Goal: Task Accomplishment & Management: Use online tool/utility

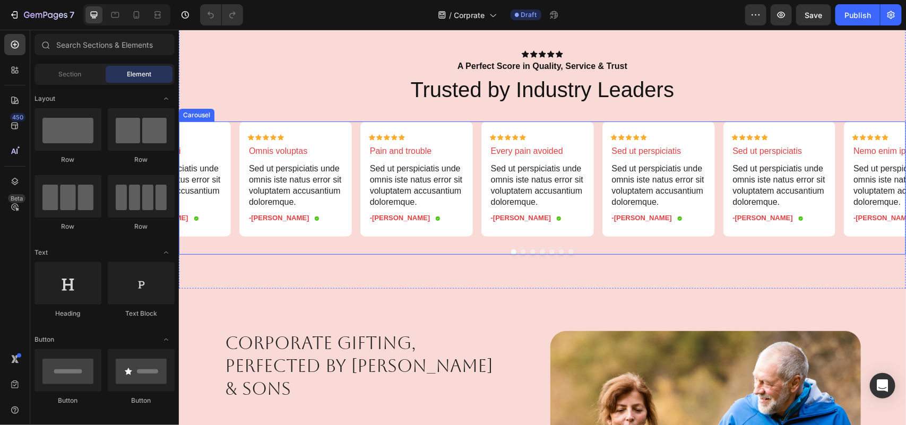
scroll to position [1990, 0]
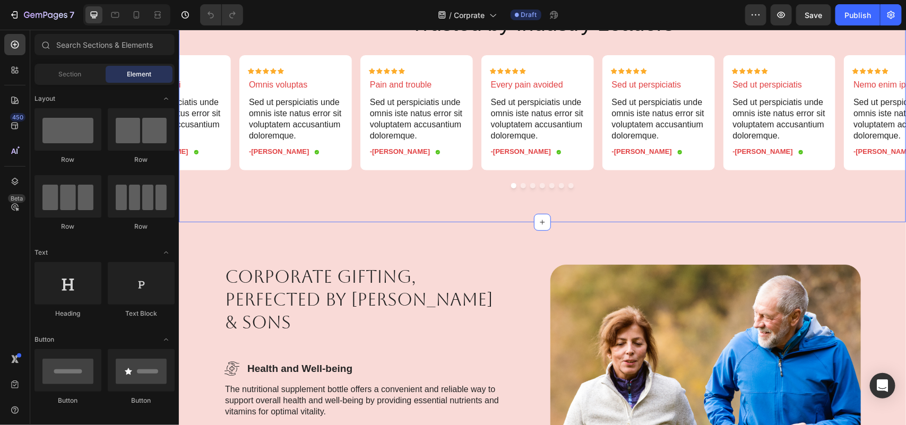
click at [520, 184] on button "Dot" at bounding box center [522, 185] width 5 height 5
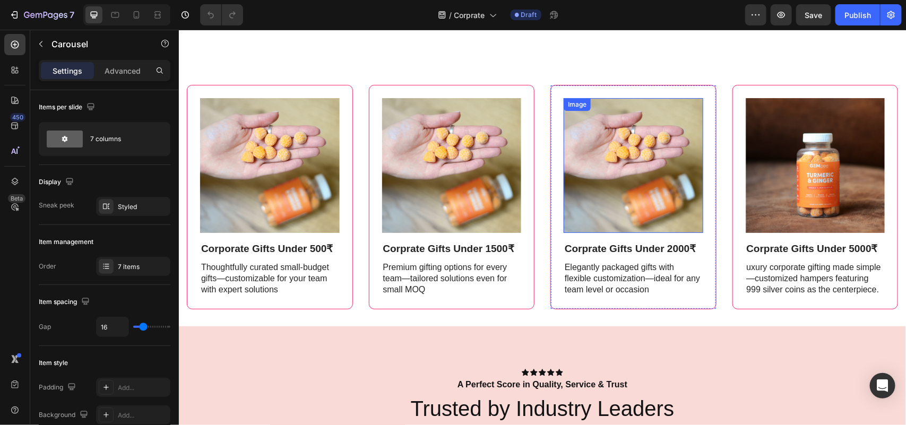
scroll to position [1592, 0]
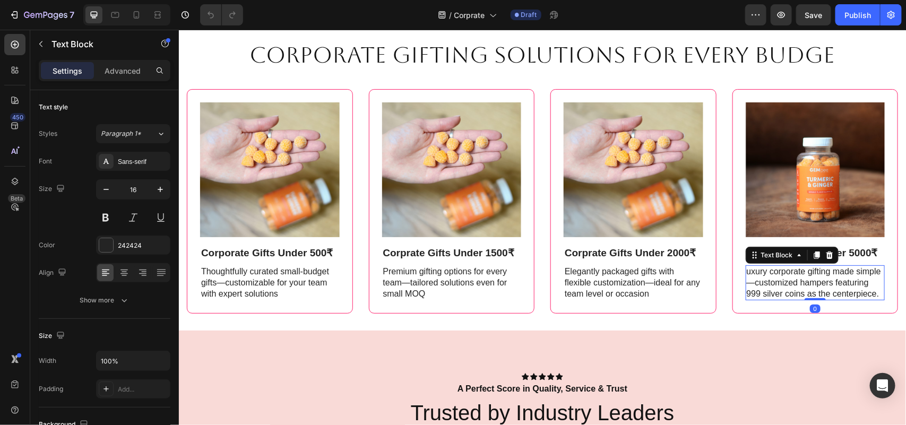
click at [751, 266] on p "uxury corporate gifting made simple—customized hampers featuring 999 silver coi…" at bounding box center [814, 282] width 137 height 33
click at [746, 270] on p "uxury corporate gifting made simple—customized hampers featuring 999 silver coi…" at bounding box center [814, 282] width 137 height 33
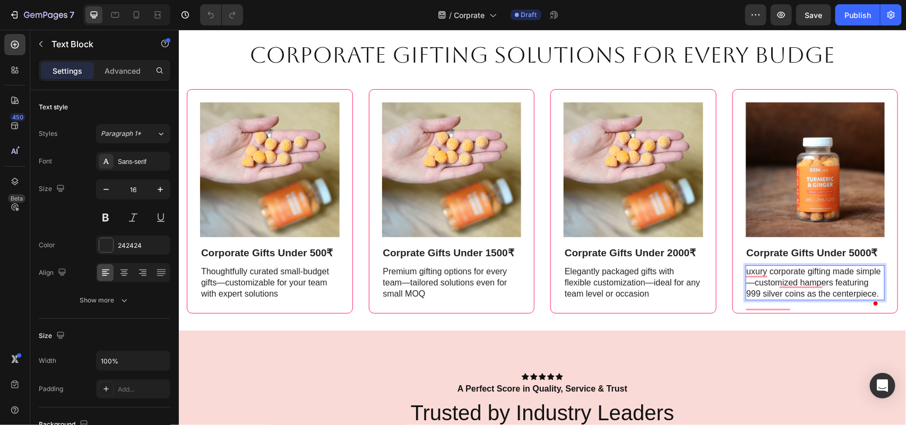
click at [799, 284] on p "uxury corporate gifting made simple—customized hampers featuring 999 silver coi…" at bounding box center [814, 282] width 137 height 33
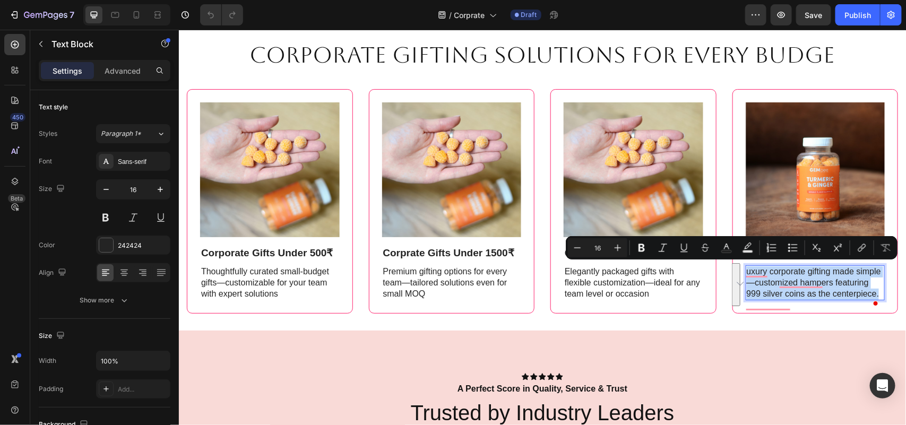
copy p "uxury corporate gifting made simple—customized hampers featuring 999 silver coi…"
click at [271, 283] on p "Thoughtfully curated small-budget gifts—customizable for your team with expert …" at bounding box center [269, 282] width 137 height 33
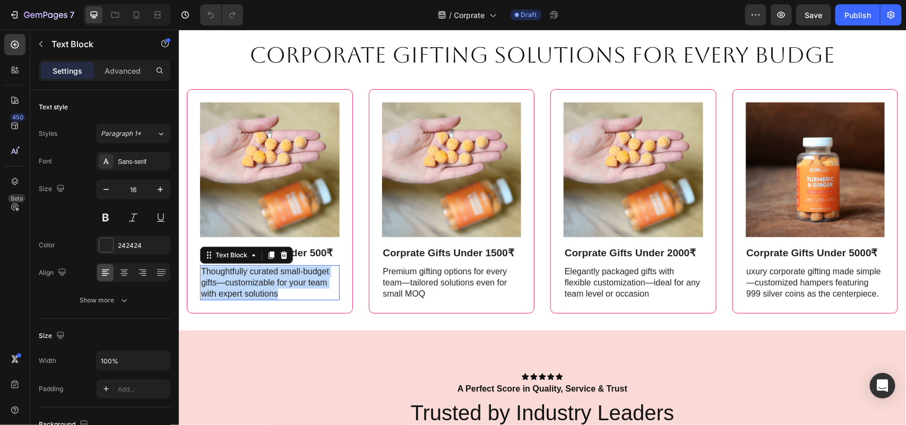
click at [271, 283] on p "Thoughtfully curated small-budget gifts—customizable for your team with expert …" at bounding box center [269, 282] width 137 height 33
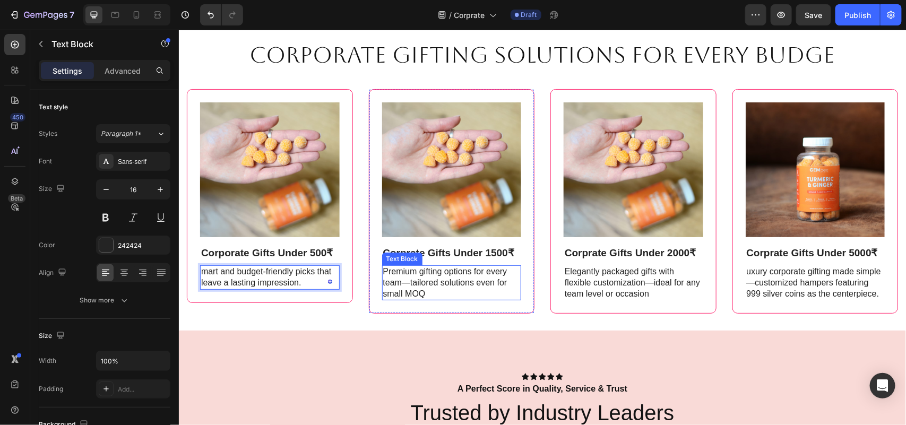
click at [412, 276] on p "Premium gifting options for every team—tailored solutions even for small MOQ" at bounding box center [451, 282] width 137 height 33
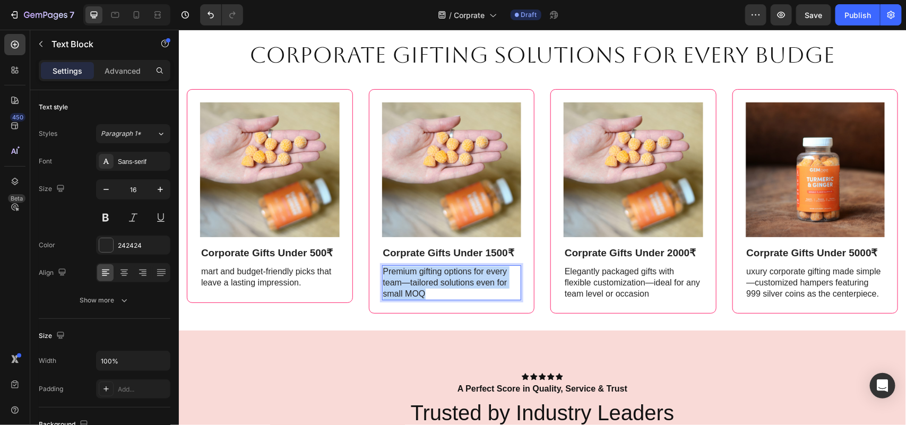
click at [412, 276] on p "Premium gifting options for every team—tailored solutions even for small MOQ" at bounding box center [451, 282] width 137 height 33
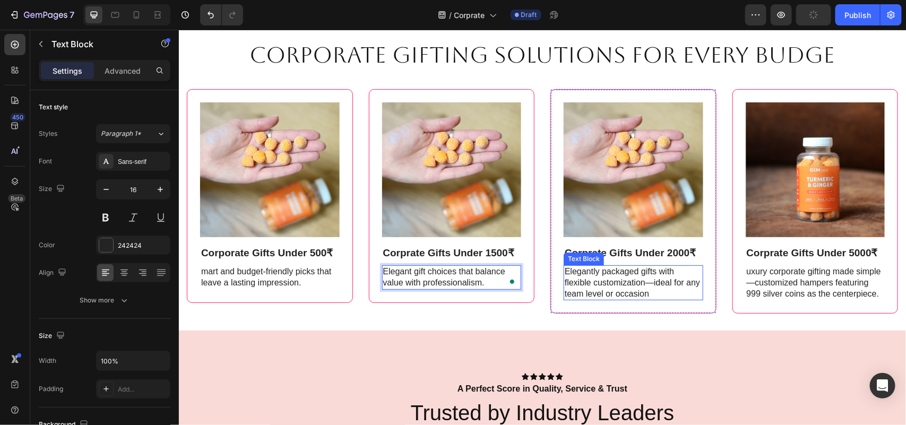
click at [577, 266] on p "Elegantly packaged gifts with flexible customization—ideal for any team level o…" at bounding box center [632, 282] width 137 height 33
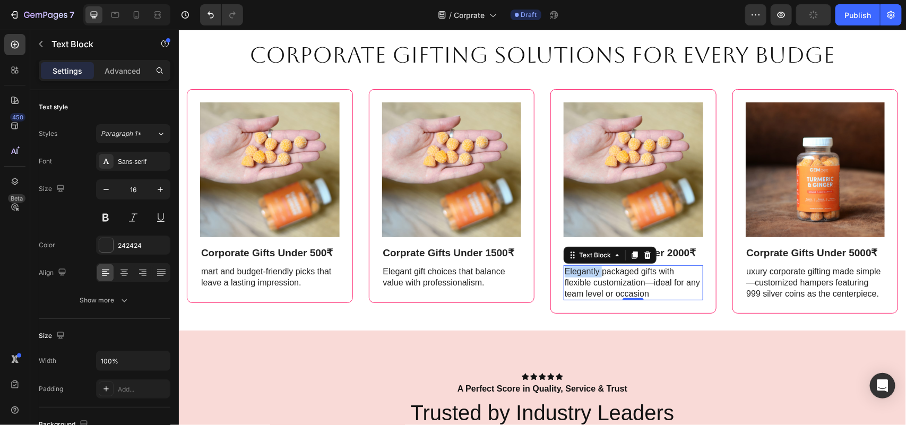
click at [578, 266] on p "Elegantly packaged gifts with flexible customization—ideal for any team level o…" at bounding box center [632, 282] width 137 height 33
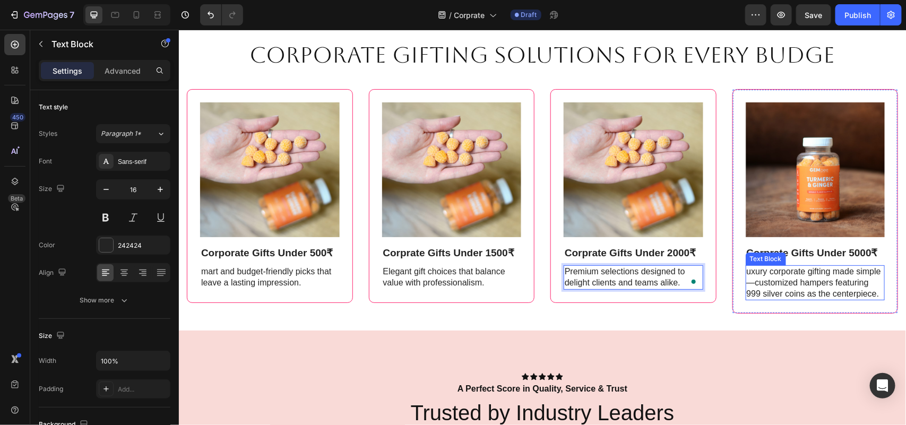
click at [786, 278] on p "uxury corporate gifting made simple—customized hampers featuring 999 silver coi…" at bounding box center [814, 282] width 137 height 33
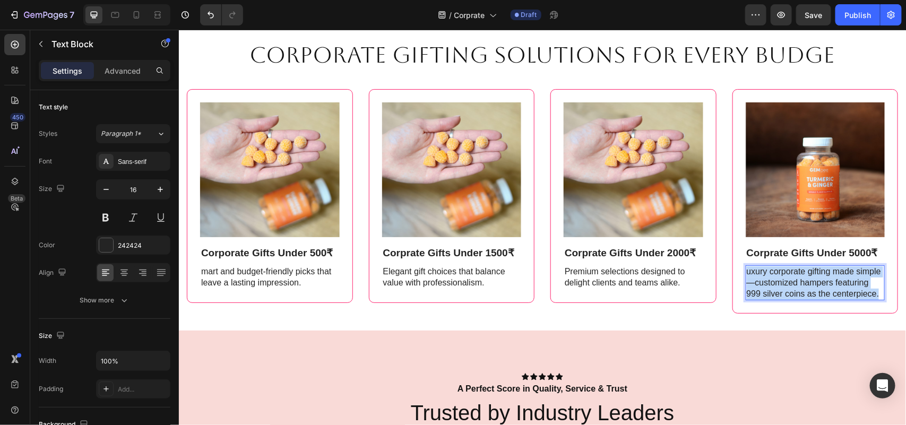
click at [786, 278] on p "uxury corporate gifting made simple—customized hampers featuring 999 silver coi…" at bounding box center [814, 282] width 137 height 33
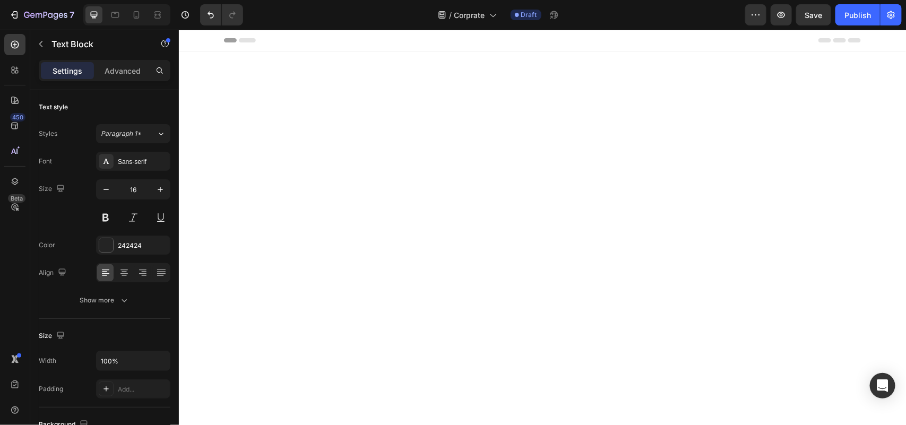
scroll to position [1592, 0]
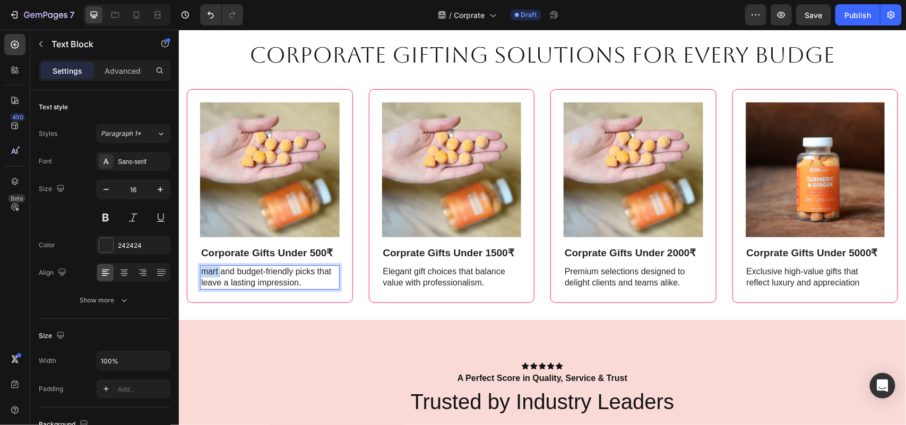
click at [215, 268] on p "mart and budget-friendly picks that leave a lasting impression." at bounding box center [269, 277] width 137 height 22
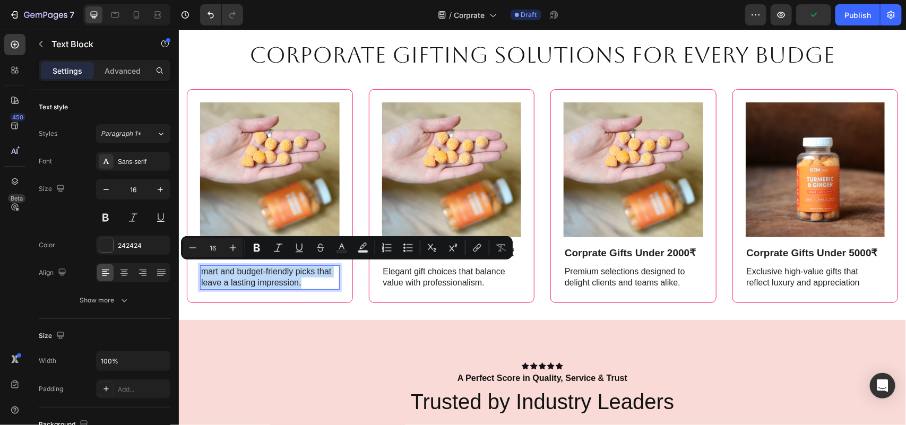
click at [210, 268] on p "mart and budget-friendly picks that leave a lasting impression." at bounding box center [269, 277] width 137 height 22
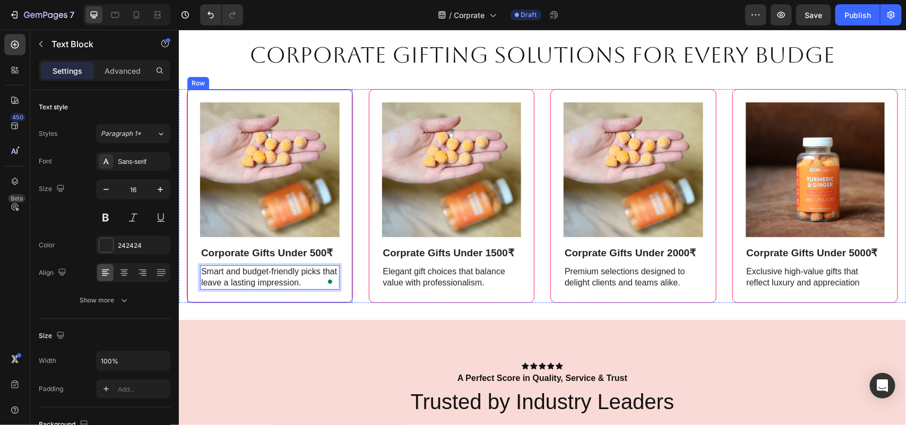
click at [242, 303] on div "Image Corporate Gifts Under 500₹ Text Block Smart and budget-friendly picks tha…" at bounding box center [541, 200] width 727 height 238
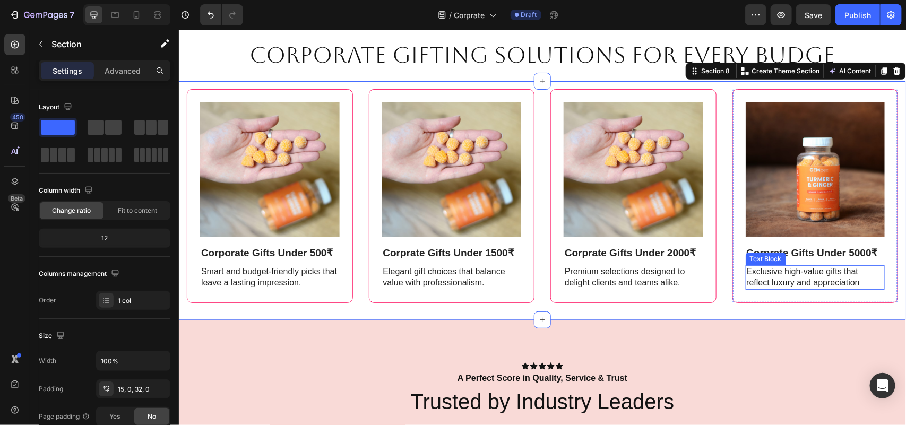
click at [790, 274] on p "Exclusive high-value gifts that reflect luxury and appreciation" at bounding box center [814, 277] width 137 height 22
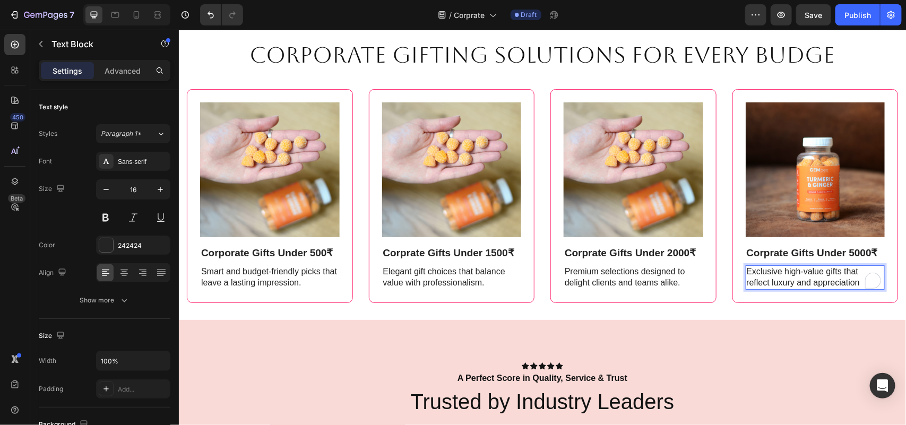
click at [857, 275] on div "Exclusive high-value gifts that reflect luxury and appreciation" at bounding box center [815, 277] width 140 height 24
click at [739, 310] on div "Image Corporate Gifts Under 500₹ Text Block Smart and budget-friendly picks tha…" at bounding box center [541, 200] width 727 height 238
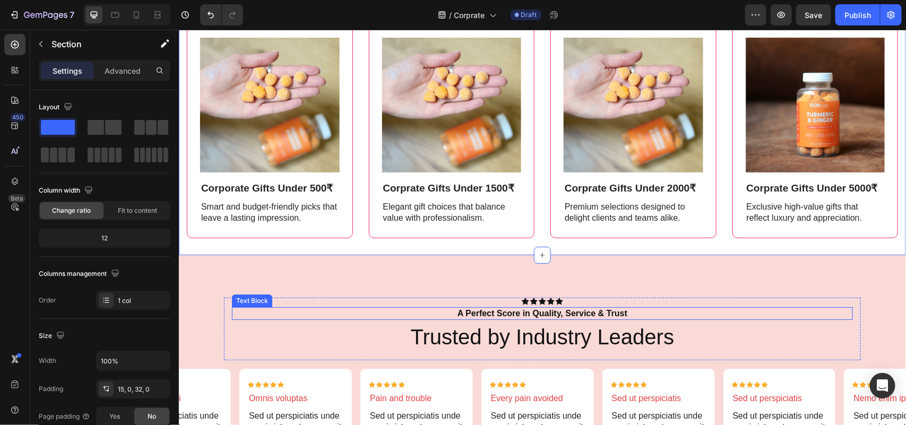
scroll to position [1658, 0]
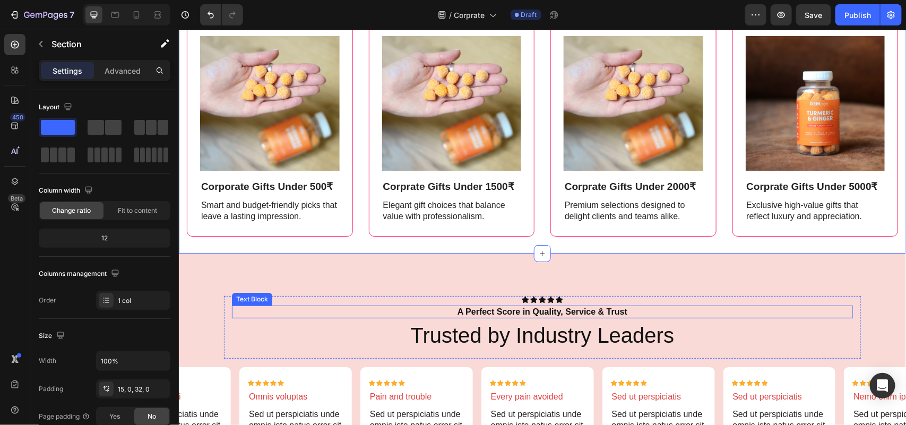
click at [503, 314] on p "A Perfect Score in Quality, Service & Trust" at bounding box center [541, 311] width 619 height 11
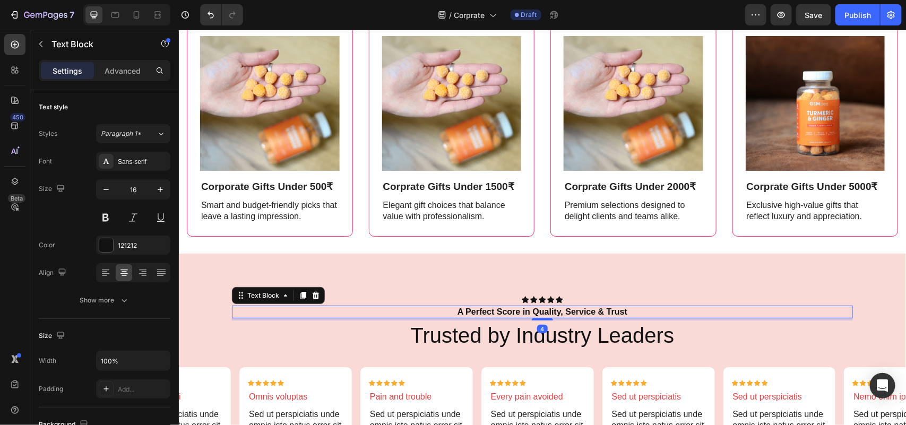
click at [503, 314] on p "A Perfect Score in Quality, Service & Trust" at bounding box center [541, 311] width 619 height 11
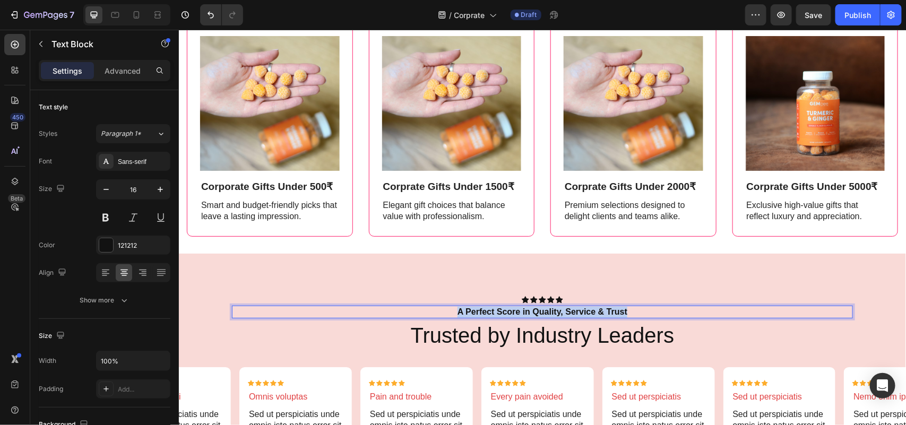
click at [503, 314] on p "A Perfect Score in Quality, Service & Trust" at bounding box center [541, 311] width 619 height 11
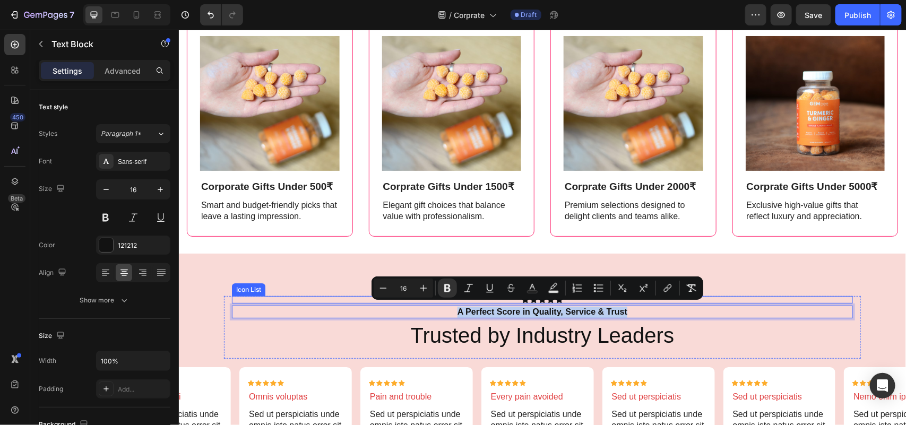
click at [350, 279] on div "Icon Icon Icon Icon Icon Icon List A Perfect Score in Quality, Service & Trust …" at bounding box center [541, 393] width 727 height 281
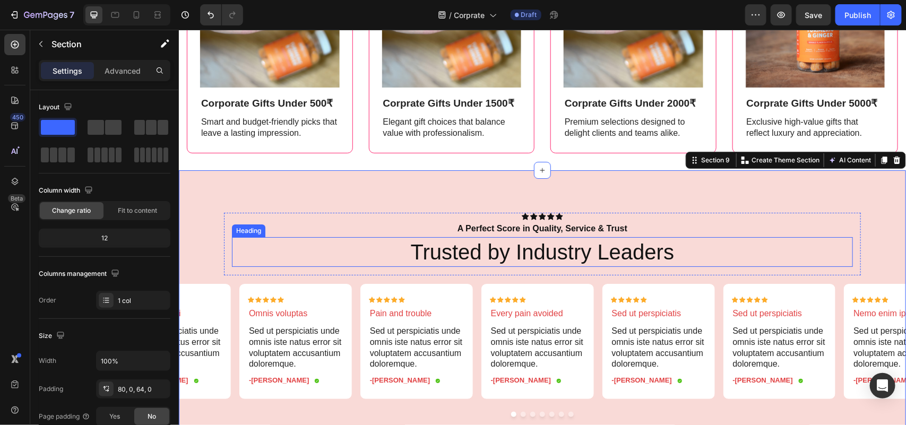
scroll to position [1791, 0]
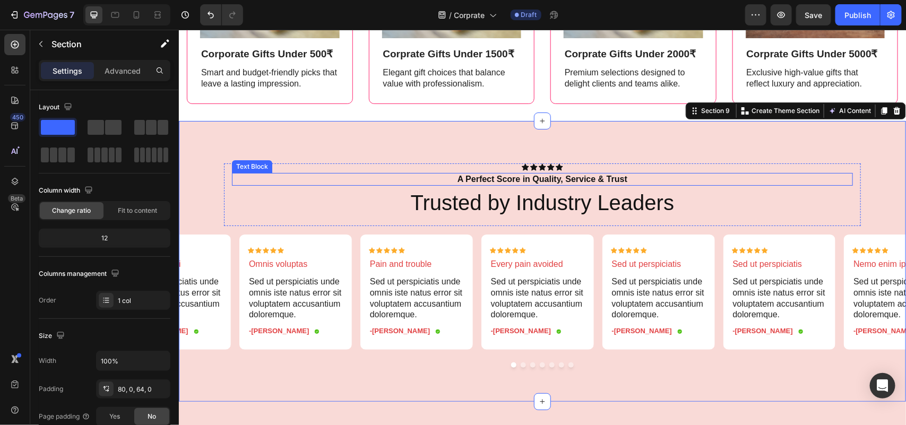
click at [519, 174] on strong "A Perfect Score in Quality, Service & Trust" at bounding box center [542, 178] width 170 height 9
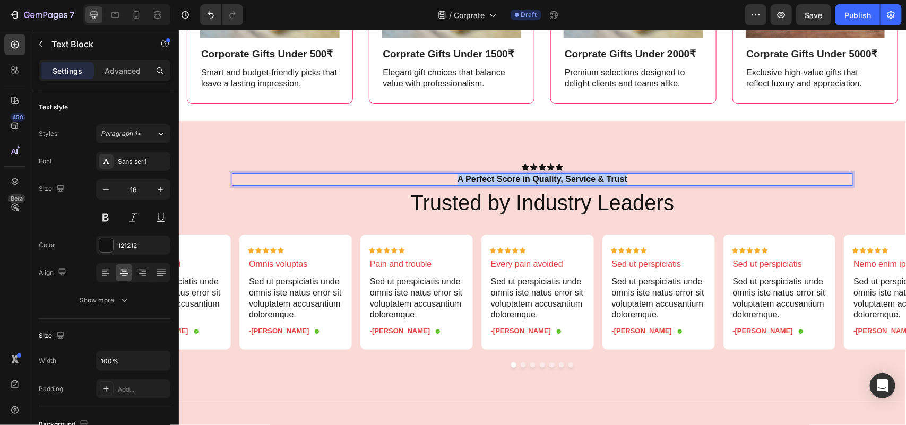
click at [519, 174] on strong "A Perfect Score in Quality, Service & Trust" at bounding box center [542, 178] width 170 height 9
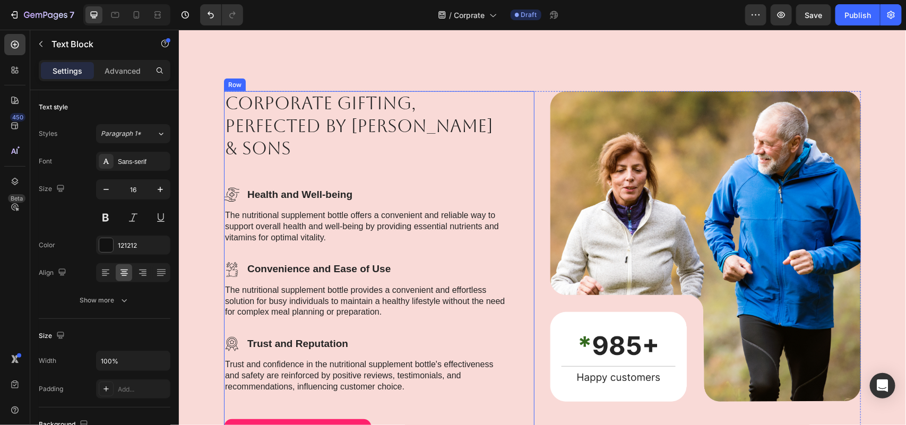
scroll to position [2189, 0]
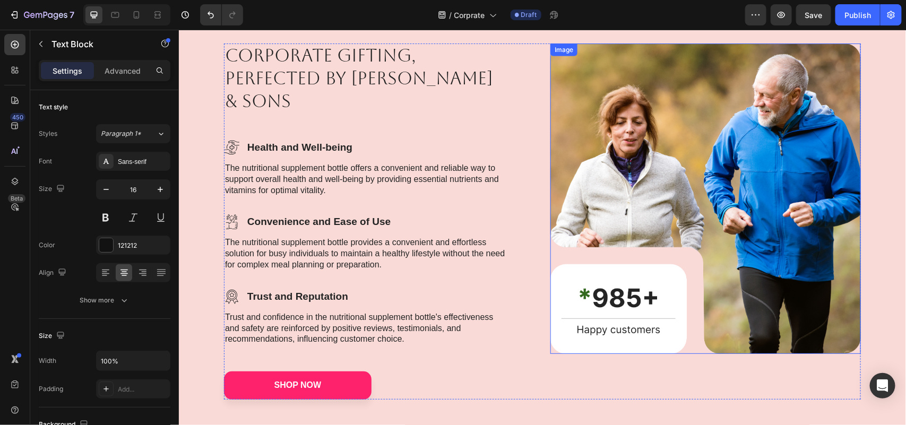
click at [633, 298] on img at bounding box center [705, 198] width 310 height 310
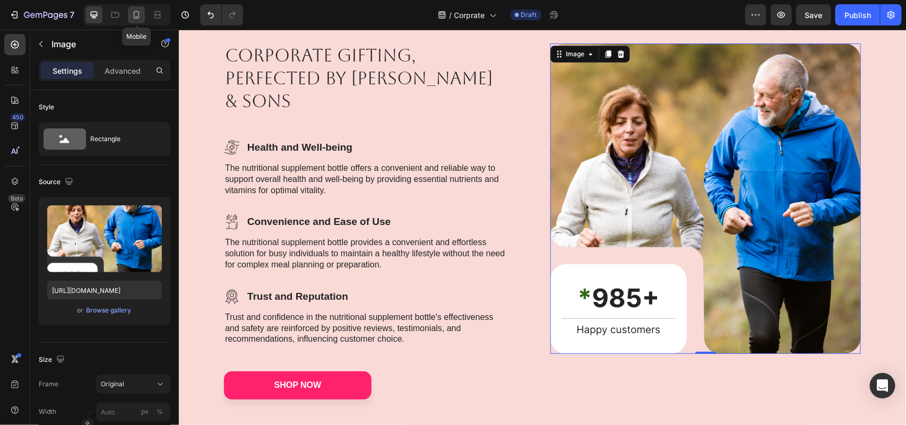
drag, startPoint x: 134, startPoint y: 12, endPoint x: 255, endPoint y: 103, distance: 151.1
click at [134, 12] on icon at bounding box center [137, 14] width 6 height 7
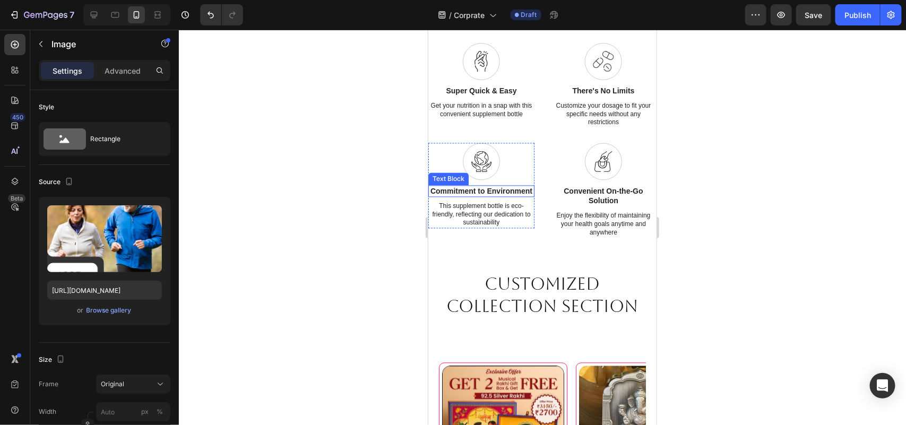
scroll to position [912, 0]
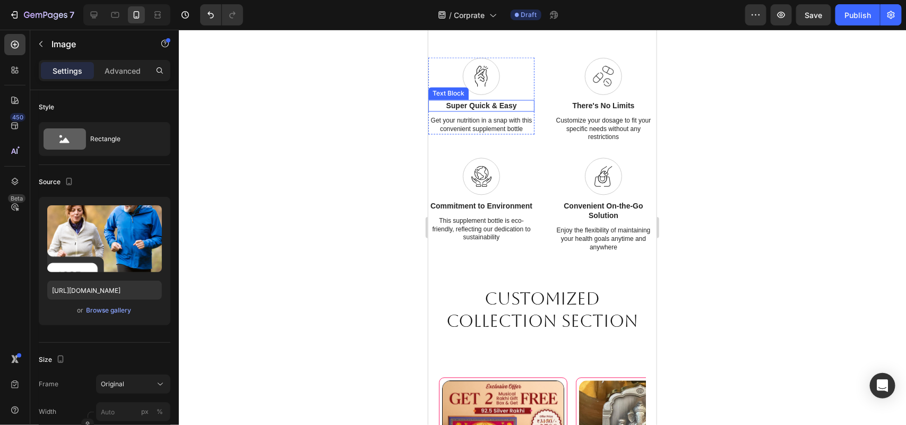
click at [499, 105] on p "Super Quick & Easy" at bounding box center [481, 106] width 104 height 10
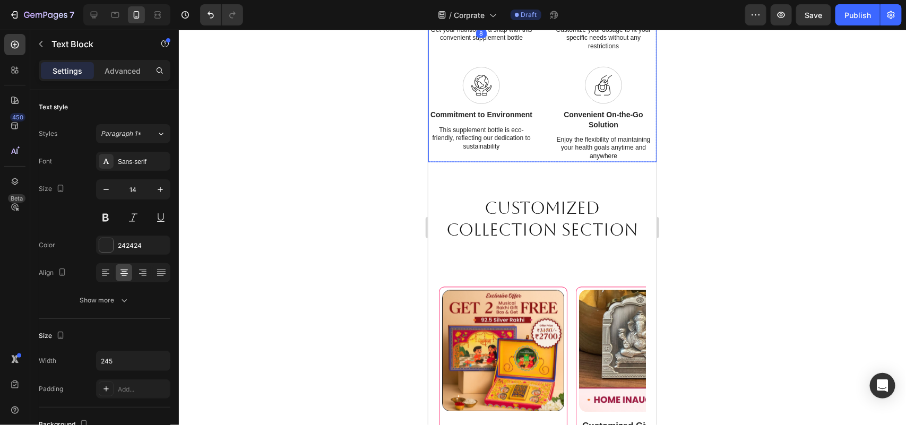
scroll to position [779, 0]
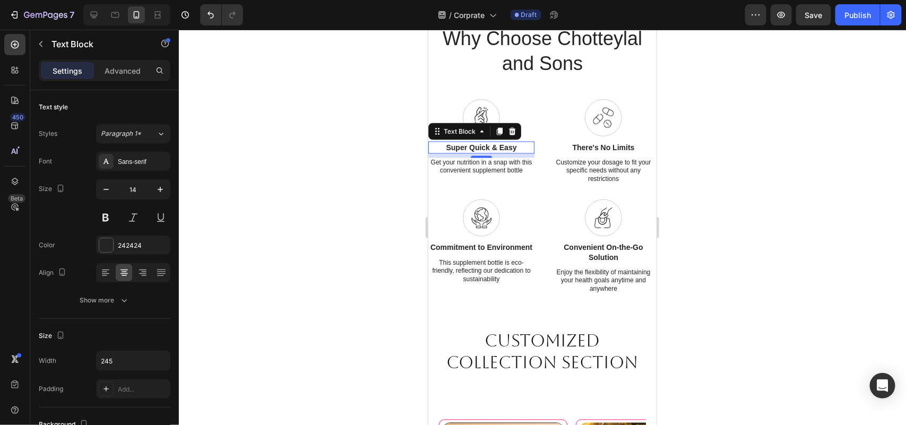
click at [463, 142] on p "Super Quick & Easy" at bounding box center [481, 147] width 104 height 10
click at [463, 146] on p "Super Quick & Easy" at bounding box center [481, 147] width 104 height 10
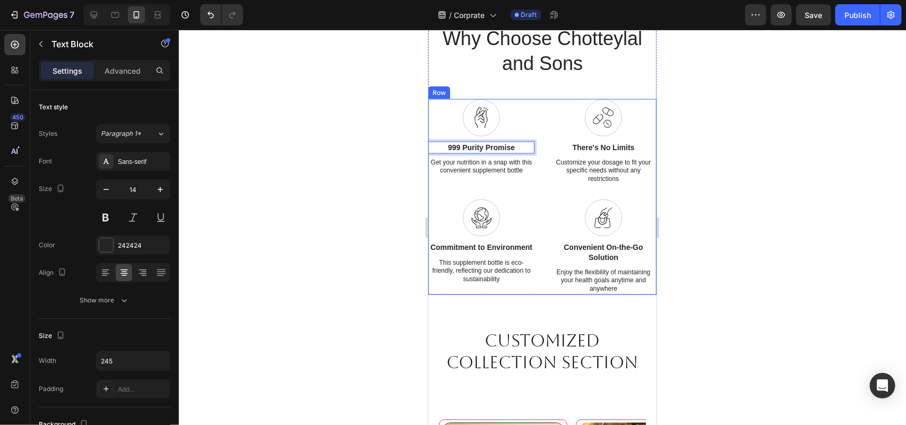
click at [488, 167] on p "Get your nutrition in a snap with this convenient supplement bottle" at bounding box center [481, 167] width 104 height 16
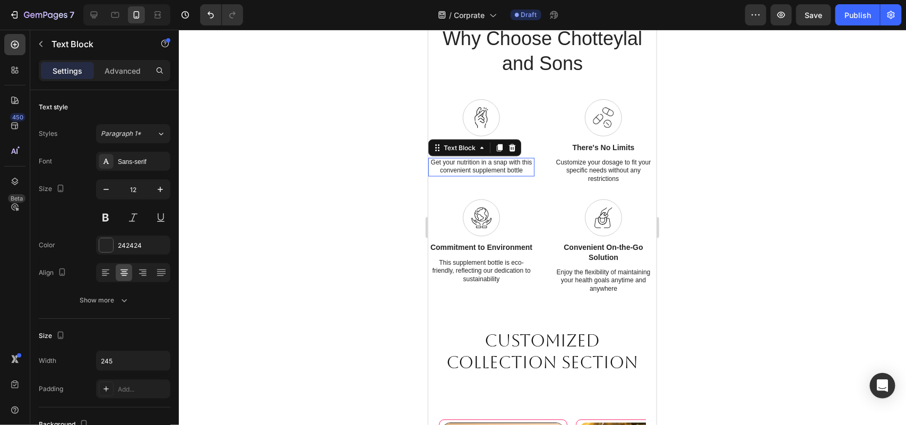
click at [488, 167] on p "Get your nutrition in a snap with this convenient supplement bottle" at bounding box center [481, 167] width 104 height 16
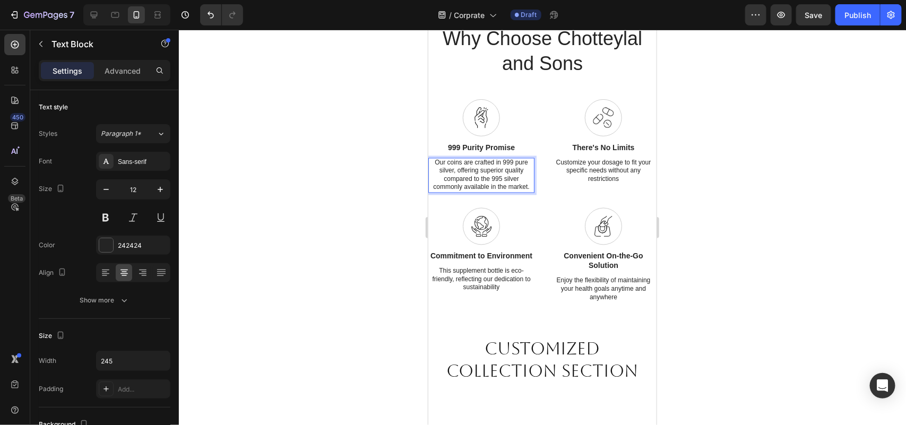
click at [791, 209] on div at bounding box center [542, 227] width 727 height 395
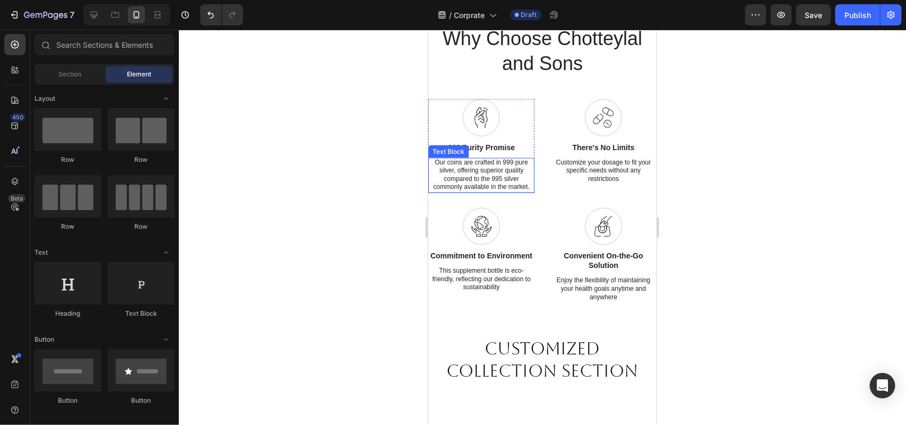
click at [469, 167] on p "Our coins are crafted in 999 pure silver, offering superior quality compared to…" at bounding box center [481, 175] width 104 height 33
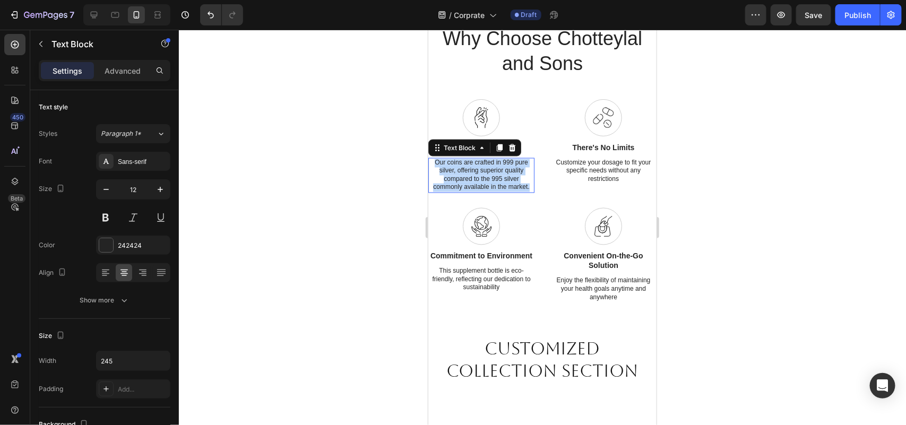
click at [469, 167] on p "Our coins are crafted in 999 pure silver, offering superior quality compared to…" at bounding box center [481, 175] width 104 height 33
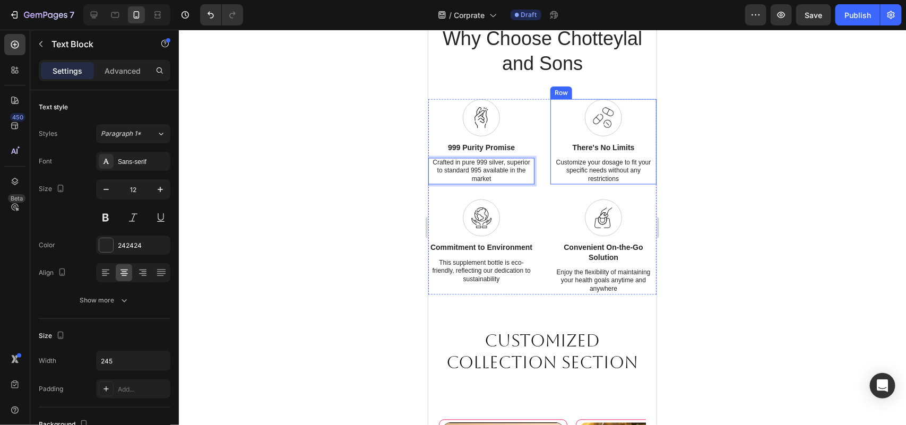
click at [623, 150] on p "There's No Limits" at bounding box center [603, 147] width 104 height 10
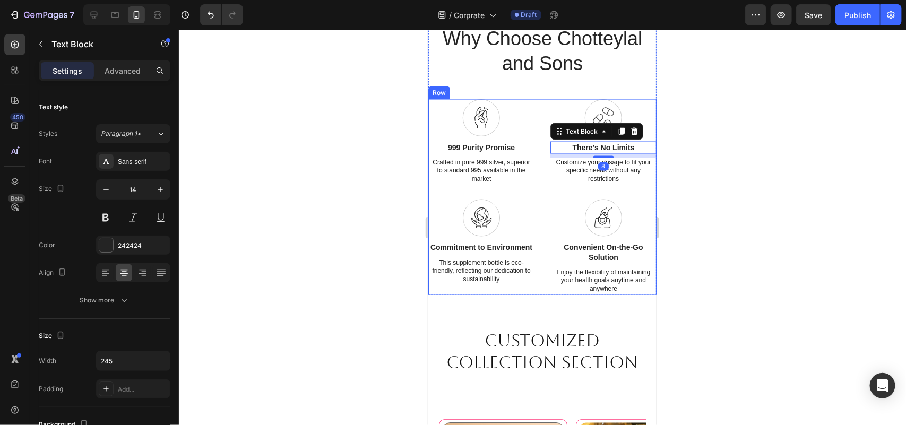
click at [493, 179] on p "Crafted in pure 999 silver, superior to standard 995 available in the market" at bounding box center [481, 171] width 104 height 25
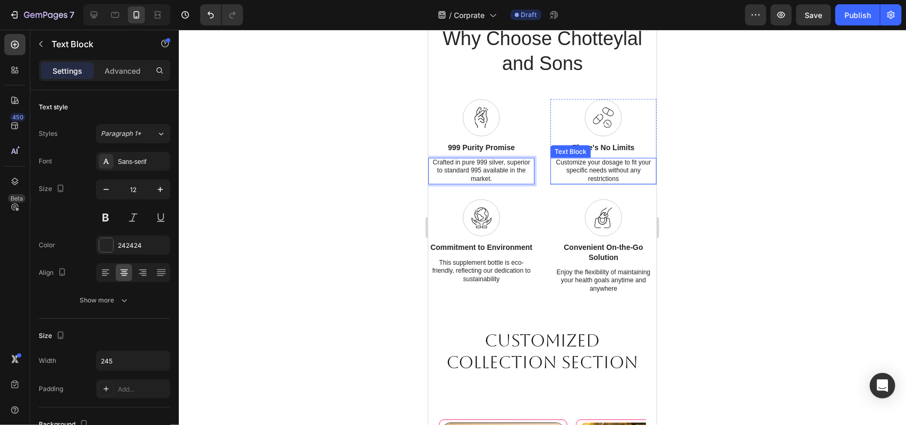
click at [603, 168] on p "Customize your dosage to fit your specific needs without any restrictions" at bounding box center [603, 171] width 104 height 25
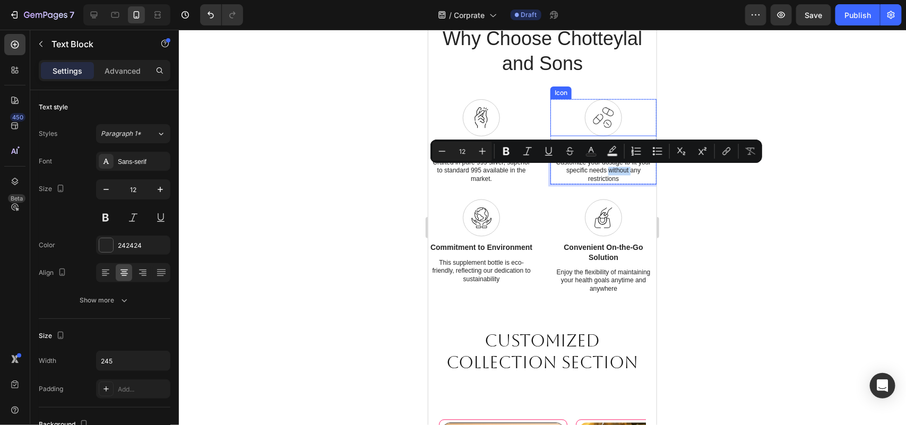
click at [627, 124] on div "Icon" at bounding box center [603, 117] width 106 height 37
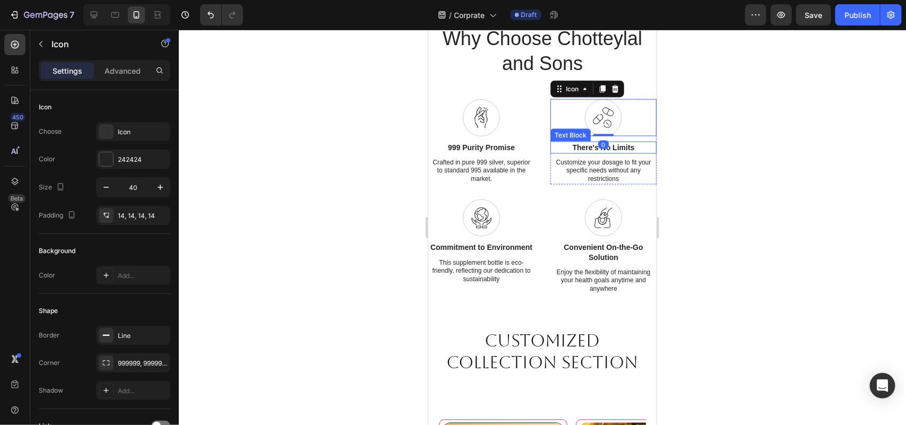
click at [615, 151] on p "There's No Limits" at bounding box center [603, 147] width 104 height 10
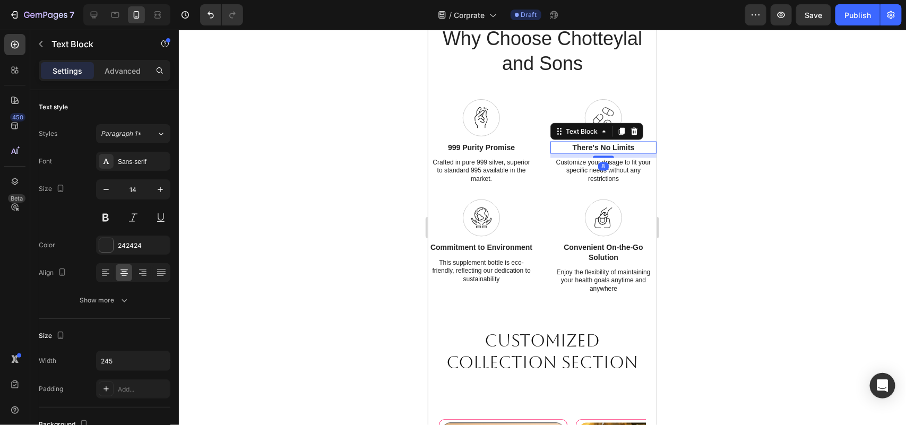
click at [617, 149] on p "There's No Limits" at bounding box center [603, 147] width 104 height 10
click at [603, 146] on p "75+ Years of Trust" at bounding box center [603, 147] width 104 height 10
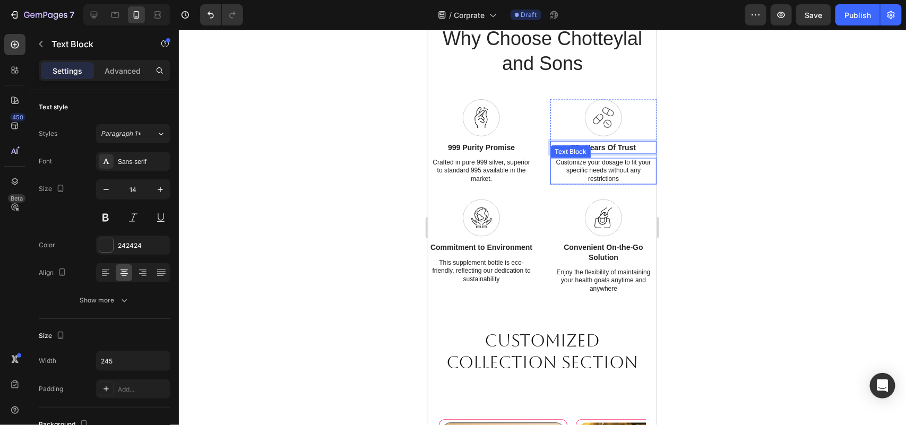
click at [627, 169] on p "Customize your dosage to fit your specific needs without any restrictions" at bounding box center [603, 171] width 104 height 25
click at [689, 153] on div at bounding box center [542, 227] width 727 height 395
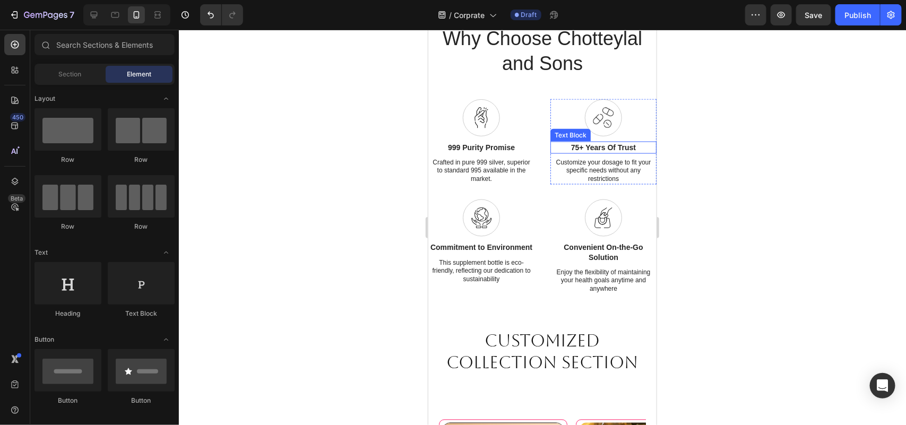
click at [614, 143] on p "75+ Years Of Trust" at bounding box center [603, 147] width 104 height 10
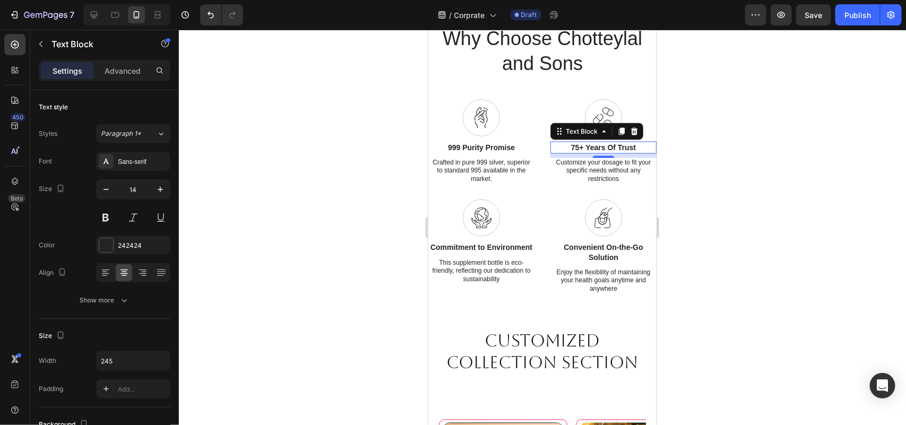
click at [614, 143] on p "75+ Years Of Trust" at bounding box center [603, 147] width 104 height 10
copy p "75+ Years Of Trust"
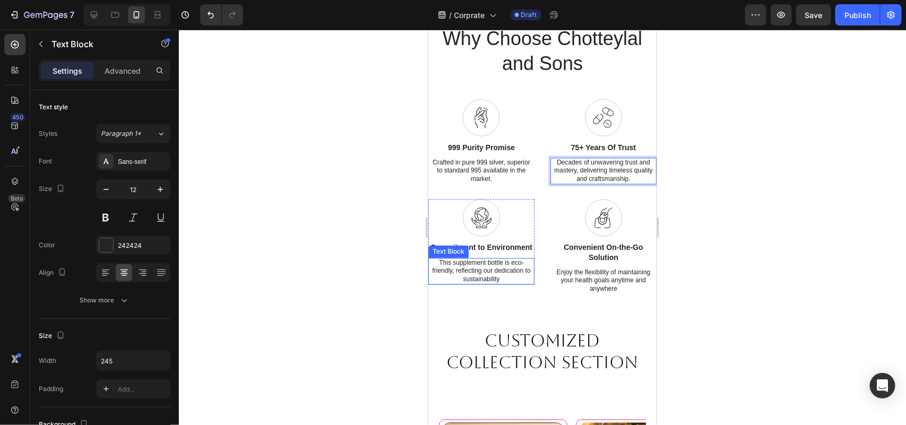
click at [489, 280] on p "This supplement bottle is eco-friendly, reflecting our dedication to sustainabi…" at bounding box center [481, 271] width 104 height 25
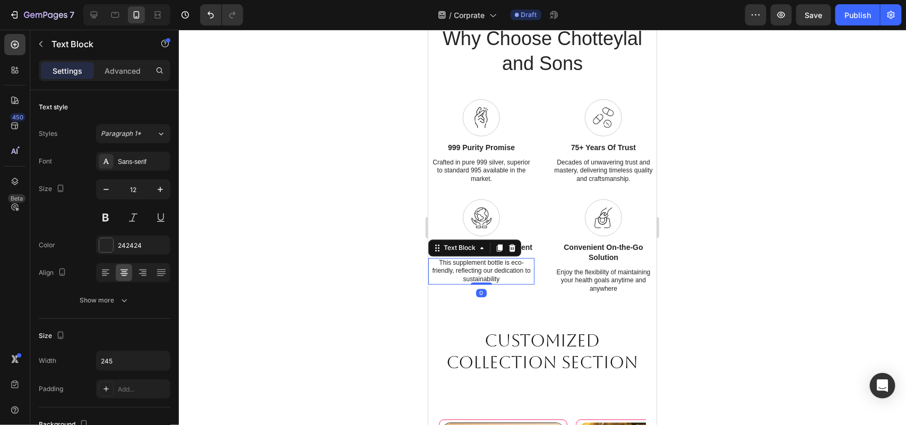
click at [489, 280] on p "This supplement bottle is eco-friendly, reflecting our dedication to sustainabi…" at bounding box center [481, 271] width 104 height 25
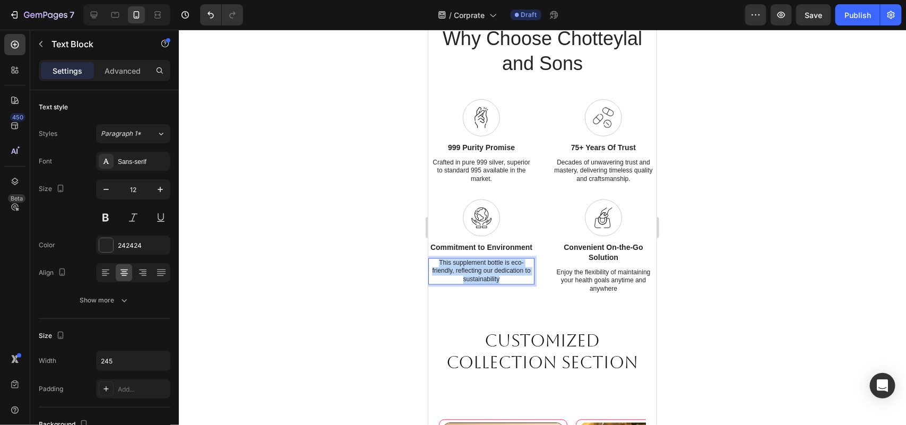
click at [489, 280] on p "This supplement bottle is eco-friendly, reflecting our dedication to sustainabi…" at bounding box center [481, 271] width 104 height 25
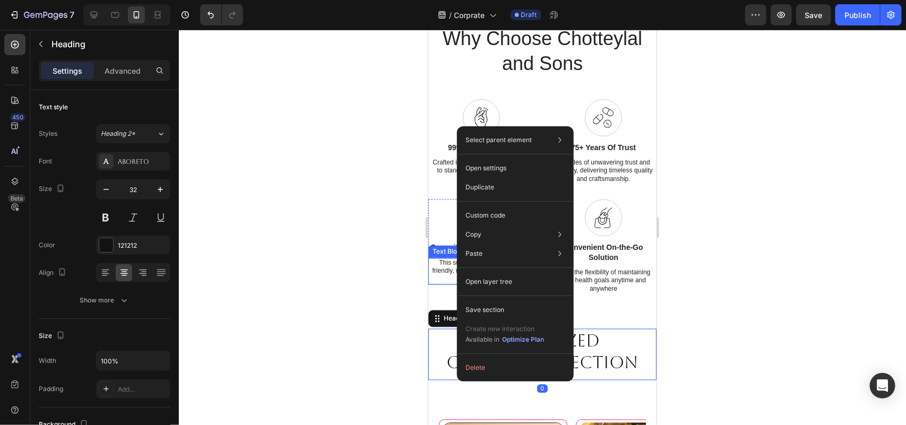
click at [441, 284] on p "This supplement bottle is eco-friendly, reflecting our dedication to sustainabi…" at bounding box center [481, 271] width 104 height 25
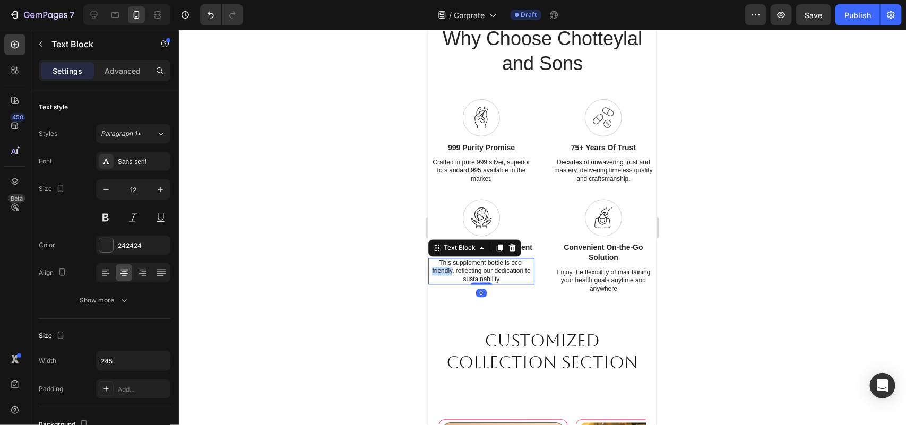
click at [443, 284] on p "This supplement bottle is eco-friendly, reflecting our dedication to sustainabi…" at bounding box center [481, 271] width 104 height 25
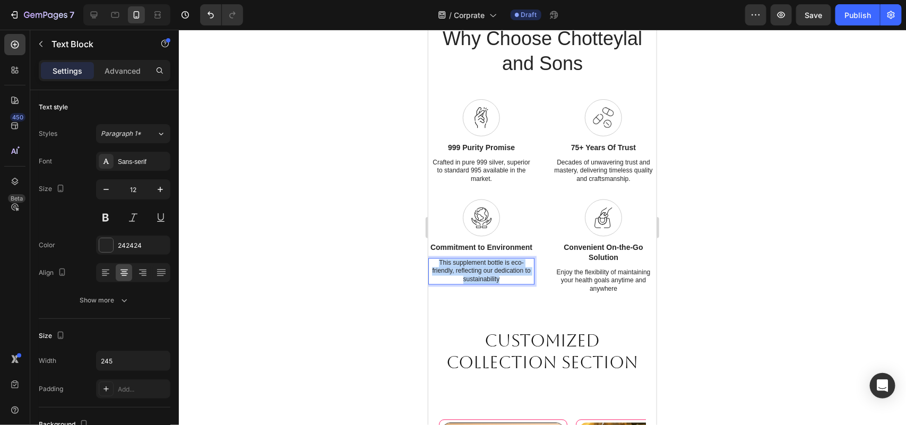
click at [444, 284] on p "This supplement bottle is eco-friendly, reflecting our dedication to sustainabi…" at bounding box center [481, 271] width 104 height 25
click at [443, 275] on p "Each coin comes with a certificate and premium packaging." at bounding box center [481, 267] width 104 height 16
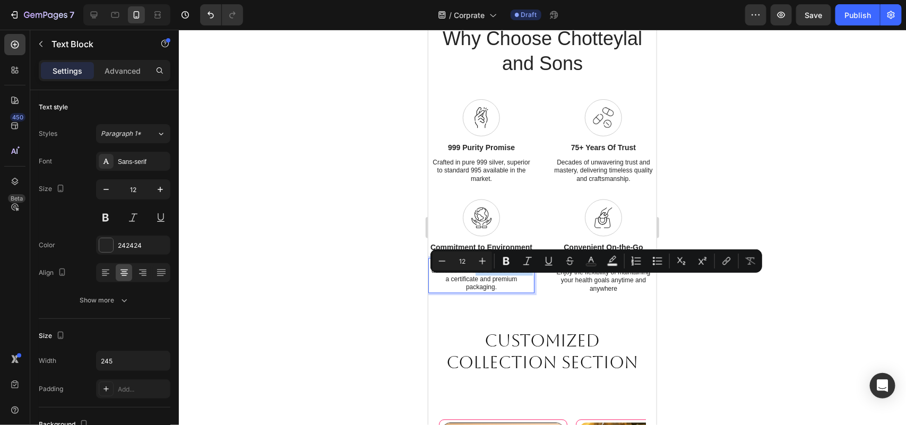
drag, startPoint x: 473, startPoint y: 287, endPoint x: 495, endPoint y: 279, distance: 23.9
click at [495, 279] on p "Every is quality tested for purity and delivered with a ce coin comes with a ce…" at bounding box center [481, 275] width 104 height 33
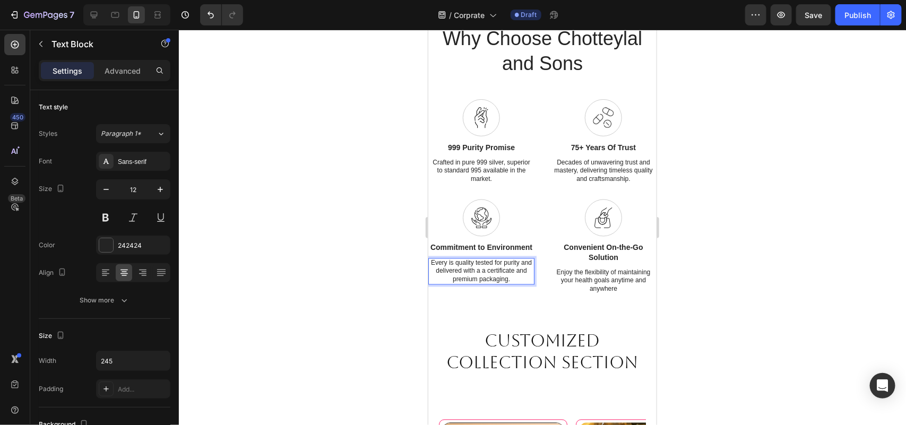
click at [495, 282] on p "Every is quality tested for purity and delivered with a a certificate and premi…" at bounding box center [481, 271] width 104 height 25
click at [513, 280] on p "Every is quality tested for purity and delivered with a certificate and premium…" at bounding box center [481, 271] width 104 height 25
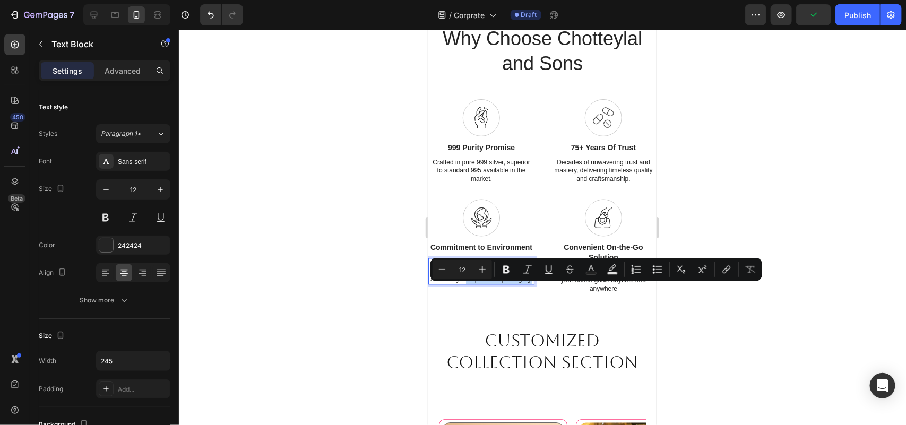
drag, startPoint x: 498, startPoint y: 295, endPoint x: 478, endPoint y: 288, distance: 21.3
click at [478, 284] on p "Every is quality tested for purity and delivered with a certificate authencity.…" at bounding box center [481, 271] width 104 height 25
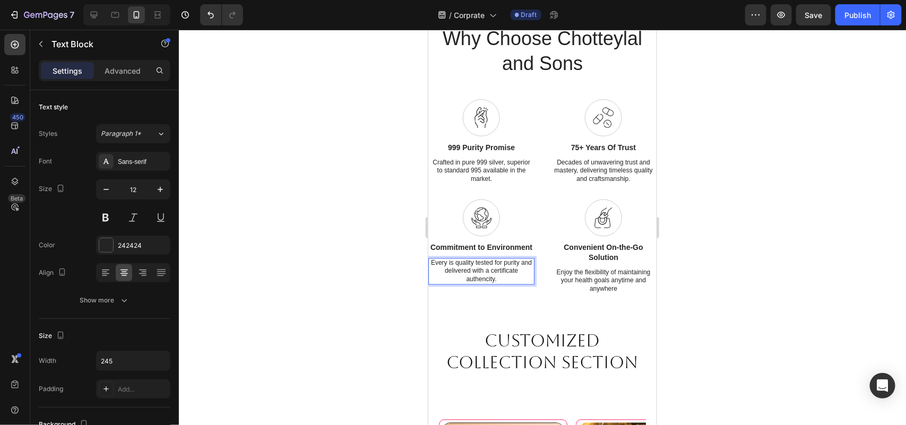
drag, startPoint x: 478, startPoint y: 287, endPoint x: 485, endPoint y: 291, distance: 7.7
click at [479, 284] on p "Every is quality tested for purity and delivered with a certificate authencity." at bounding box center [481, 271] width 104 height 25
click at [497, 284] on p "Every is quality tested for purity and delivered with a certificate authencity." at bounding box center [481, 271] width 104 height 25
click at [460, 284] on p "Every is quality tested for purity and delivered with a certificate authencity." at bounding box center [481, 271] width 104 height 25
click at [474, 284] on p "Every is quality tested for purity and delivered with a certificate of authenci…" at bounding box center [481, 271] width 104 height 25
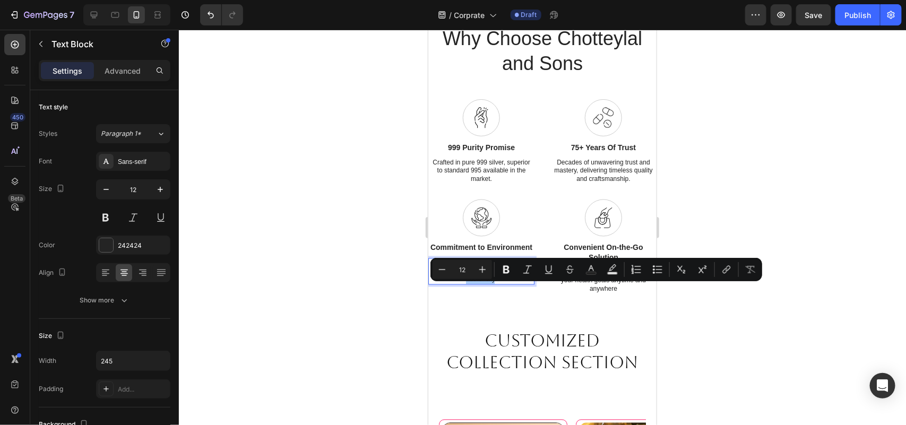
drag, startPoint x: 50, startPoint y: 261, endPoint x: 420, endPoint y: 247, distance: 370.2
click at [359, 211] on div at bounding box center [542, 227] width 727 height 395
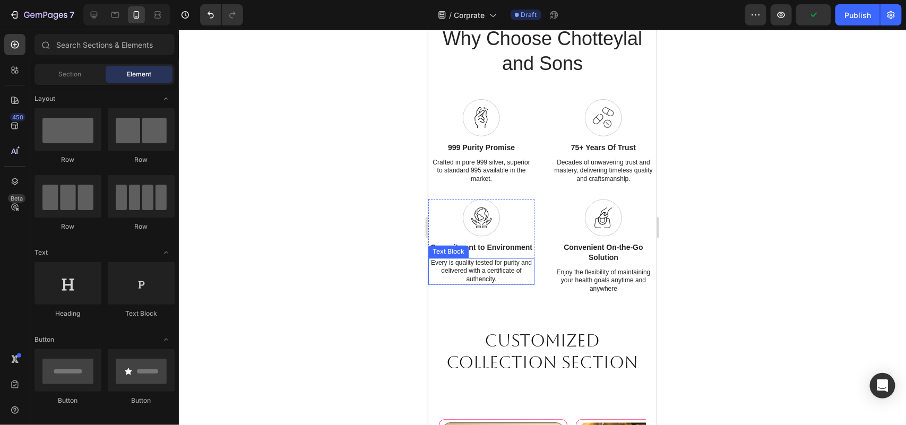
click at [491, 284] on p "Every is quality tested for purity and delivered with a certificate of authenci…" at bounding box center [481, 271] width 104 height 25
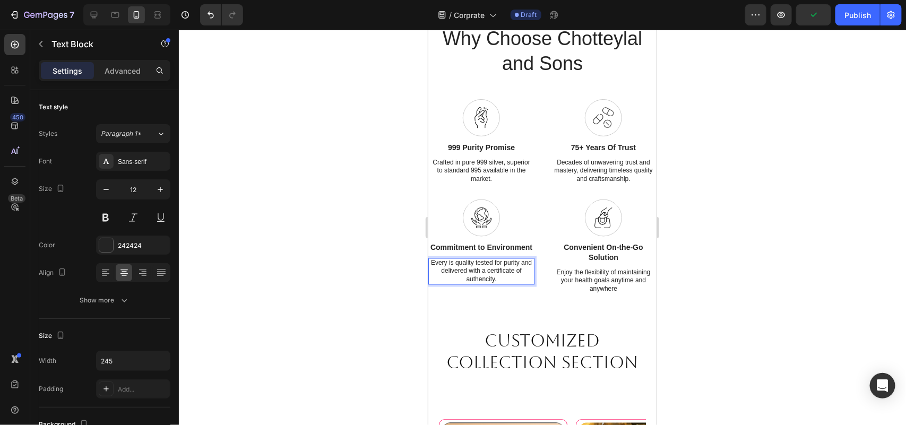
click at [489, 284] on p "Every is quality tested for purity and delivered with a certificate of authenci…" at bounding box center [481, 271] width 104 height 25
click at [856, 342] on div at bounding box center [542, 227] width 727 height 395
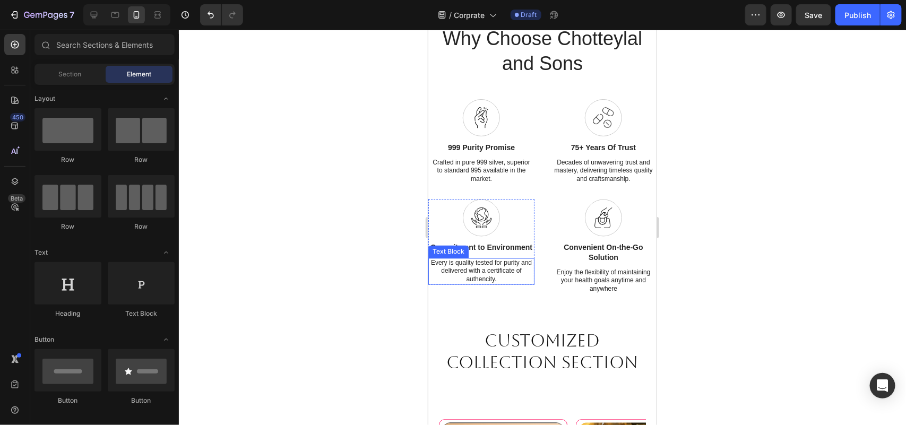
click at [477, 284] on p "Every is quality tested for purity and delivered with a certificate of authenci…" at bounding box center [481, 271] width 104 height 25
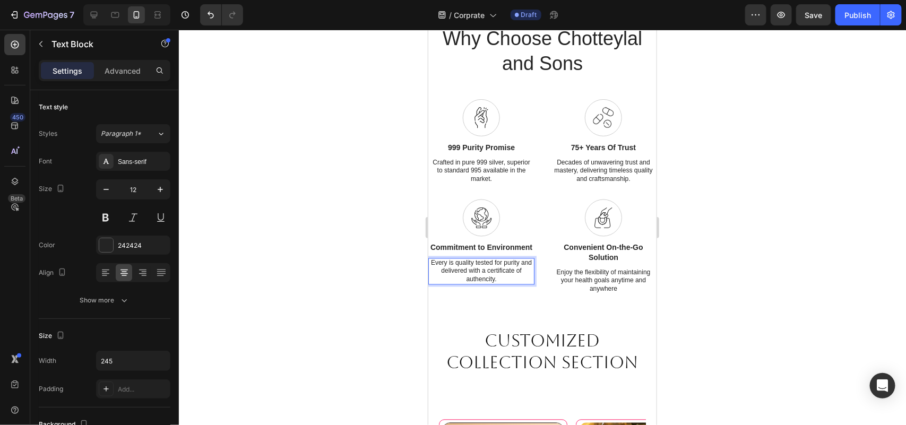
click at [479, 284] on p "Every is quality tested for purity and delivered with a certificate of authenci…" at bounding box center [481, 271] width 104 height 25
click at [483, 284] on p "Every is quality tested for purity and delivered with a certificate of authenci…" at bounding box center [481, 271] width 104 height 25
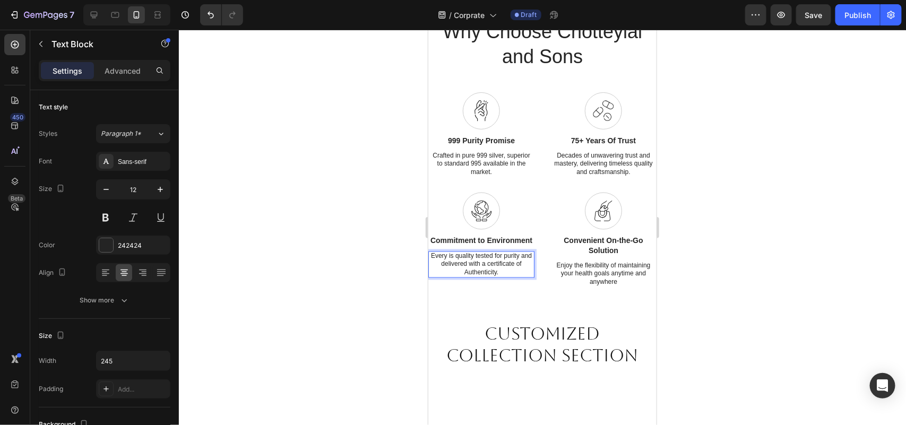
click at [815, 301] on div at bounding box center [542, 227] width 727 height 395
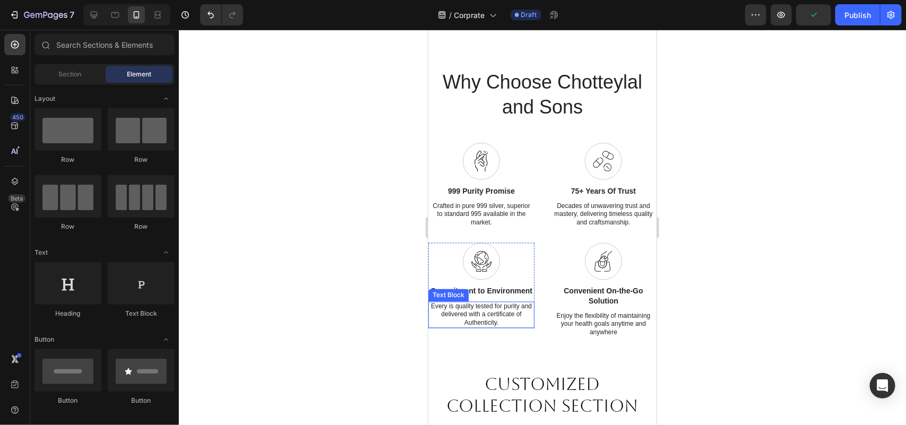
click at [511, 327] on p "Every is quality tested for purity and delivered with a certificate of Authenti…" at bounding box center [481, 315] width 104 height 25
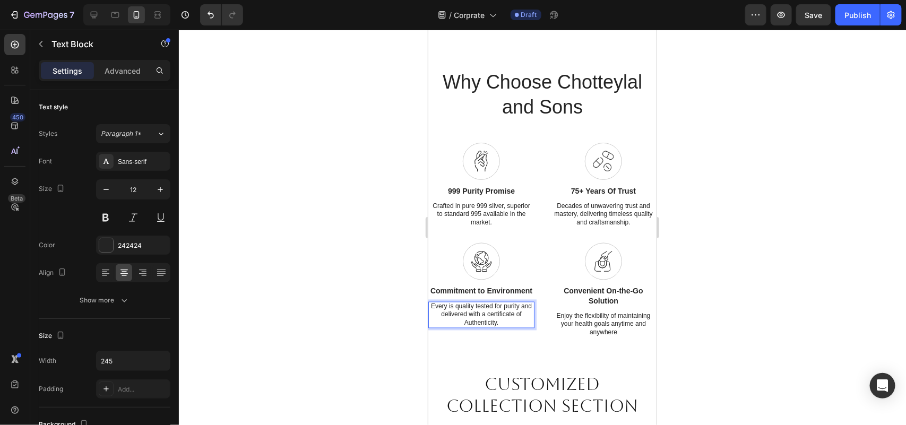
click at [465, 327] on p "Every is quality tested for purity and delivered with a certificate of Authenti…" at bounding box center [481, 315] width 104 height 25
click at [747, 279] on div at bounding box center [542, 227] width 727 height 395
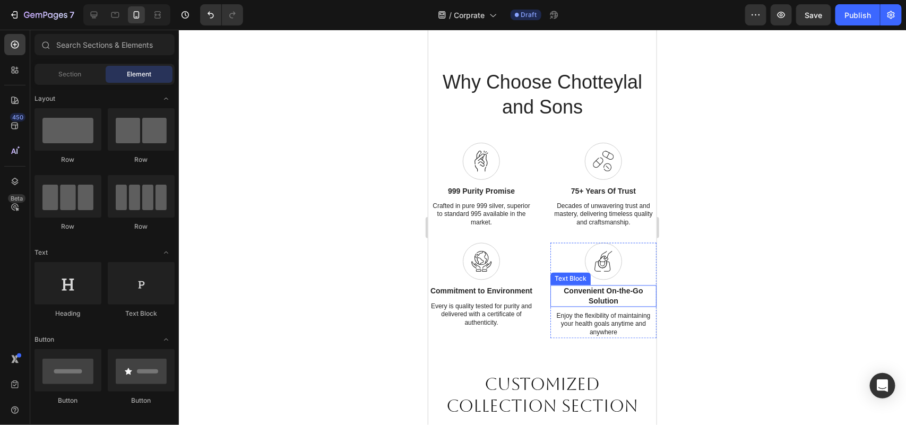
click at [617, 305] on p "Convenient On-the-Go Solution" at bounding box center [603, 295] width 104 height 19
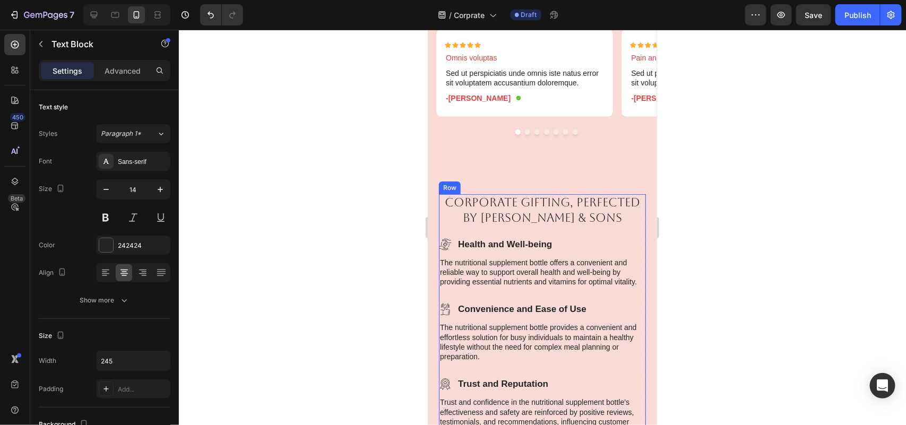
scroll to position [2069, 0]
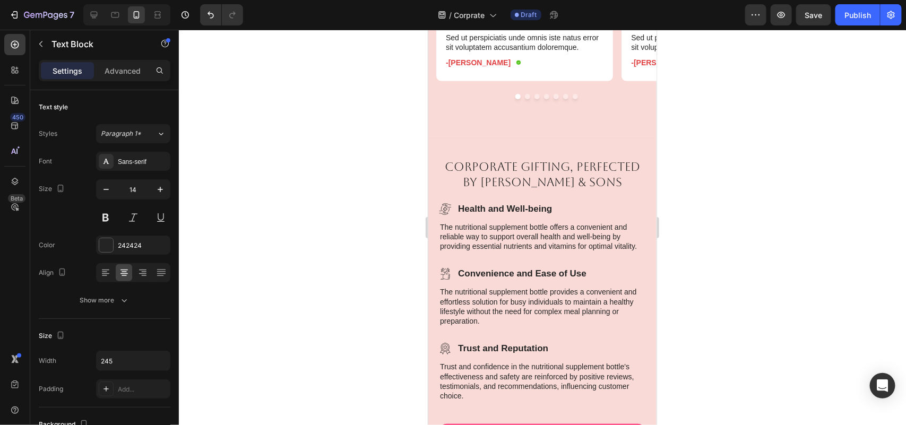
click at [386, 134] on div at bounding box center [542, 227] width 727 height 395
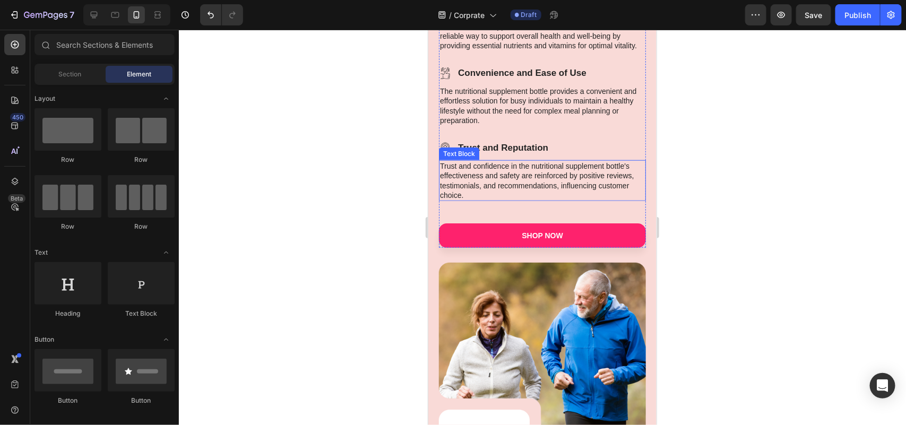
scroll to position [2334, 0]
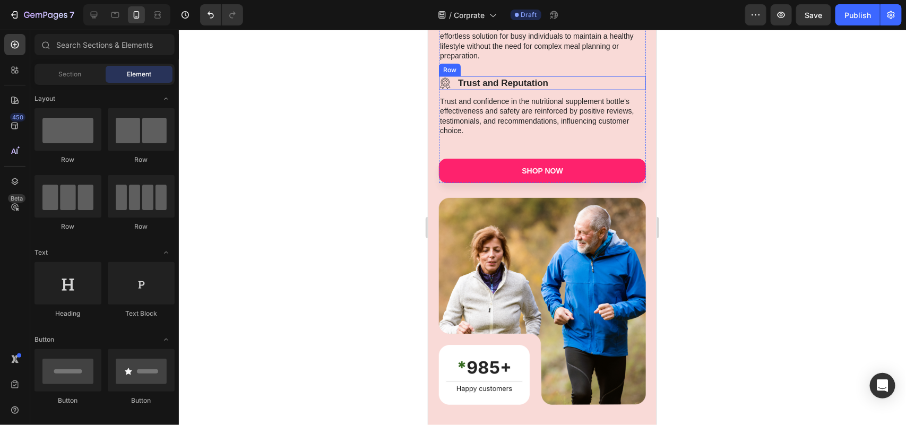
click at [564, 90] on div "Icon Trust and Reputation Text Block Row" at bounding box center [541, 83] width 207 height 14
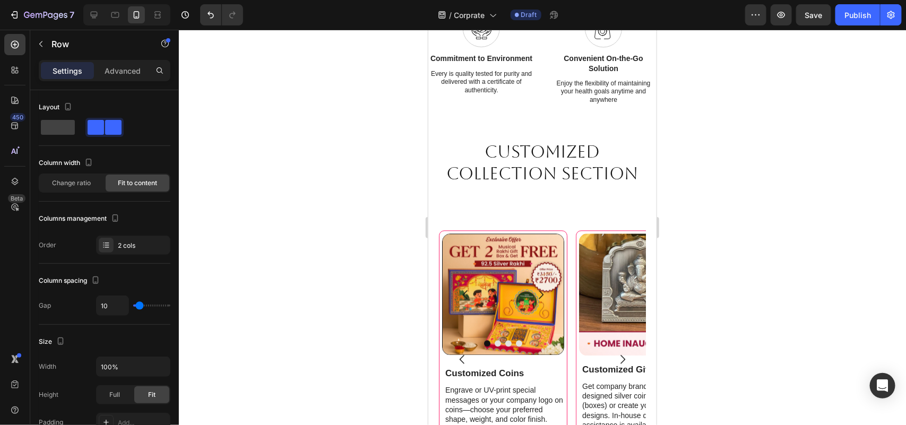
scroll to position [917, 0]
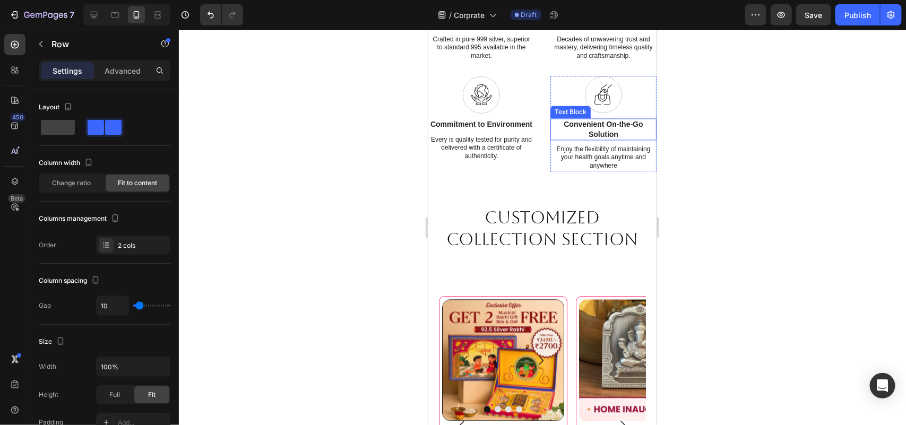
click at [611, 125] on p "Convenient On-the-Go Solution" at bounding box center [603, 128] width 104 height 19
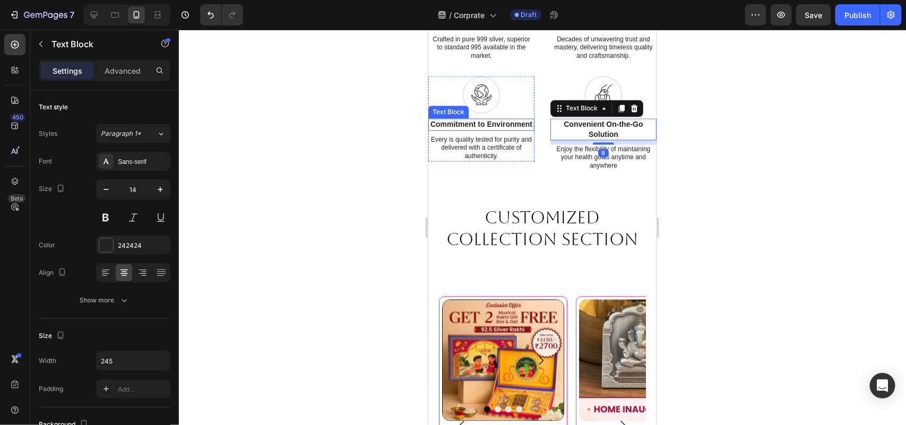
scroll to position [851, 0]
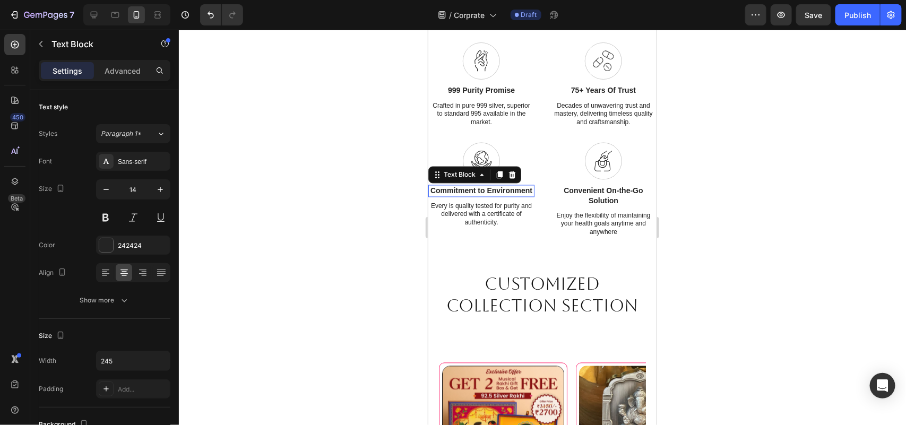
click at [496, 195] on p "Commitment to Environment" at bounding box center [481, 191] width 104 height 10
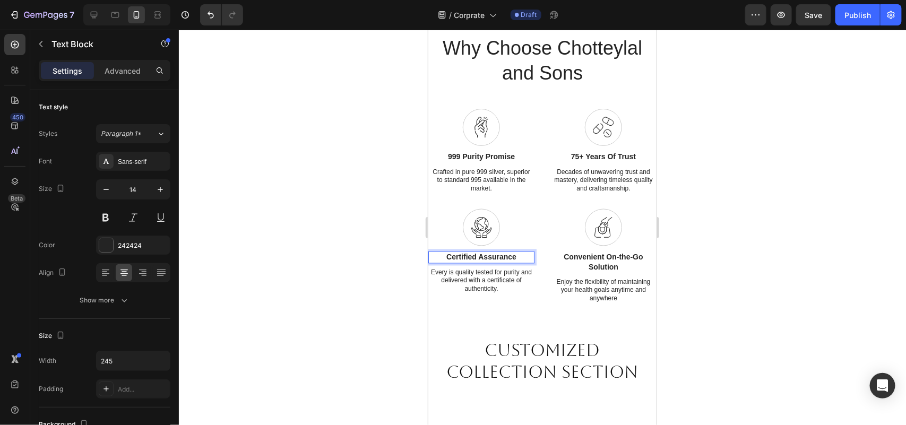
click at [744, 224] on div at bounding box center [542, 227] width 727 height 395
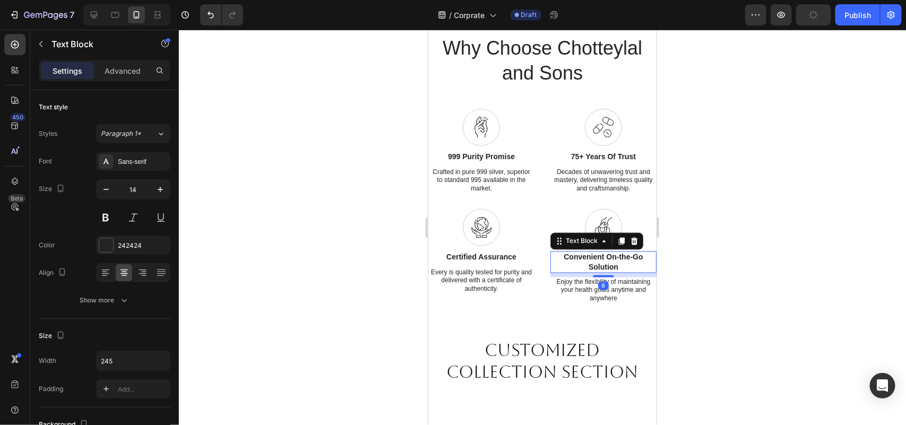
click at [625, 260] on p "Convenient On-the-Go Solution" at bounding box center [603, 261] width 104 height 19
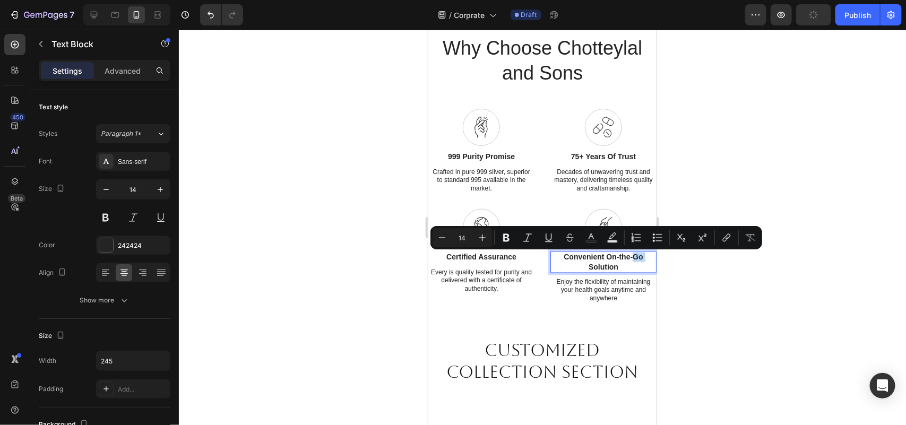
click at [625, 260] on p "Convenient On-the-Go Solution" at bounding box center [603, 261] width 104 height 19
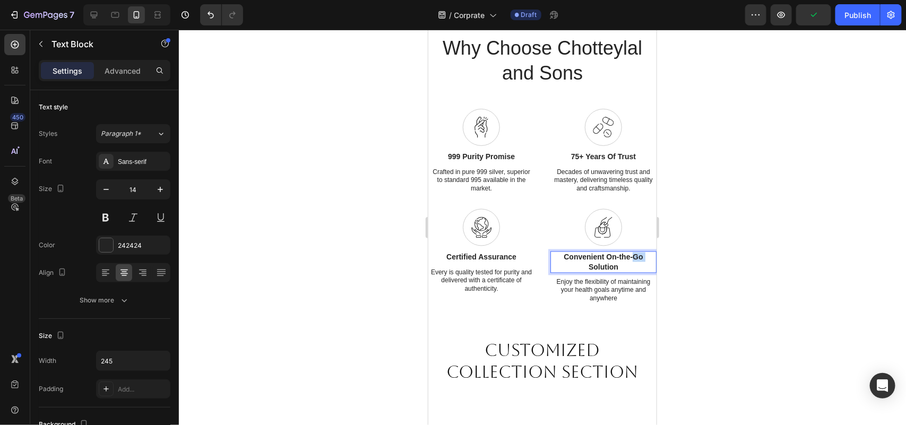
click at [625, 260] on p "Convenient On-the-Go Solution" at bounding box center [603, 261] width 104 height 19
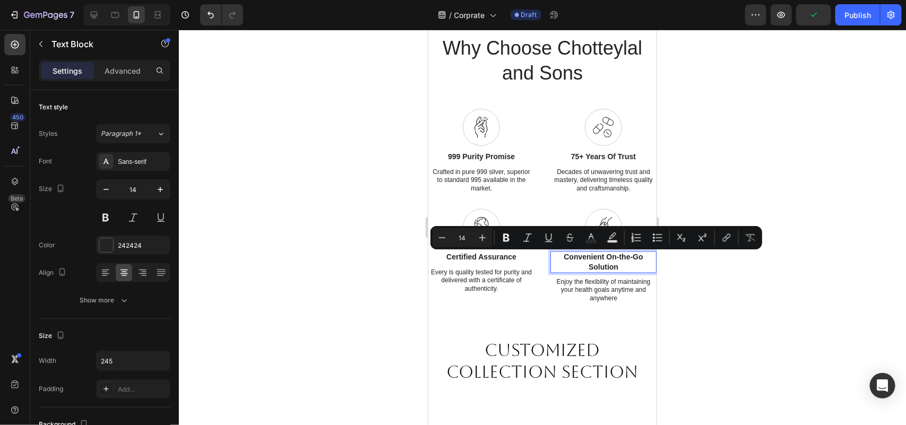
click at [616, 260] on p "Convenient On-the-Go Solution" at bounding box center [603, 261] width 104 height 19
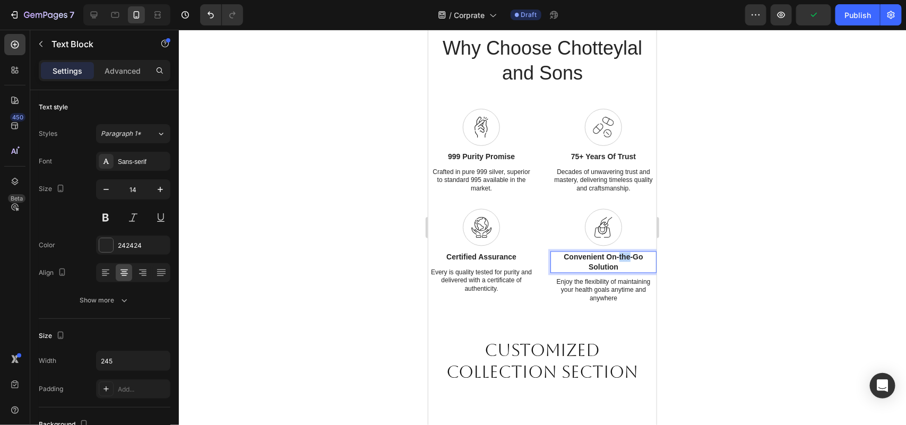
click at [615, 260] on p "Convenient On-the-Go Solution" at bounding box center [603, 261] width 104 height 19
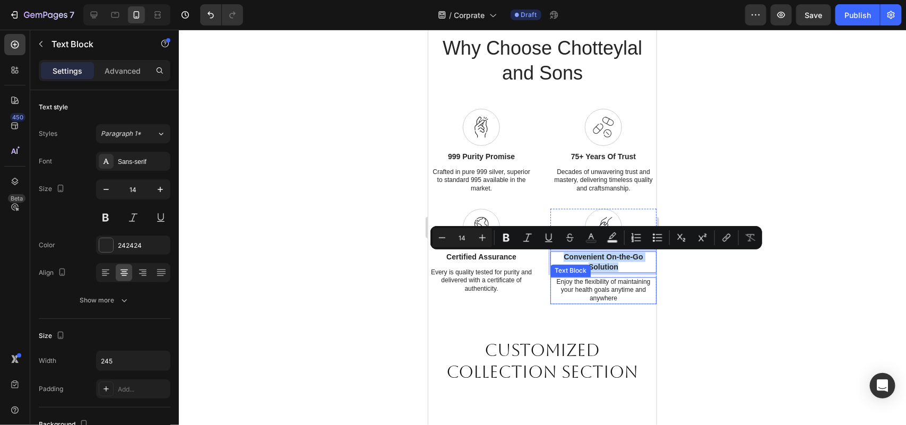
click at [601, 292] on p "Enjoy the flexibility of maintaining your health goals anytime and anywhere" at bounding box center [603, 290] width 104 height 25
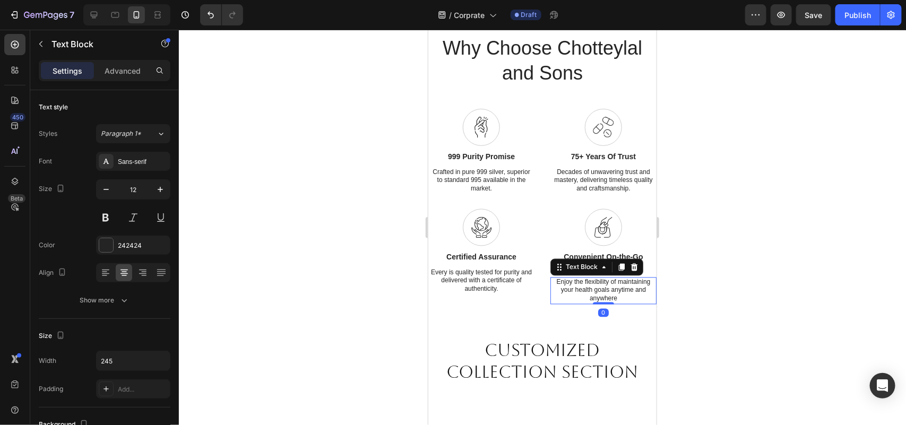
click at [601, 292] on p "Enjoy the flexibility of maintaining your health goals anytime and anywhere" at bounding box center [603, 290] width 104 height 25
click at [698, 250] on div at bounding box center [542, 227] width 727 height 395
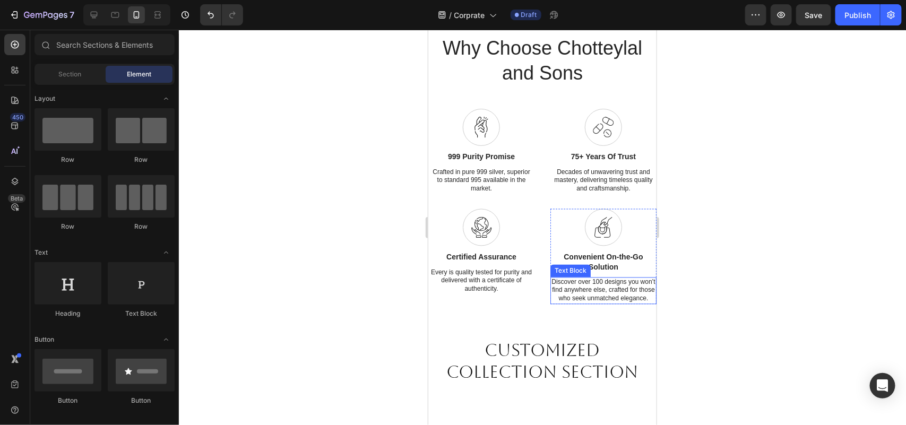
click at [611, 292] on p "Discover over 100 designs you won’t find anywhere else, crafted for those who s…" at bounding box center [603, 290] width 104 height 25
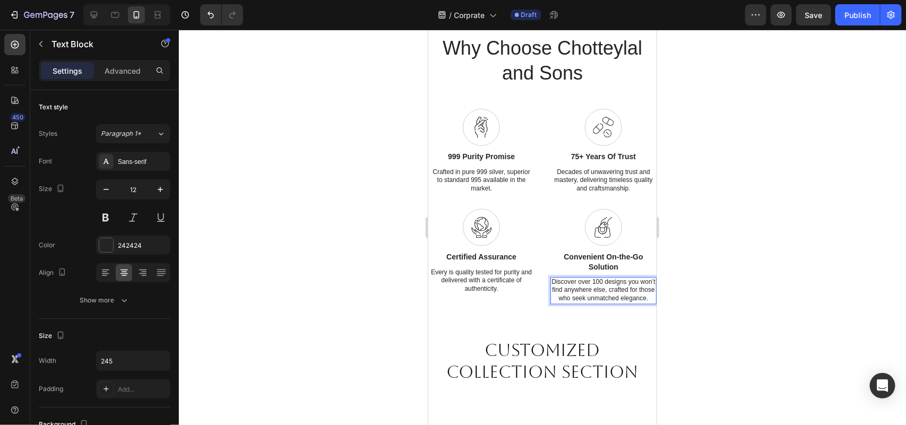
click at [604, 281] on p "Discover over 100 designs you won’t find anywhere else, crafted for those who s…" at bounding box center [603, 290] width 104 height 25
click at [602, 282] on p "Discover over 100 designs you won’t find anywhere else, crafted for those who s…" at bounding box center [603, 290] width 104 height 25
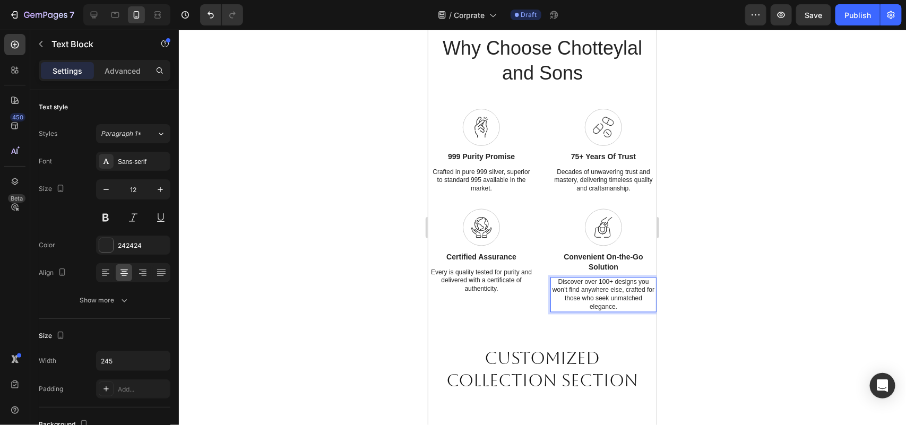
click at [612, 285] on p "Discover over 100+ designs you won’t find anywhere else, crafted for those who …" at bounding box center [603, 294] width 104 height 33
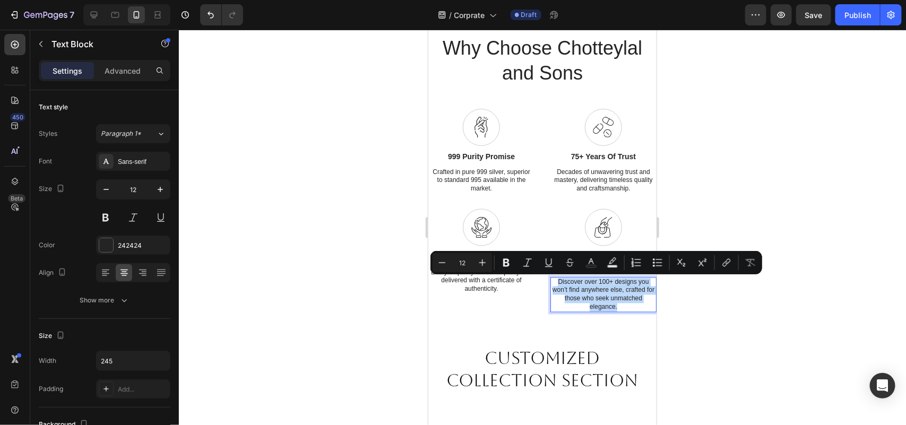
click at [616, 282] on p "Discover over 100+ designs you won’t find anywhere else, crafted for those who …" at bounding box center [603, 294] width 104 height 33
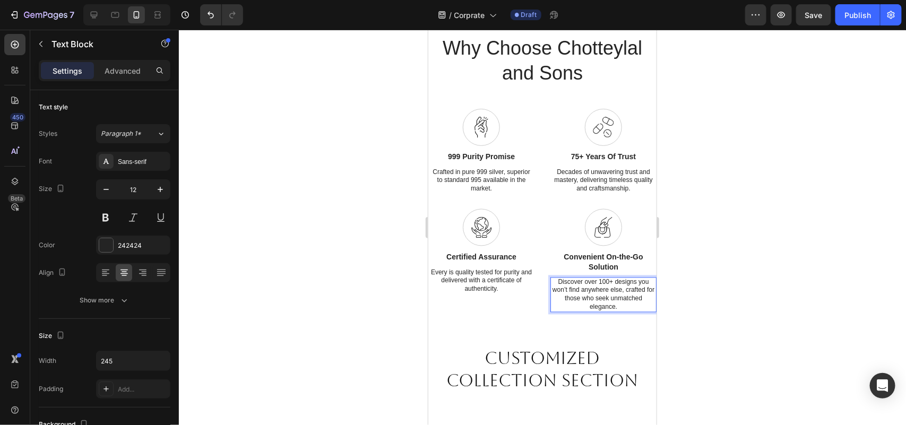
click at [606, 282] on p "Discover over 100+ designs you won’t find anywhere else, crafted for those who …" at bounding box center [603, 294] width 104 height 33
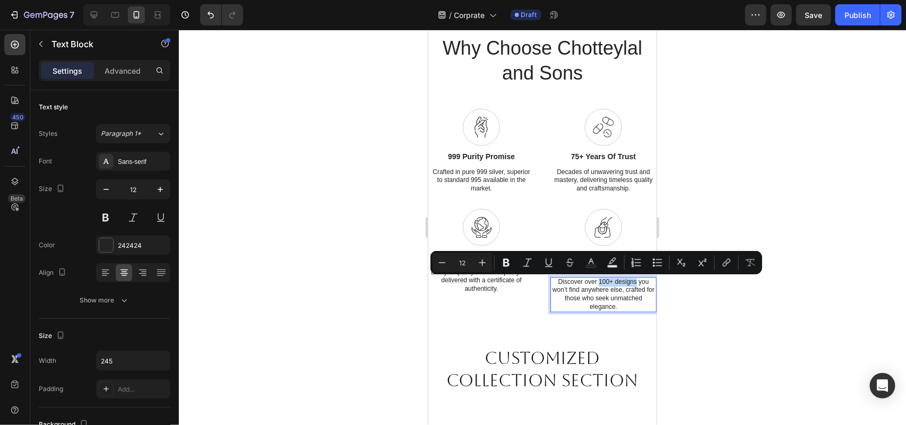
drag, startPoint x: 592, startPoint y: 282, endPoint x: 628, endPoint y: 282, distance: 35.6
click at [628, 282] on p "Discover over 100+ designs you won’t find anywhere else, crafted for those who …" at bounding box center [603, 294] width 104 height 33
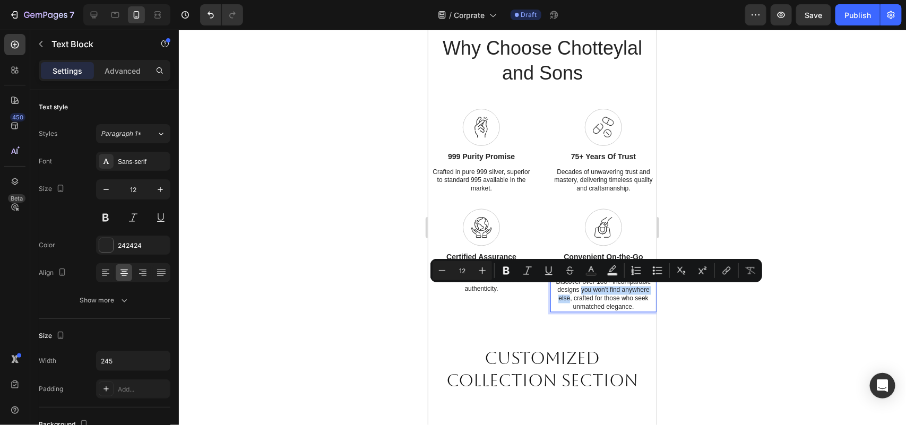
drag, startPoint x: 573, startPoint y: 290, endPoint x: 561, endPoint y: 300, distance: 15.4
click at [561, 300] on p "Discover over 100+ incomparable designs you won’t find anywhere else, crafted f…" at bounding box center [603, 294] width 104 height 33
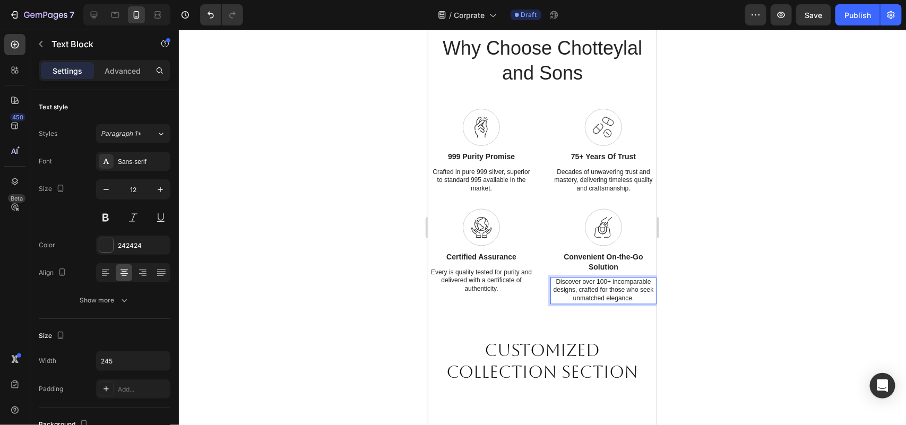
click at [797, 298] on div at bounding box center [542, 227] width 727 height 395
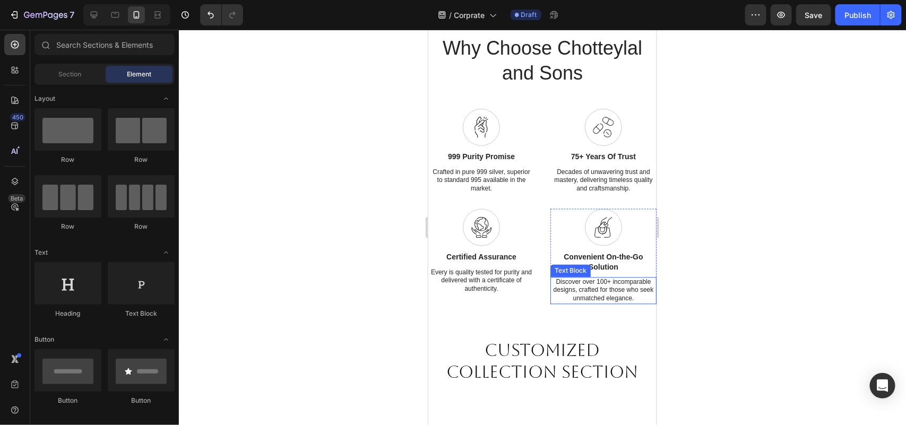
click at [627, 301] on p "Discover over 100+ incomparable designs, crafted for those who seek unmatched e…" at bounding box center [603, 290] width 104 height 25
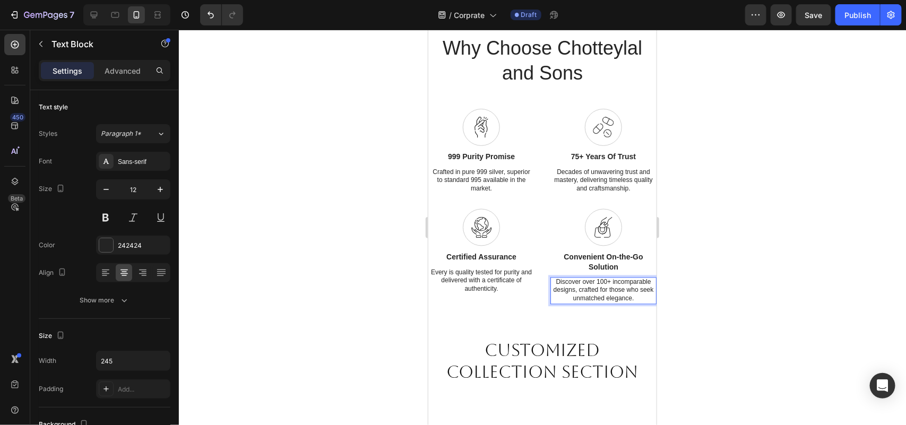
click at [630, 300] on p "Discover over 100+ incomparable designs, crafted for those who seek unmatched e…" at bounding box center [603, 290] width 104 height 25
click at [701, 282] on div at bounding box center [542, 227] width 727 height 395
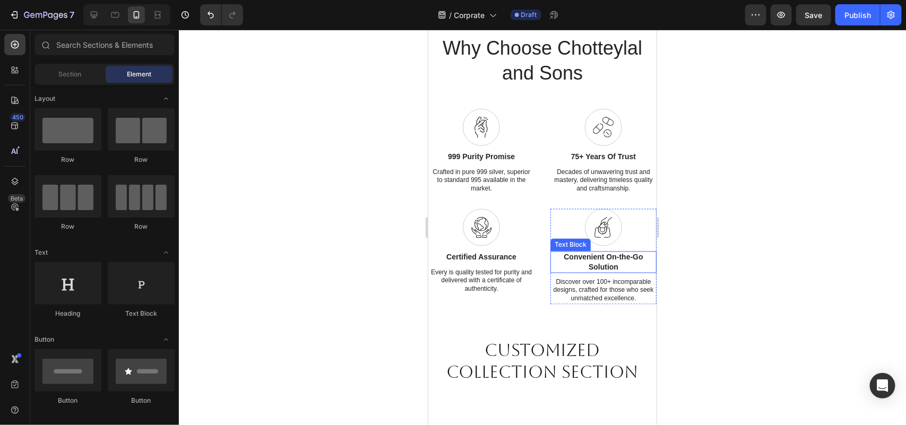
click at [619, 261] on p "Convenient On-the-Go Solution" at bounding box center [603, 261] width 104 height 19
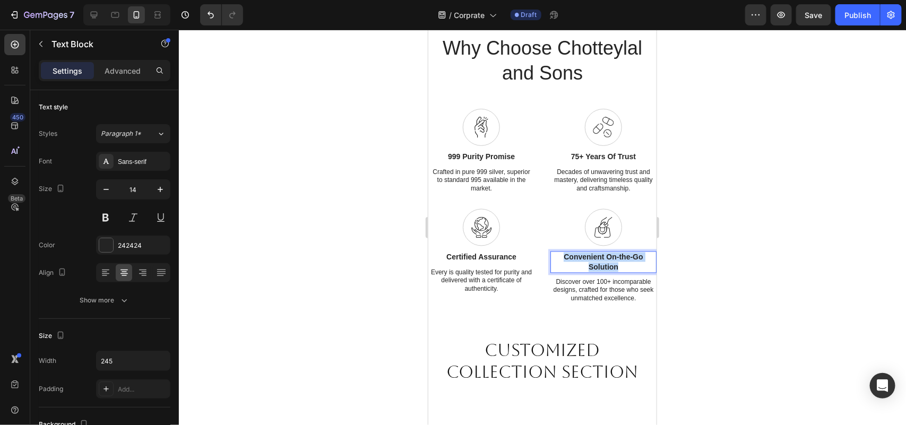
click at [619, 261] on p "Convenient On-the-Go Solution" at bounding box center [603, 261] width 104 height 19
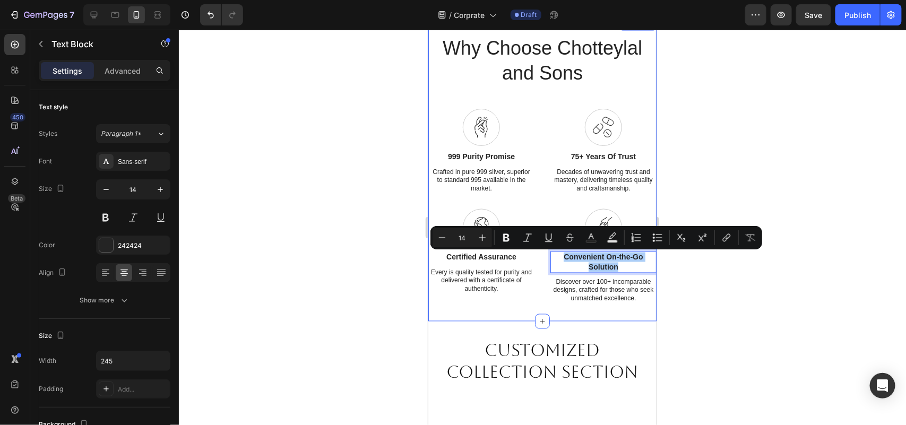
click at [372, 303] on div at bounding box center [542, 227] width 727 height 395
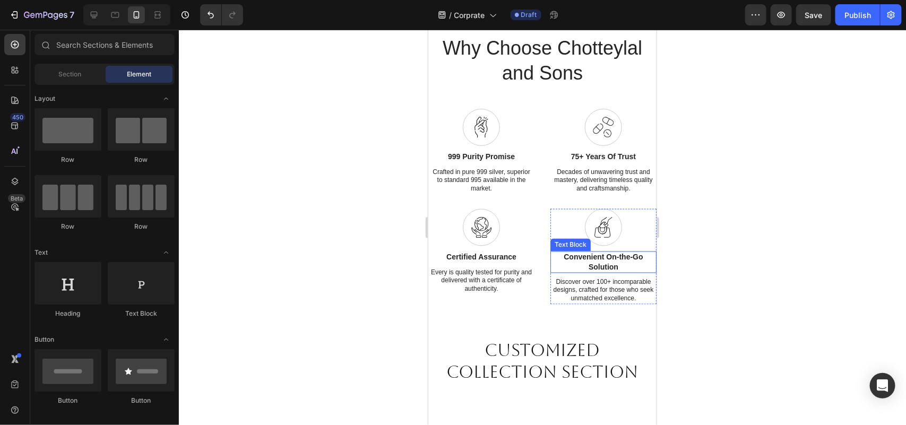
click at [604, 257] on p "Convenient On-the-Go Solution" at bounding box center [603, 261] width 104 height 19
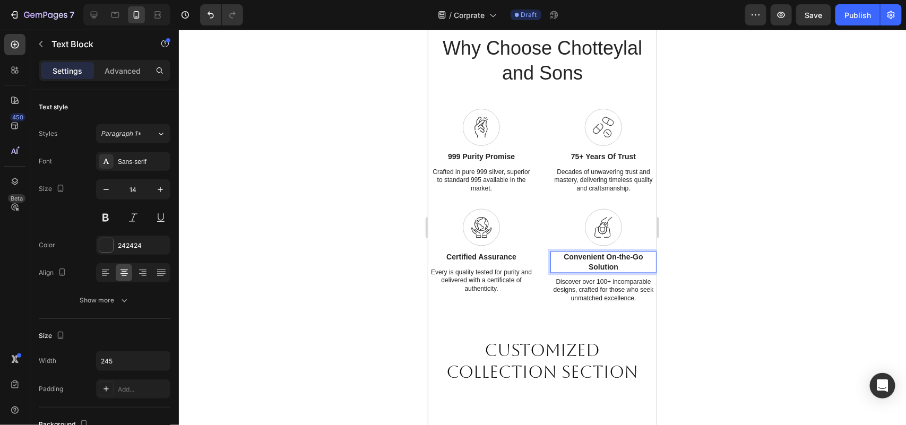
click at [604, 263] on p "Convenient On-the-Go Solution" at bounding box center [603, 261] width 104 height 19
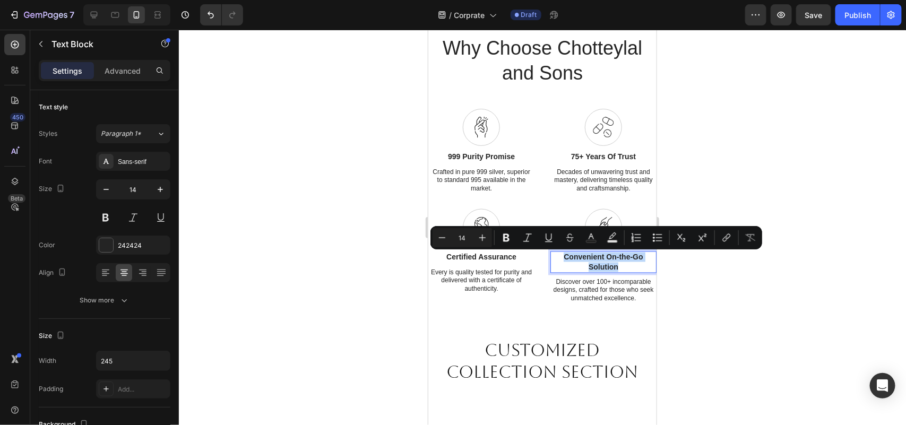
click at [615, 272] on div "Convenient On-the-Go Solution" at bounding box center [603, 261] width 106 height 21
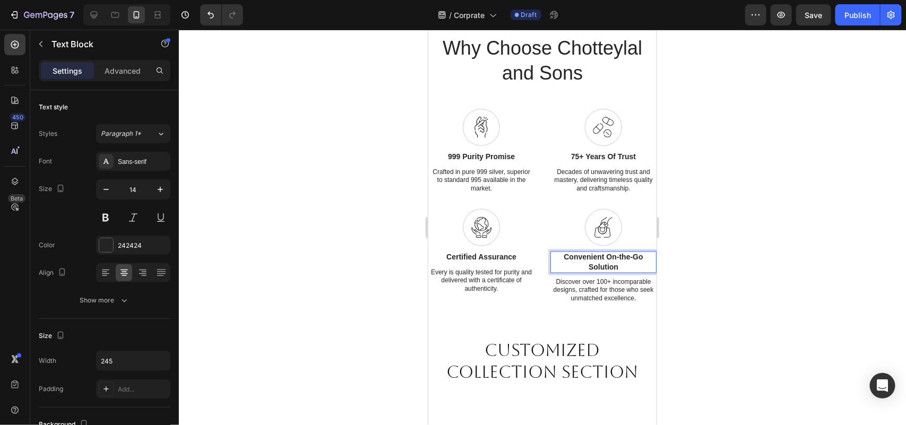
click at [605, 261] on p "Convenient On-the-Go Solution" at bounding box center [603, 261] width 104 height 19
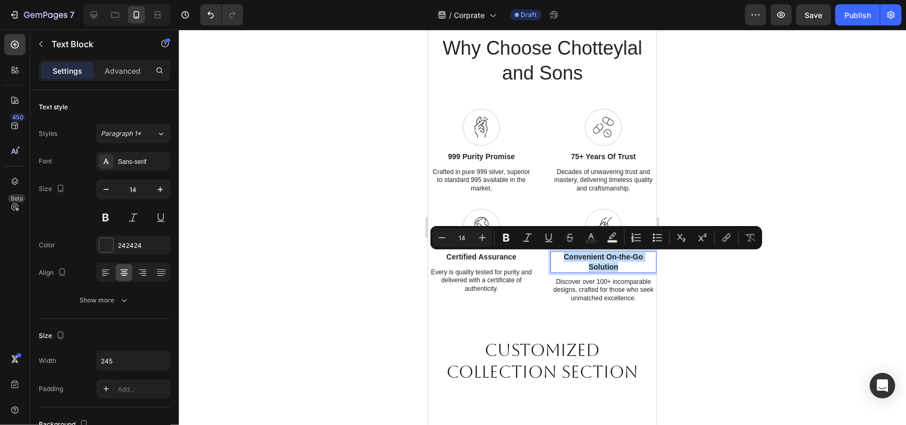
click at [605, 261] on p "Convenient On-the-Go Solution" at bounding box center [603, 261] width 104 height 19
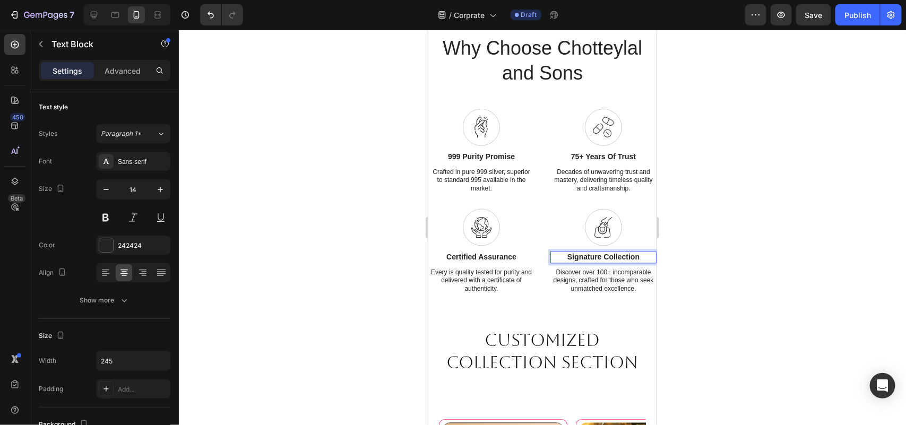
click at [808, 315] on div at bounding box center [542, 227] width 727 height 395
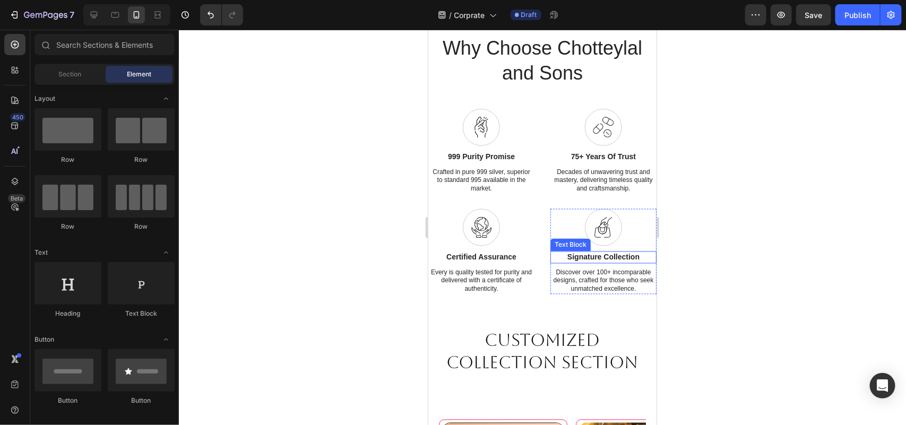
click at [627, 252] on p "Signature Collection" at bounding box center [603, 257] width 104 height 10
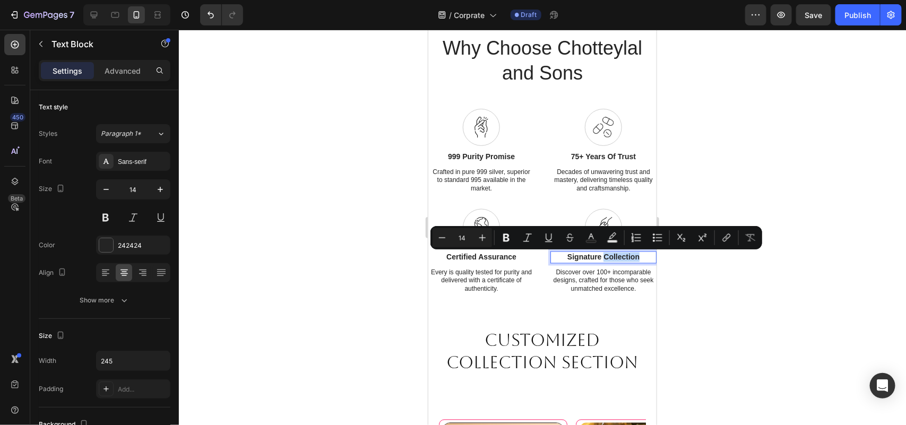
click at [635, 260] on p "Signature Collection" at bounding box center [603, 257] width 104 height 10
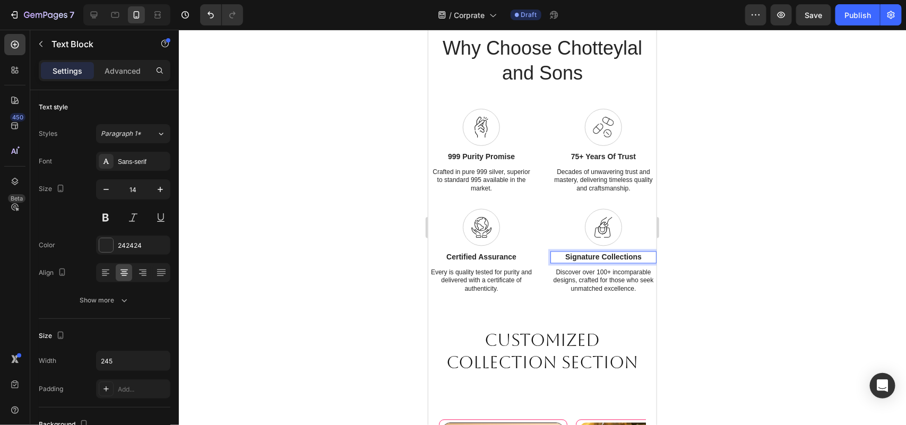
click at [789, 253] on div at bounding box center [542, 227] width 727 height 395
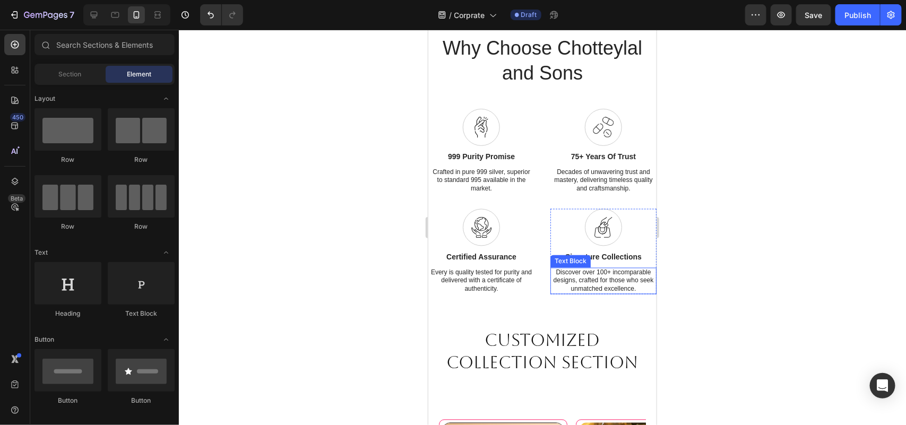
click at [566, 275] on p "Discover over 100+ incomparable designs, crafted for those who seek unmatched e…" at bounding box center [603, 281] width 104 height 25
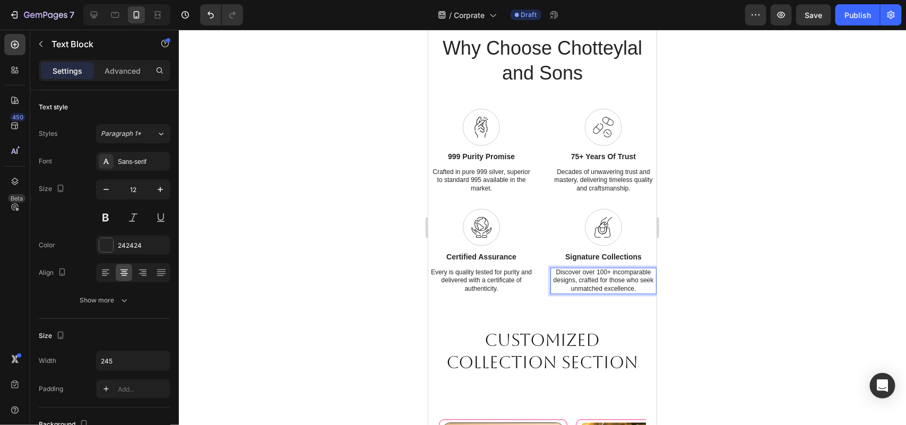
click at [577, 271] on p "Discover over 100+ incomparable designs, crafted for those who seek unmatched e…" at bounding box center [603, 281] width 104 height 25
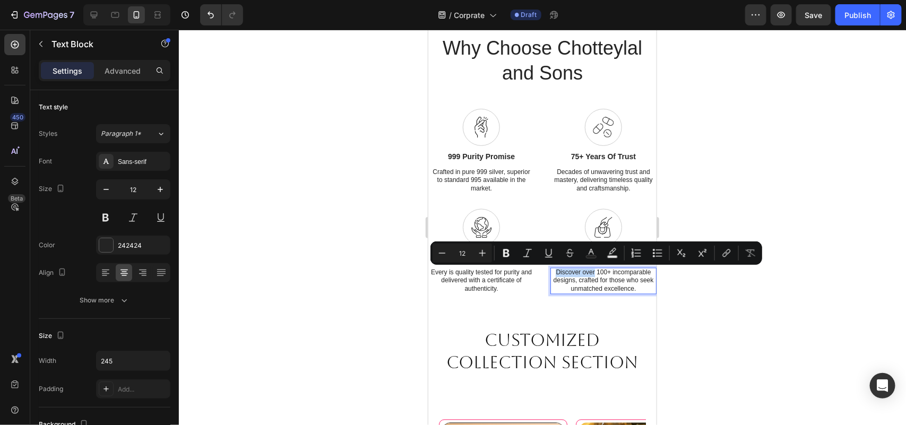
drag, startPoint x: 578, startPoint y: 271, endPoint x: 555, endPoint y: 273, distance: 23.4
click at [555, 273] on p "Discover over 100+ incomparable designs, crafted for those who seek unmatched e…" at bounding box center [603, 281] width 104 height 25
click at [585, 271] on p "Discover over 100+ incomparable designs, crafted for those who seek unmatched e…" at bounding box center [603, 281] width 104 height 25
click at [577, 273] on p "Discover over 100+ incomparable designs, crafted for those who seek unmatched e…" at bounding box center [603, 281] width 104 height 25
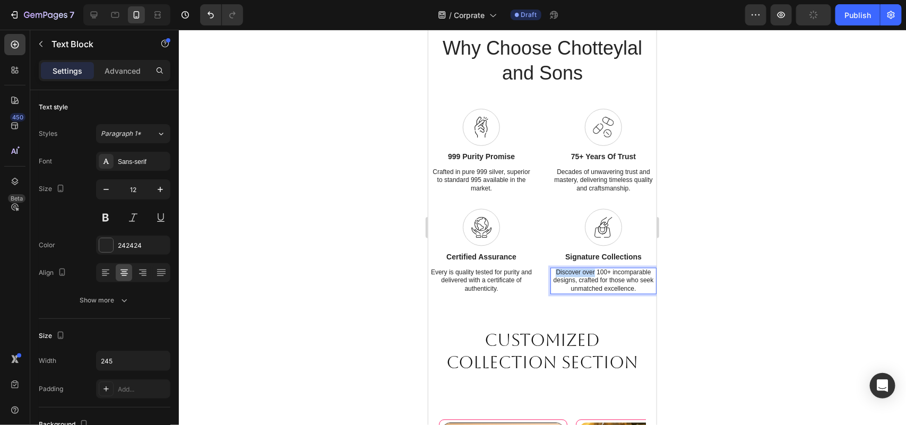
click at [571, 274] on p "Discover over 100+ incomparable designs, crafted for those who seek unmatched e…" at bounding box center [603, 281] width 104 height 25
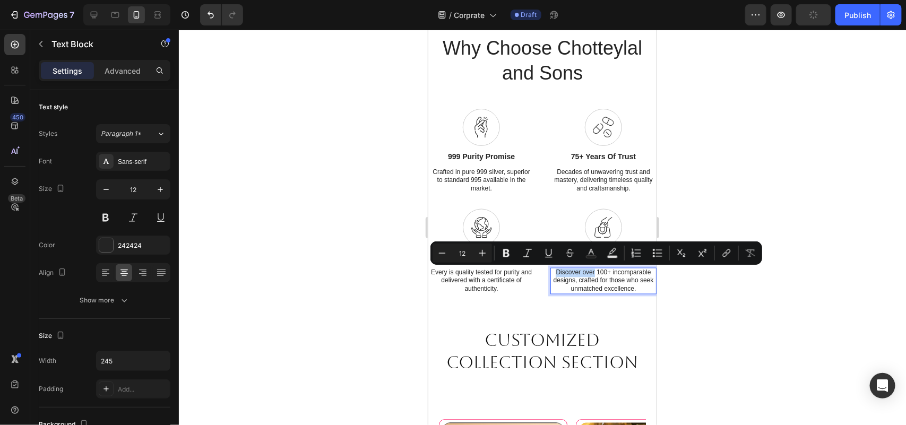
click at [577, 274] on p "Discover over 100+ incomparable designs, crafted for those who seek unmatched e…" at bounding box center [603, 281] width 104 height 25
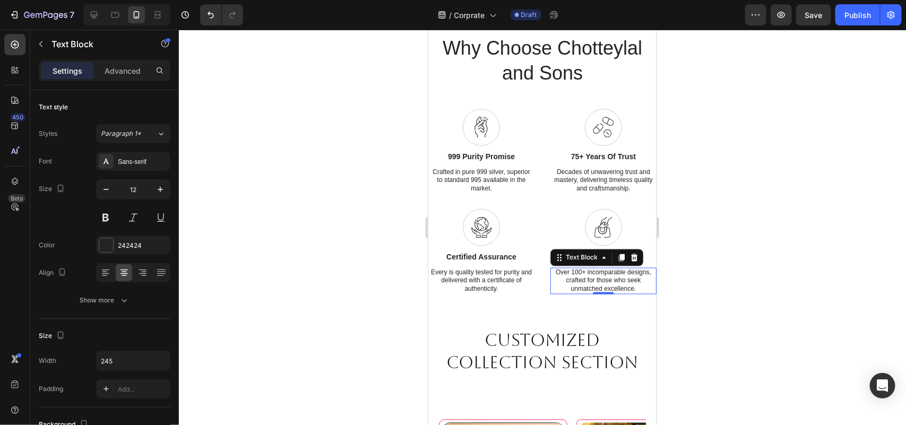
click at [843, 270] on div at bounding box center [542, 227] width 727 height 395
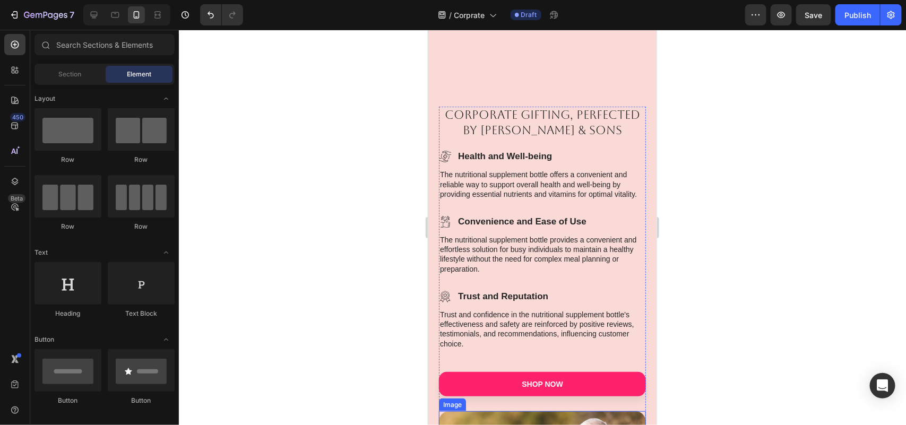
scroll to position [2509, 0]
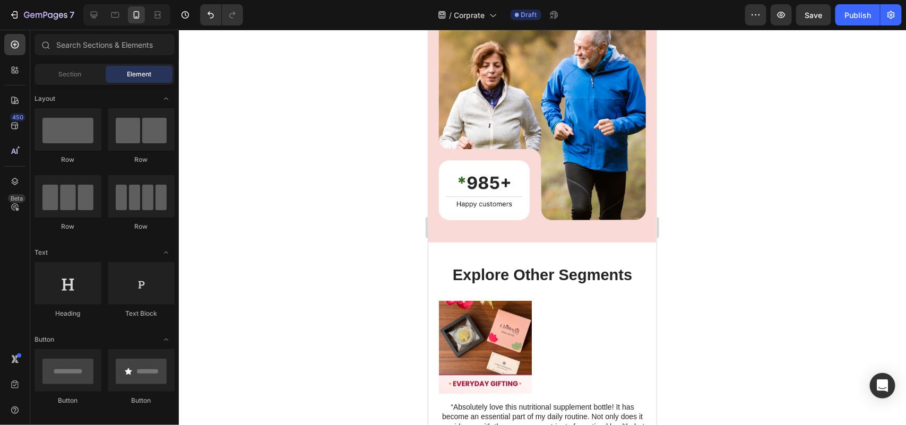
drag, startPoint x: 648, startPoint y: 256, endPoint x: 1084, endPoint y: 434, distance: 471.3
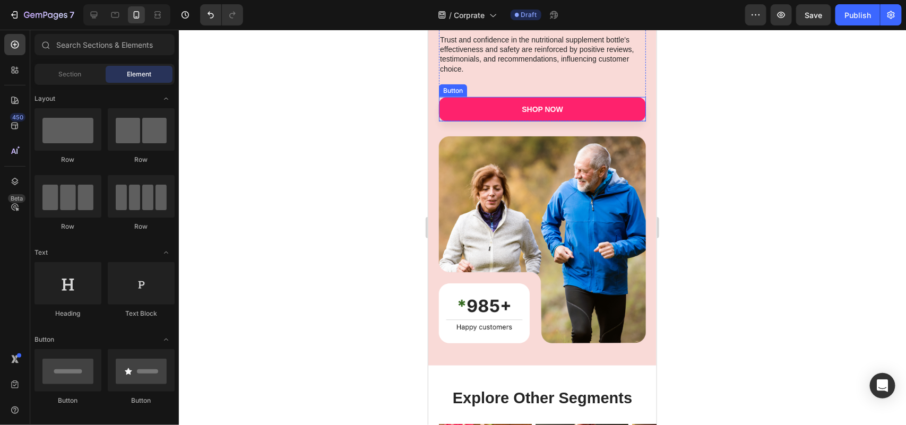
scroll to position [2452, 0]
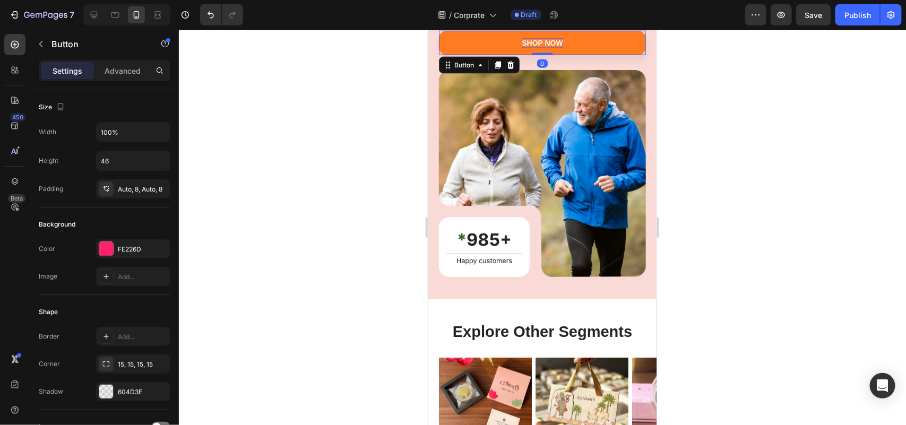
click at [539, 47] on div "Shop Now" at bounding box center [541, 43] width 41 height 10
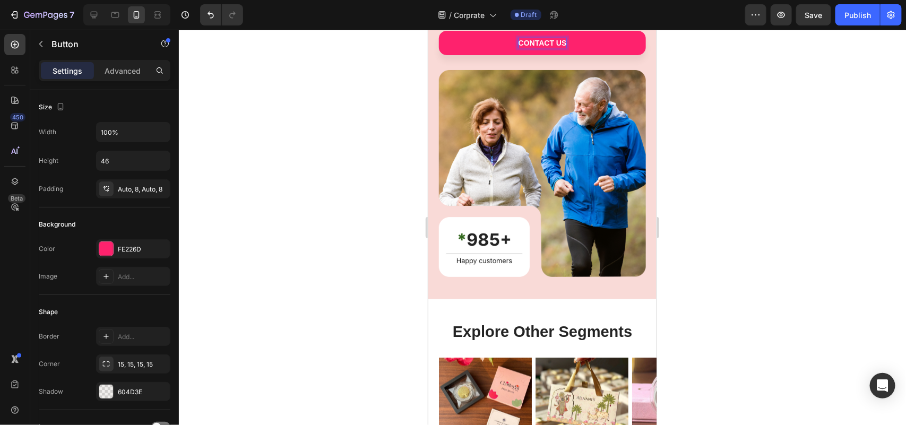
drag, startPoint x: 740, startPoint y: 265, endPoint x: 740, endPoint y: 287, distance: 21.2
click at [740, 266] on div at bounding box center [542, 227] width 727 height 395
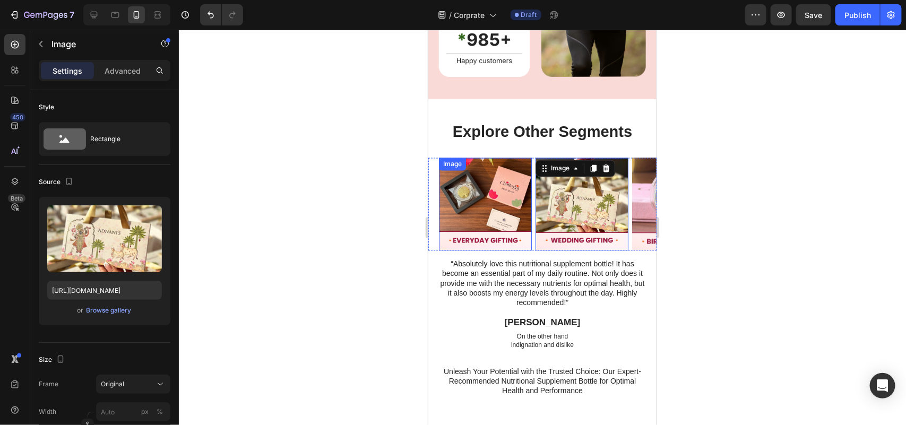
scroll to position [2718, 0]
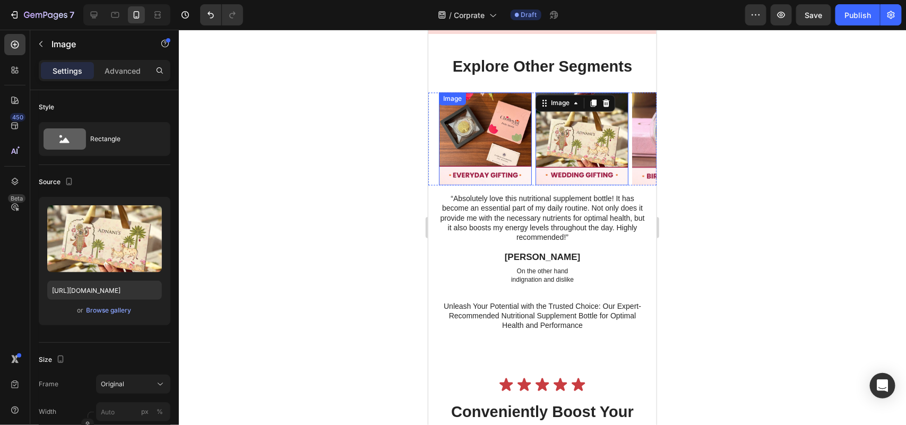
drag, startPoint x: 580, startPoint y: 192, endPoint x: 507, endPoint y: 189, distance: 72.8
click at [507, 185] on div "Image Image 0 Image Image" at bounding box center [547, 138] width 218 height 93
drag, startPoint x: 583, startPoint y: 175, endPoint x: 558, endPoint y: 253, distance: 81.2
click at [519, 162] on div "Image Image 0 Image Image" at bounding box center [547, 138] width 218 height 93
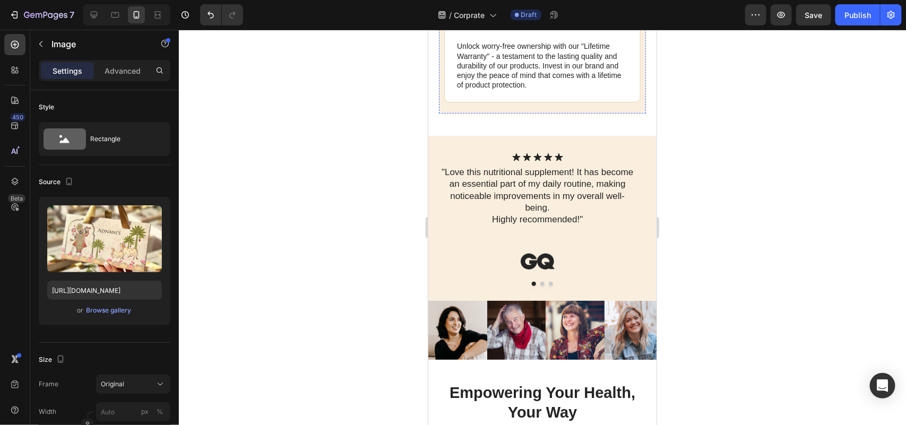
scroll to position [3779, 0]
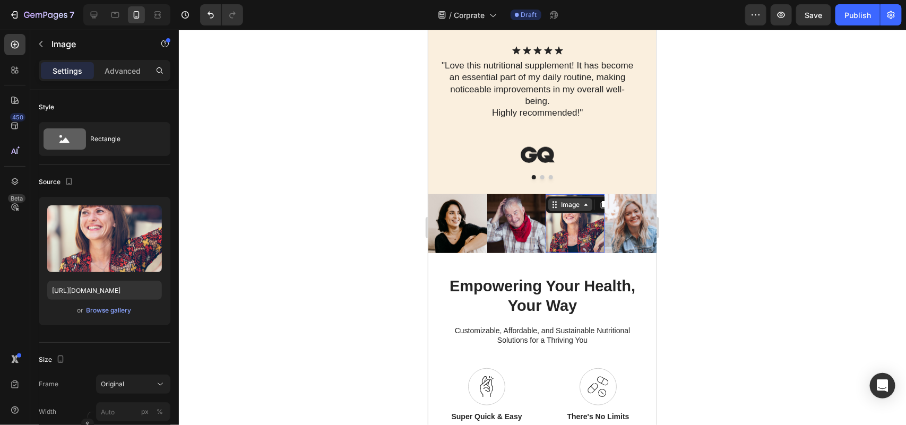
drag, startPoint x: 580, startPoint y: 238, endPoint x: 563, endPoint y: 229, distance: 19.0
click at [512, 230] on div "Image Image Image 0 Image Image Image Image Image Image" at bounding box center [542, 223] width 228 height 59
click at [540, 179] on button "Dot" at bounding box center [542, 177] width 4 height 4
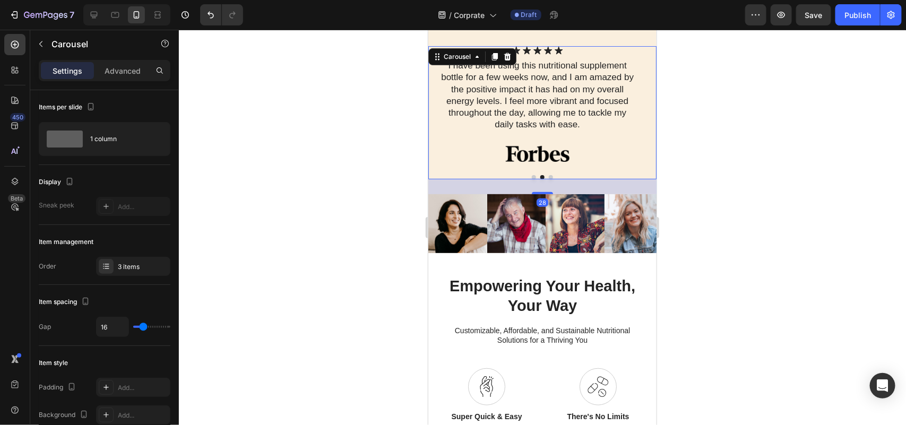
click at [548, 179] on button "Dot" at bounding box center [550, 177] width 4 height 4
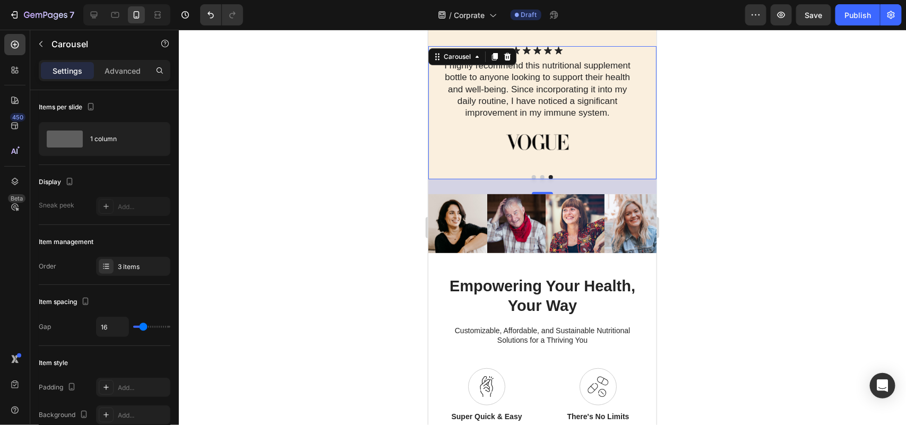
click at [531, 179] on button "Dot" at bounding box center [533, 177] width 4 height 4
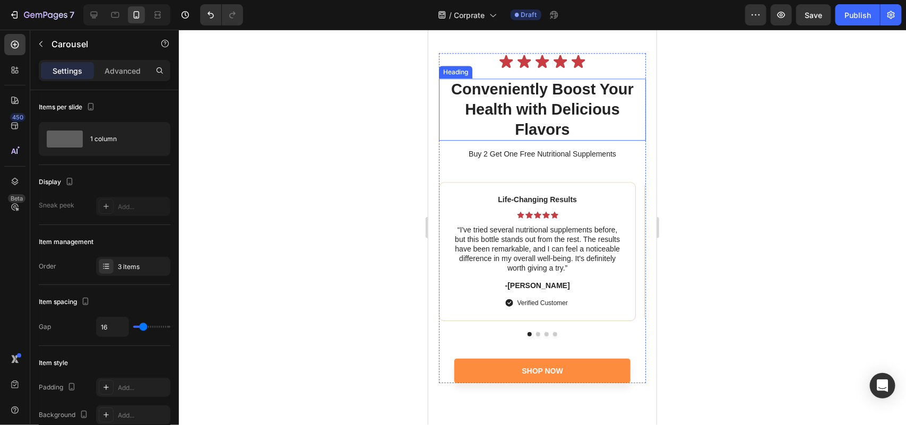
scroll to position [3049, 0]
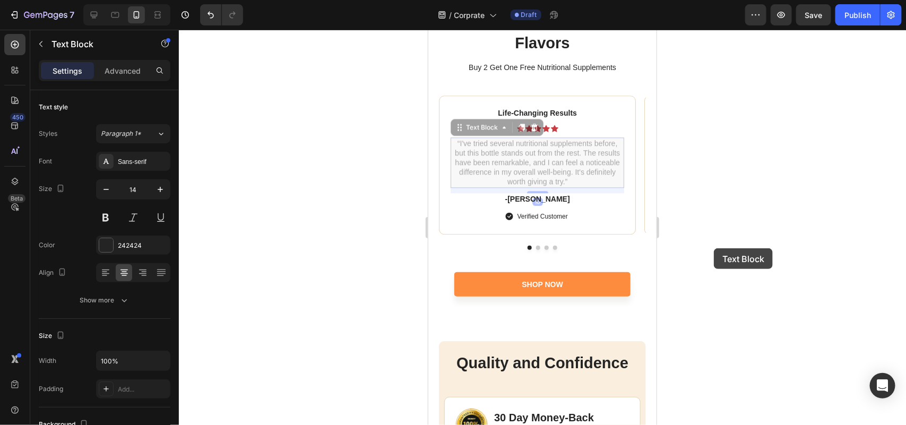
click at [714, 248] on div at bounding box center [542, 227] width 727 height 395
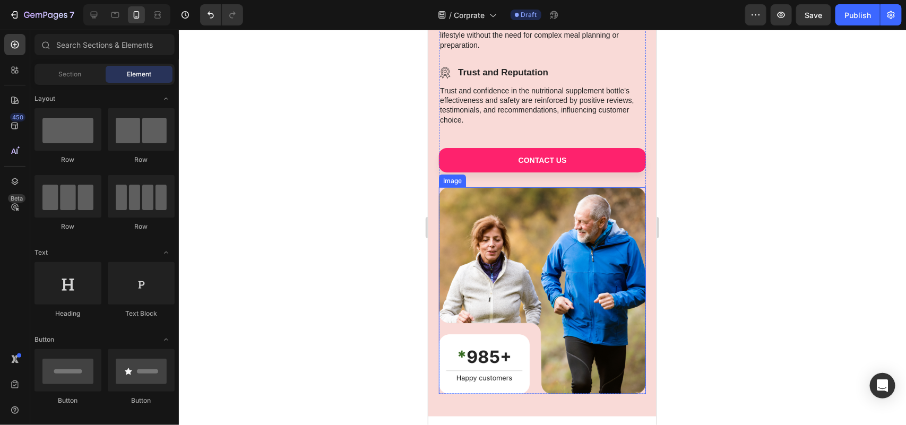
scroll to position [2199, 0]
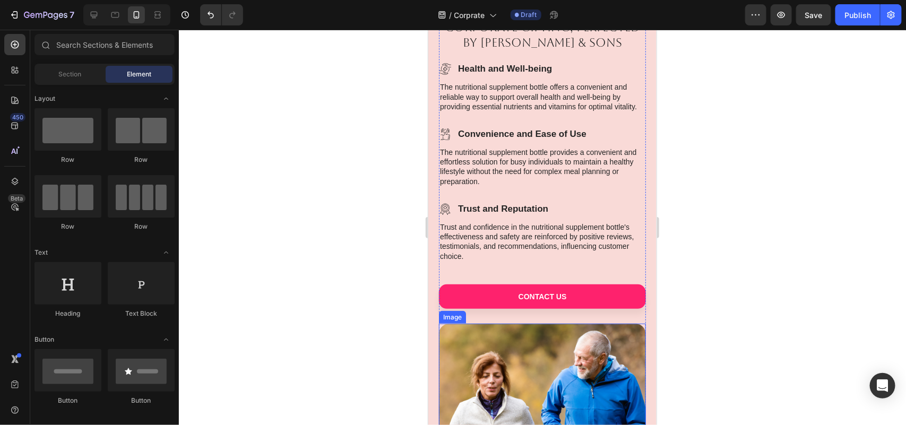
click at [502, 111] on p "The nutritional supplement bottle offers a convenient and reliable way to suppo…" at bounding box center [541, 96] width 205 height 29
click at [502, 74] on p "Health and Well-being" at bounding box center [504, 69] width 94 height 12
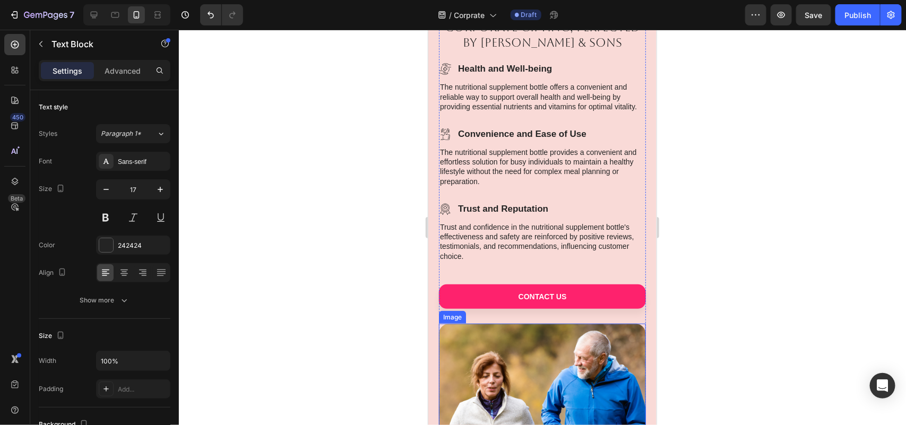
click at [502, 74] on p "Health and Well-being" at bounding box center [504, 69] width 94 height 12
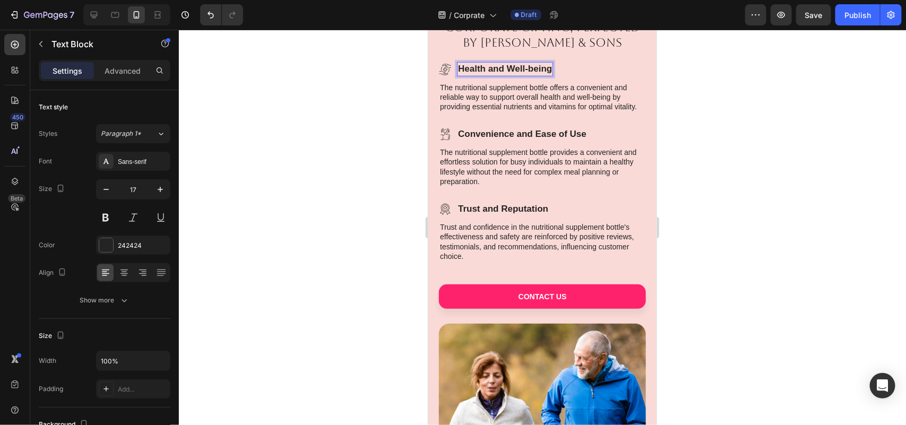
scroll to position [2154, 0]
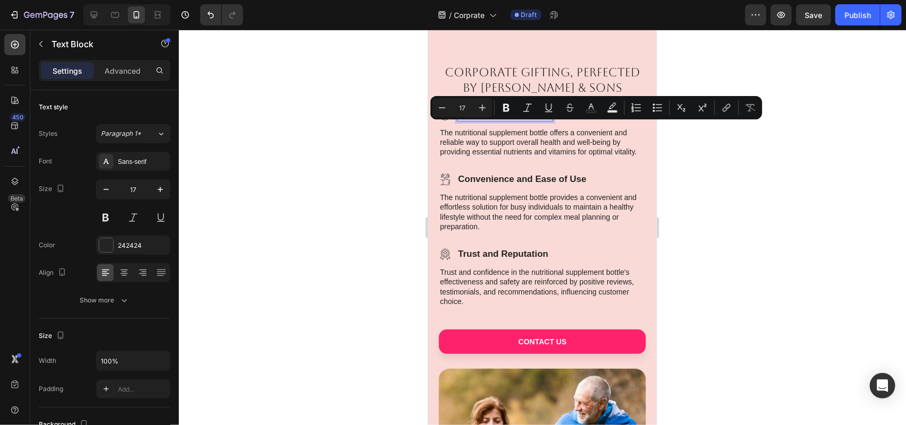
click at [502, 119] on p "Health and Well-being" at bounding box center [504, 114] width 94 height 12
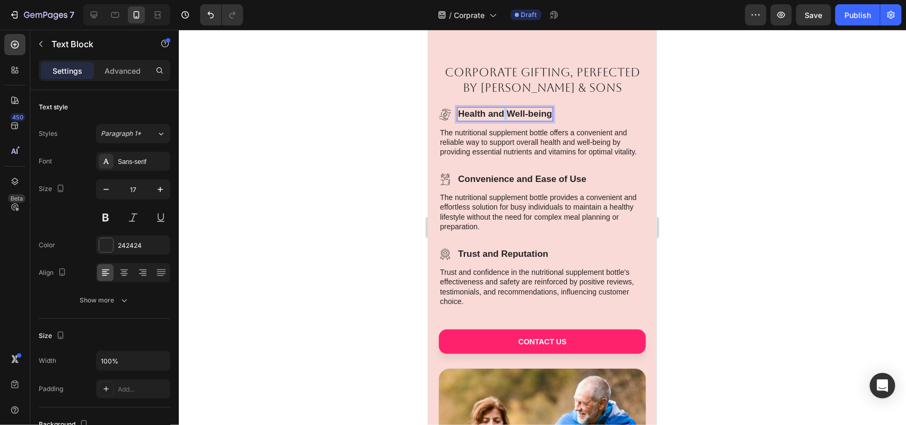
click at [502, 119] on p "Health and Well-being" at bounding box center [504, 114] width 94 height 12
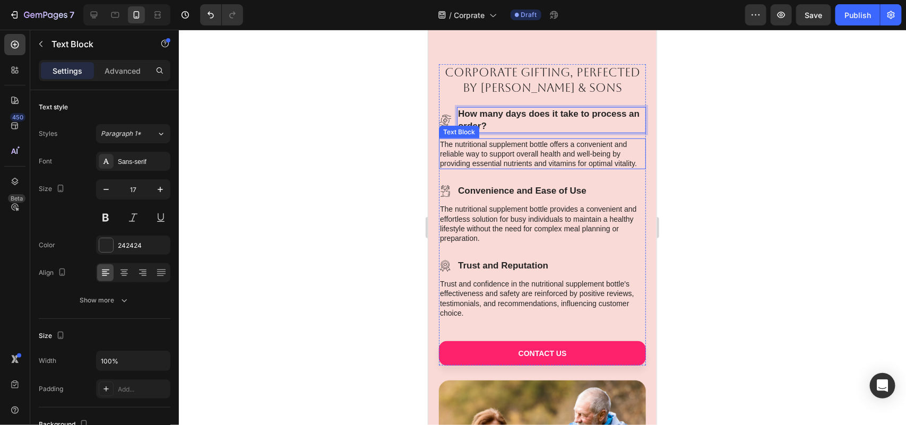
click at [499, 168] on p "The nutritional supplement bottle offers a convenient and reliable way to suppo…" at bounding box center [541, 153] width 205 height 29
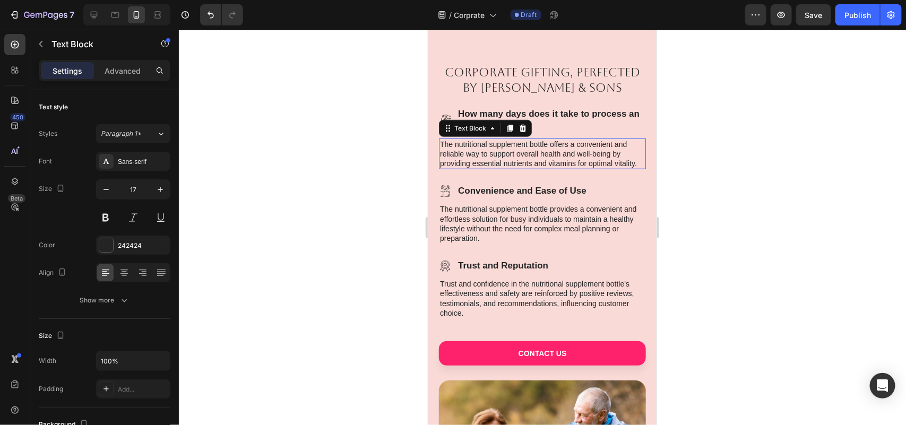
click at [499, 168] on p "The nutritional supplement bottle offers a convenient and reliable way to suppo…" at bounding box center [541, 153] width 205 height 29
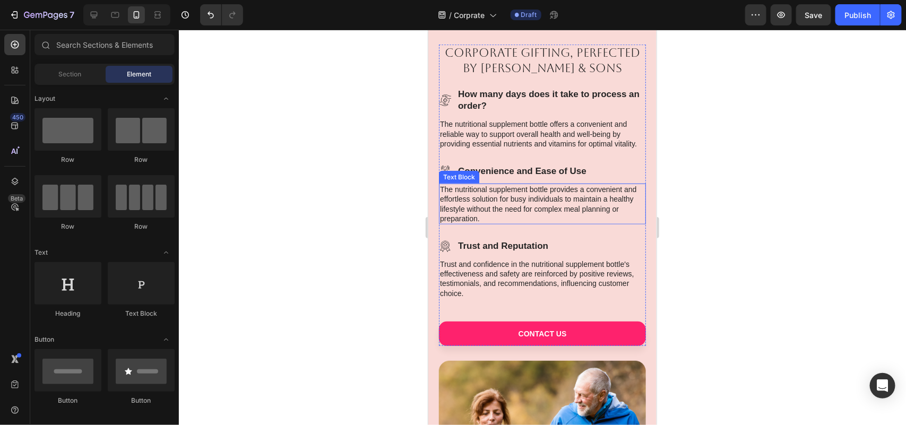
scroll to position [2192, 0]
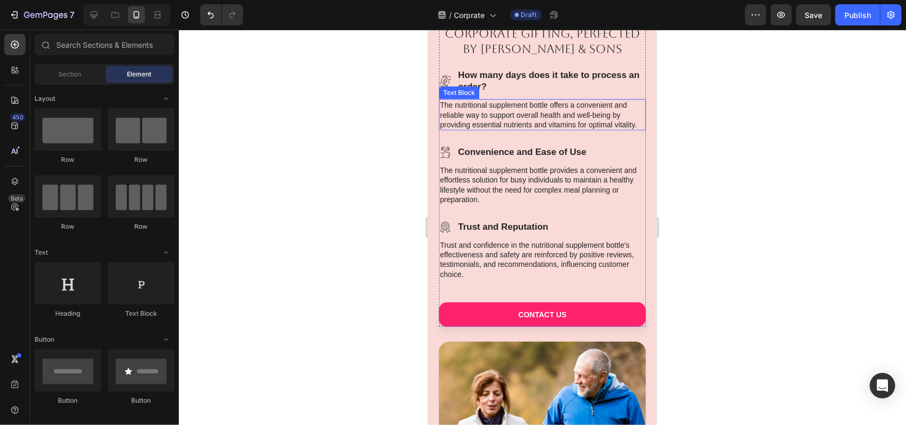
click at [487, 129] on p "The nutritional supplement bottle offers a convenient and reliable way to suppo…" at bounding box center [541, 114] width 205 height 29
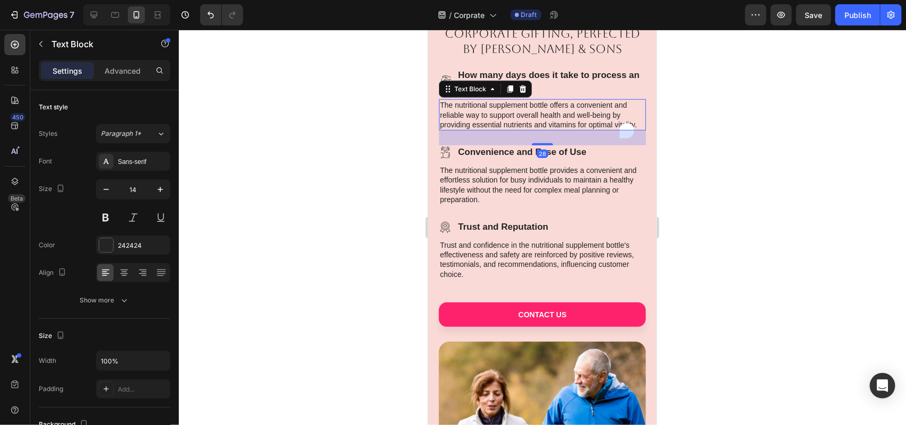
click at [487, 129] on p "The nutritional supplement bottle offers a convenient and reliable way to suppo…" at bounding box center [541, 114] width 205 height 29
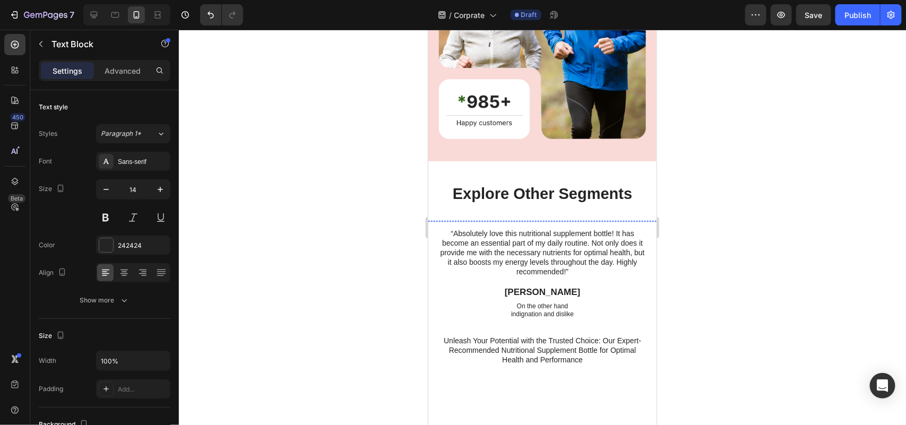
scroll to position [2612, 0]
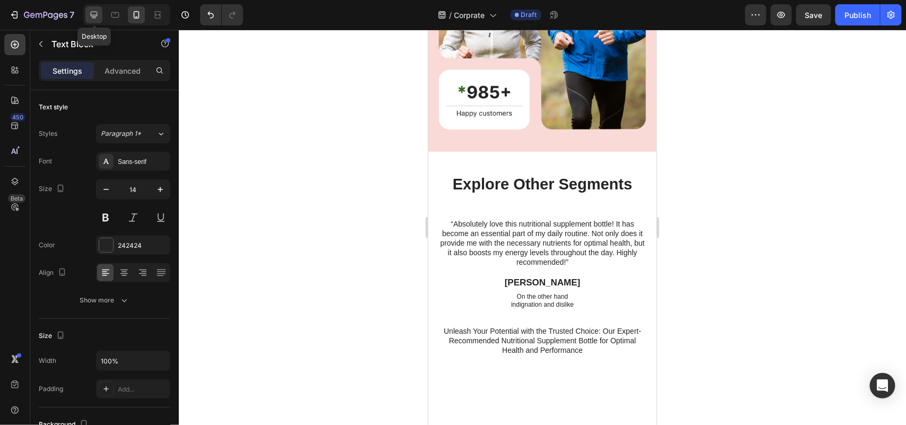
drag, startPoint x: 89, startPoint y: 12, endPoint x: 419, endPoint y: 137, distance: 353.1
click at [90, 12] on icon at bounding box center [94, 15] width 11 height 11
type input "16"
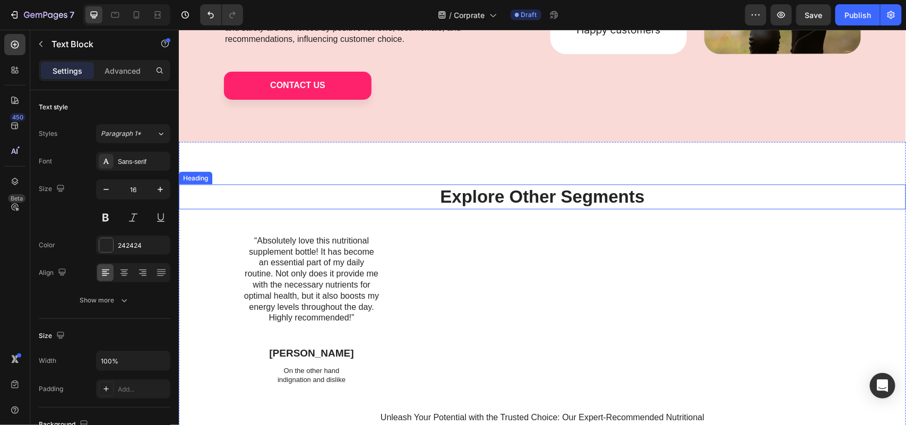
scroll to position [2525, 0]
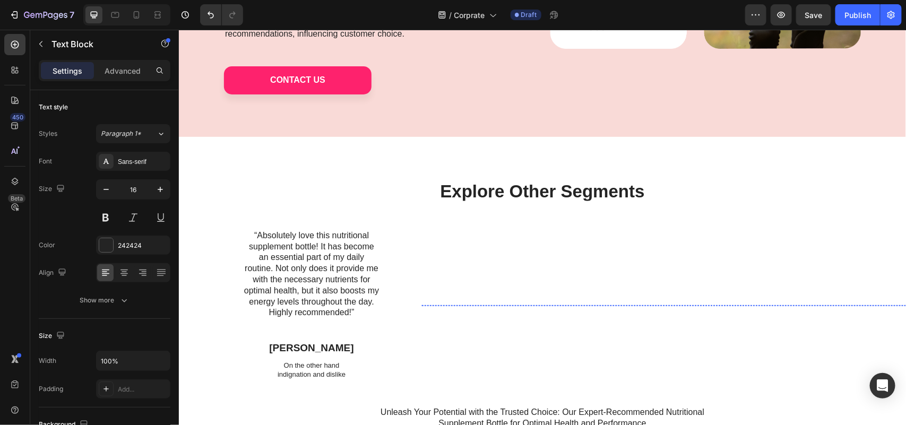
click at [508, 305] on div "Image Image Image Image" at bounding box center [663, 305] width 484 height 0
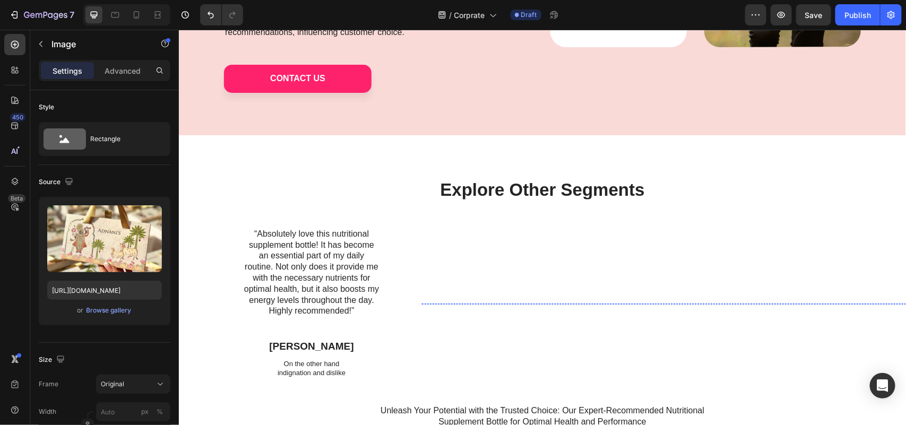
scroll to position [2585, 0]
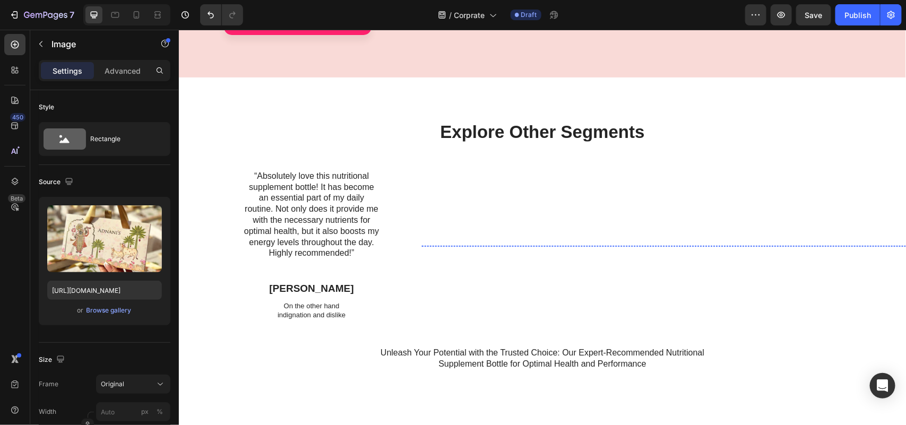
click at [755, 330] on div "Explore Other Segments Heading “Absolutely love this nutritional supplement bot…" at bounding box center [541, 244] width 727 height 251
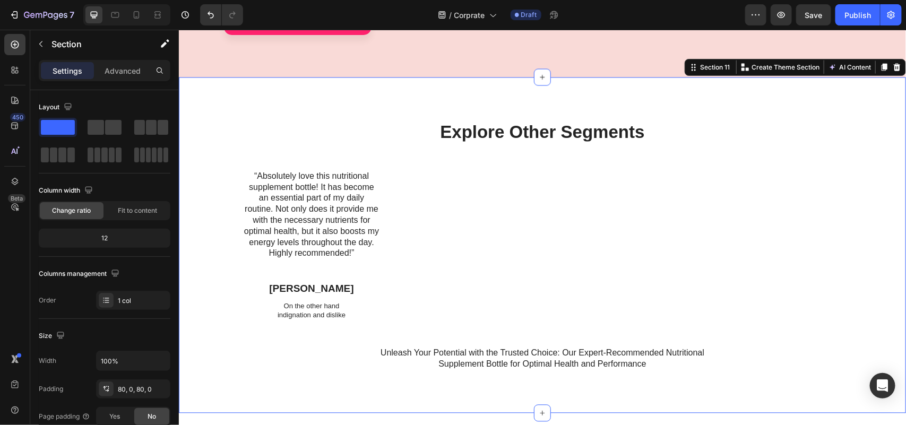
scroll to position [2591, 0]
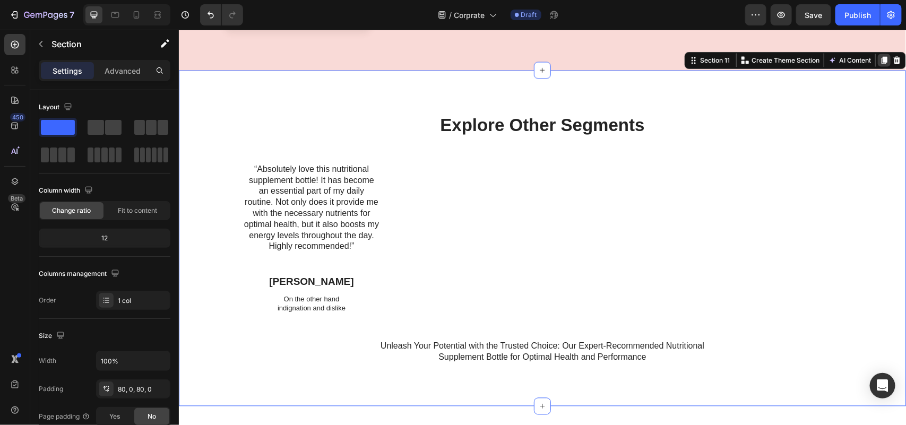
click at [881, 58] on icon at bounding box center [884, 59] width 6 height 7
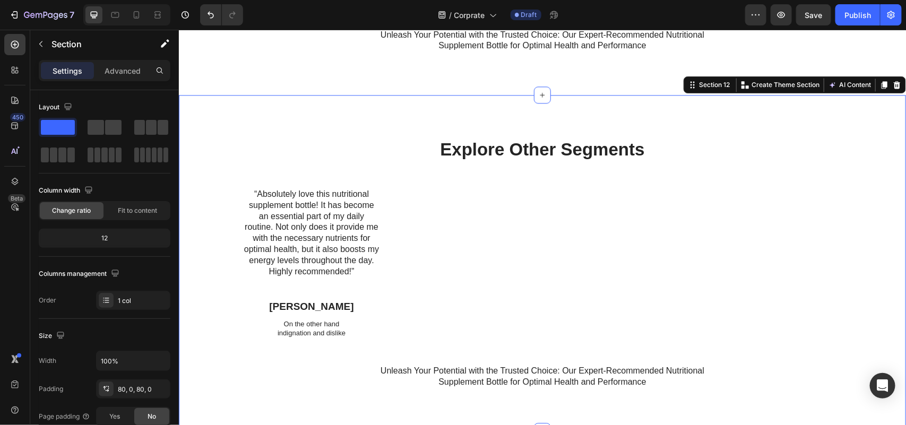
scroll to position [2798, 0]
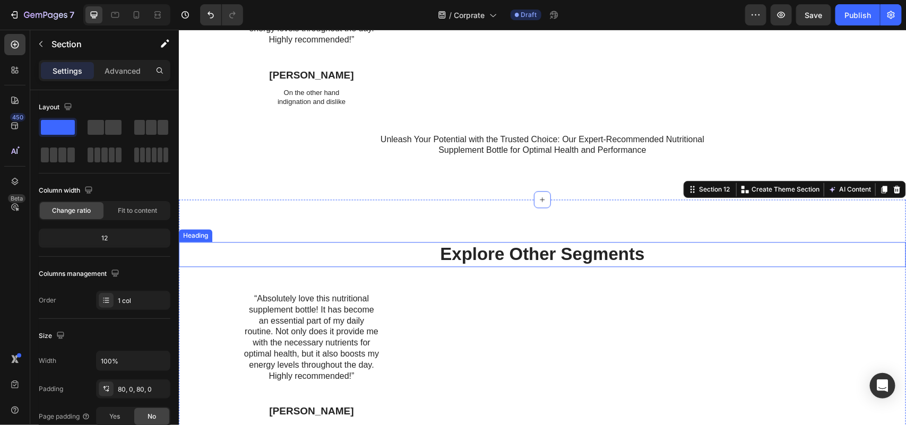
click at [564, 257] on h2 "Explore Other Segments" at bounding box center [541, 253] width 419 height 25
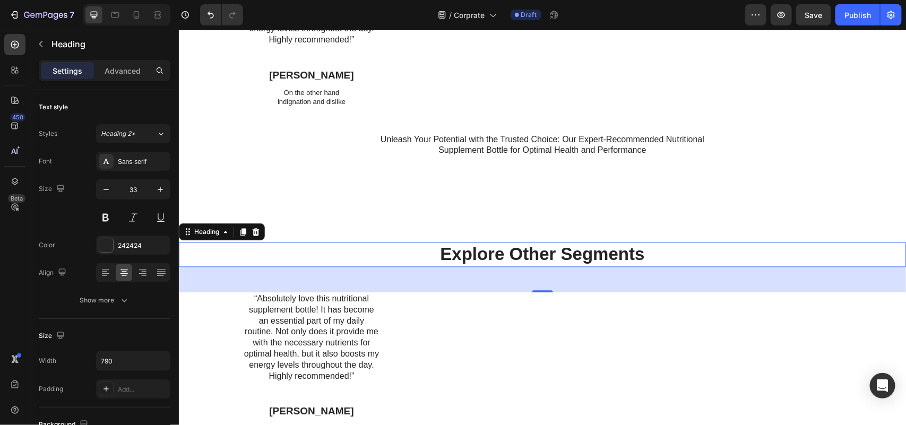
click at [564, 257] on h2 "Explore Other Segments" at bounding box center [541, 253] width 419 height 25
click at [564, 257] on p "Explore Other Segments" at bounding box center [541, 254] width 417 height 23
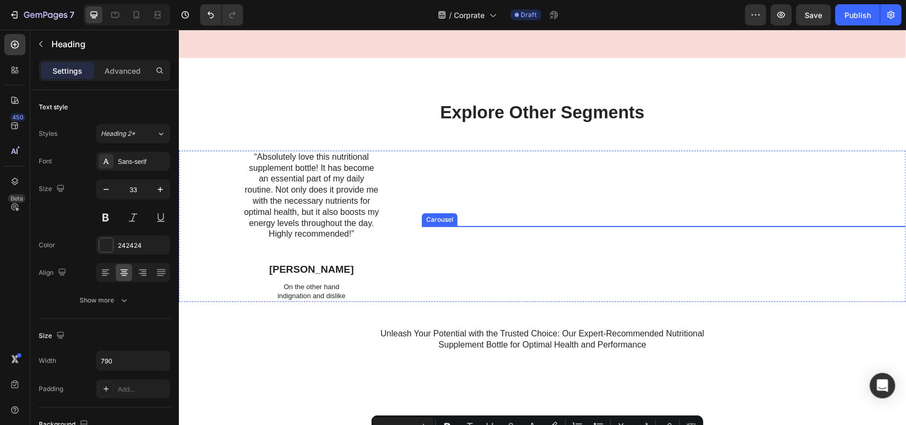
scroll to position [2599, 0]
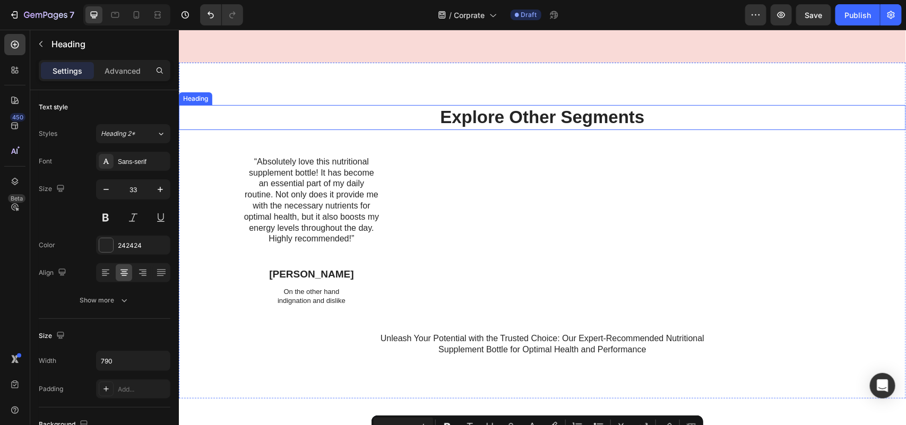
click at [572, 119] on h2 "Explore Other Segments" at bounding box center [541, 117] width 419 height 25
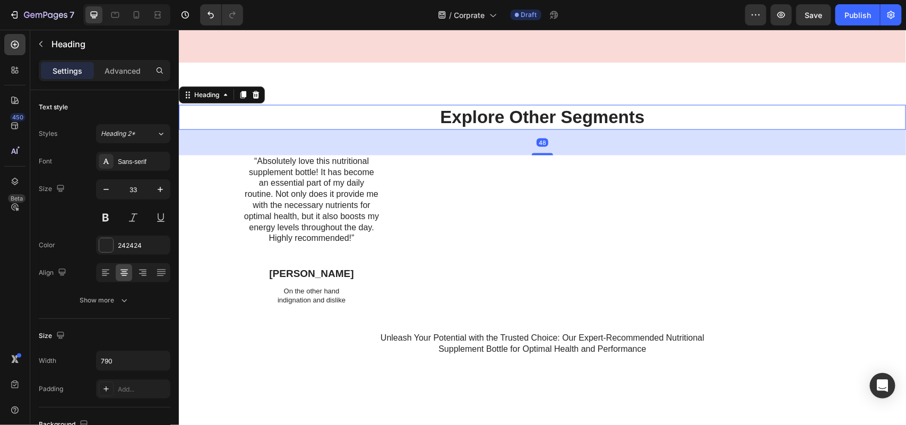
click at [572, 119] on h2 "Explore Other Segments" at bounding box center [541, 117] width 419 height 25
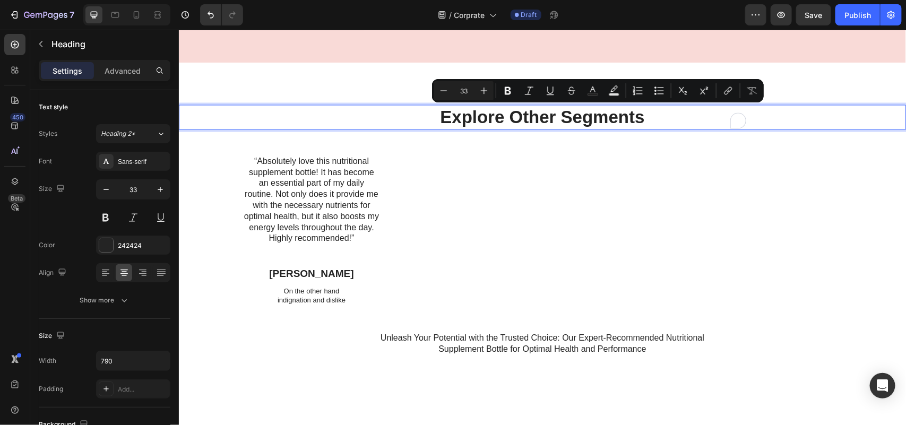
click at [572, 119] on p "Explore Other Segments" at bounding box center [541, 117] width 417 height 23
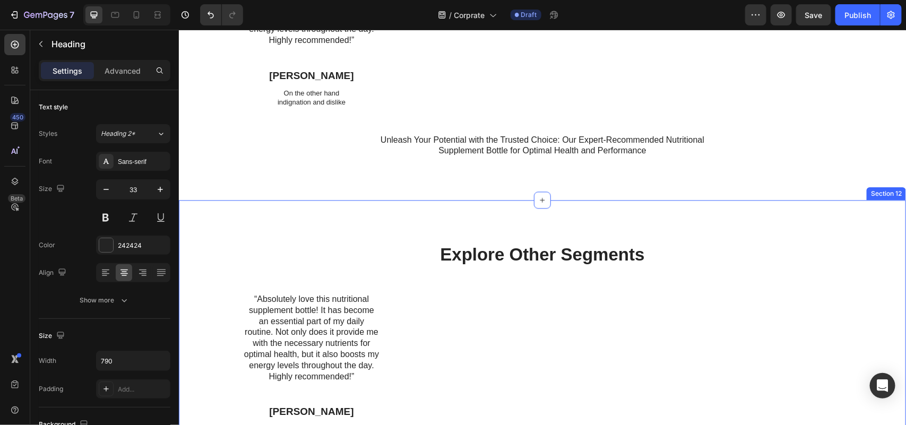
scroll to position [2798, 0]
click at [574, 243] on p "Explore Other Segments" at bounding box center [541, 254] width 417 height 23
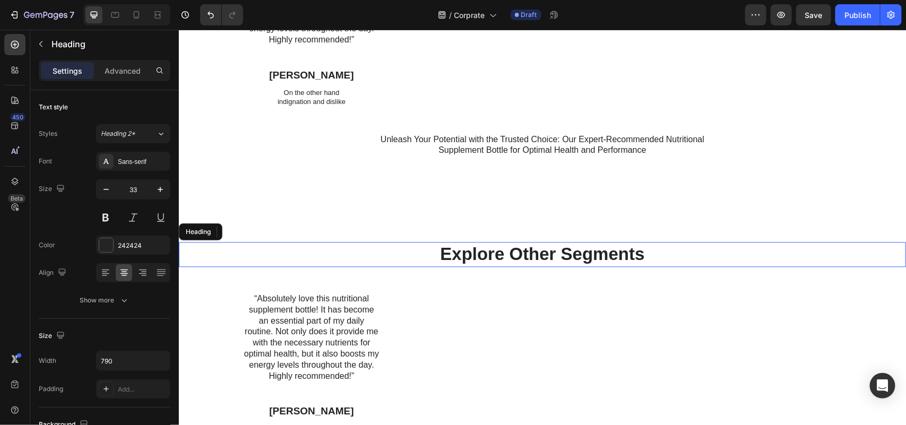
click at [574, 241] on div "Explore Other Segments Heading “Absolutely love this nutritional supplement bot…" at bounding box center [541, 366] width 727 height 251
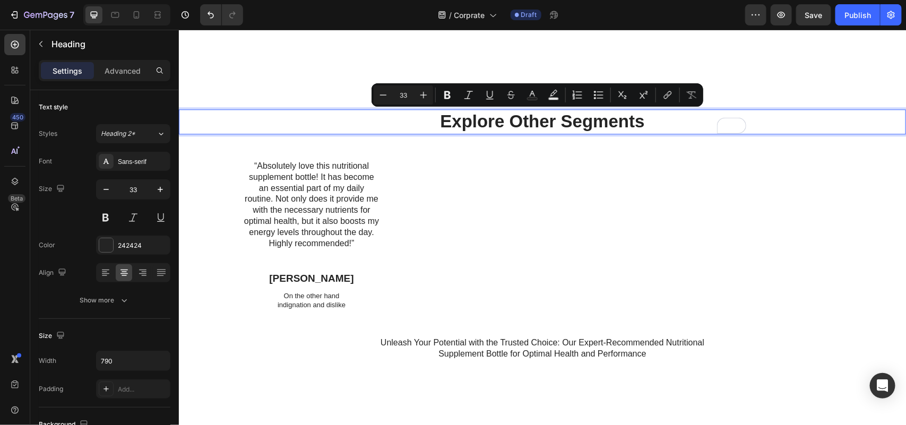
click at [483, 125] on p "Explore Other Segments" at bounding box center [541, 121] width 417 height 23
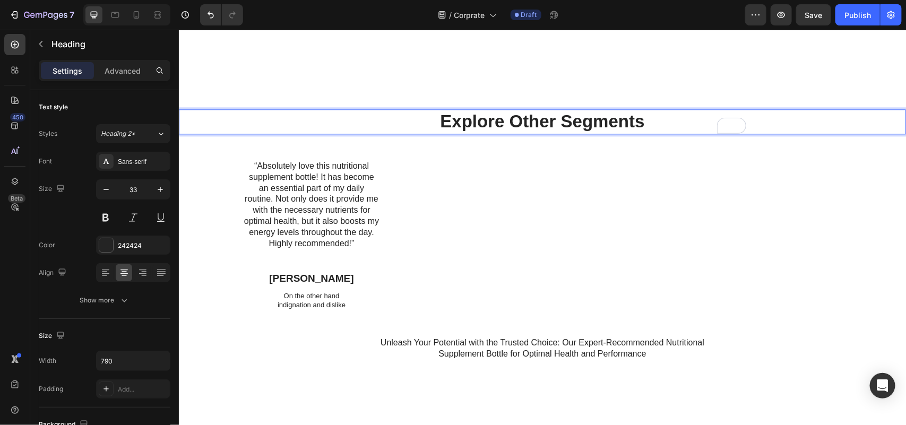
click at [541, 118] on p "Explore Other Segments" at bounding box center [541, 121] width 417 height 23
click at [502, 118] on p "Explore Other Segments" at bounding box center [541, 121] width 417 height 23
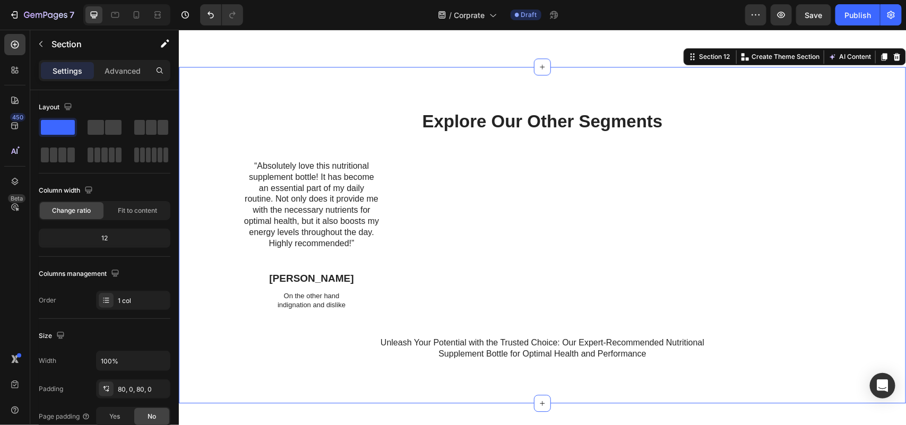
click at [523, 114] on p "Explore Our Other Segments" at bounding box center [541, 121] width 417 height 23
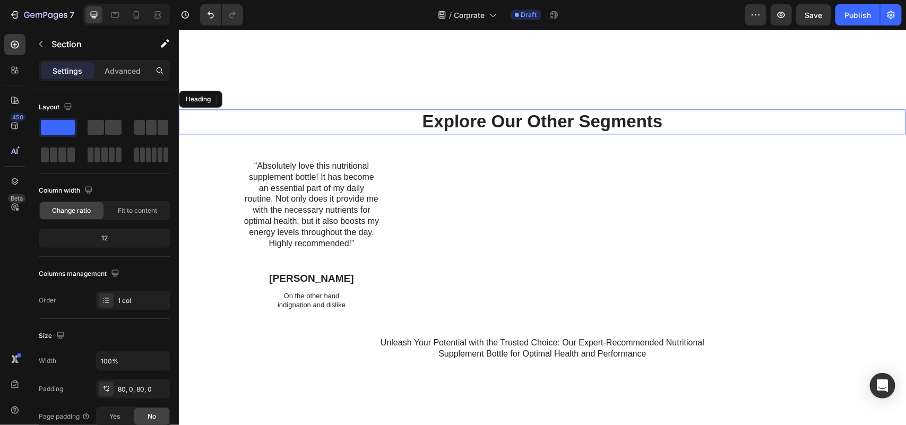
click at [523, 115] on p "Explore Our Other Segments" at bounding box center [541, 121] width 417 height 23
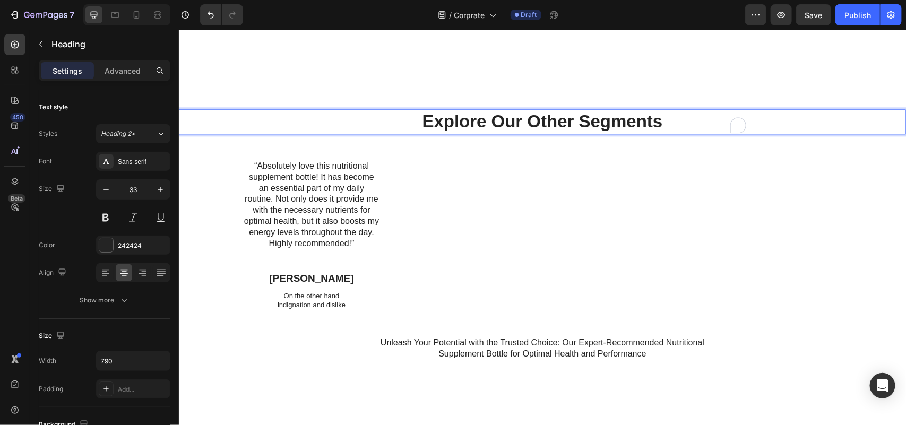
click at [526, 117] on p "Explore Our Other Segments" at bounding box center [541, 121] width 417 height 23
click at [527, 117] on p "Explore Our Other Segments" at bounding box center [541, 121] width 417 height 23
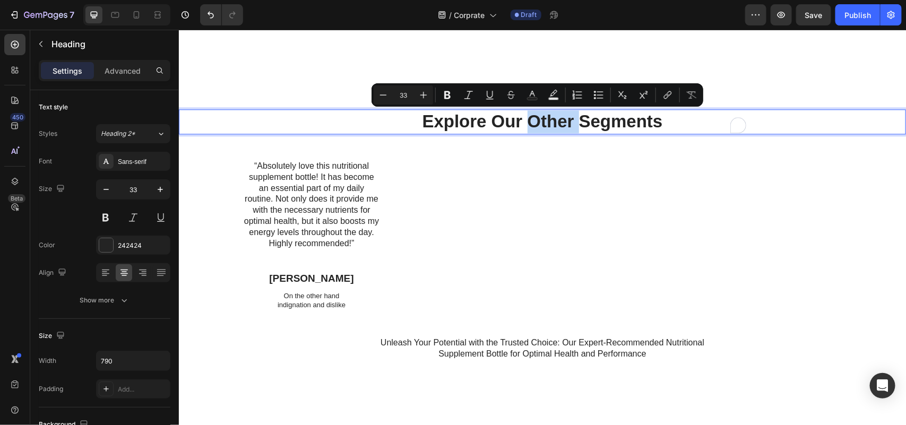
copy p "Explore Our Other Segments"
click at [502, 117] on p "Explore Our Other Segments" at bounding box center [541, 121] width 417 height 23
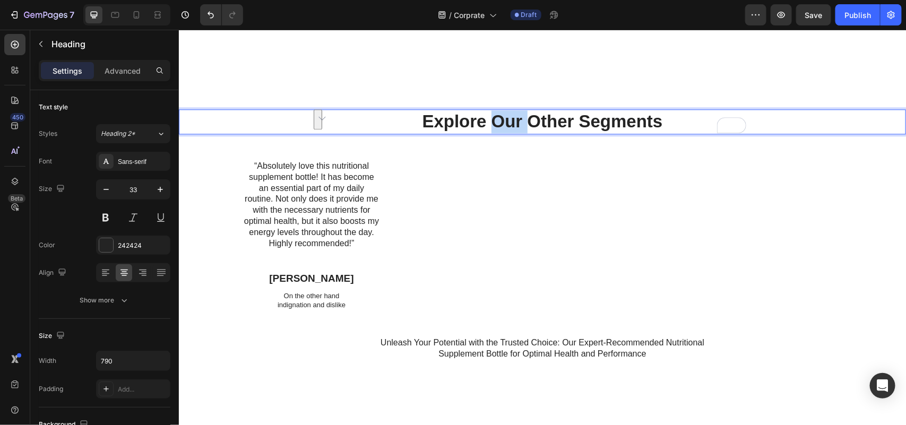
click at [502, 117] on p "Explore Our Other Segments" at bounding box center [541, 121] width 417 height 23
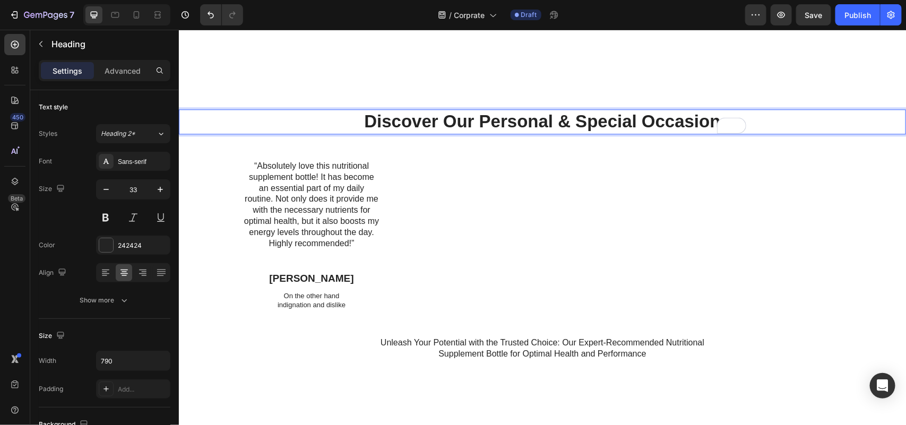
click at [430, 115] on p "Discover Our Personal & Special Occasion" at bounding box center [541, 121] width 417 height 23
drag, startPoint x: 431, startPoint y: 119, endPoint x: 362, endPoint y: 123, distance: 69.7
click at [362, 123] on p "Discover Our Personal & Special Occasion" at bounding box center [541, 121] width 417 height 23
click at [470, 120] on p "Explore Our Personal & Special Occasion" at bounding box center [541, 121] width 417 height 23
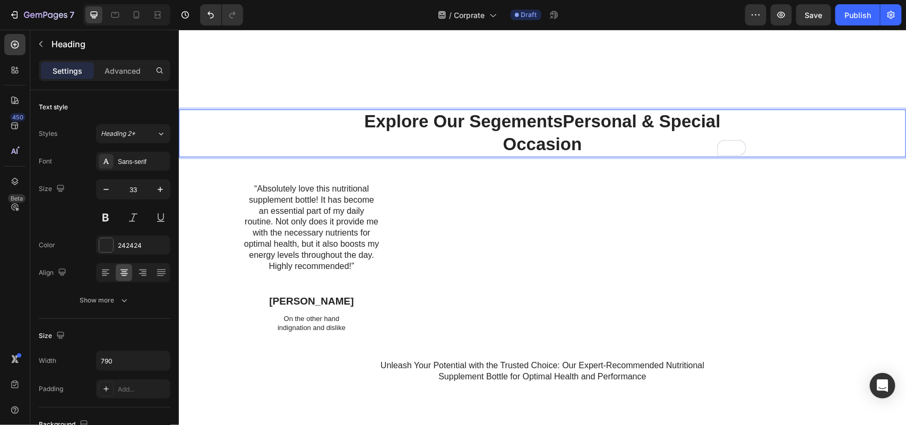
click at [507, 122] on p "Explore Our SegementsPersonal & Special Occasion" at bounding box center [541, 133] width 417 height 46
click at [556, 120] on p "Explore Our SegmentsPersonal & Special Occasion" at bounding box center [541, 133] width 417 height 46
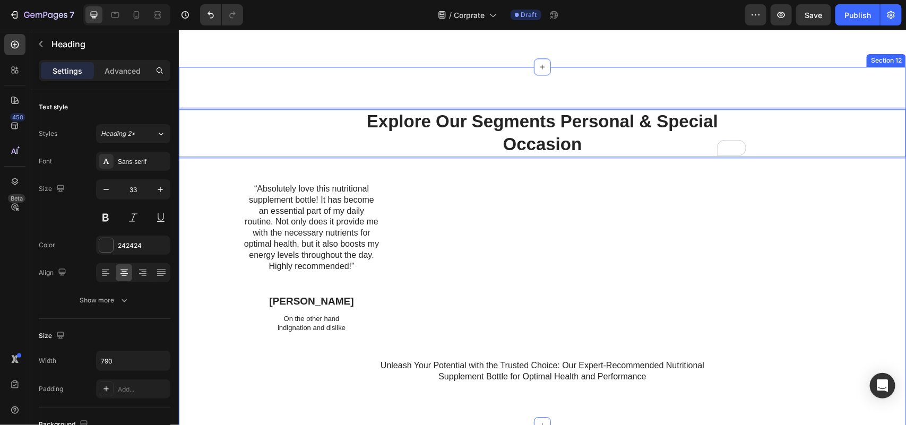
click at [544, 257] on img at bounding box center [493, 257] width 144 height 0
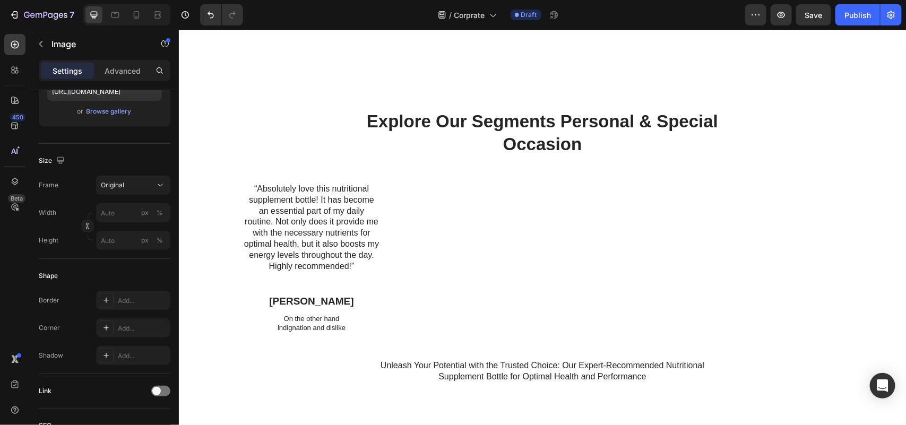
scroll to position [0, 0]
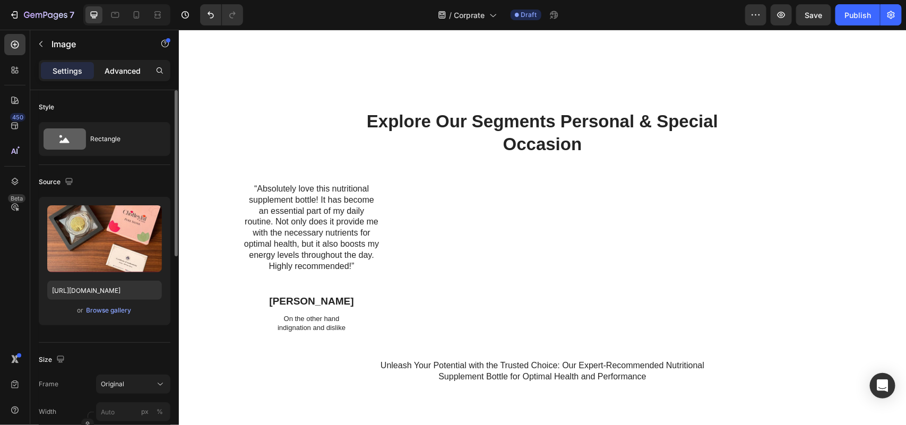
click at [118, 72] on p "Advanced" at bounding box center [123, 70] width 36 height 11
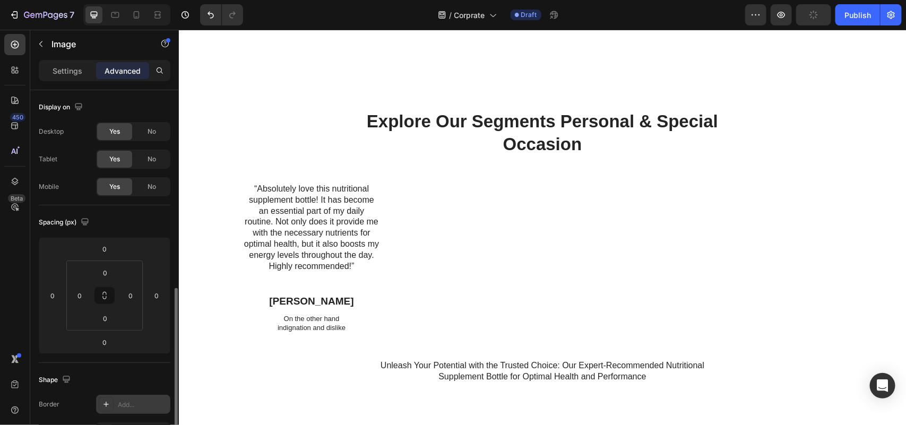
scroll to position [133, 0]
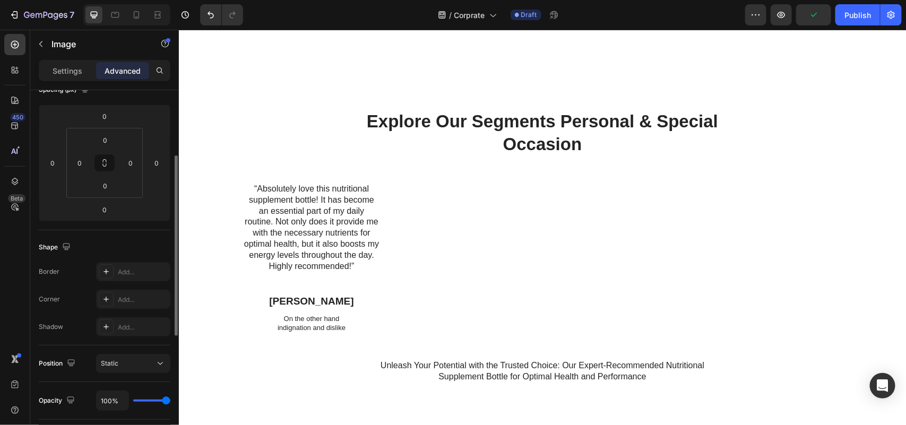
click at [72, 77] on div "Settings" at bounding box center [67, 70] width 53 height 17
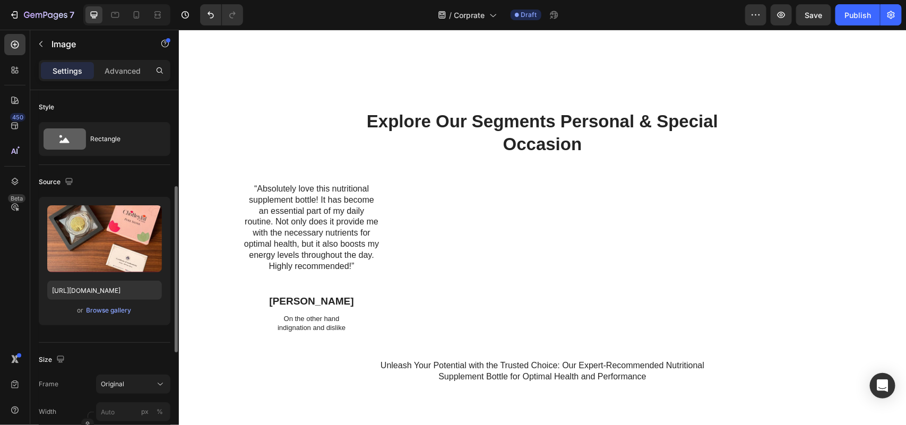
scroll to position [66, 0]
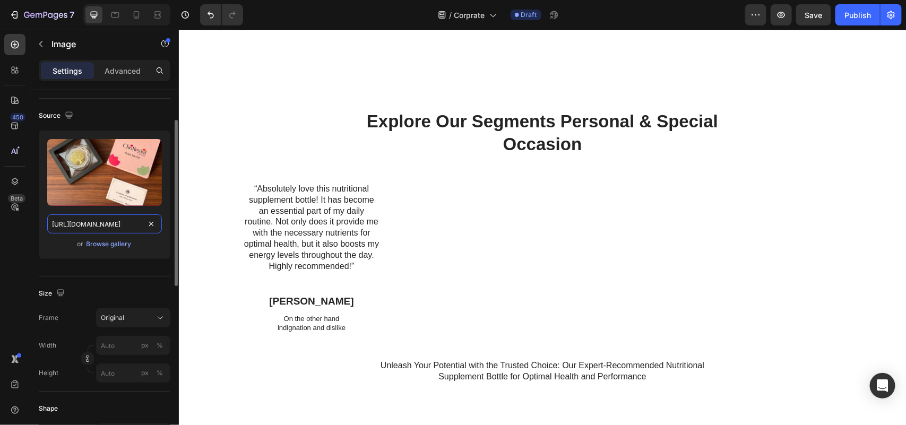
click at [107, 222] on input "https://cdn.shopify.com/s/files/1/0623/4197/2199/files/gempages_577259706716783…" at bounding box center [104, 223] width 115 height 19
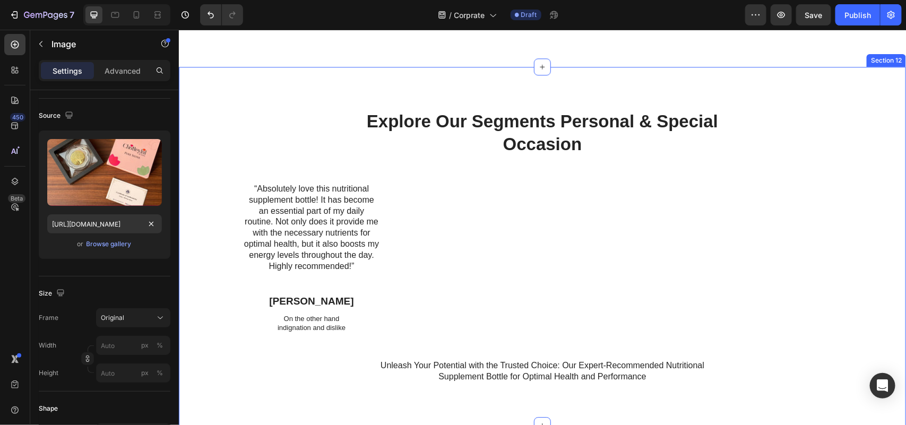
click at [227, 151] on div "Explore Our Segments Personal & Special Occasion" at bounding box center [541, 133] width 727 height 48
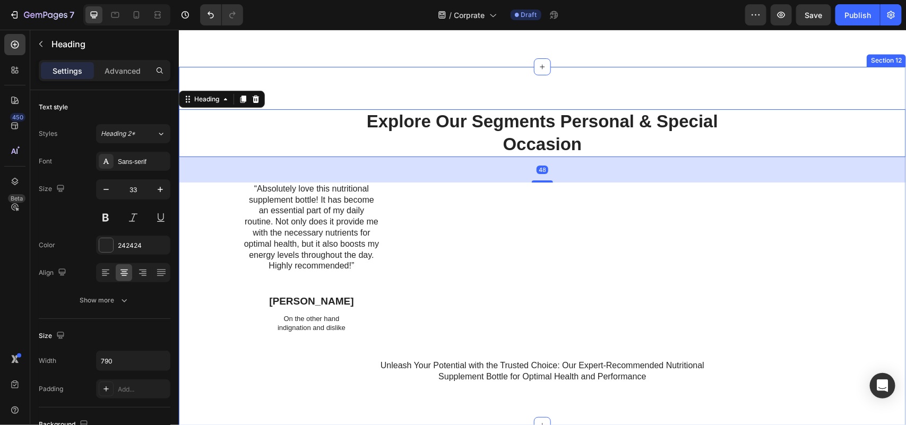
scroll to position [2997, 0]
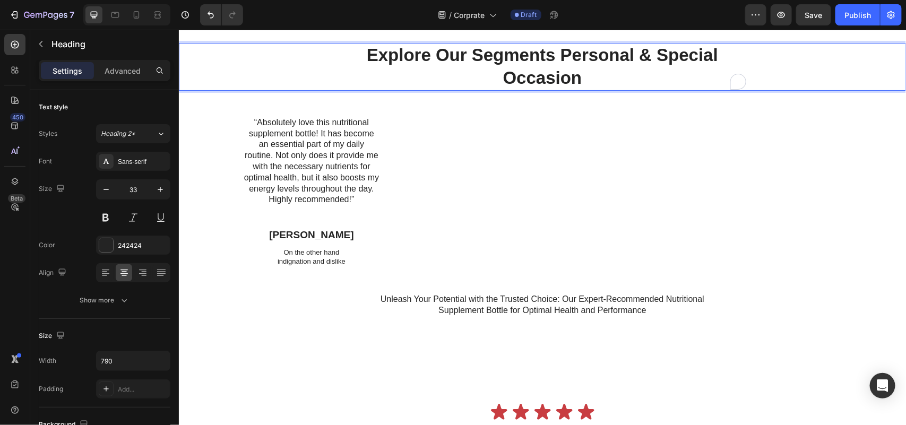
click at [557, 57] on p "Explore Our Segments Personal & Special Occasion" at bounding box center [541, 67] width 417 height 46
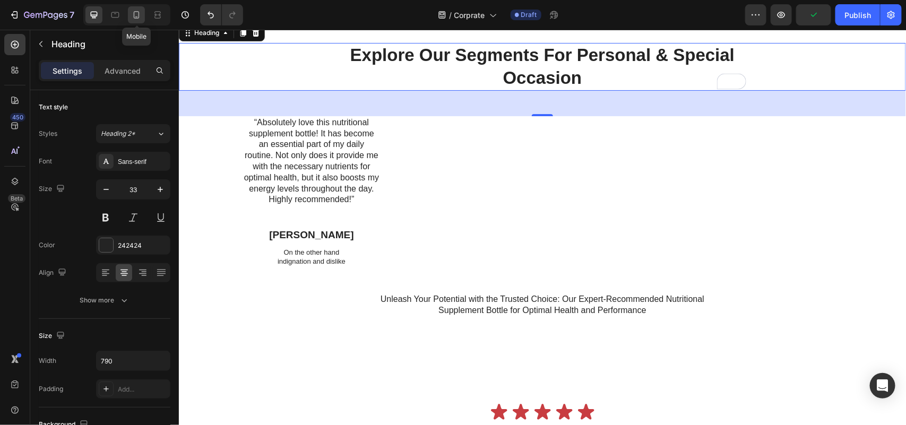
drag, startPoint x: 139, startPoint y: 12, endPoint x: 905, endPoint y: 293, distance: 816.8
click at [139, 13] on icon at bounding box center [136, 15] width 11 height 11
type input "29"
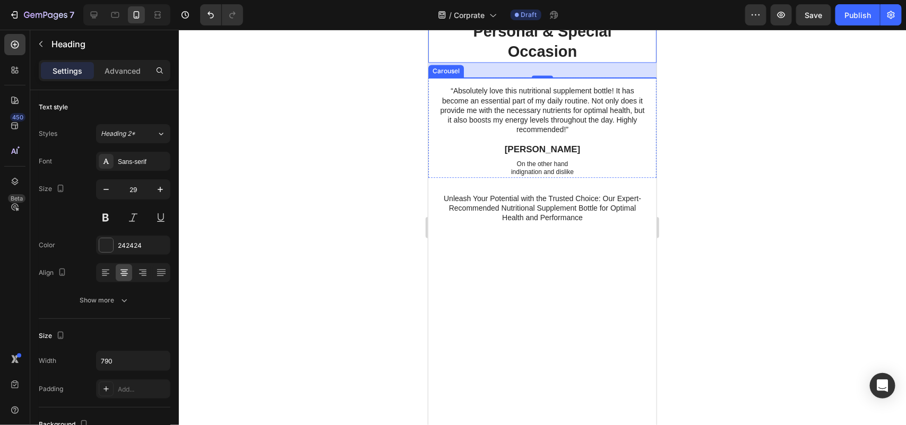
scroll to position [2781, 0]
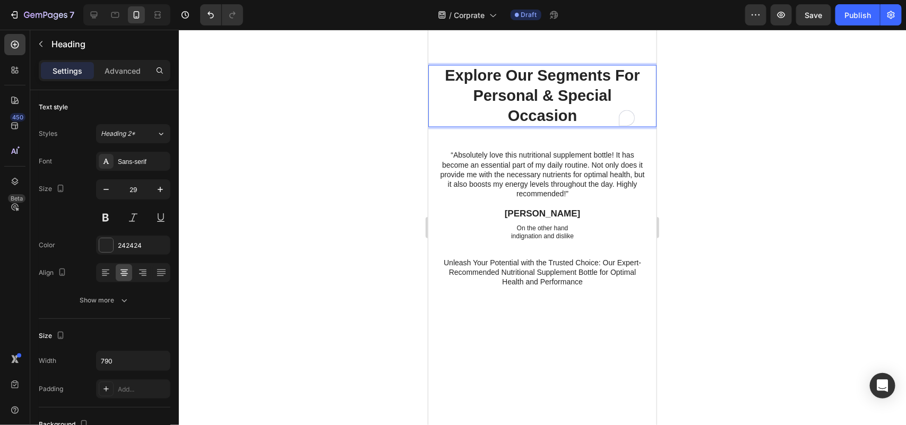
click at [589, 125] on p "Explore Our Segments For Personal & Special Occasion" at bounding box center [541, 95] width 205 height 60
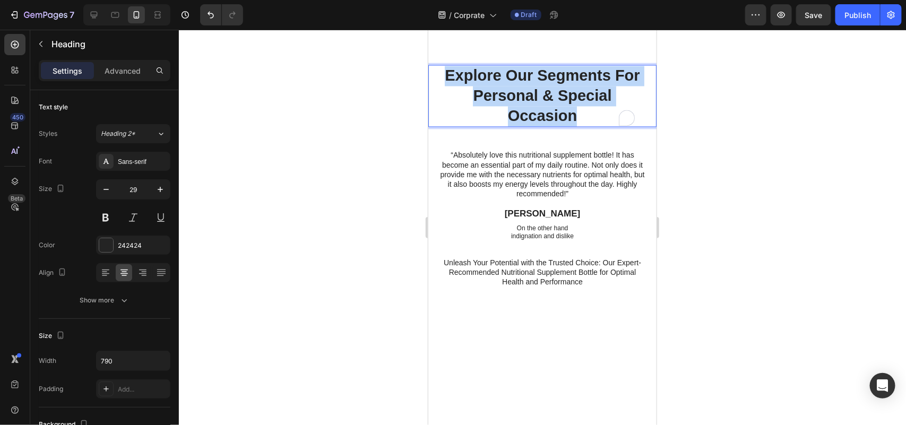
click at [589, 125] on p "Explore Our Segments For Personal & Special Occasion" at bounding box center [541, 95] width 205 height 60
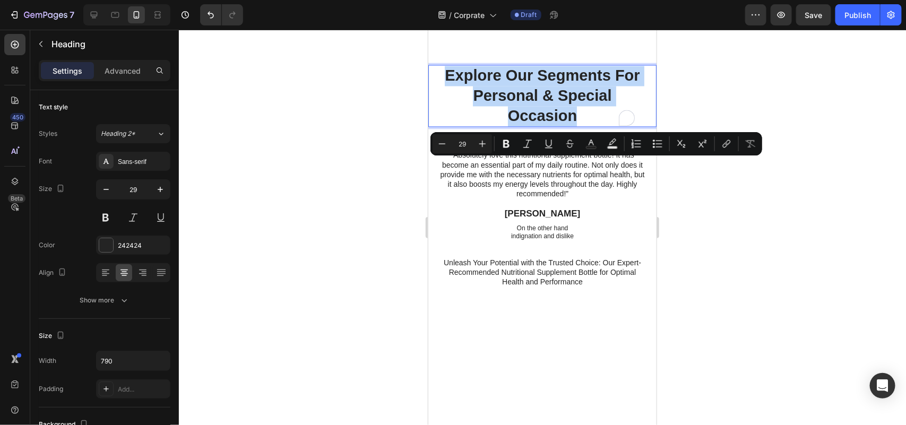
copy p "Explore Our Segments For Personal & Special Occasion"
click at [516, 19] on p "Unleash Your Potential with the Trusted Choice: Our Expert-Recommended Nutritio…" at bounding box center [541, 4] width 205 height 29
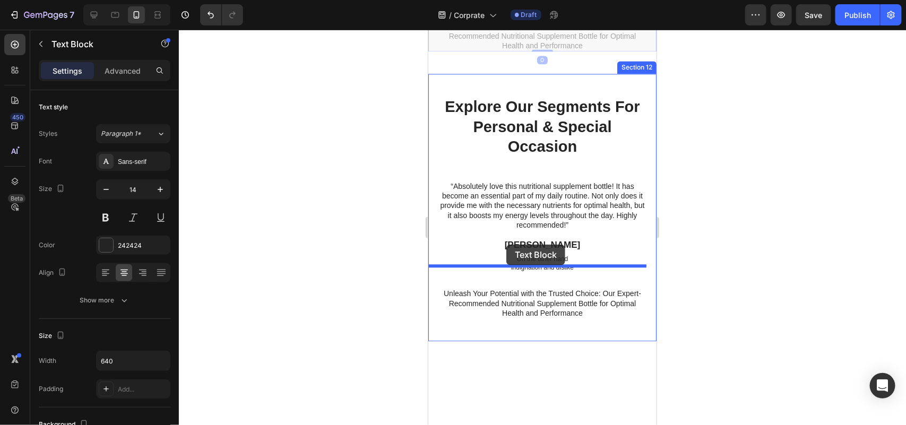
drag, startPoint x: 466, startPoint y: 103, endPoint x: 1164, endPoint y: 269, distance: 717.4
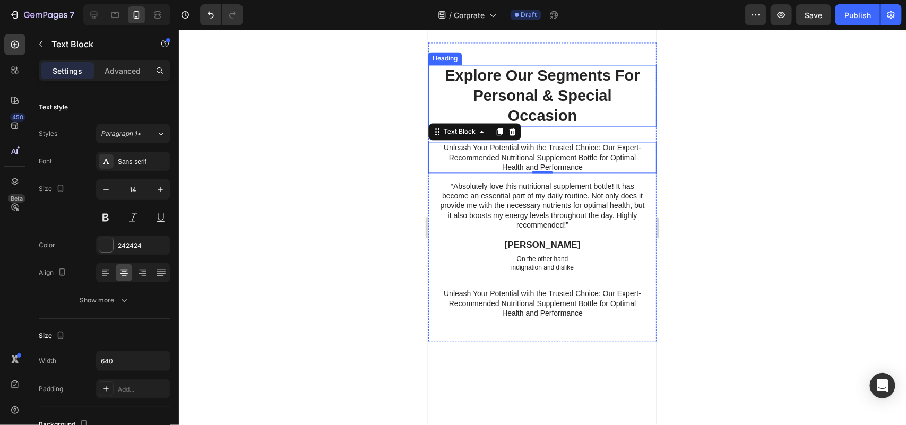
click at [535, 125] on p "Explore Our Segments For Personal & Special Occasion" at bounding box center [541, 95] width 205 height 60
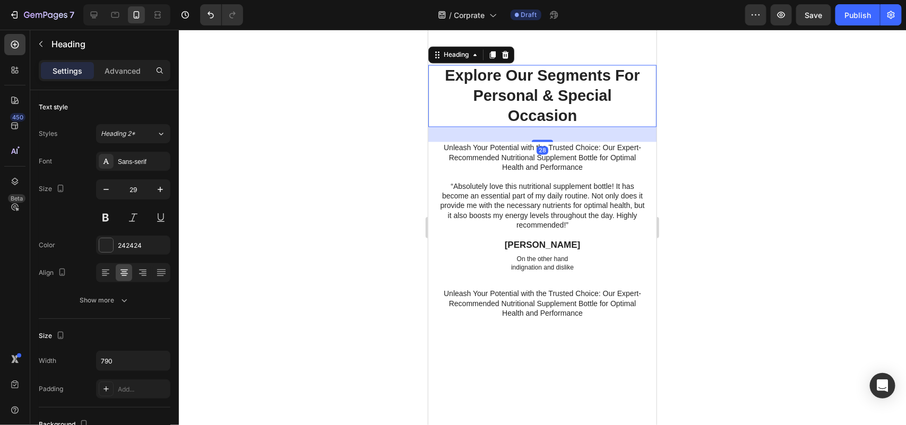
click at [535, 125] on p "Explore Our Segments For Personal & Special Occasion" at bounding box center [541, 95] width 205 height 60
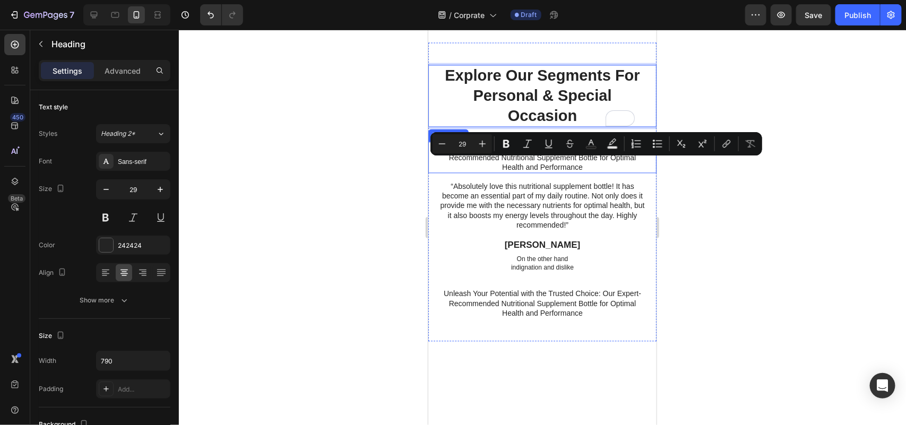
click at [530, 171] on p "Unleash Your Potential with the Trusted Choice: Our Expert-Recommended Nutritio…" at bounding box center [541, 156] width 205 height 29
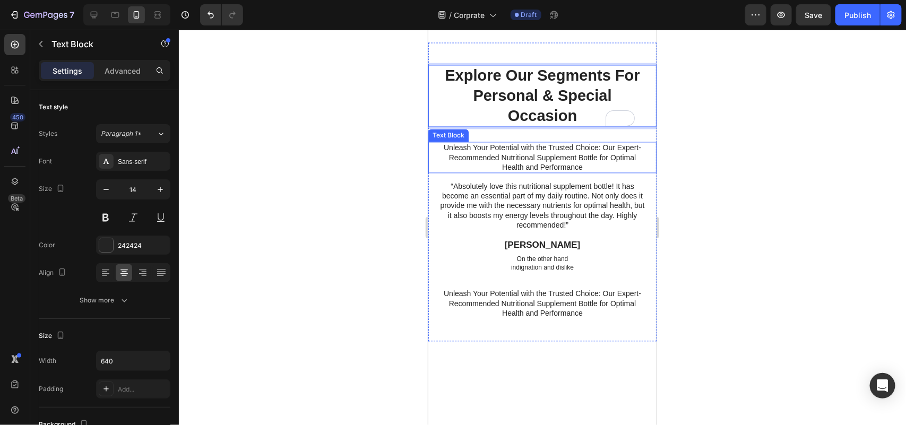
click at [530, 171] on p "Unleash Your Potential with the Trusted Choice: Our Expert-Recommended Nutritio…" at bounding box center [541, 156] width 205 height 29
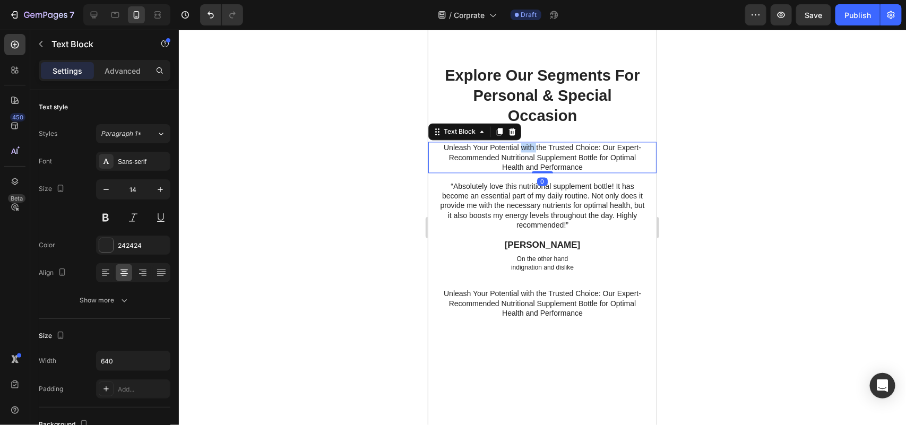
click at [530, 171] on p "Unleash Your Potential with the Trusted Choice: Our Expert-Recommended Nutritio…" at bounding box center [541, 156] width 205 height 29
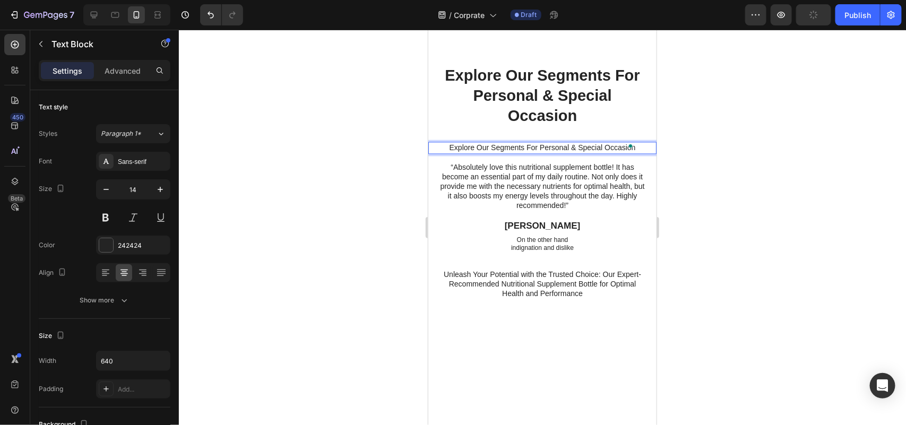
click at [545, 125] on p "Explore Our Segments For Personal & Special Occasion" at bounding box center [541, 95] width 205 height 60
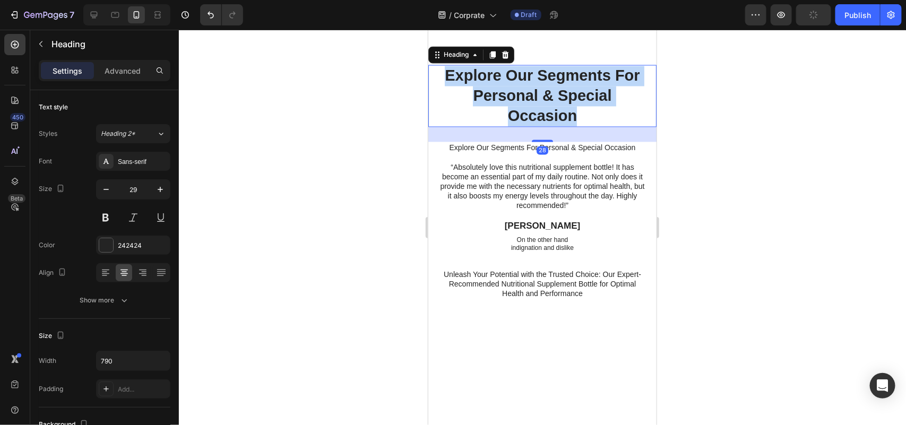
click at [545, 125] on p "Explore Our Segments For Personal & Special Occasion" at bounding box center [541, 95] width 205 height 60
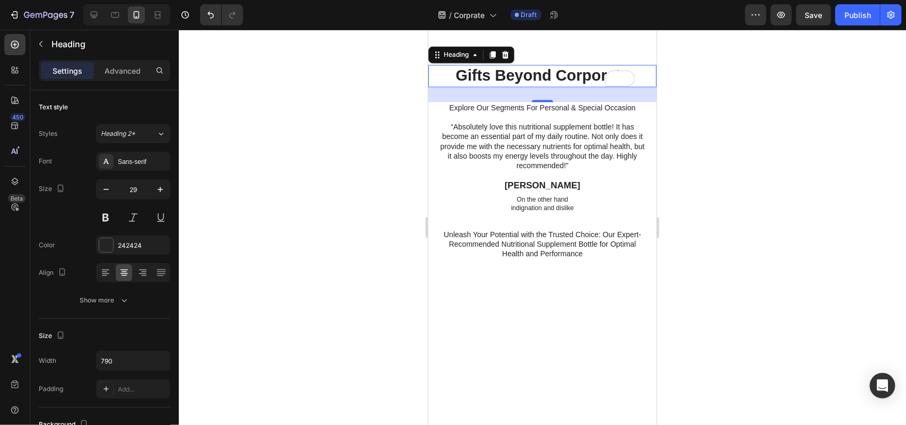
click at [748, 194] on div at bounding box center [542, 227] width 727 height 395
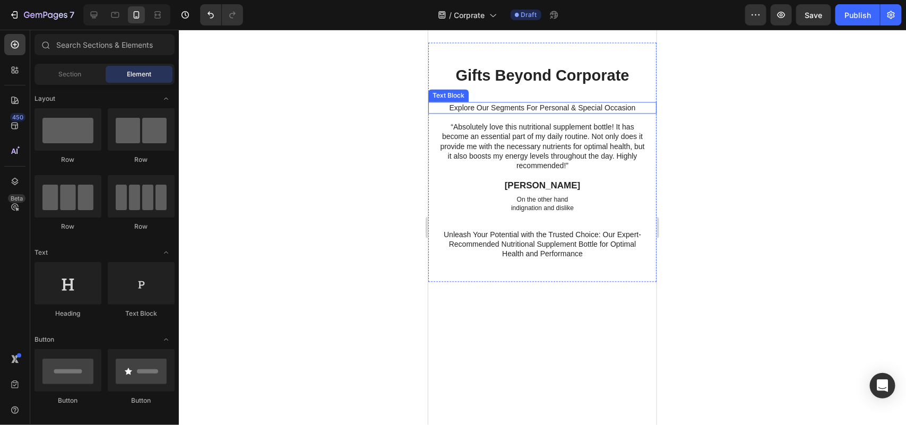
click at [580, 112] on p "Explore Our Segments For Personal & Special Occasion" at bounding box center [541, 107] width 205 height 10
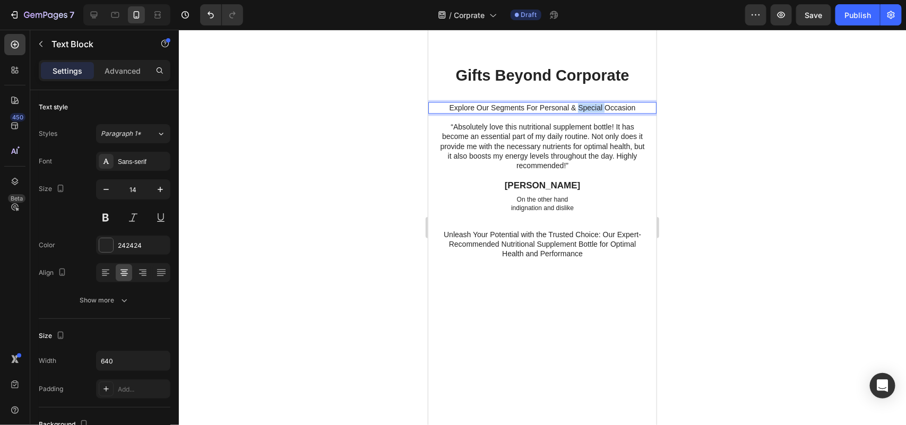
click at [576, 112] on p "Explore Our Segments For Personal & Special Occasion" at bounding box center [541, 107] width 205 height 10
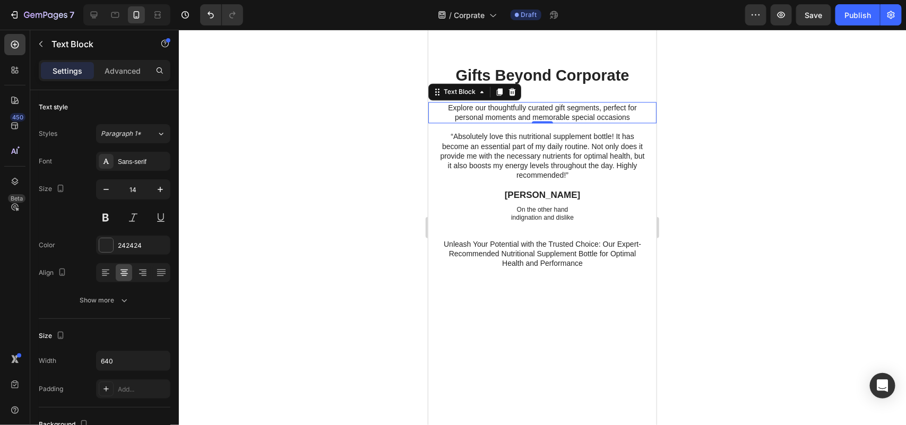
click at [778, 215] on div at bounding box center [542, 227] width 727 height 395
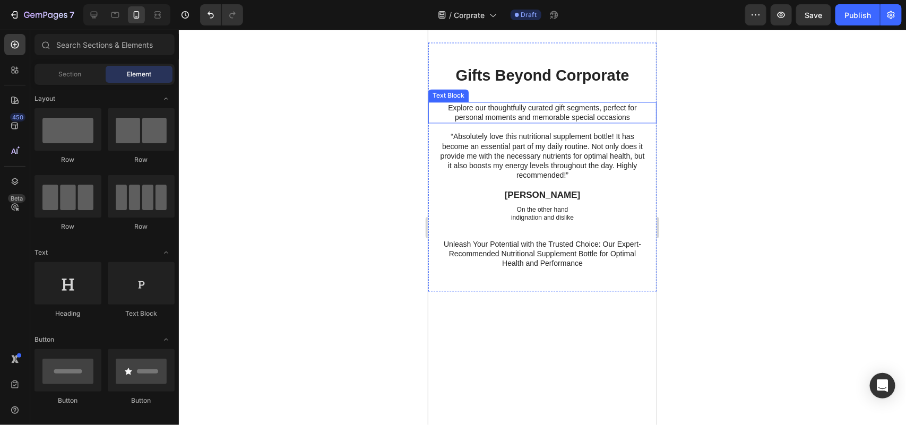
click at [640, 123] on div "Explore our thoughtfully curated gift segments, perfect for personal moments an…" at bounding box center [542, 111] width 228 height 21
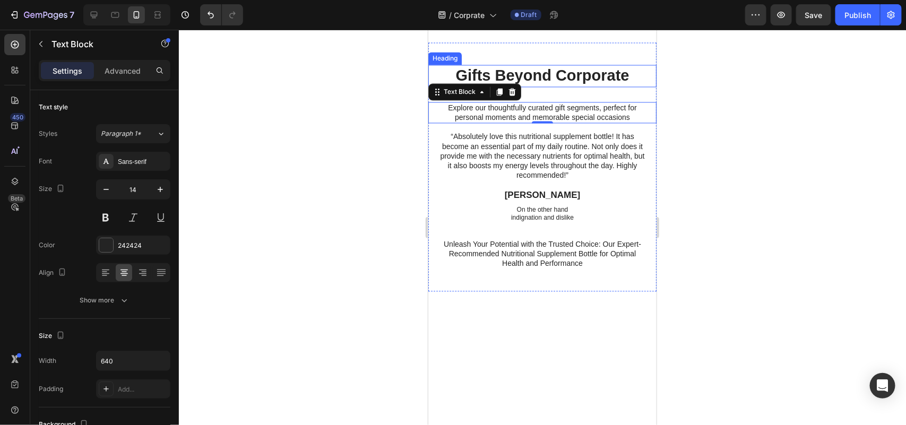
click at [548, 85] on p "Gifts Beyond Corporate" at bounding box center [541, 75] width 205 height 20
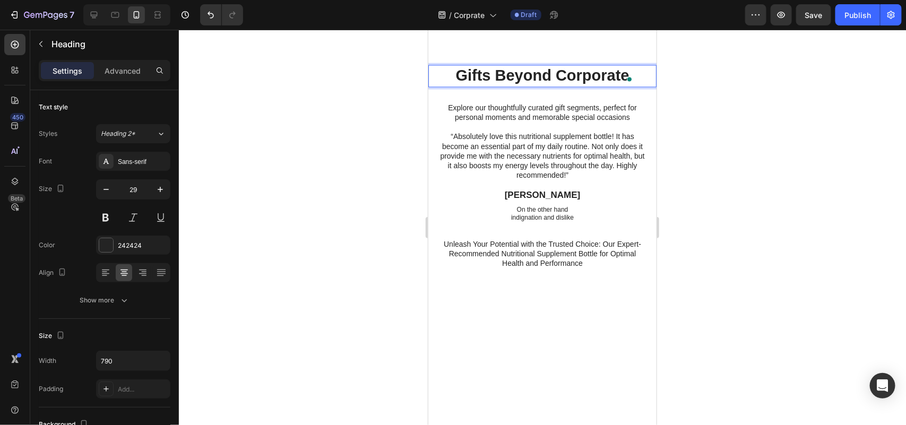
drag, startPoint x: 780, startPoint y: 205, endPoint x: 739, endPoint y: 245, distance: 57.4
click at [779, 205] on div at bounding box center [542, 227] width 727 height 395
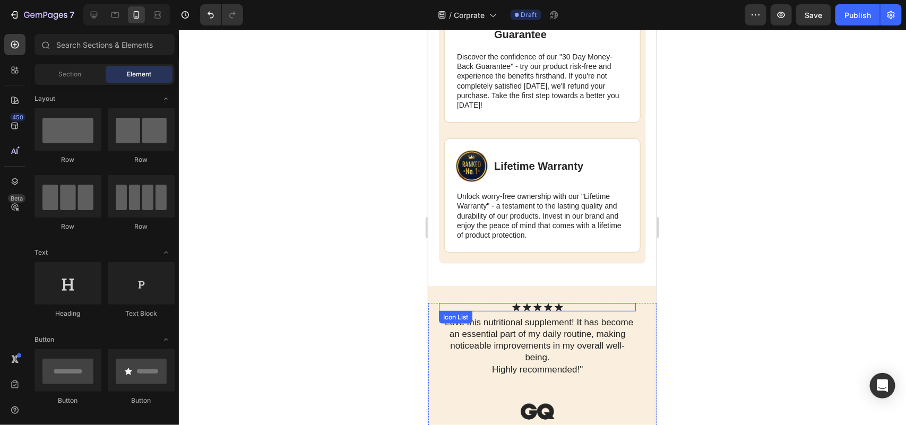
scroll to position [3776, 0]
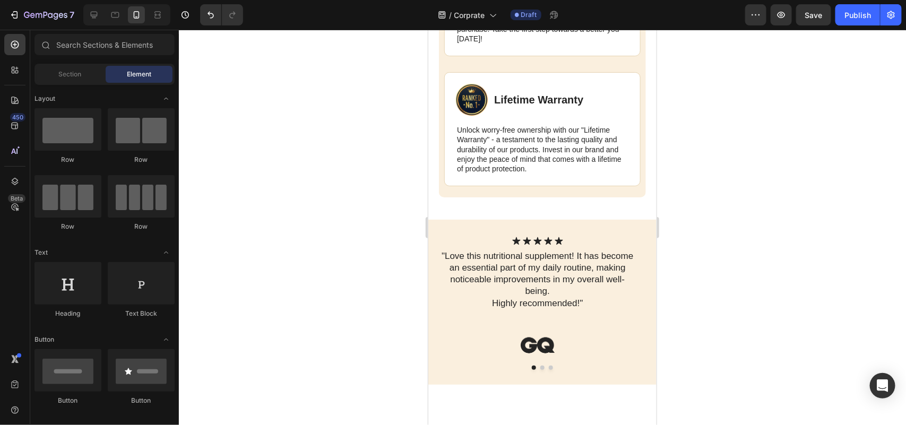
drag, startPoint x: 346, startPoint y: 5, endPoint x: 290, endPoint y: 133, distance: 139.5
click at [290, 133] on div at bounding box center [542, 227] width 727 height 395
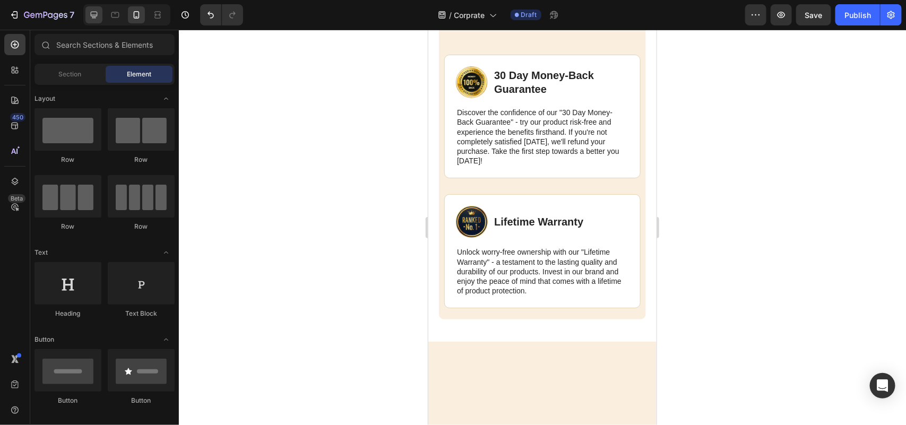
click at [93, 14] on icon at bounding box center [94, 15] width 11 height 11
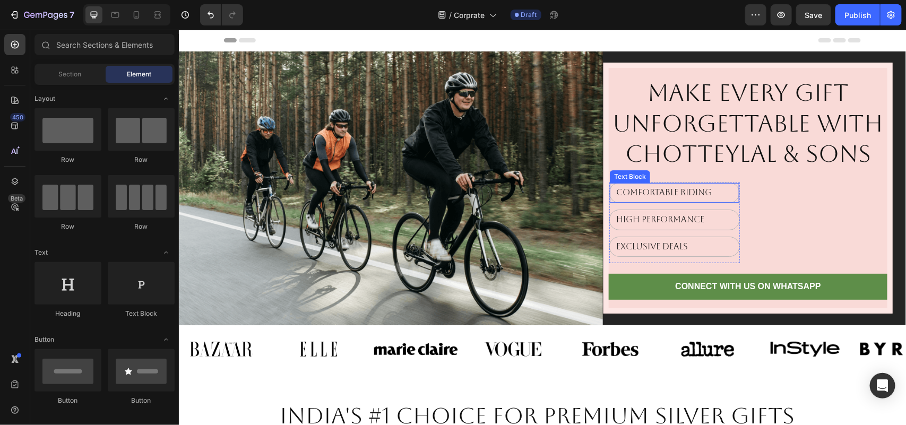
click at [723, 193] on p "Comfortable Riding" at bounding box center [674, 192] width 117 height 11
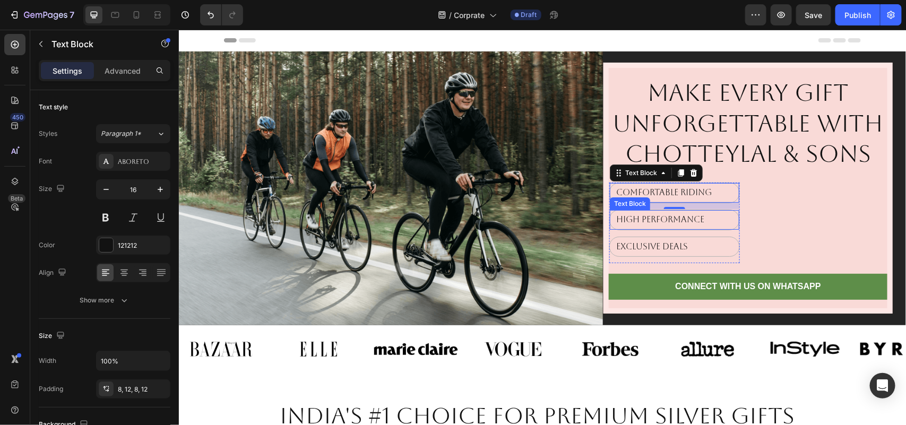
click at [731, 218] on div "High Performance" at bounding box center [673, 220] width 129 height 20
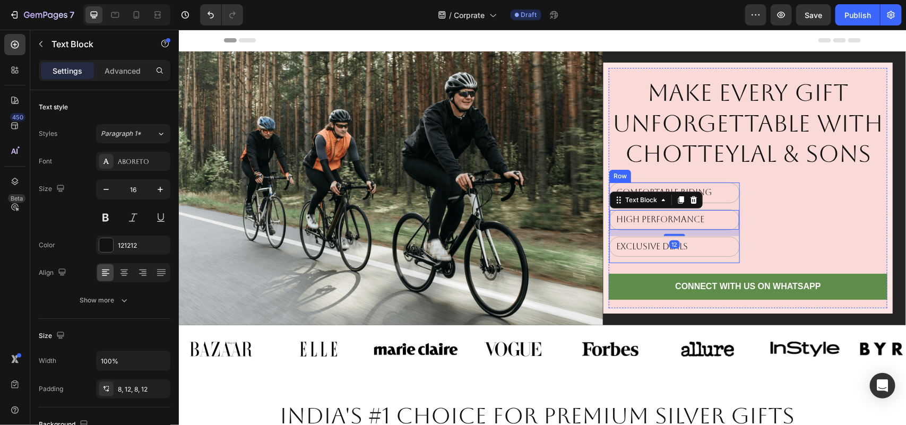
click at [731, 258] on div "Comfortable Riding Text Block High Performance Text Block 12 Exclusive Deals Te…" at bounding box center [674, 222] width 131 height 81
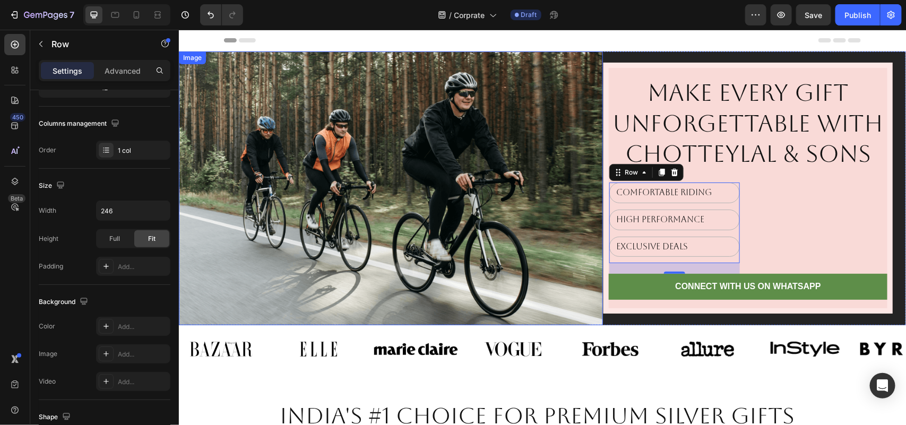
scroll to position [199, 0]
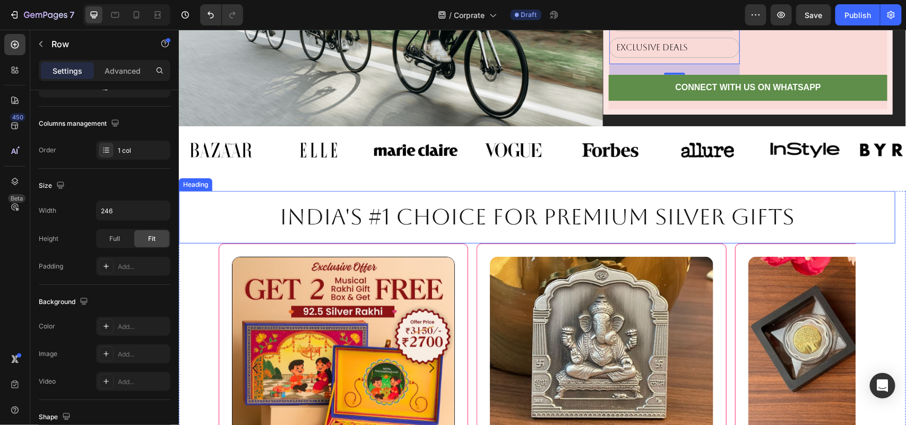
click at [656, 212] on h2 "India's #1 choice for premium silver gifts" at bounding box center [536, 216] width 637 height 31
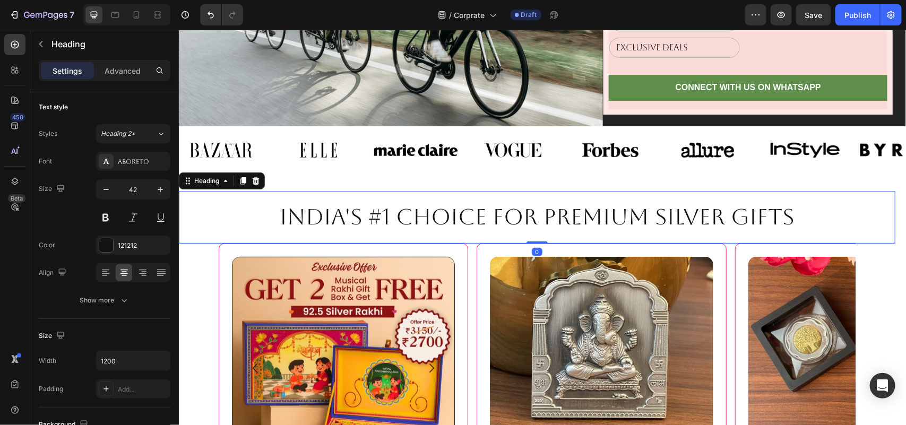
scroll to position [265, 0]
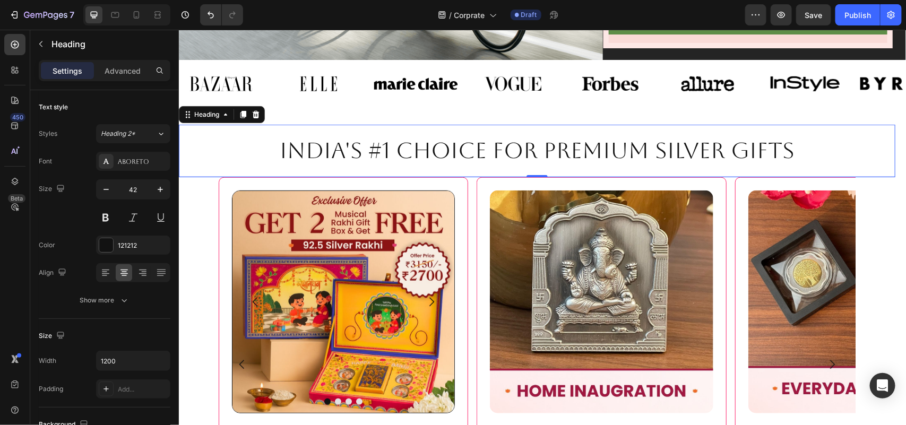
click at [730, 144] on h2 "India's #1 choice for premium silver gifts" at bounding box center [536, 150] width 637 height 31
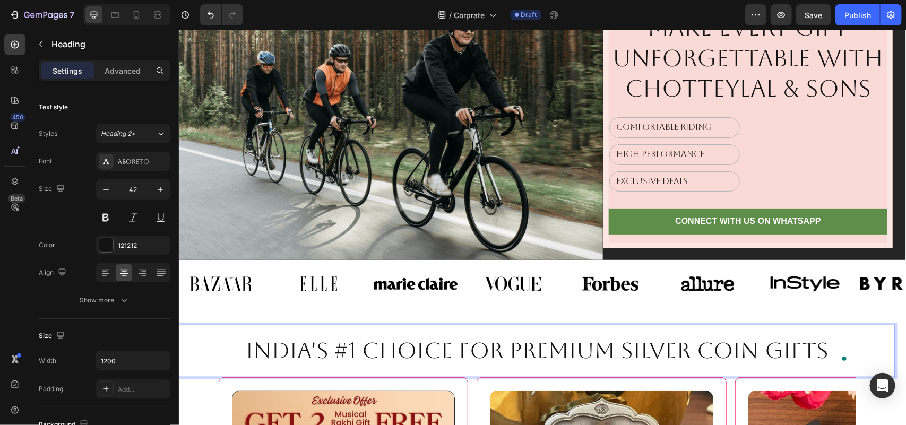
scroll to position [0, 0]
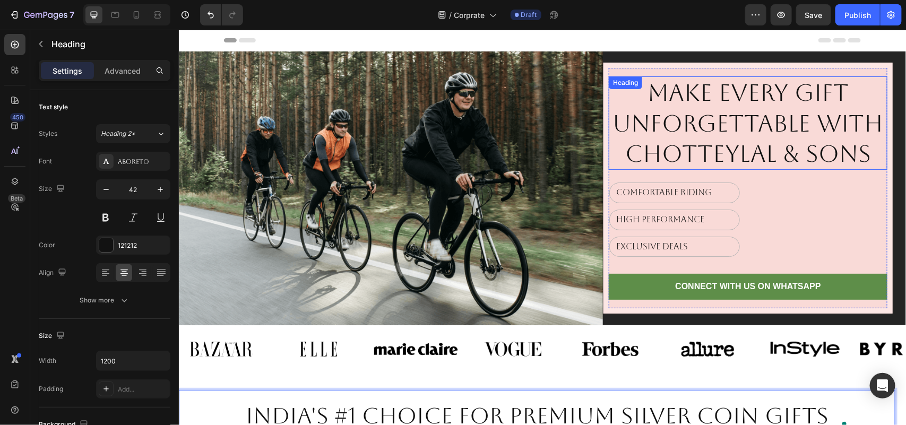
click at [718, 115] on h2 "Make Every Gift Unforgettable with Chotteylal & Sons" at bounding box center [747, 122] width 279 height 93
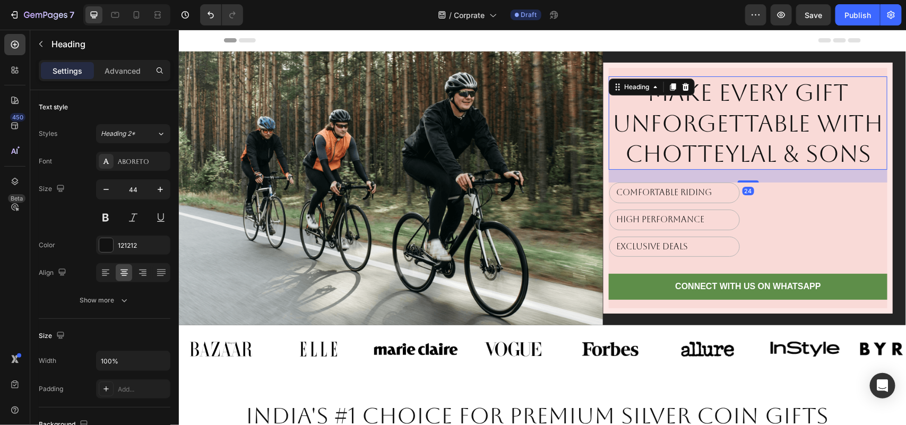
click at [718, 115] on p "Make Every Gift Unforgettable with Chotteylal & Sons" at bounding box center [747, 122] width 277 height 91
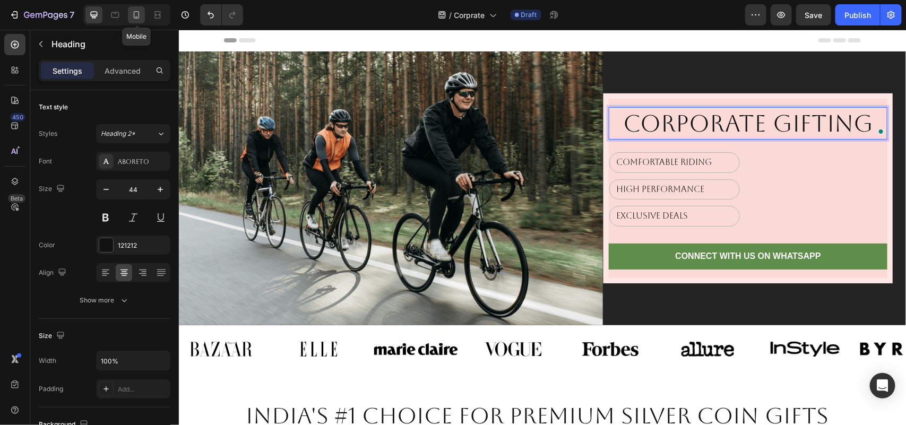
drag, startPoint x: 134, startPoint y: 15, endPoint x: 322, endPoint y: 295, distance: 336.9
click at [134, 15] on icon at bounding box center [137, 14] width 6 height 7
type input "40"
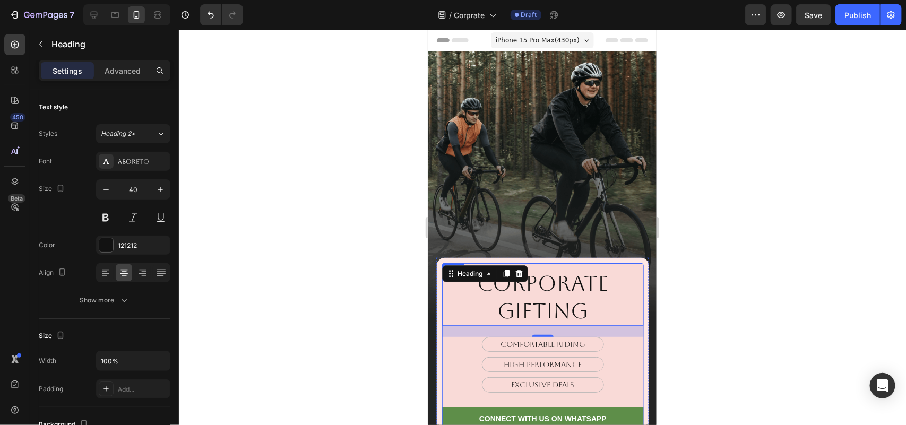
scroll to position [178, 0]
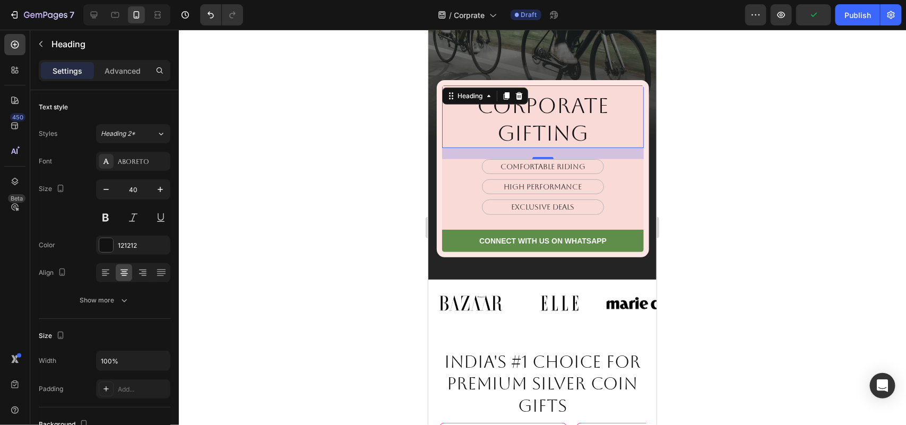
click at [723, 246] on div at bounding box center [542, 227] width 727 height 395
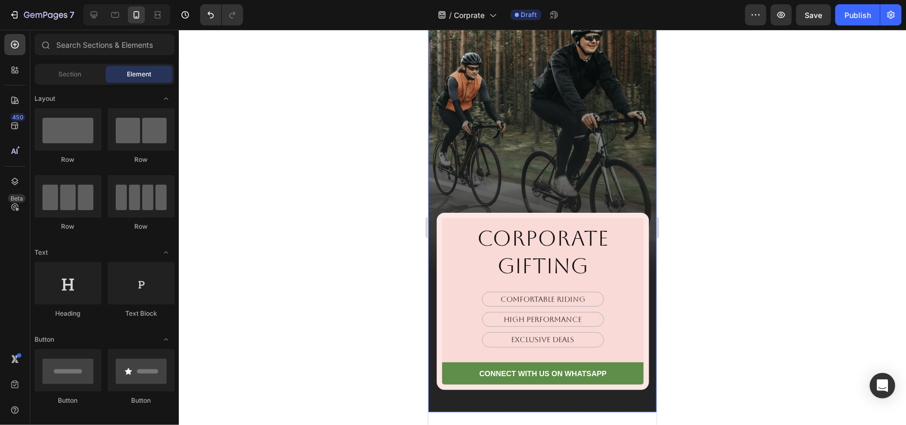
scroll to position [0, 0]
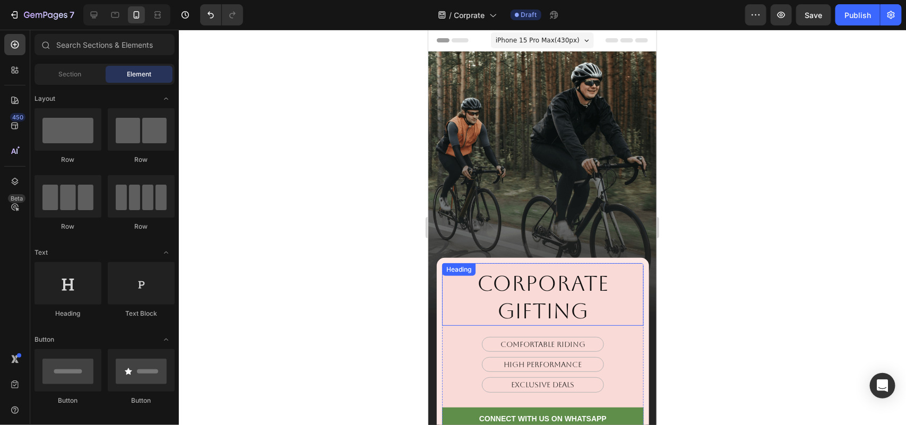
click at [571, 282] on p "Corporate Gifting" at bounding box center [543, 296] width 200 height 55
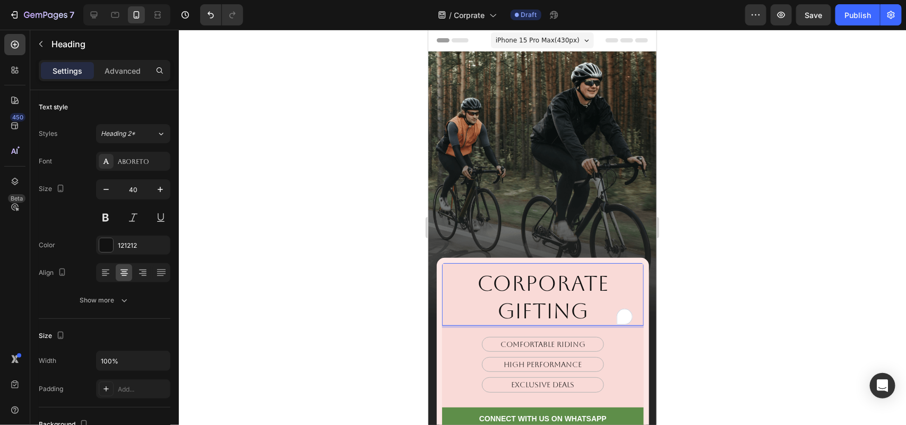
click at [587, 285] on p "Corporate Gifting" at bounding box center [543, 296] width 200 height 55
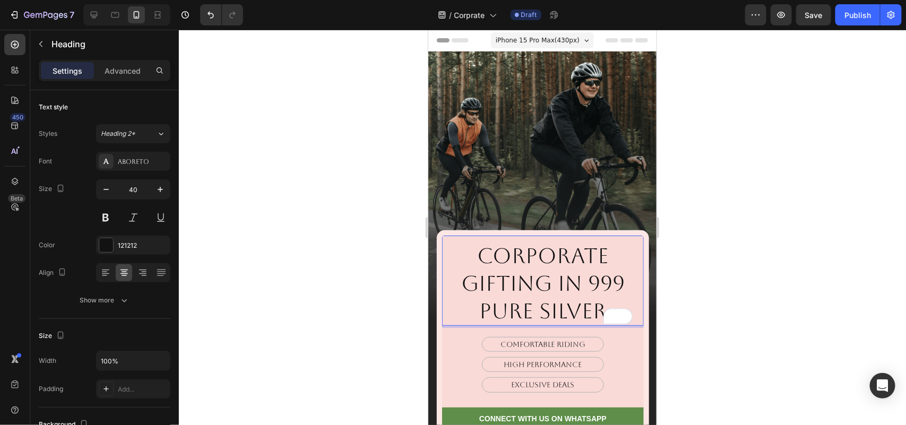
click at [786, 237] on div at bounding box center [542, 227] width 727 height 395
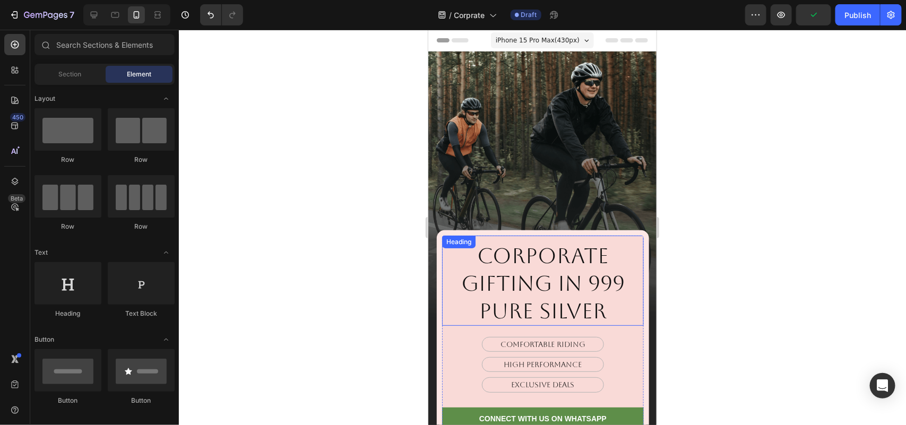
click at [563, 241] on p "Corporate Gifting in 999 pure silver" at bounding box center [543, 282] width 200 height 83
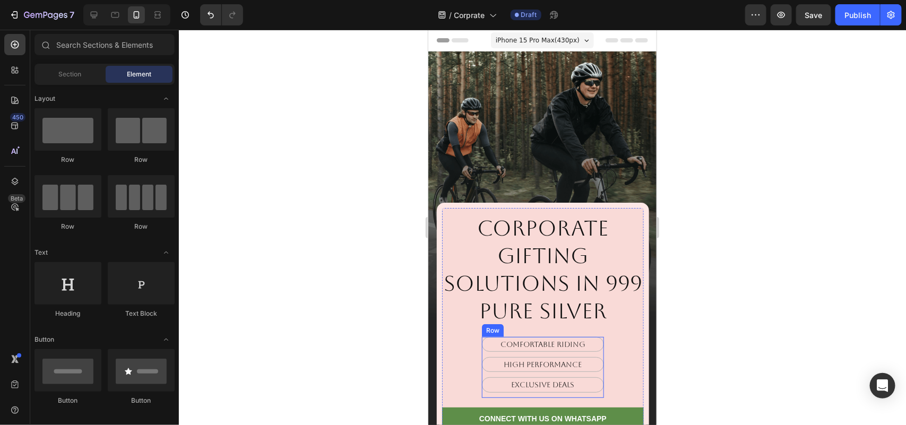
click at [595, 375] on div "Comfortable Riding Text Block High Performance Text Block Exclusive Deals Text …" at bounding box center [542, 366] width 122 height 61
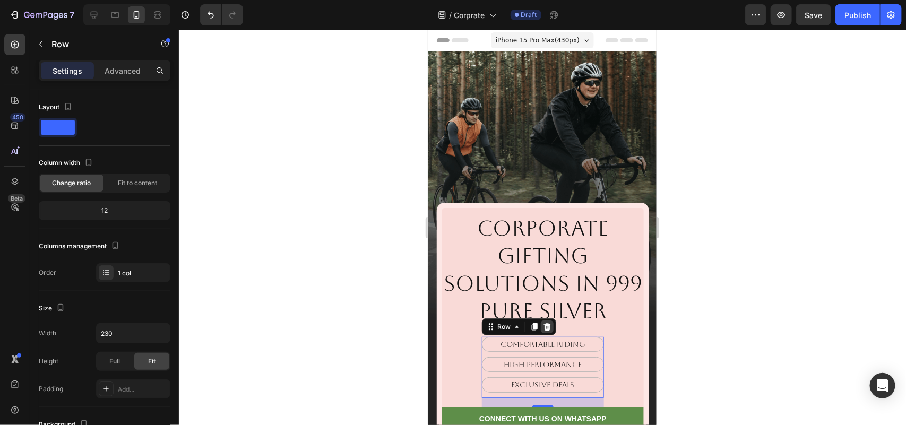
click at [546, 320] on div at bounding box center [546, 326] width 13 height 13
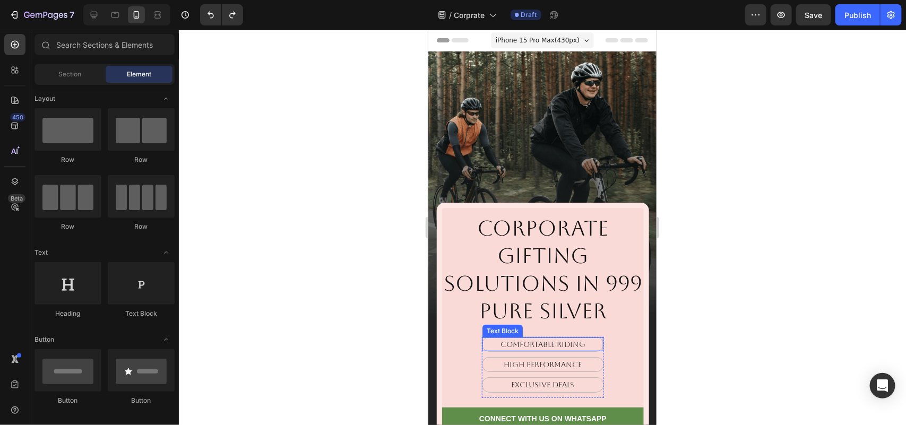
click at [550, 339] on p "Comfortable Riding" at bounding box center [542, 344] width 108 height 10
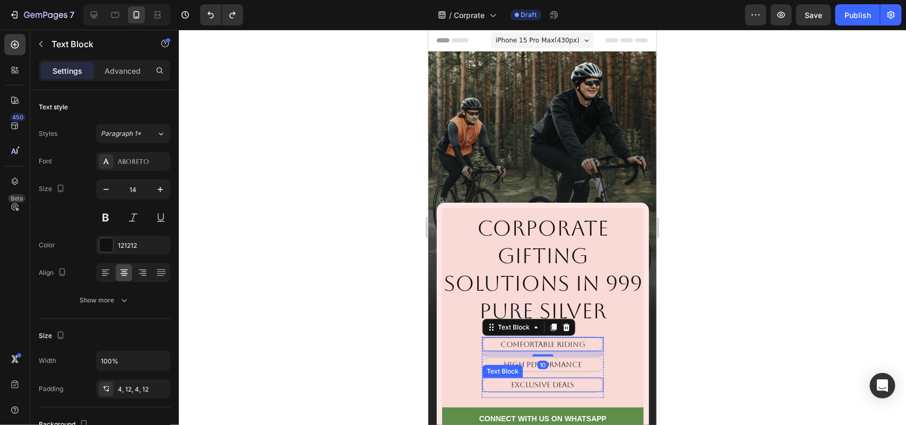
click at [561, 379] on p "Exclusive Deals" at bounding box center [542, 384] width 108 height 10
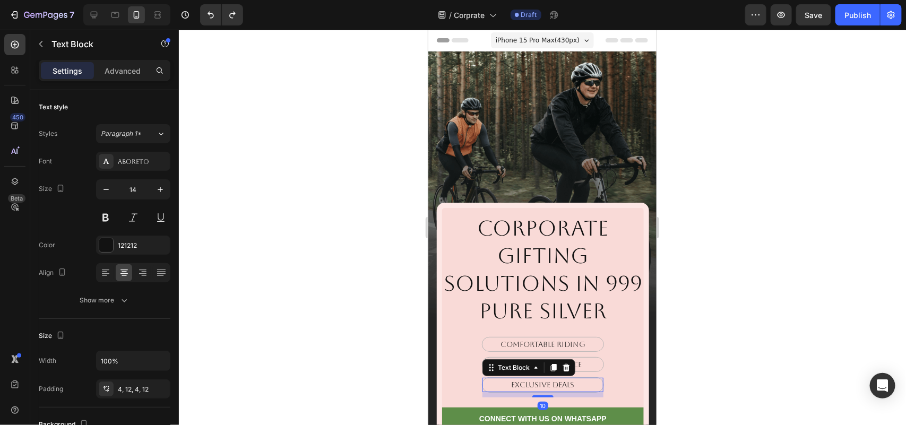
click at [561, 379] on p "Exclusive Deals" at bounding box center [542, 384] width 108 height 10
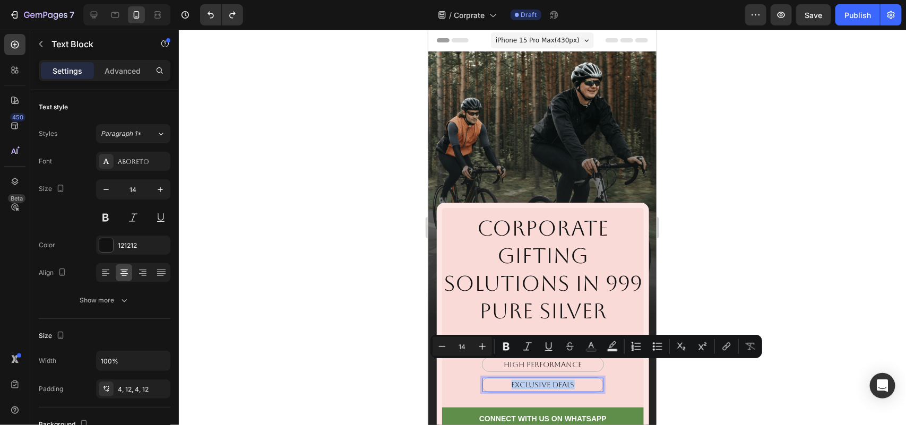
click at [563, 379] on p "Exclusive Deals" at bounding box center [542, 384] width 108 height 10
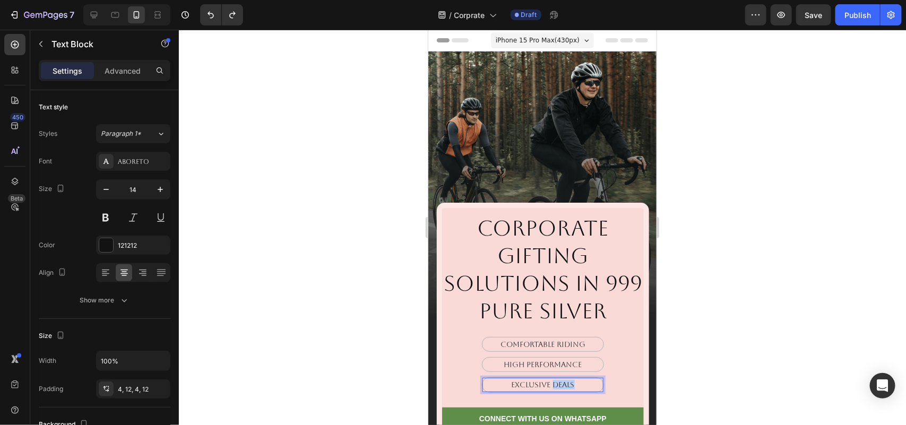
drag, startPoint x: 548, startPoint y: 369, endPoint x: 575, endPoint y: 365, distance: 27.5
click at [571, 379] on p "Exclusive Deals" at bounding box center [542, 384] width 108 height 10
click at [564, 379] on p "Get personalise qoutes" at bounding box center [542, 384] width 108 height 10
click at [552, 379] on p "Get personalise quotes" at bounding box center [542, 384] width 108 height 10
click at [678, 323] on div at bounding box center [542, 227] width 727 height 395
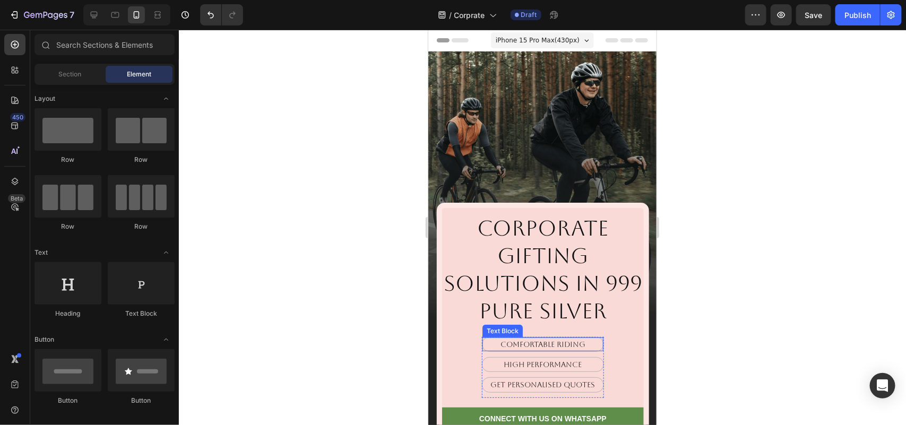
click at [565, 339] on p "Comfortable Riding" at bounding box center [542, 344] width 108 height 10
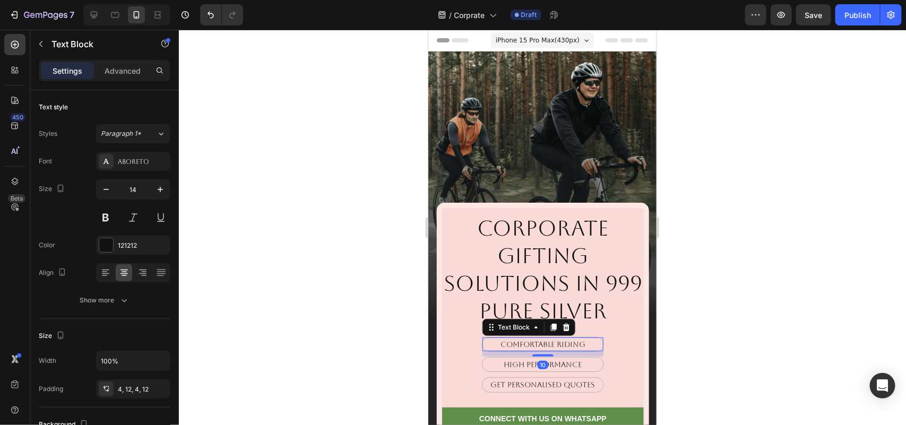
click at [565, 339] on p "Comfortable Riding" at bounding box center [542, 344] width 108 height 10
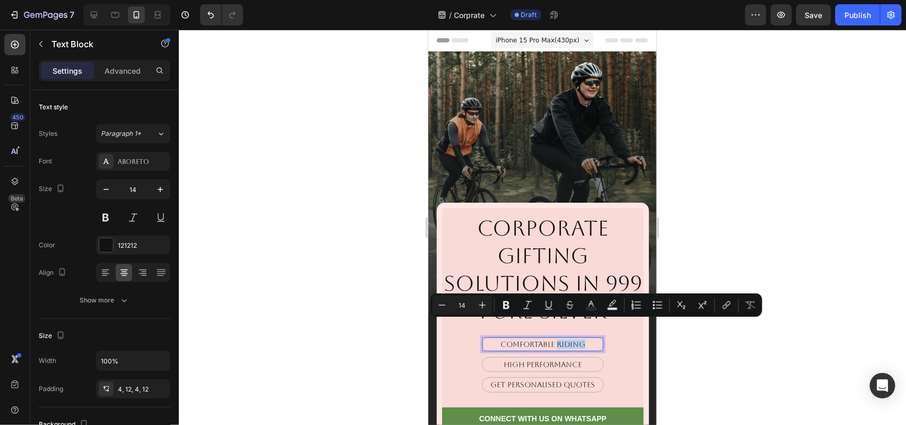
click at [567, 339] on p "Comfortable Riding" at bounding box center [542, 344] width 108 height 10
click at [560, 359] on p "High Performance" at bounding box center [542, 364] width 108 height 10
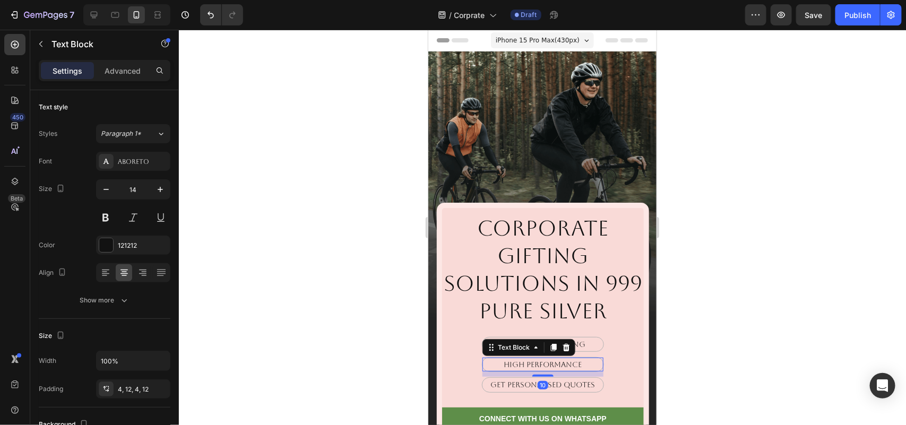
click at [560, 359] on p "High Performance" at bounding box center [542, 364] width 108 height 10
click at [574, 339] on p "Comfortable Riding" at bounding box center [542, 344] width 108 height 10
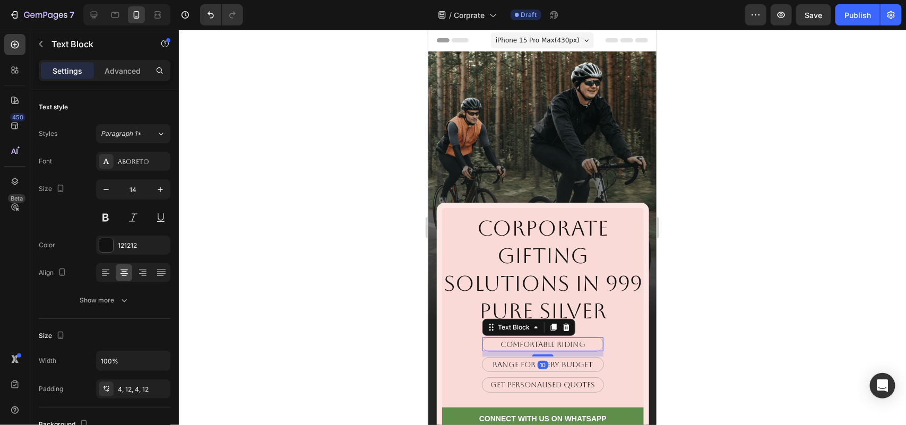
click at [574, 339] on p "Comfortable Riding" at bounding box center [542, 344] width 108 height 10
click at [751, 284] on div at bounding box center [542, 227] width 727 height 395
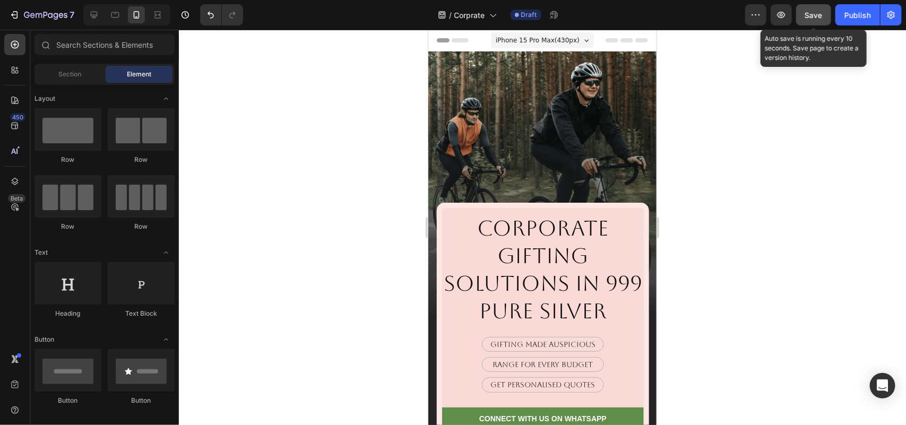
click at [821, 16] on span "Save" at bounding box center [814, 15] width 18 height 9
click at [818, 12] on span "Save" at bounding box center [814, 15] width 18 height 9
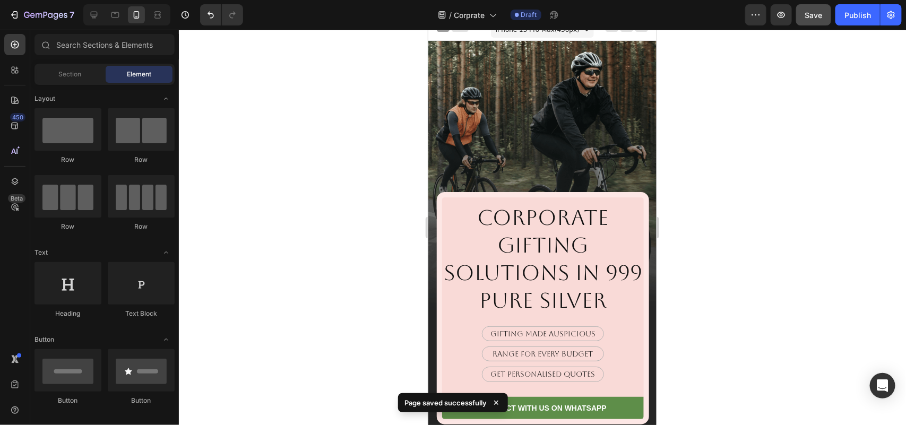
scroll to position [265, 0]
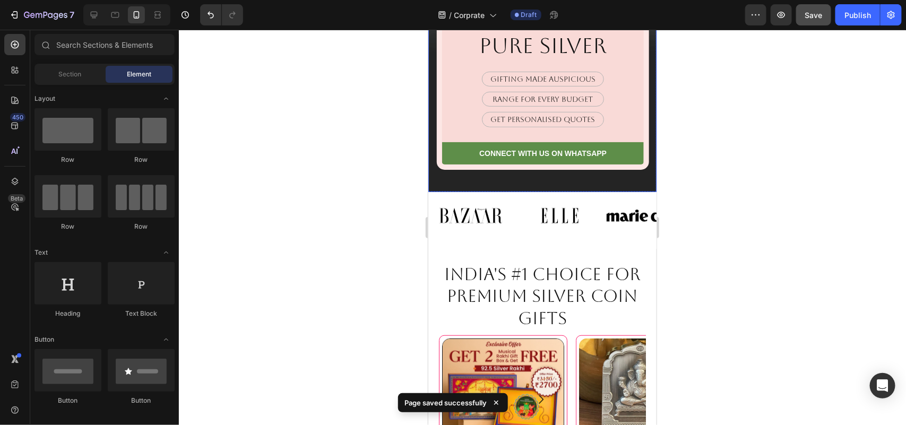
click at [450, 165] on div "Image Corporate Gifting Solutions in 999 pure silver Heading gifting made auspi…" at bounding box center [542, 64] width 228 height 255
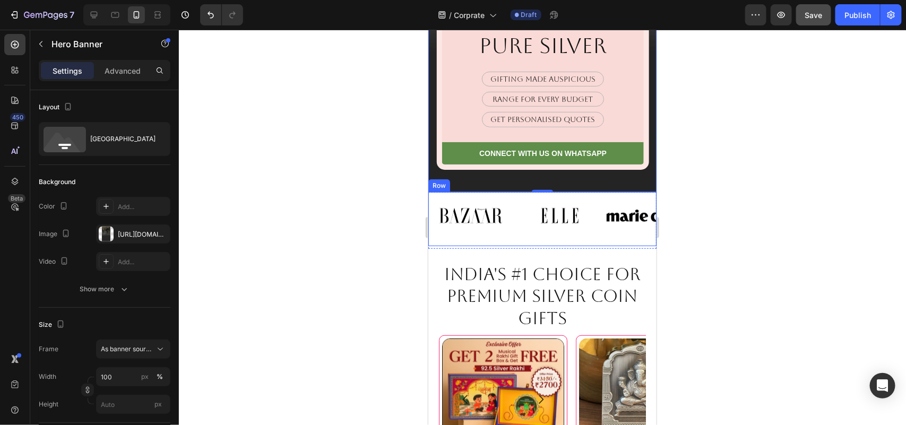
scroll to position [133, 0]
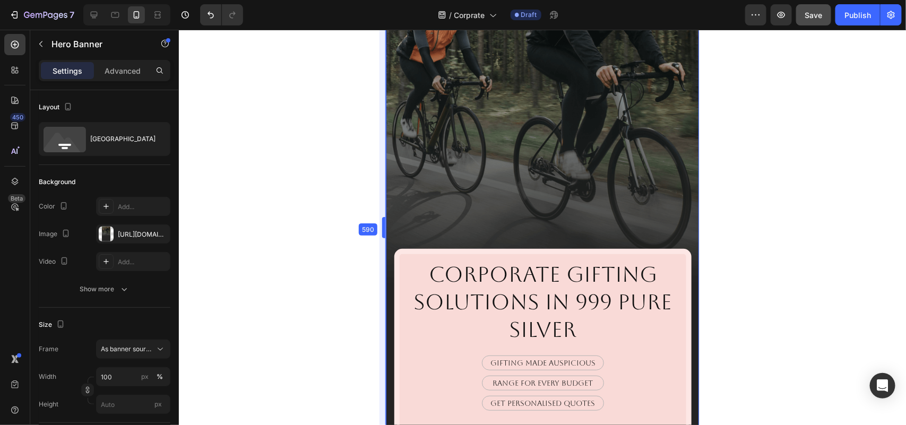
drag, startPoint x: 427, startPoint y: 229, endPoint x: 345, endPoint y: 234, distance: 81.9
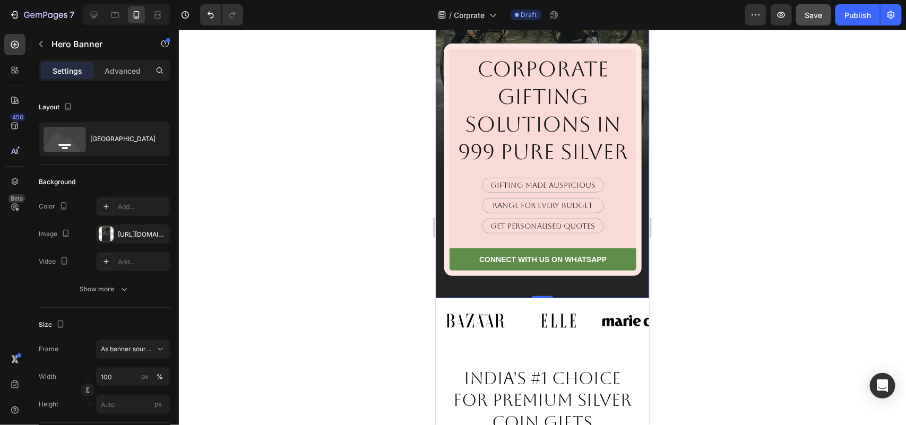
drag, startPoint x: 313, startPoint y: 183, endPoint x: 331, endPoint y: 186, distance: 17.8
click at [331, 186] on div at bounding box center [542, 227] width 727 height 395
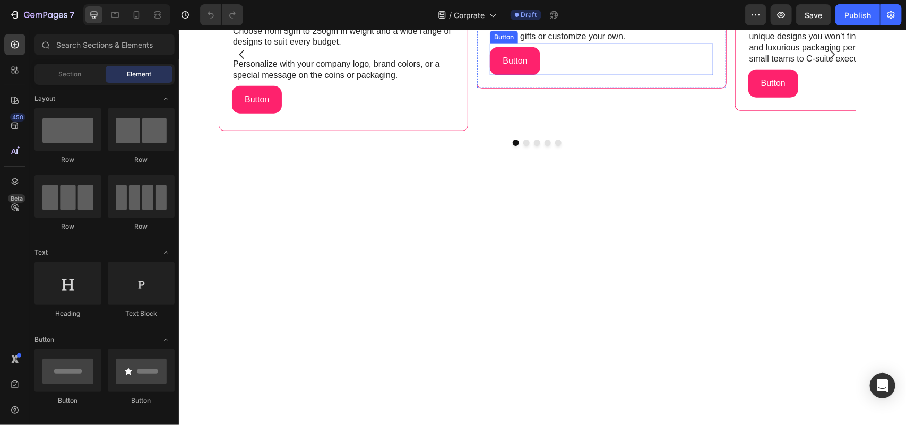
scroll to position [398, 0]
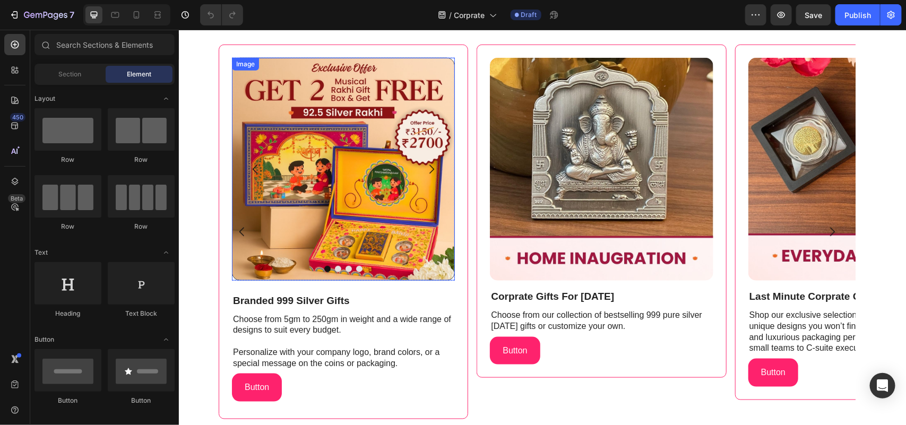
drag, startPoint x: 354, startPoint y: 218, endPoint x: 270, endPoint y: 211, distance: 84.7
click at [264, 211] on img at bounding box center [342, 168] width 223 height 223
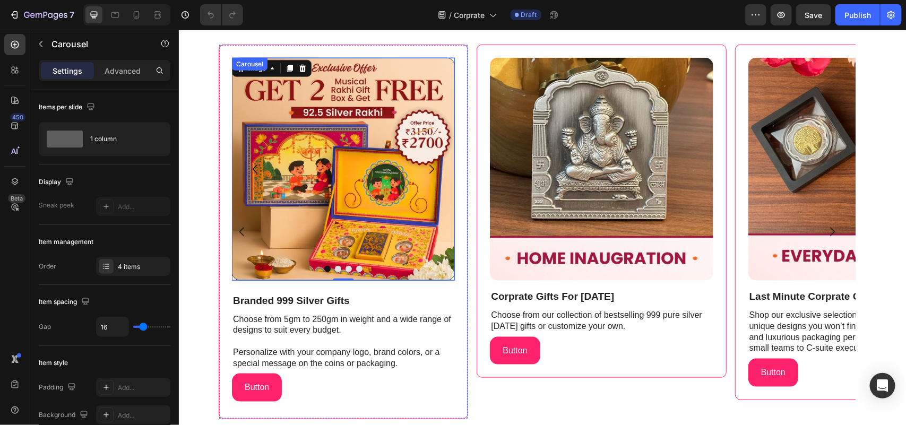
click at [425, 167] on icon "Carousel Next Arrow" at bounding box center [431, 168] width 13 height 13
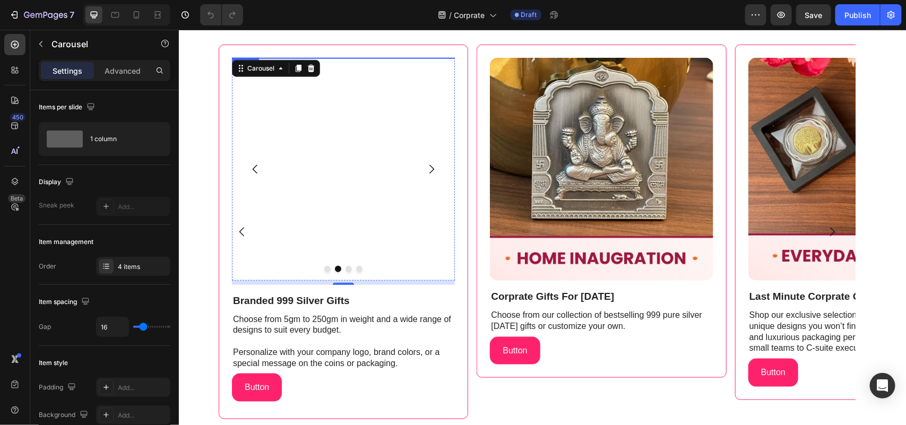
scroll to position [464, 0]
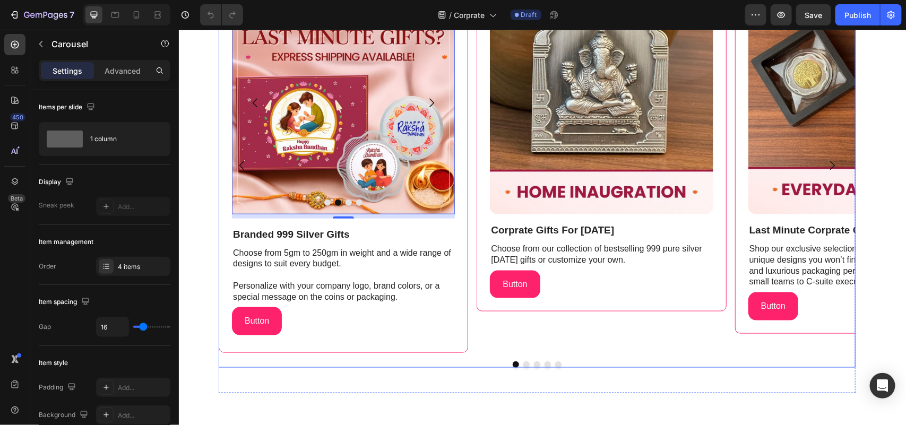
click at [523, 362] on button "Dot" at bounding box center [526, 364] width 6 height 6
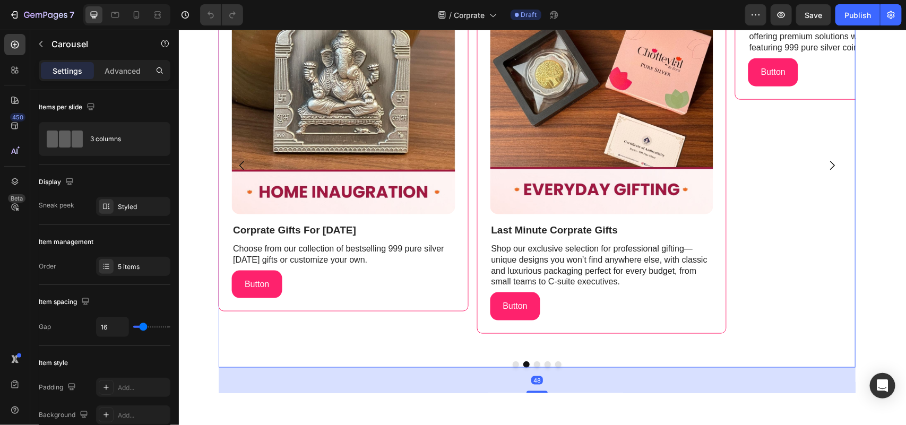
click at [544, 366] on button "Dot" at bounding box center [547, 364] width 6 height 6
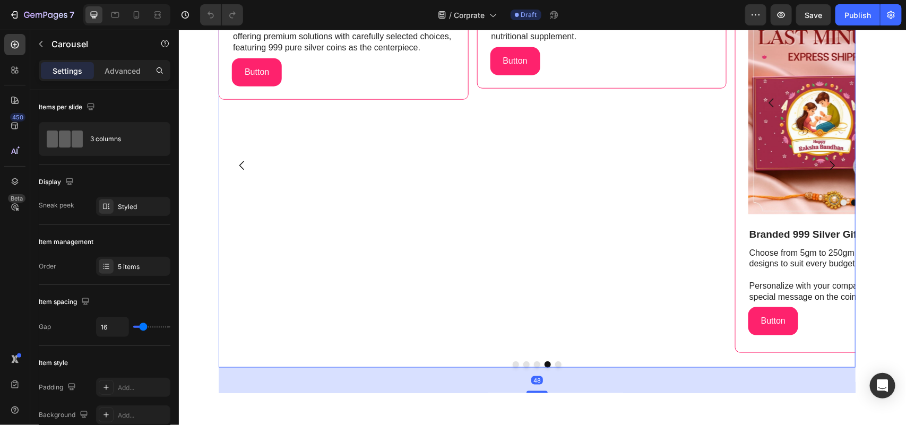
click at [512, 367] on button "Dot" at bounding box center [515, 364] width 6 height 6
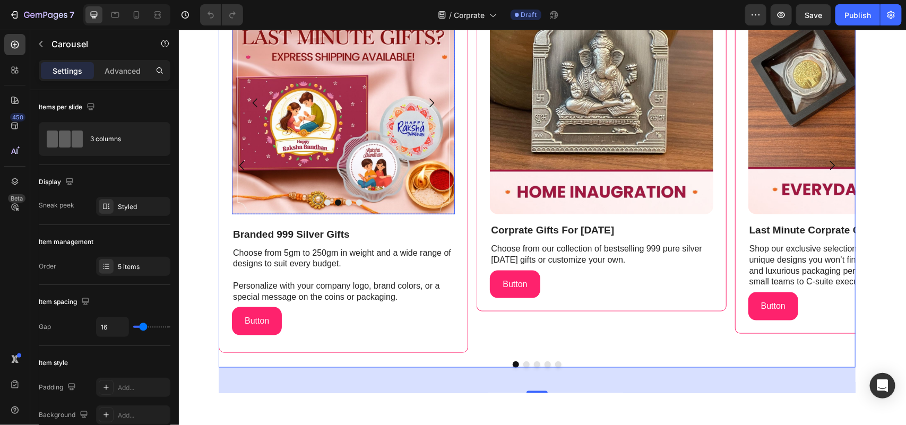
scroll to position [398, 0]
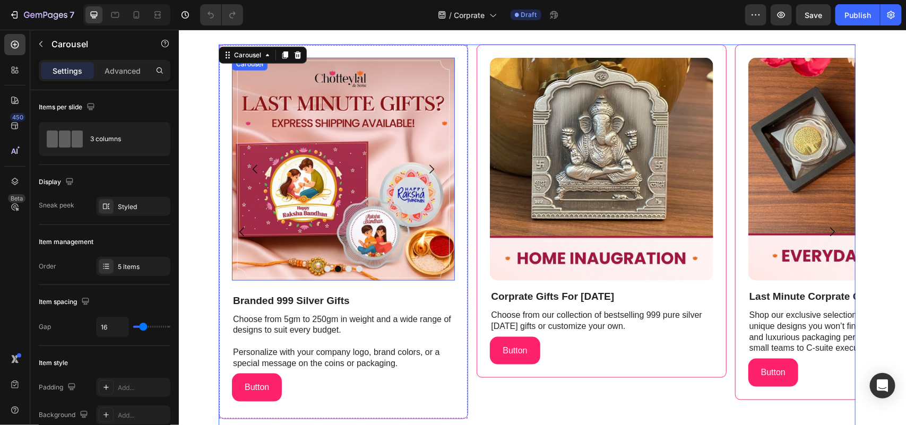
click at [430, 169] on icon "Carousel Next Arrow" at bounding box center [431, 168] width 13 height 13
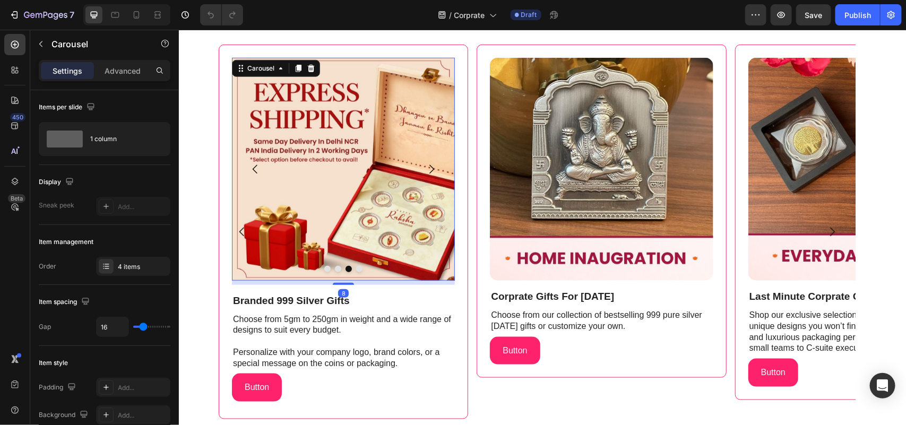
click at [427, 168] on icon "Carousel Next Arrow" at bounding box center [431, 168] width 13 height 13
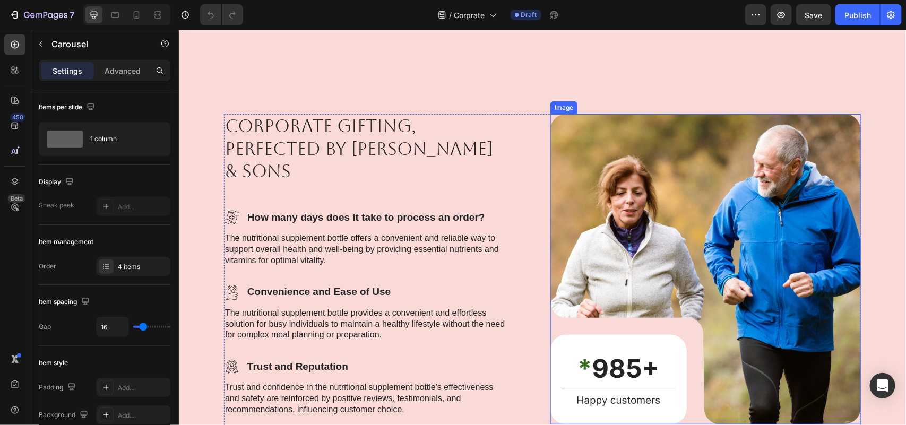
scroll to position [2189, 0]
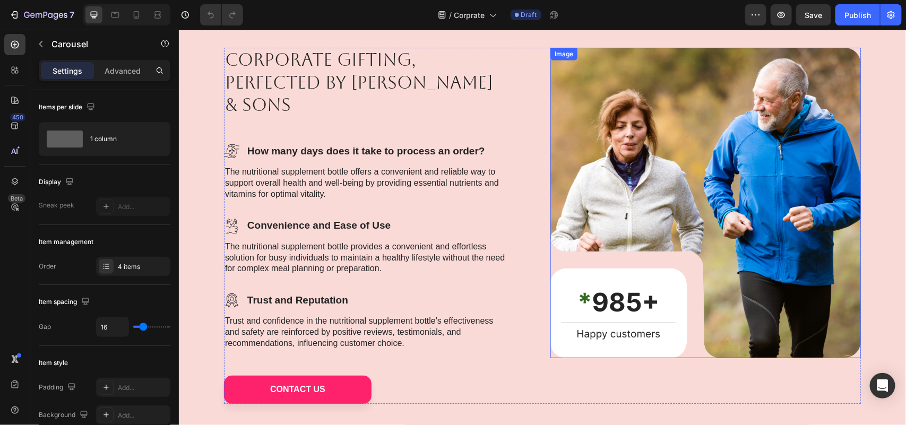
click at [710, 232] on img at bounding box center [705, 202] width 310 height 310
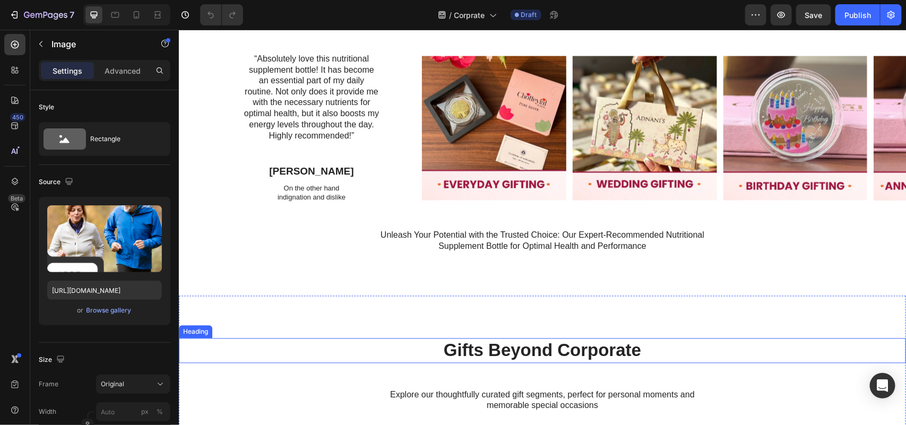
scroll to position [2919, 0]
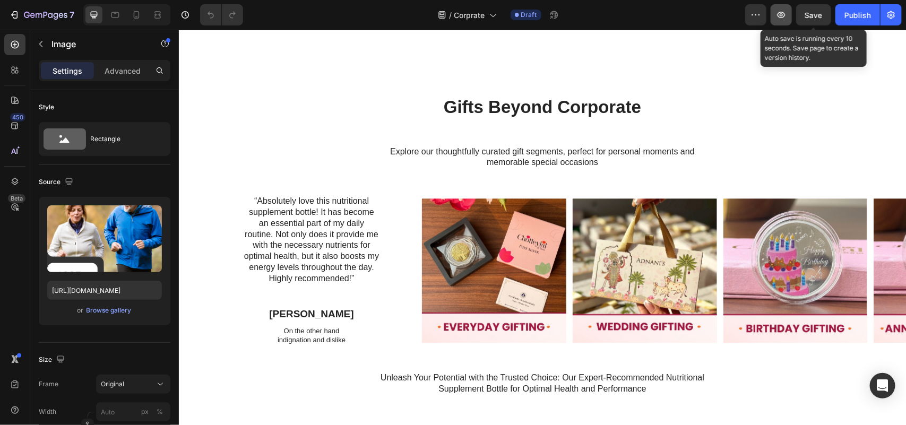
drag, startPoint x: 806, startPoint y: 16, endPoint x: 775, endPoint y: 18, distance: 30.8
click at [805, 16] on button "Save" at bounding box center [813, 14] width 35 height 21
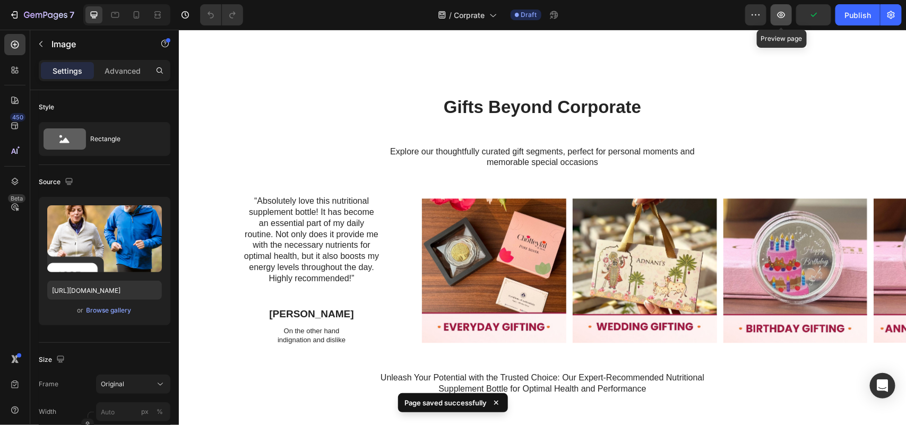
click at [783, 13] on icon "button" at bounding box center [781, 15] width 11 height 11
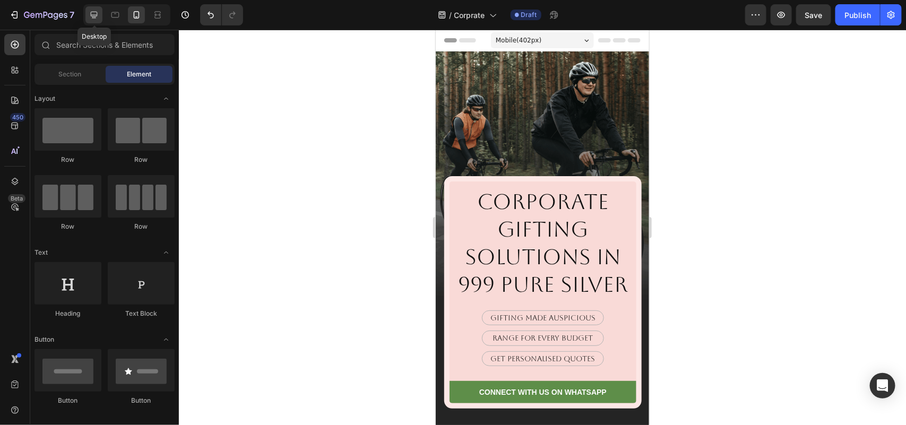
drag, startPoint x: 93, startPoint y: 12, endPoint x: 143, endPoint y: 34, distance: 54.9
click at [94, 12] on icon at bounding box center [94, 15] width 7 height 7
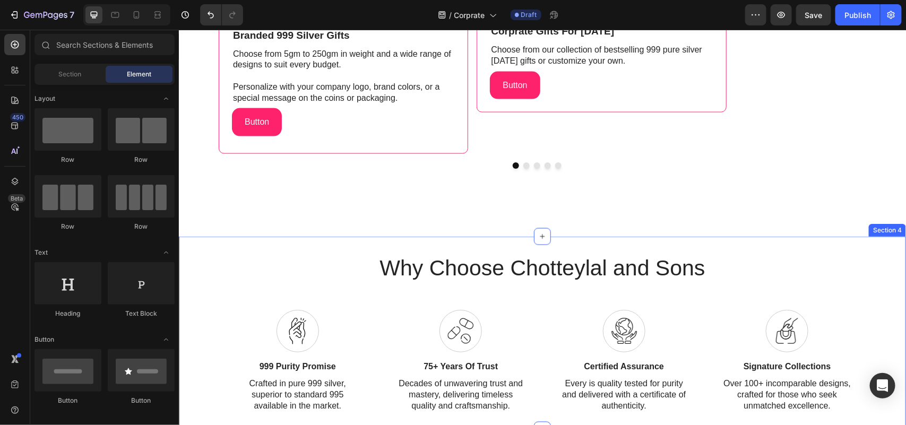
scroll to position [796, 0]
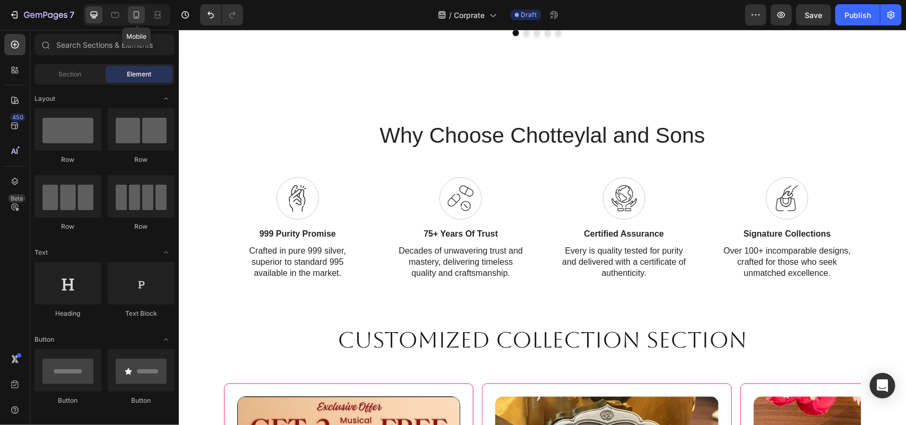
click at [139, 16] on icon at bounding box center [137, 14] width 6 height 7
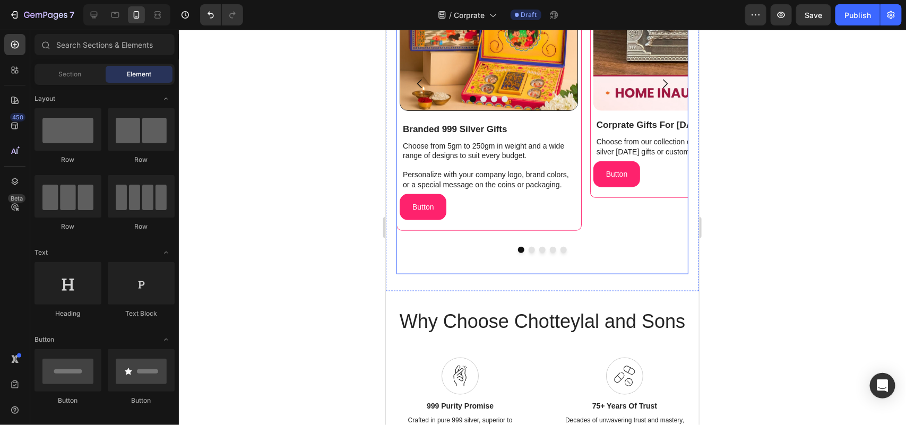
scroll to position [558, 0]
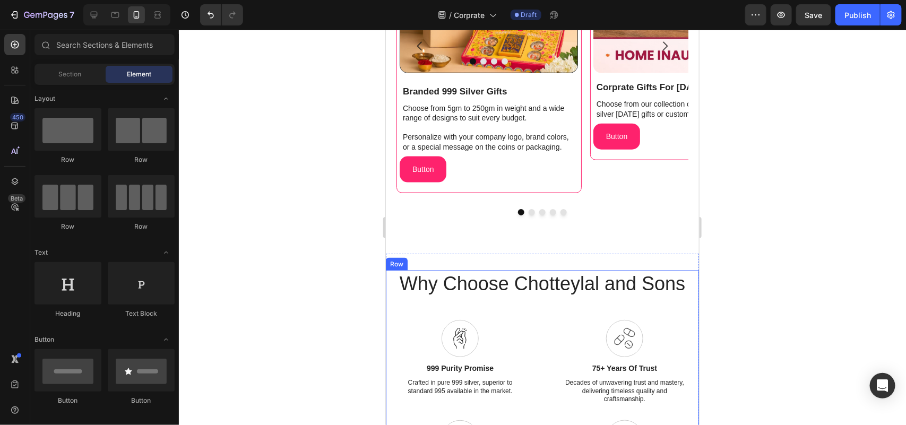
click at [400, 297] on div "Why Choose Chotteylal and Sons Text Block Icon 999 Purity Promise Text Block Cr…" at bounding box center [541, 383] width 313 height 227
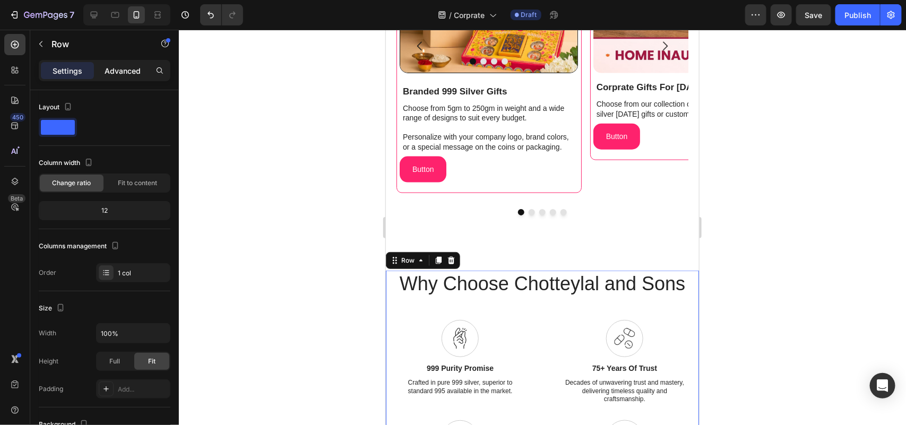
click at [134, 70] on p "Advanced" at bounding box center [123, 70] width 36 height 11
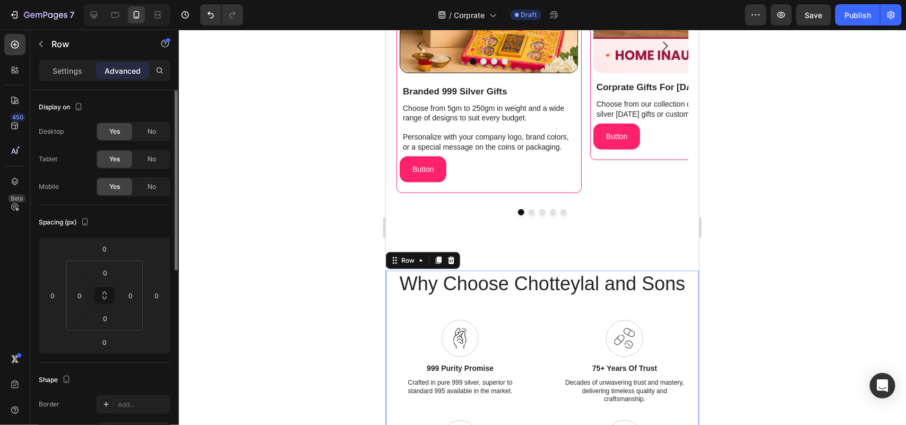
scroll to position [66, 0]
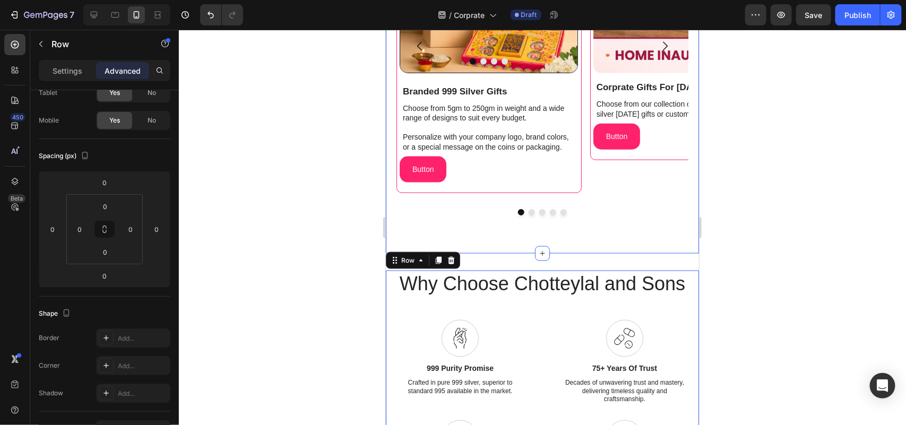
click at [520, 247] on div "India's #1 choice for premium silver COiN gifts Heading Image Image Image Image…" at bounding box center [541, 46] width 313 height 414
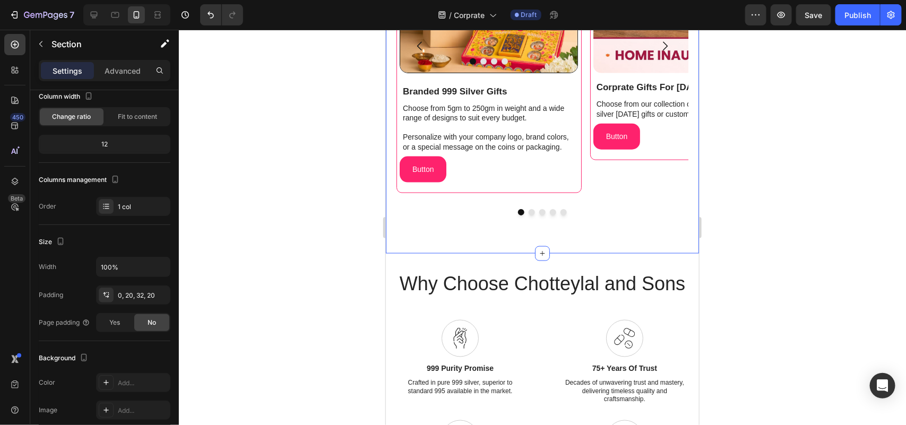
scroll to position [0, 0]
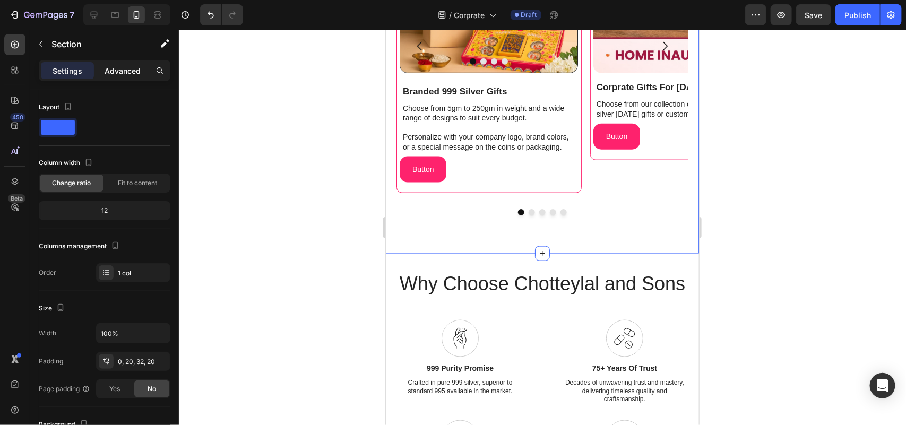
click at [119, 71] on p "Advanced" at bounding box center [123, 70] width 36 height 11
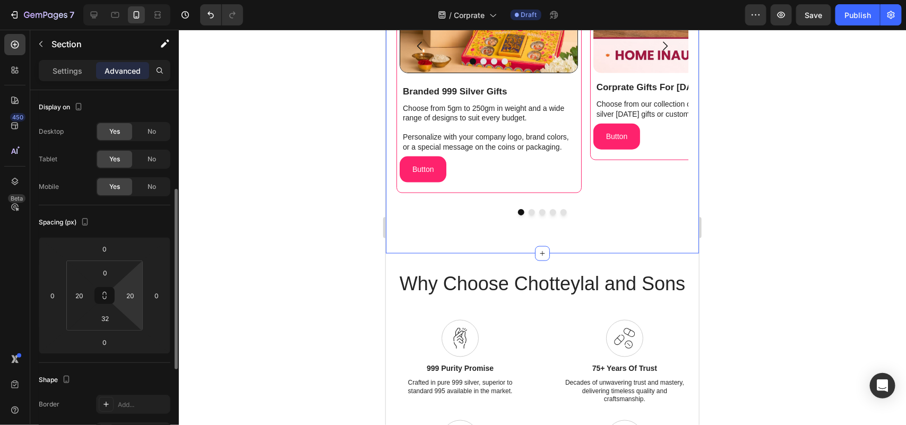
scroll to position [66, 0]
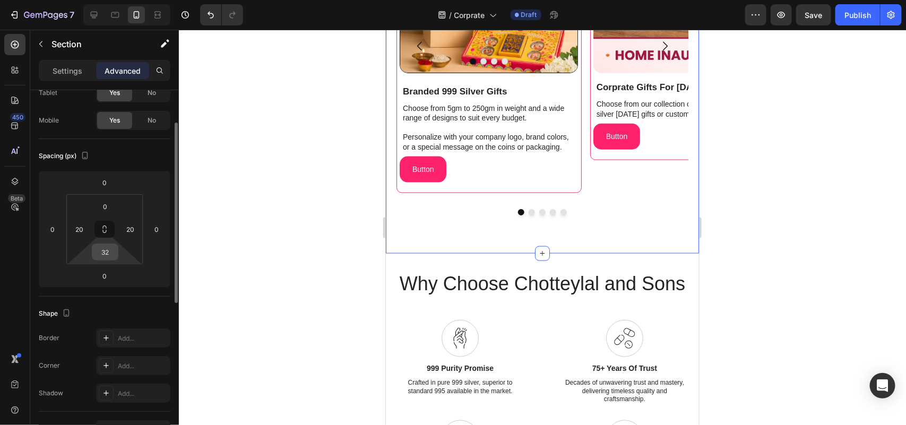
click at [106, 256] on input "32" at bounding box center [104, 252] width 21 height 16
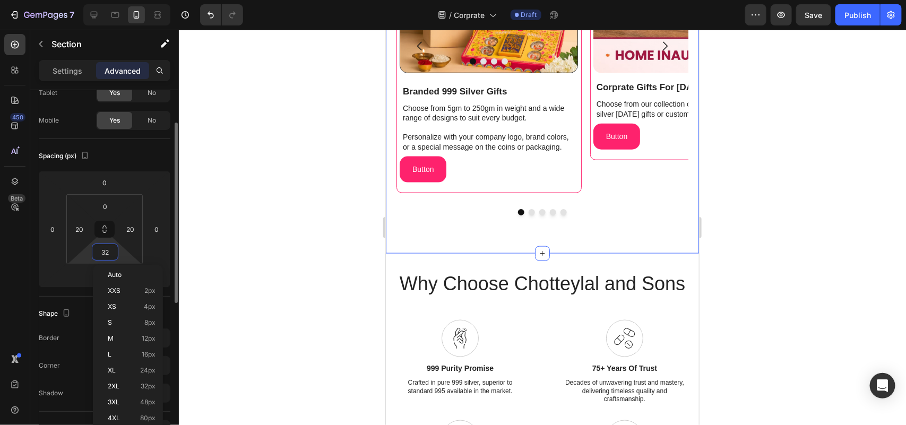
click at [106, 256] on input "32" at bounding box center [104, 252] width 21 height 16
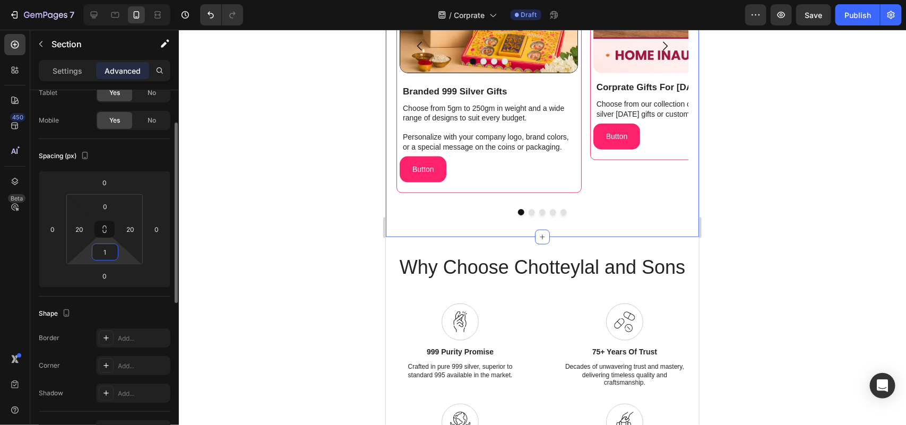
type input "15"
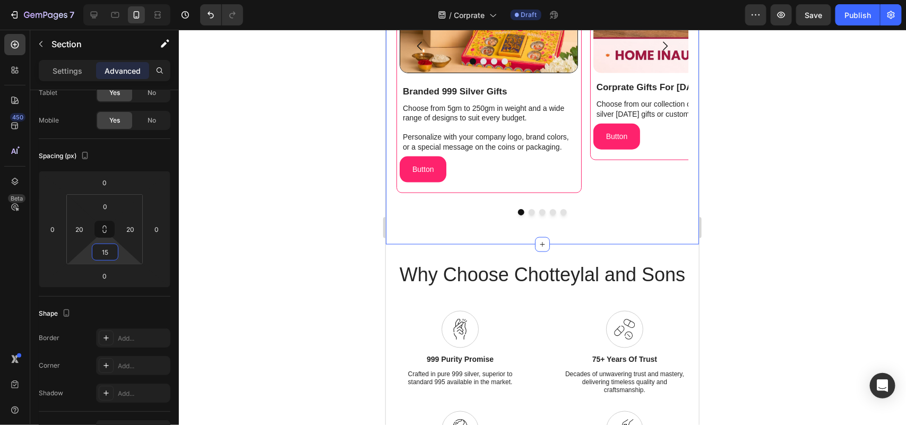
click at [798, 240] on div at bounding box center [542, 227] width 727 height 395
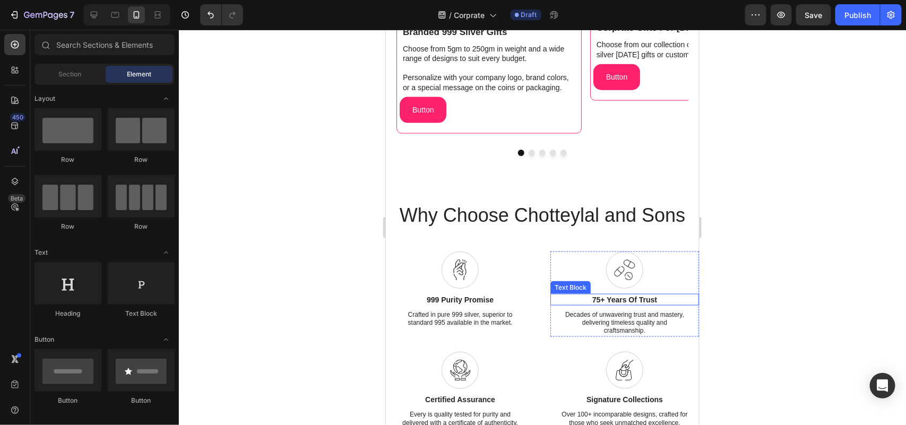
scroll to position [624, 0]
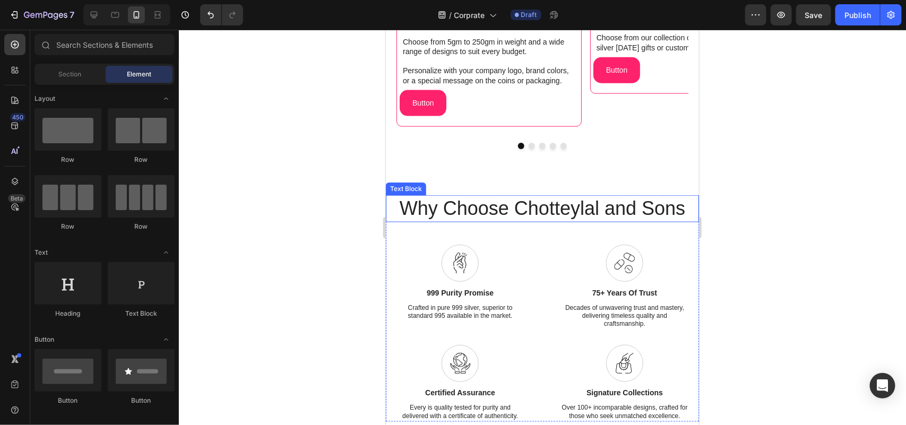
click at [545, 207] on p "Why Choose Chotteylal and Sons" at bounding box center [541, 208] width 311 height 25
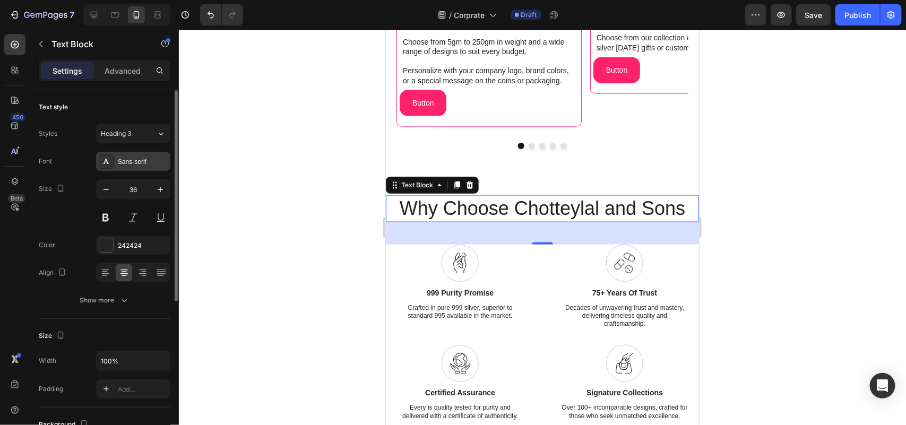
click at [130, 162] on div "Sans-serif" at bounding box center [143, 162] width 50 height 10
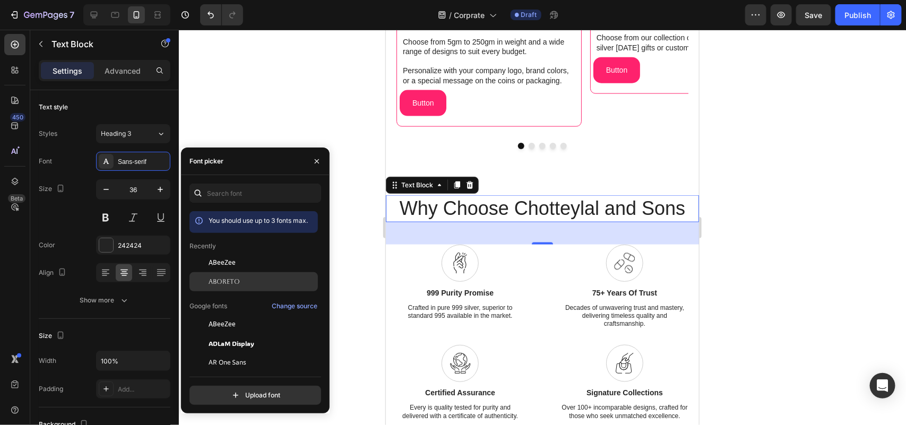
click at [227, 391] on div "Aboreto" at bounding box center [253, 400] width 128 height 19
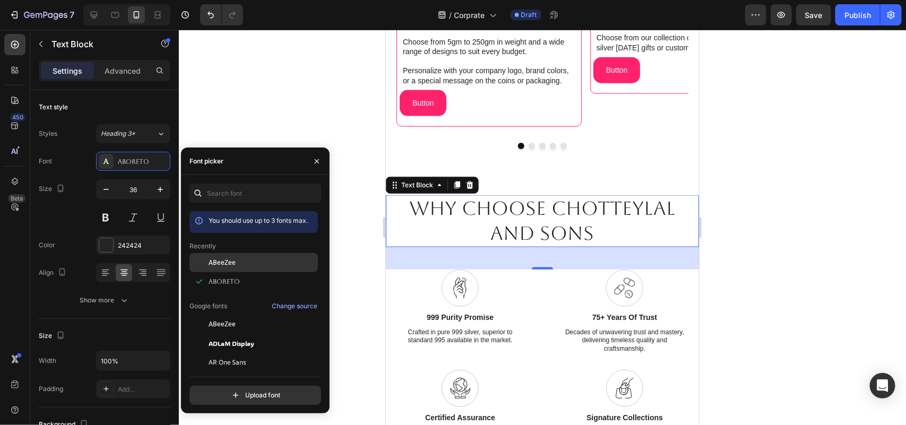
click at [234, 261] on span "ABeeZee" at bounding box center [222, 263] width 27 height 10
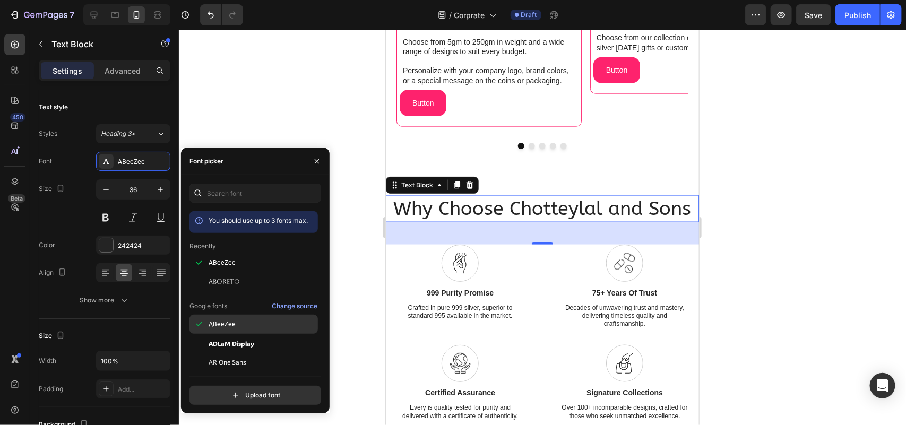
click at [892, 249] on div at bounding box center [542, 227] width 727 height 395
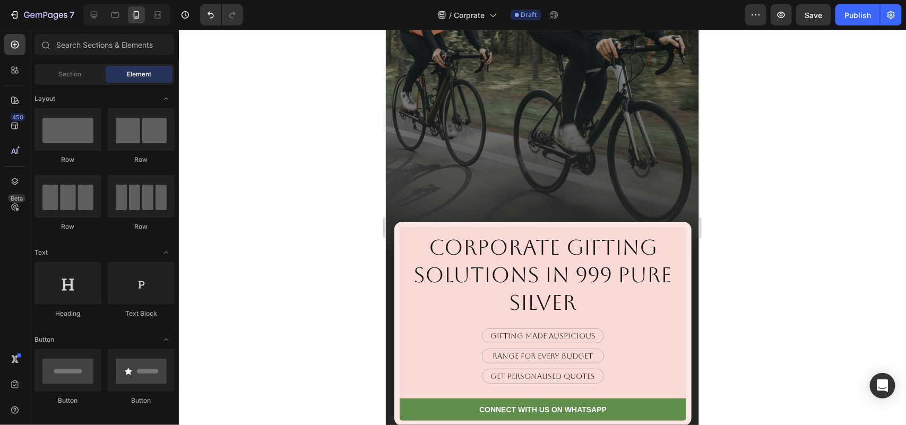
scroll to position [558, 0]
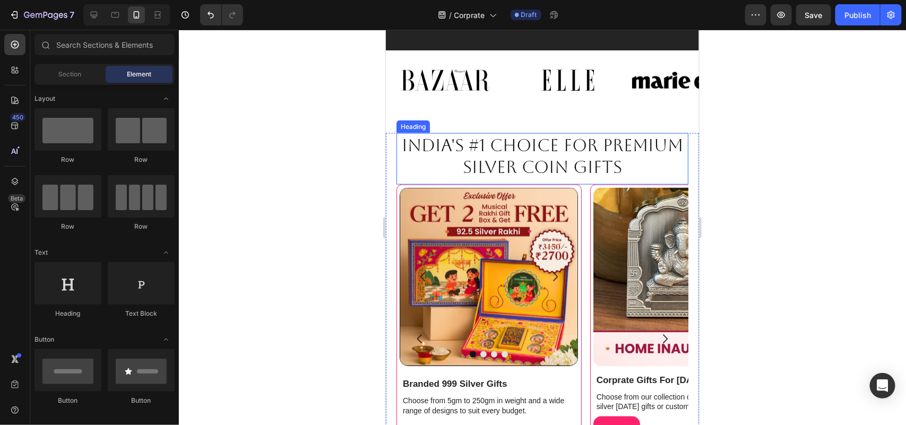
click at [548, 135] on h2 "India's #1 choice for premium silver COiN gifts" at bounding box center [542, 156] width 292 height 46
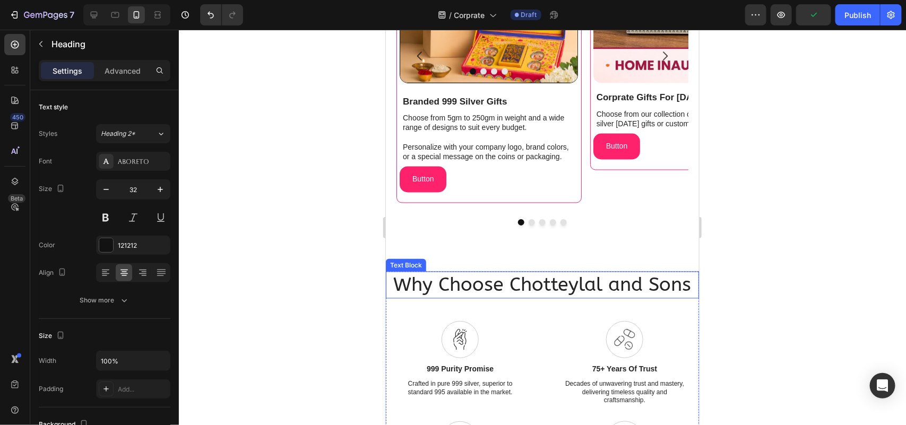
scroll to position [889, 0]
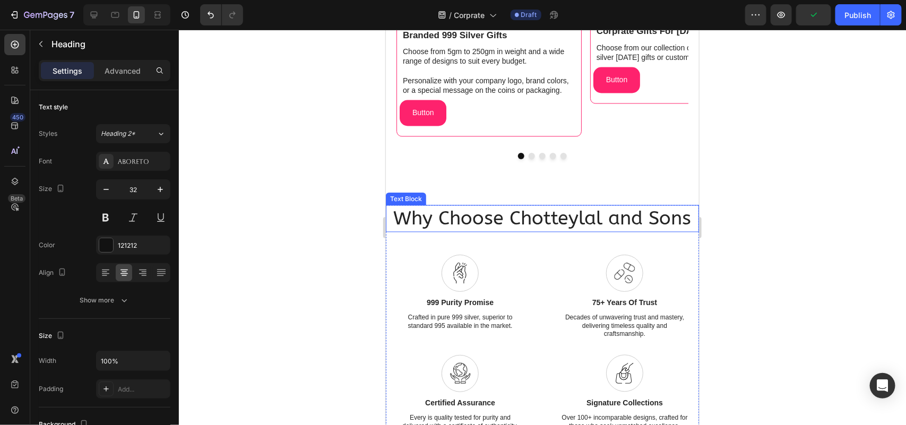
click at [532, 213] on p "Why Choose Chotteylal and Sons" at bounding box center [541, 218] width 311 height 25
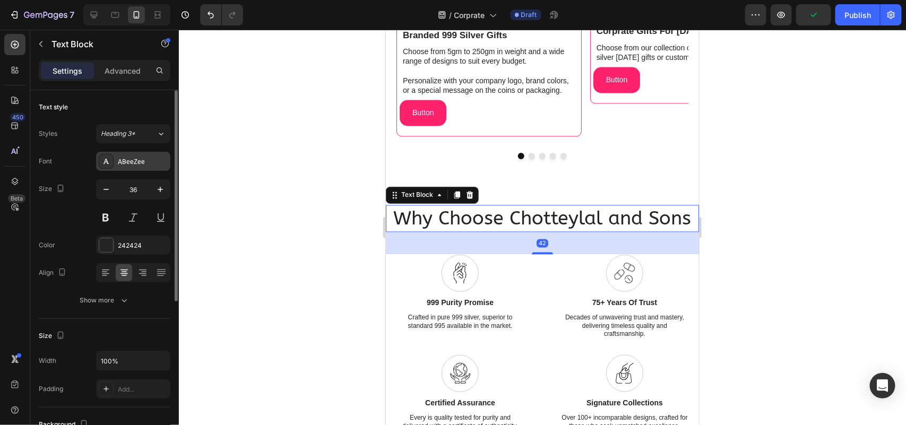
click at [133, 165] on div "ABeeZee" at bounding box center [143, 162] width 50 height 10
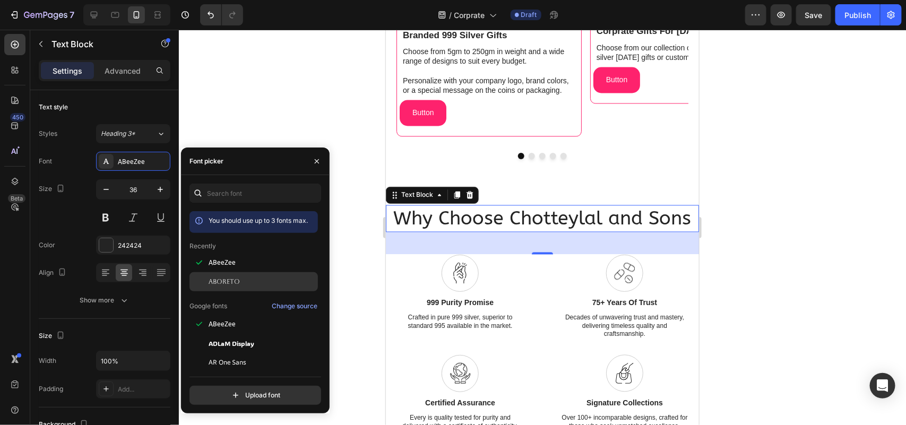
click at [248, 391] on div "Aboreto" at bounding box center [253, 400] width 128 height 19
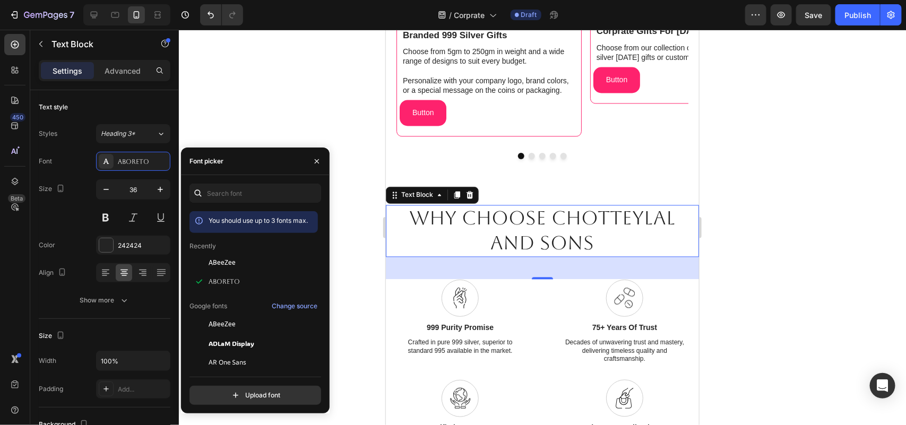
click at [784, 213] on div at bounding box center [542, 227] width 727 height 395
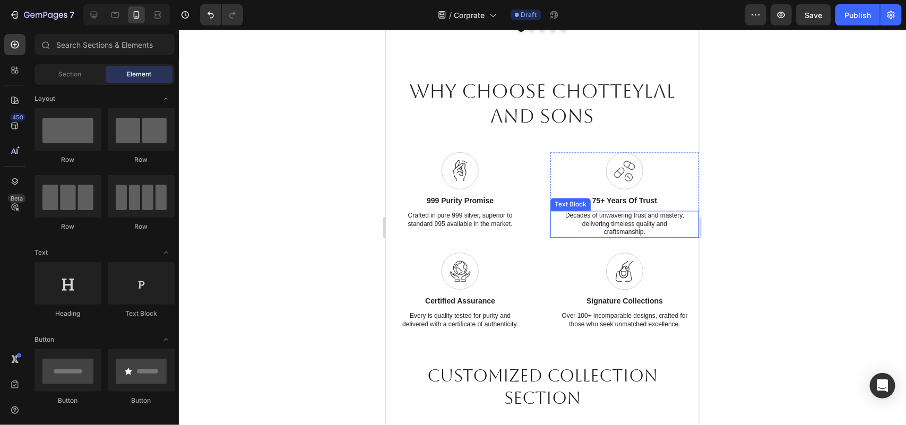
scroll to position [1022, 0]
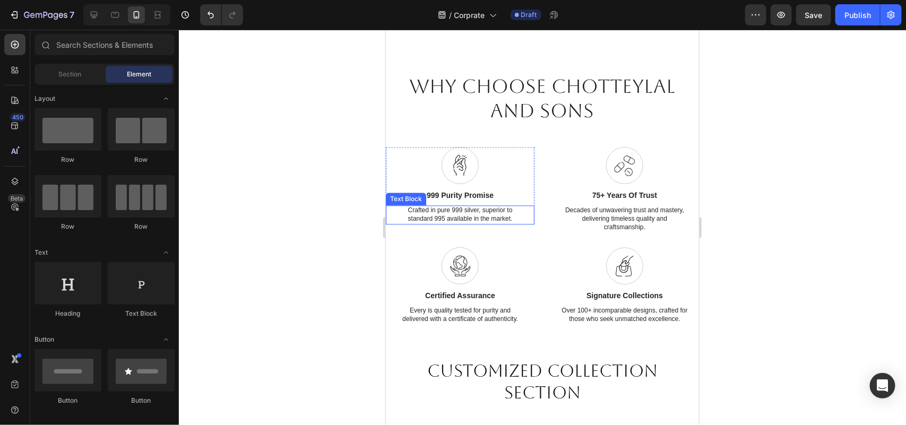
click at [461, 206] on p "Crafted in pure 999 silver, superior to standard 995 available in the market." at bounding box center [460, 214] width 128 height 16
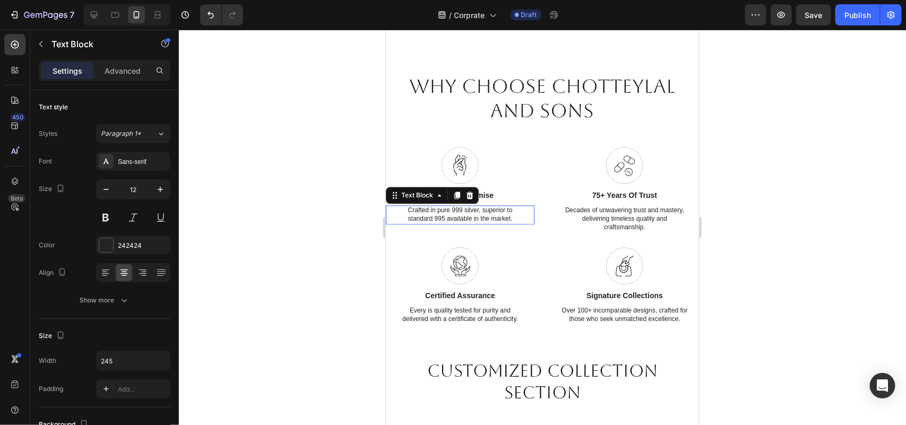
scroll to position [1088, 0]
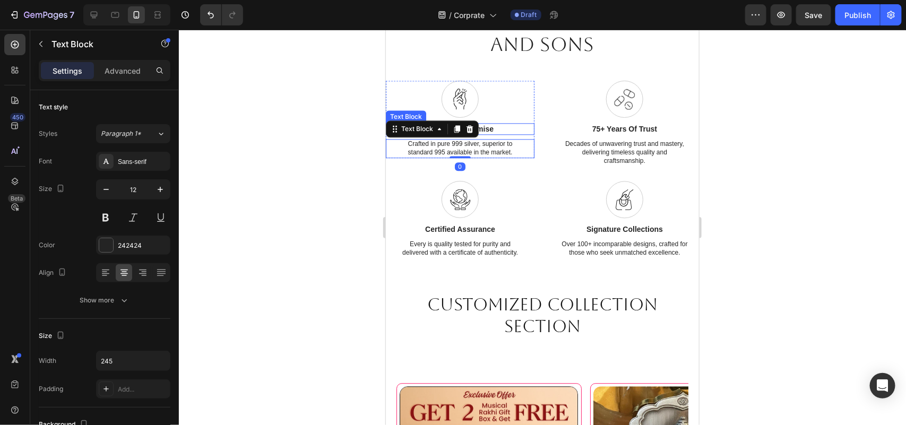
click at [488, 128] on p "999 Purity Promise" at bounding box center [460, 129] width 128 height 10
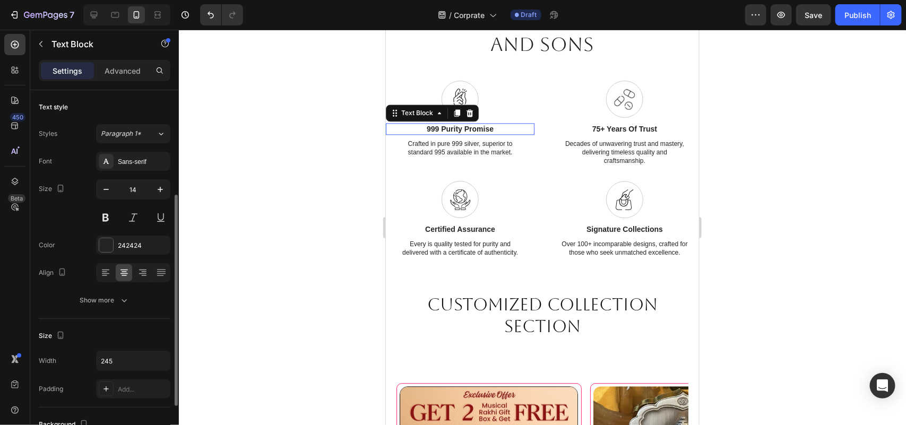
scroll to position [66, 0]
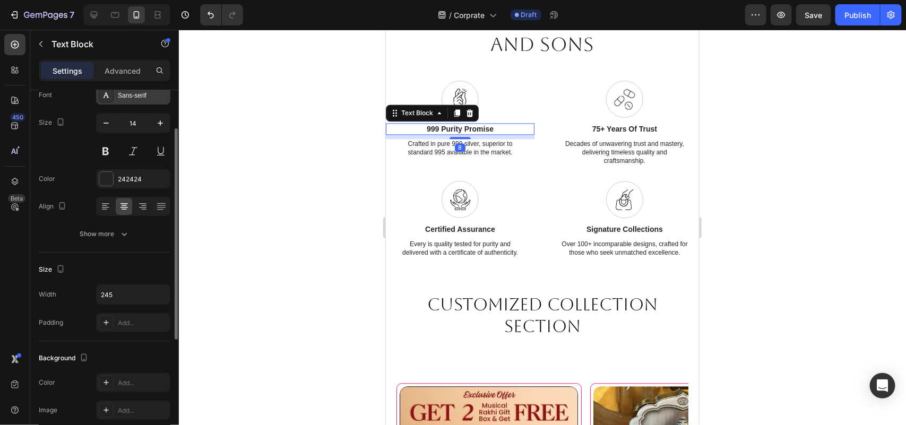
click at [150, 91] on div "Sans-serif" at bounding box center [143, 96] width 50 height 10
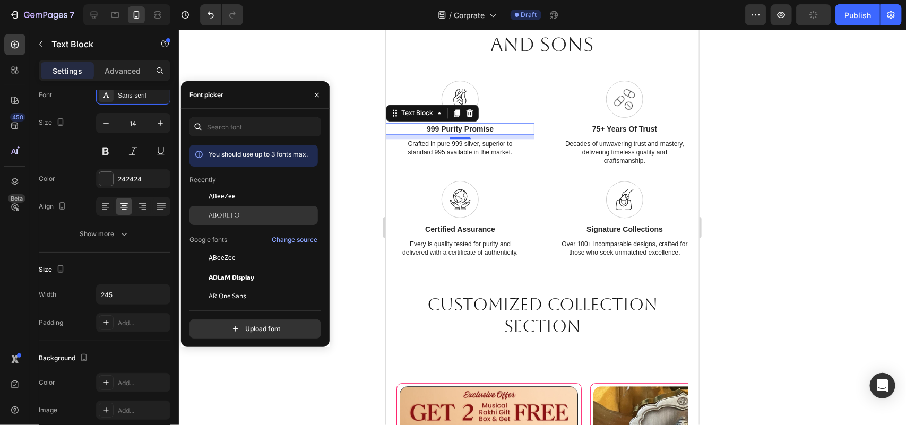
click at [241, 216] on div "Aboreto" at bounding box center [262, 216] width 107 height 10
click at [784, 179] on div at bounding box center [542, 227] width 727 height 395
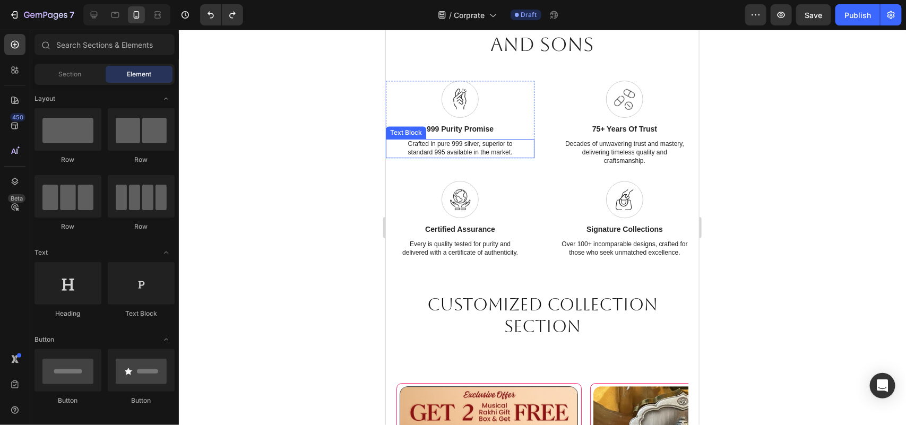
click at [483, 154] on p "Crafted in pure 999 silver, superior to standard 995 available in the market." at bounding box center [460, 148] width 128 height 16
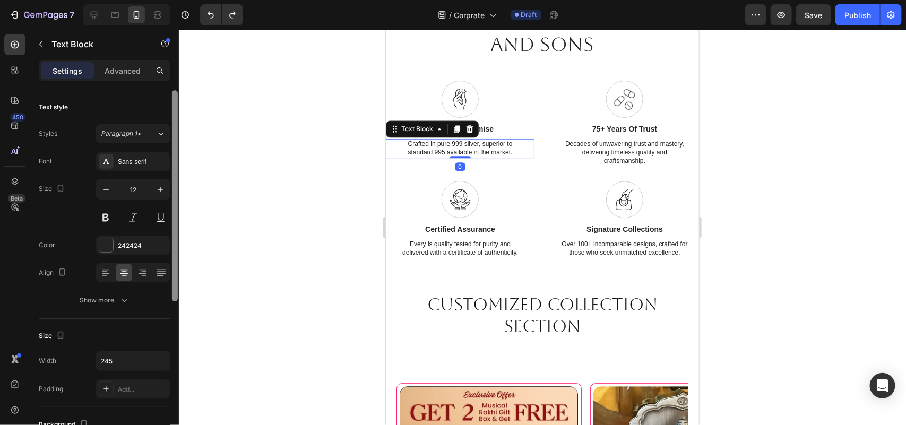
drag, startPoint x: 135, startPoint y: 160, endPoint x: 176, endPoint y: 173, distance: 42.3
click at [136, 161] on div "Sans-serif" at bounding box center [143, 162] width 50 height 10
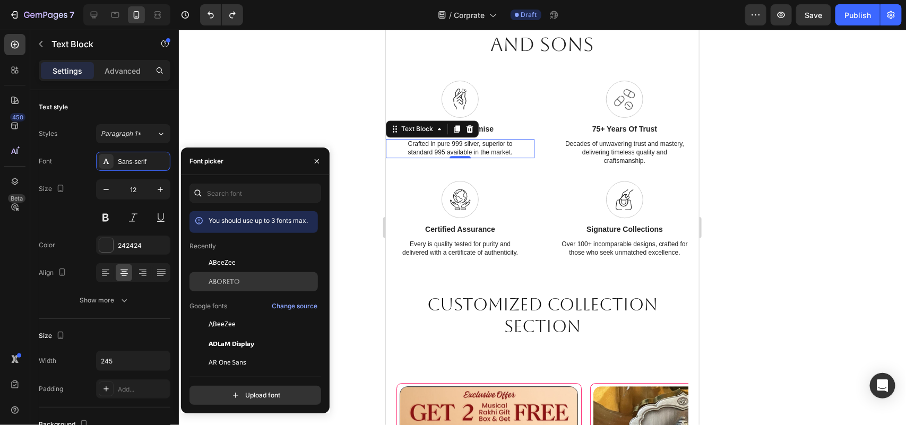
click at [250, 279] on div "Aboreto" at bounding box center [262, 282] width 107 height 10
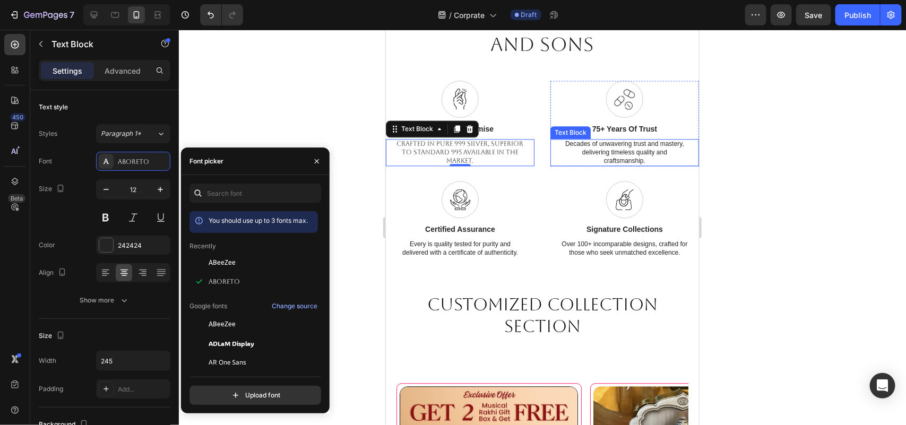
click at [642, 152] on p "Decades of unwavering trust and mastery, delivering timeless quality and crafts…" at bounding box center [624, 152] width 128 height 25
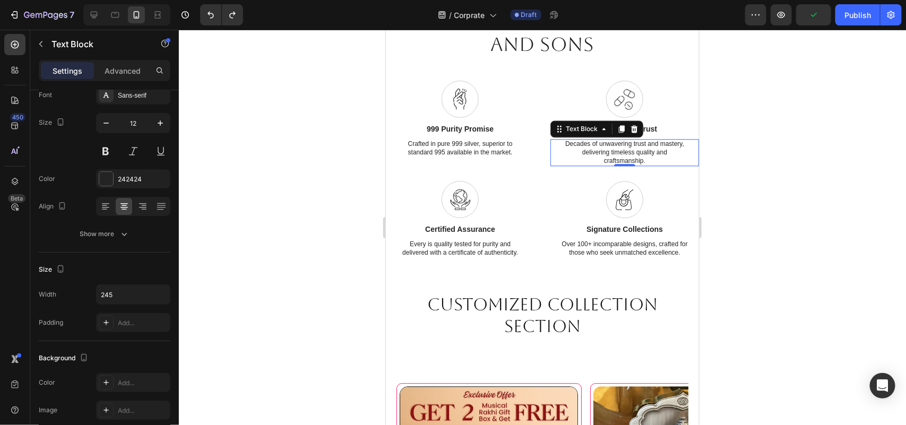
click at [768, 152] on div at bounding box center [542, 227] width 727 height 395
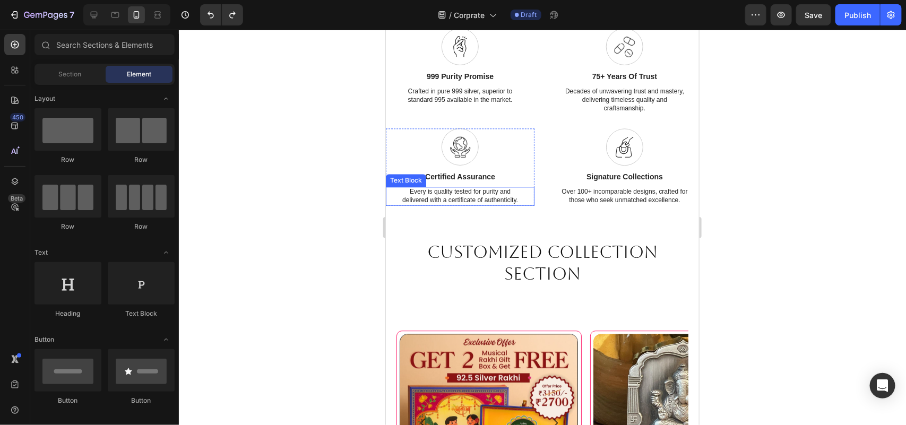
scroll to position [1155, 0]
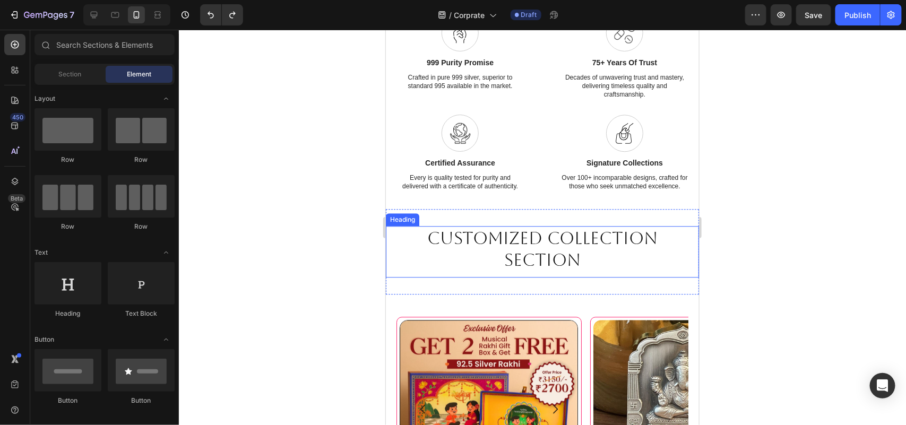
click at [552, 234] on h2 "Customized Collection Section" at bounding box center [541, 249] width 313 height 46
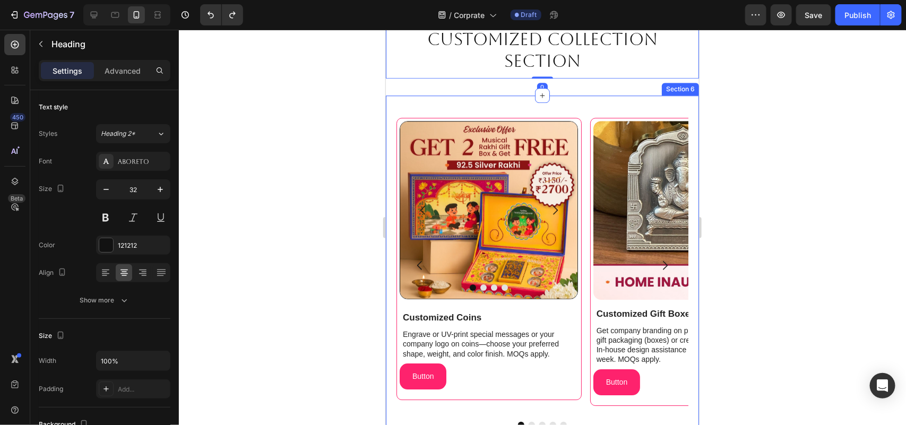
scroll to position [1288, 0]
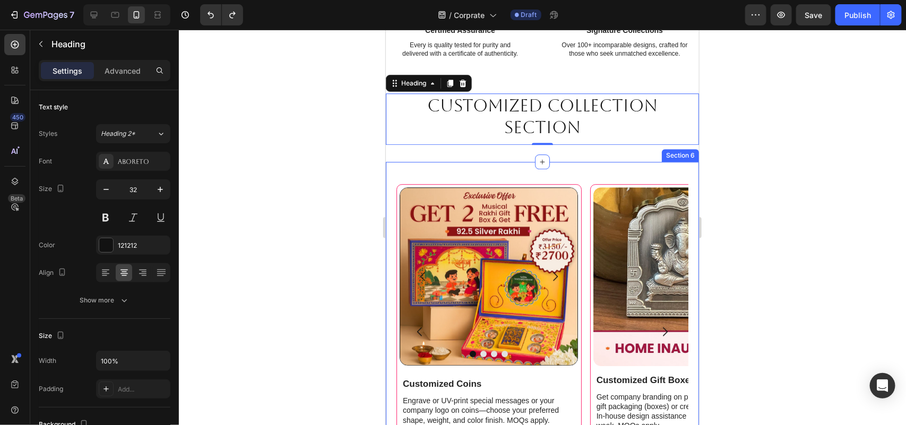
click at [491, 174] on div "Image Image Image Image Carousel Customized Coins Text Block Engrave or UV-prin…" at bounding box center [541, 349] width 313 height 376
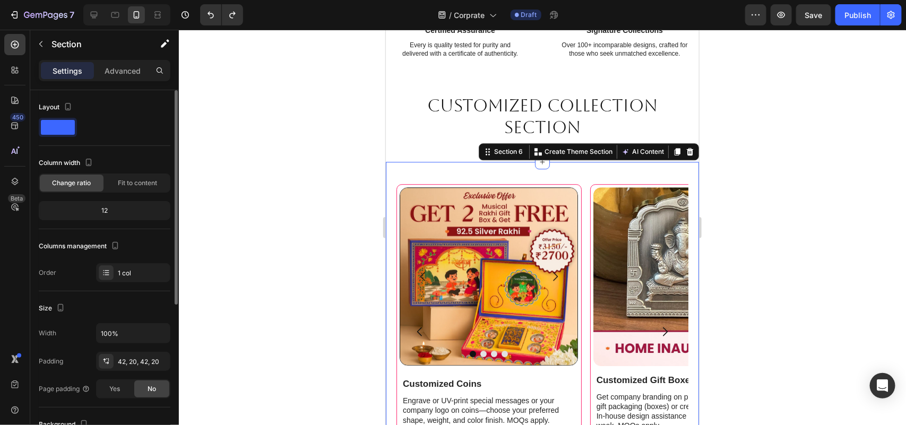
drag, startPoint x: 125, startPoint y: 68, endPoint x: 144, endPoint y: 234, distance: 167.2
click at [126, 68] on p "Advanced" at bounding box center [123, 70] width 36 height 11
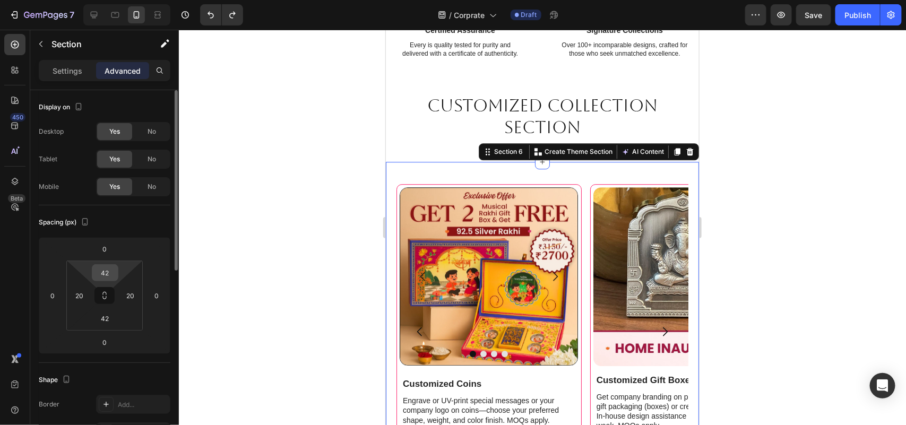
click at [109, 274] on input "42" at bounding box center [104, 273] width 21 height 16
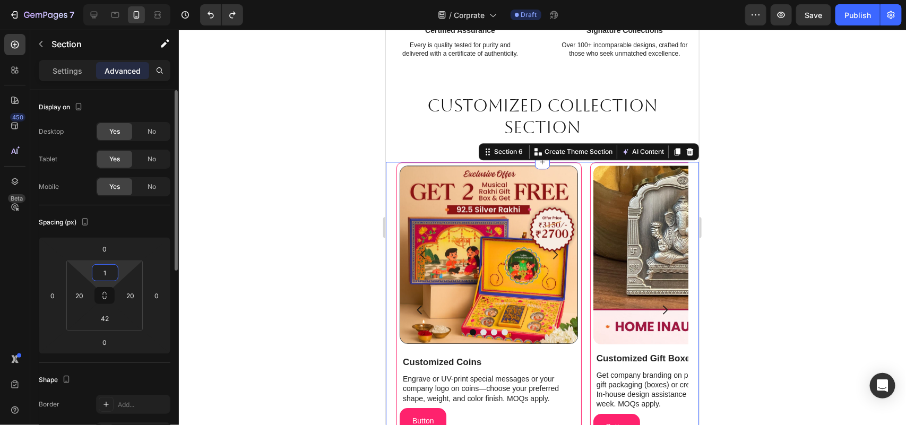
type input "15"
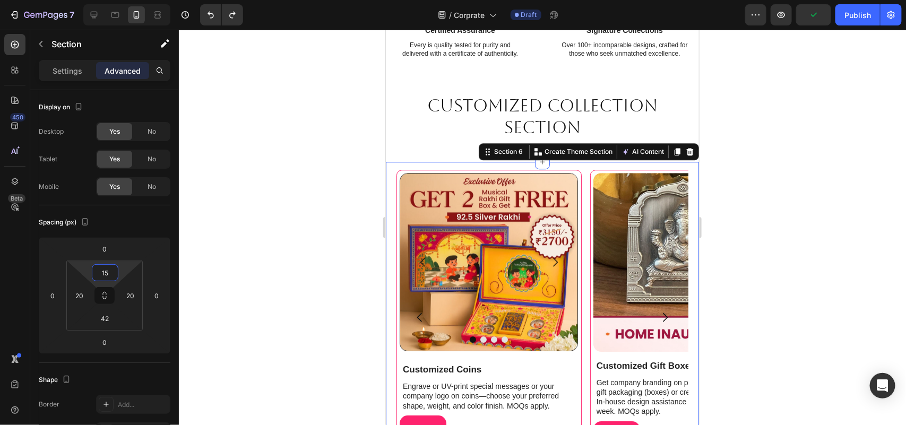
click at [782, 157] on div at bounding box center [542, 227] width 727 height 395
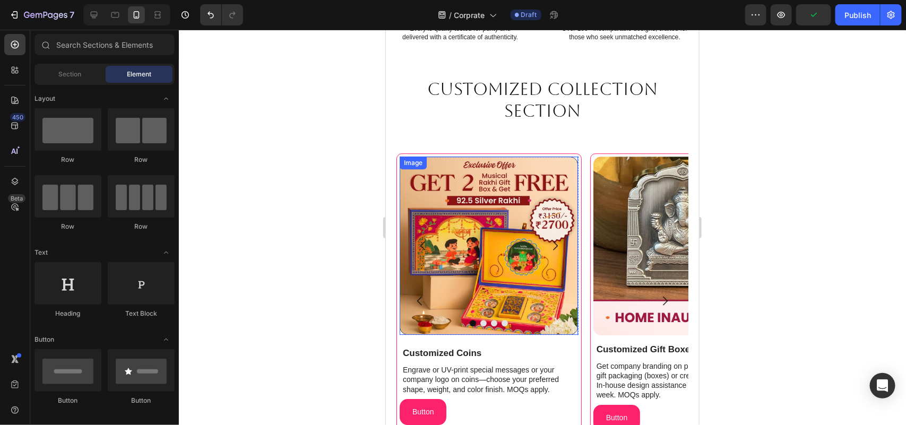
scroll to position [1354, 0]
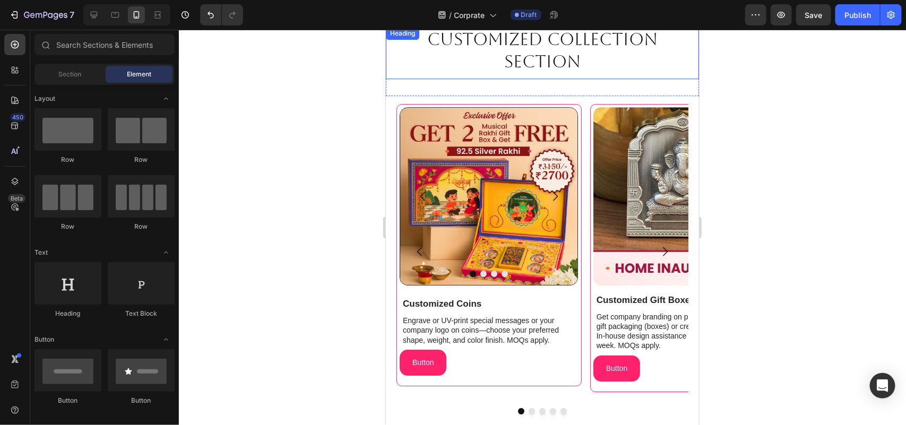
click at [600, 70] on h2 "Customized Collection Section" at bounding box center [541, 50] width 313 height 46
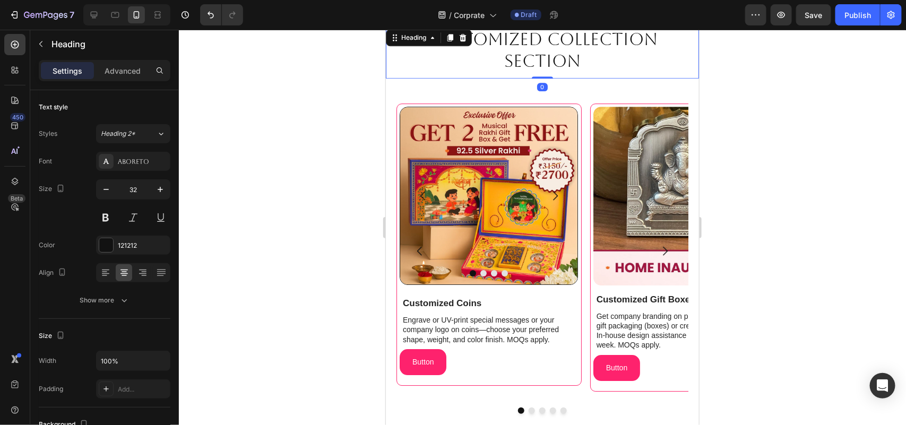
scroll to position [1288, 0]
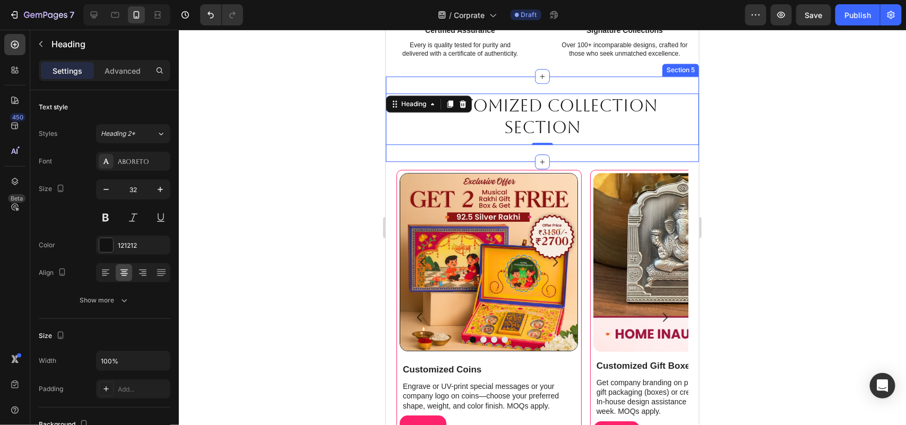
click at [572, 157] on div "Customized Collection Section Heading 0 Section 5" at bounding box center [541, 118] width 313 height 85
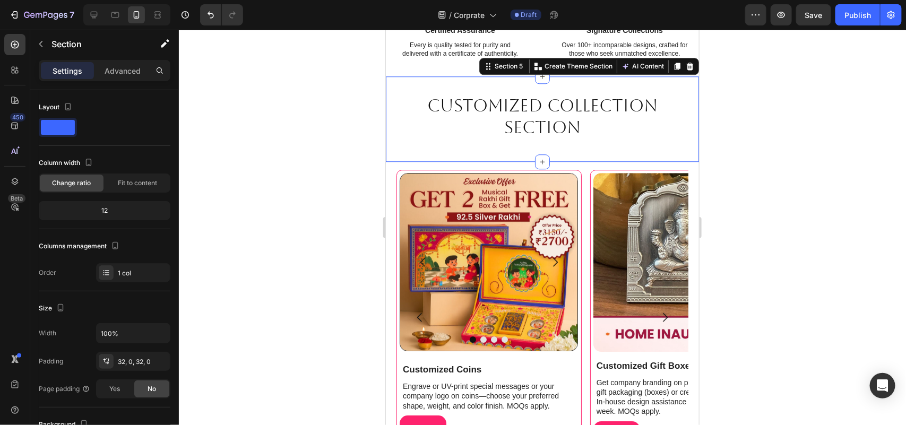
click at [142, 61] on div "Settings Advanced" at bounding box center [105, 70] width 132 height 21
click at [134, 73] on p "Advanced" at bounding box center [123, 70] width 36 height 11
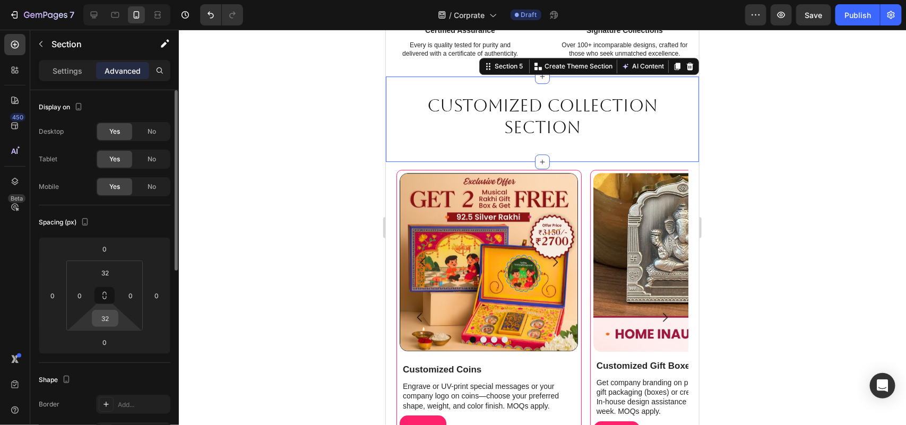
drag, startPoint x: 119, startPoint y: 317, endPoint x: 101, endPoint y: 317, distance: 18.0
click at [118, 0] on html "7 / Corprate Draft Preview Save Publish 450 Beta Sections(18) Elements(83) Sect…" at bounding box center [453, 0] width 906 height 0
click at [101, 317] on input "32" at bounding box center [104, 318] width 21 height 16
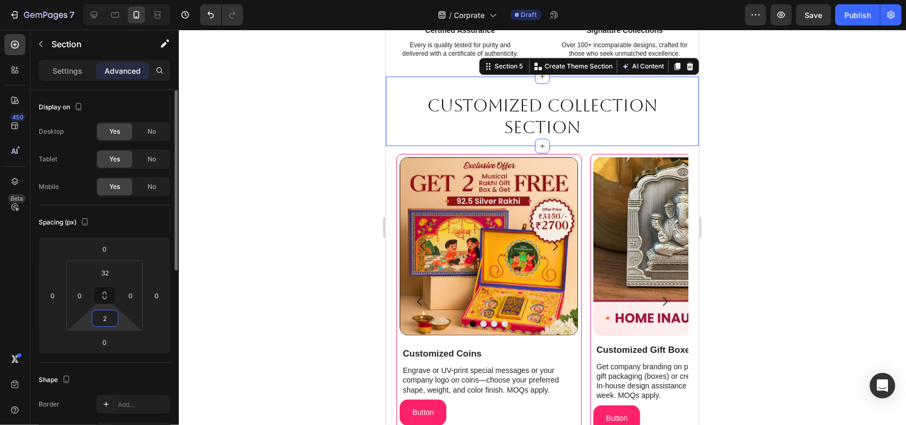
click at [101, 317] on input "2" at bounding box center [104, 318] width 21 height 16
click at [103, 317] on input "2" at bounding box center [104, 318] width 21 height 16
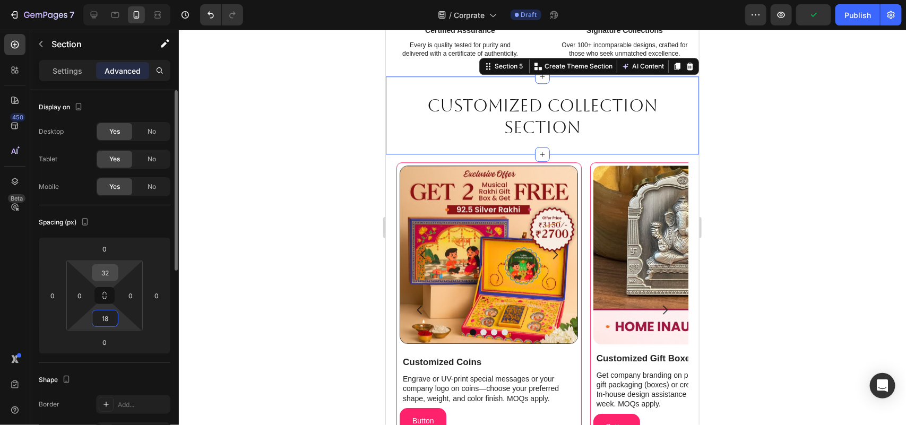
type input "18"
click at [110, 270] on input "32" at bounding box center [104, 273] width 21 height 16
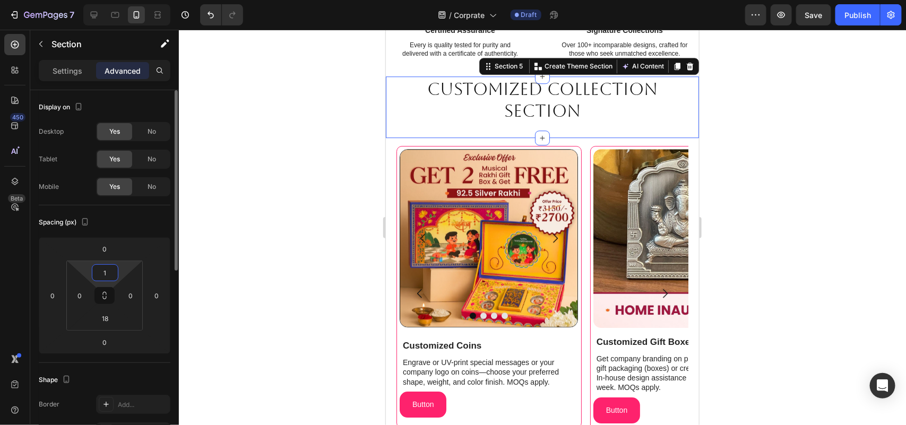
type input "18"
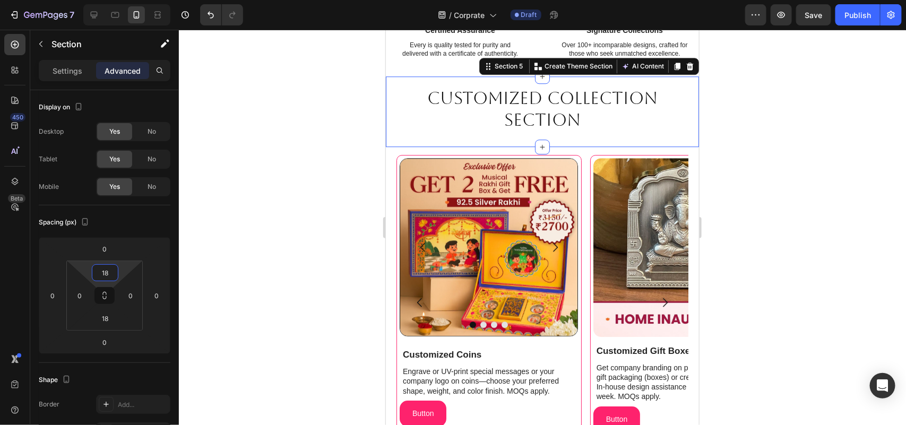
click at [770, 204] on div at bounding box center [542, 227] width 727 height 395
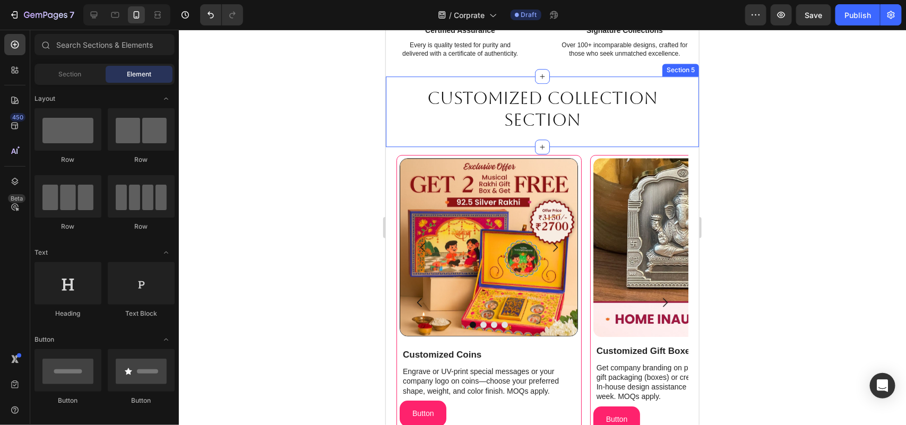
click at [578, 140] on div "Customized Collection Section Heading Section 5" at bounding box center [541, 111] width 313 height 71
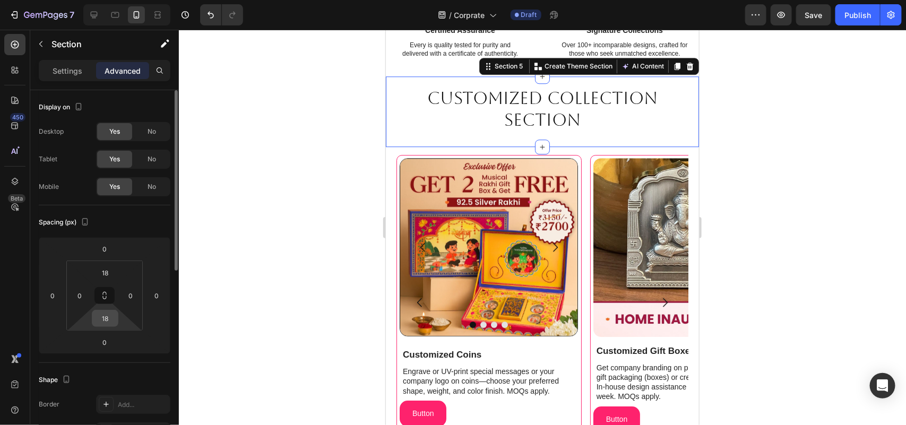
click at [107, 314] on input "18" at bounding box center [104, 318] width 21 height 16
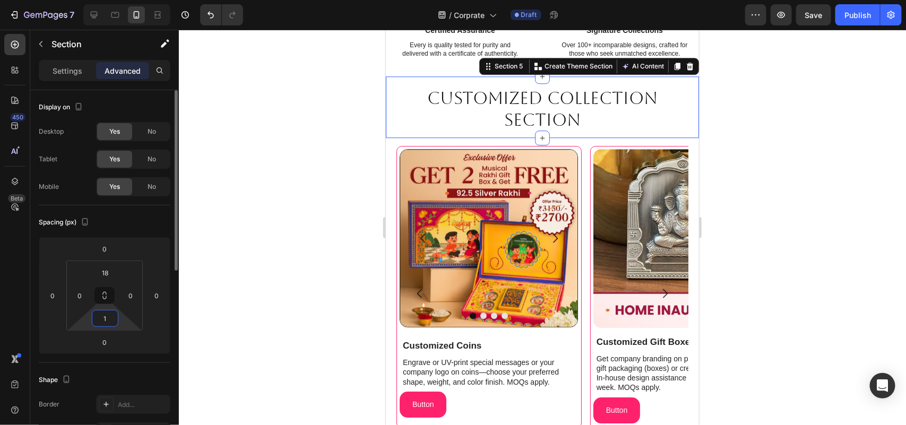
type input "10"
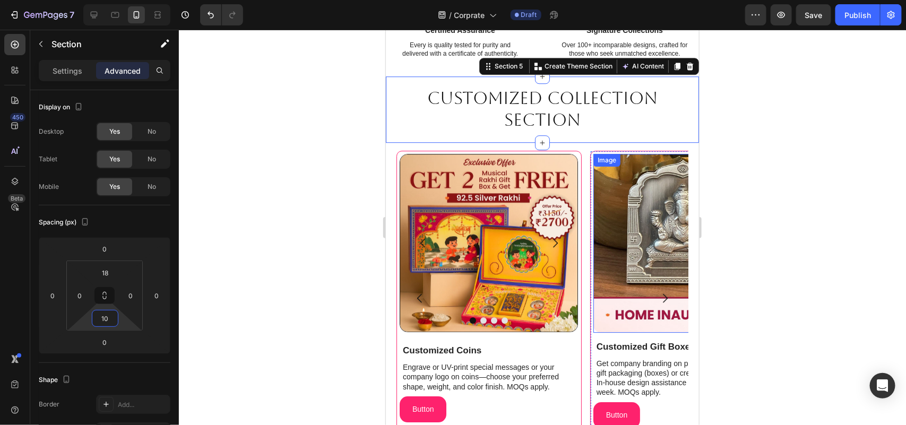
click at [885, 166] on div at bounding box center [542, 227] width 727 height 395
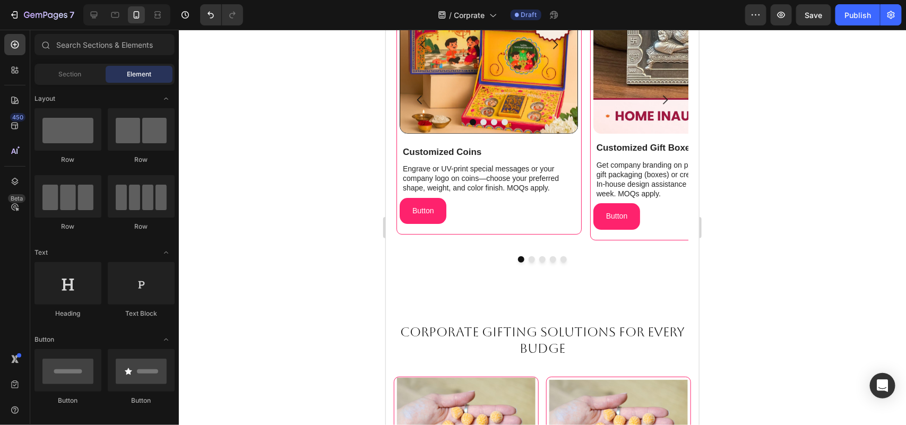
scroll to position [1553, 0]
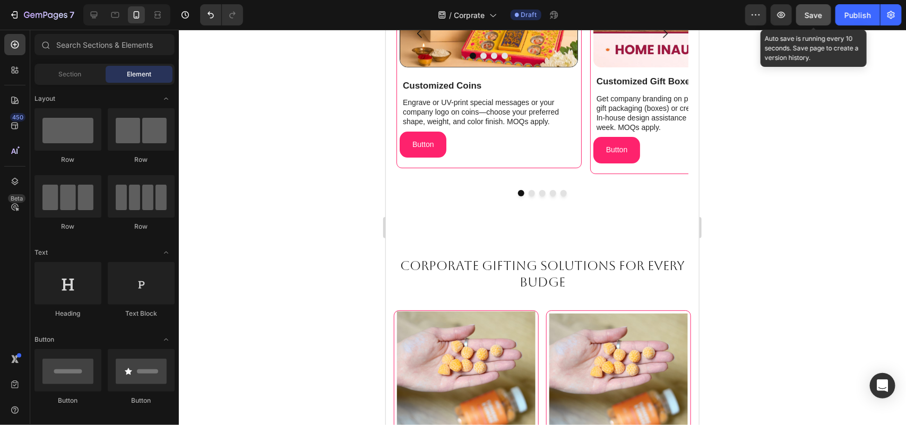
drag, startPoint x: 821, startPoint y: 15, endPoint x: 193, endPoint y: 136, distance: 639.5
click at [821, 15] on span "Save" at bounding box center [814, 15] width 18 height 9
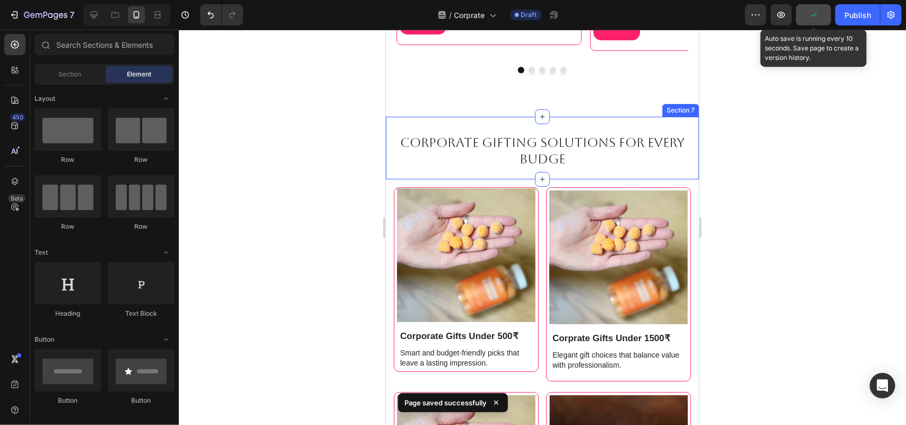
scroll to position [1619, 0]
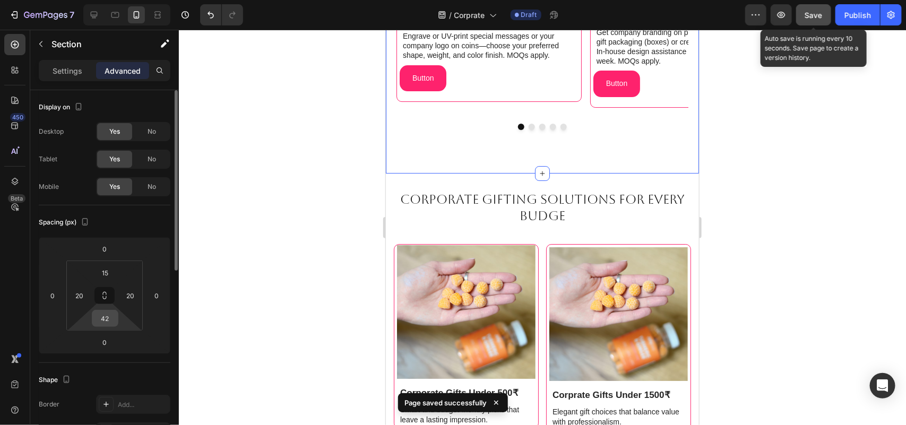
click at [108, 311] on input "42" at bounding box center [104, 318] width 21 height 16
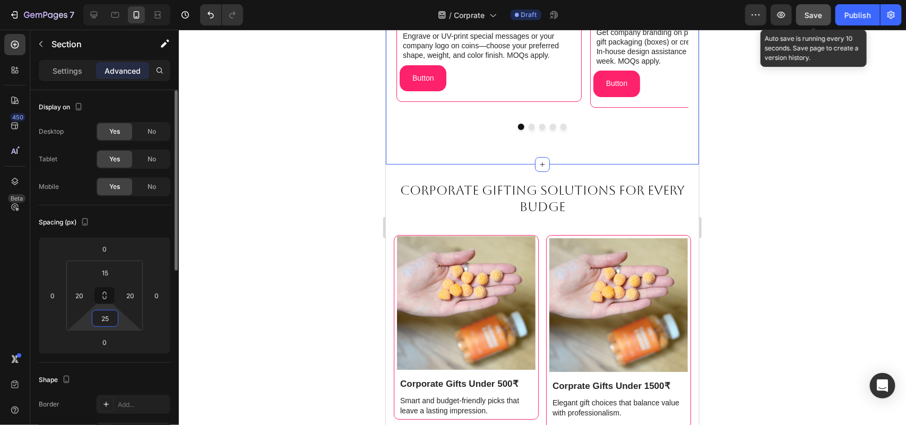
click at [109, 314] on input "25" at bounding box center [104, 318] width 21 height 16
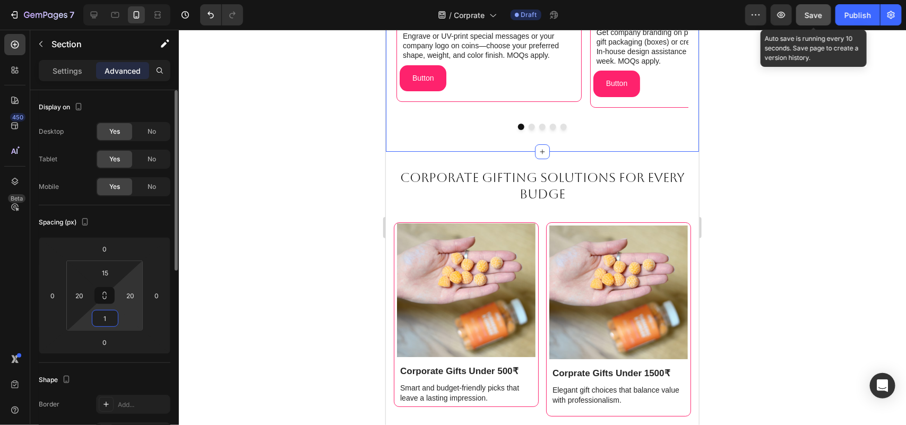
type input "15"
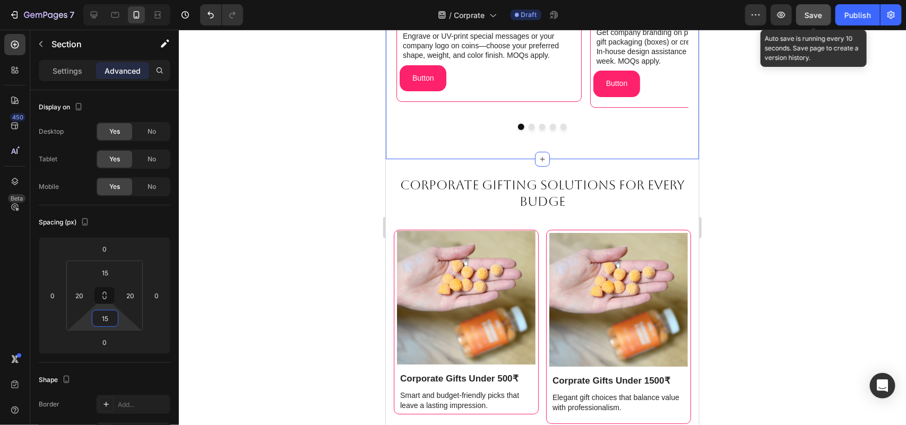
click at [765, 243] on div at bounding box center [542, 227] width 727 height 395
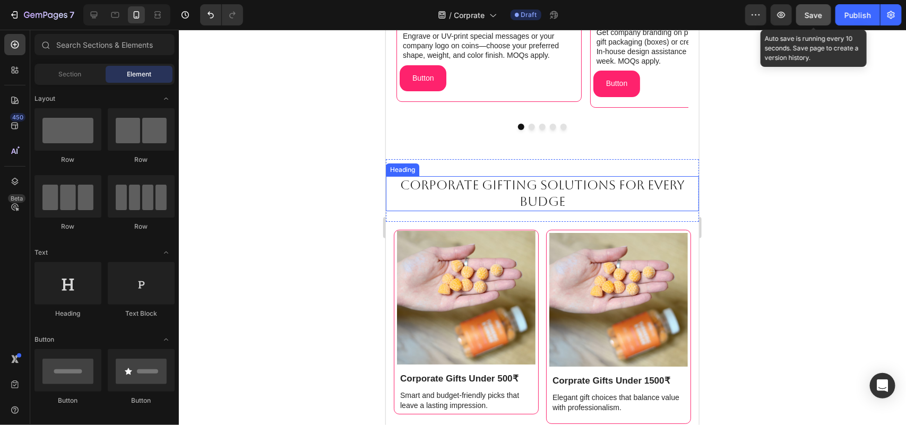
click at [556, 188] on h2 "Corporate Gifting Solutions for Every Budge" at bounding box center [541, 193] width 313 height 35
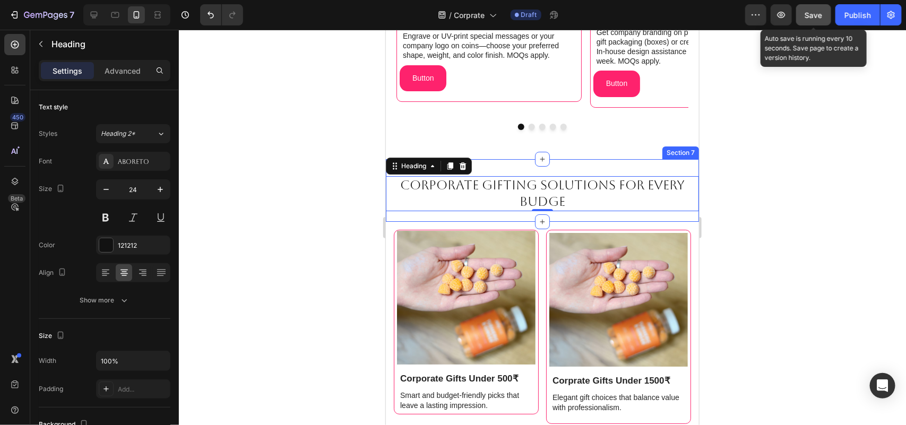
click at [606, 172] on div "Corporate Gifting Solutions for Every Budge Heading 0 Section 7" at bounding box center [541, 190] width 313 height 63
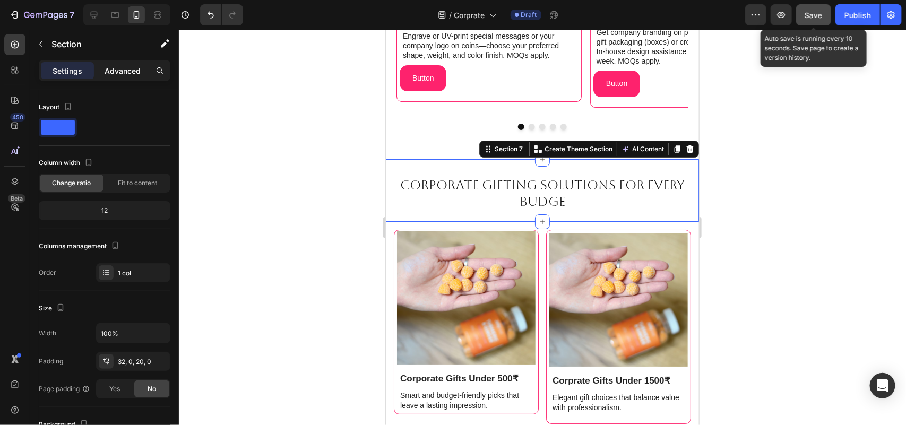
click at [123, 66] on p "Advanced" at bounding box center [123, 70] width 36 height 11
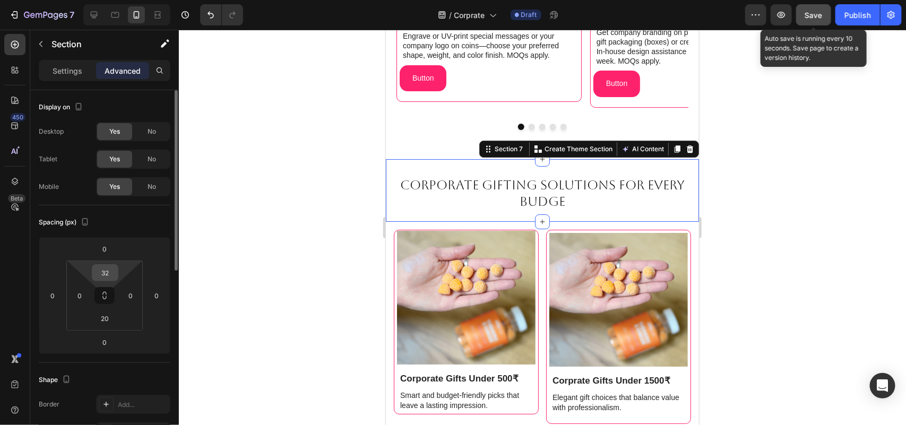
click at [102, 277] on input "32" at bounding box center [104, 273] width 21 height 16
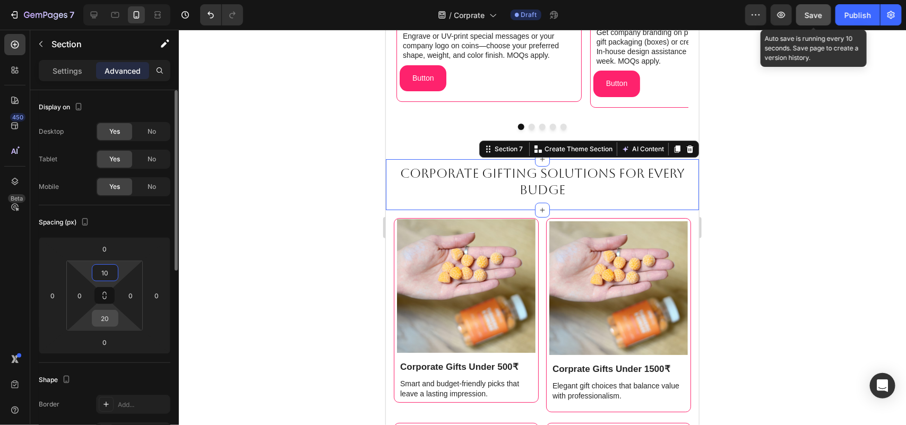
type input "10"
click at [101, 316] on input "20" at bounding box center [104, 318] width 21 height 16
click at [105, 316] on input "20" at bounding box center [104, 318] width 21 height 16
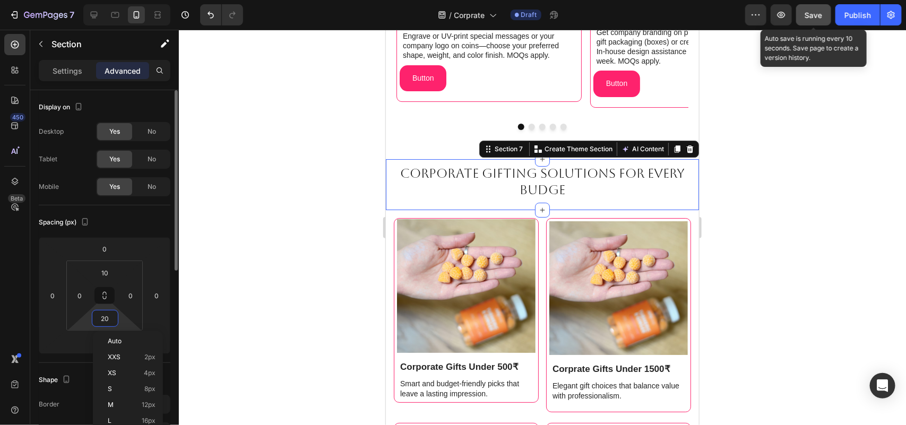
click at [105, 316] on input "20" at bounding box center [104, 318] width 21 height 16
type input "2"
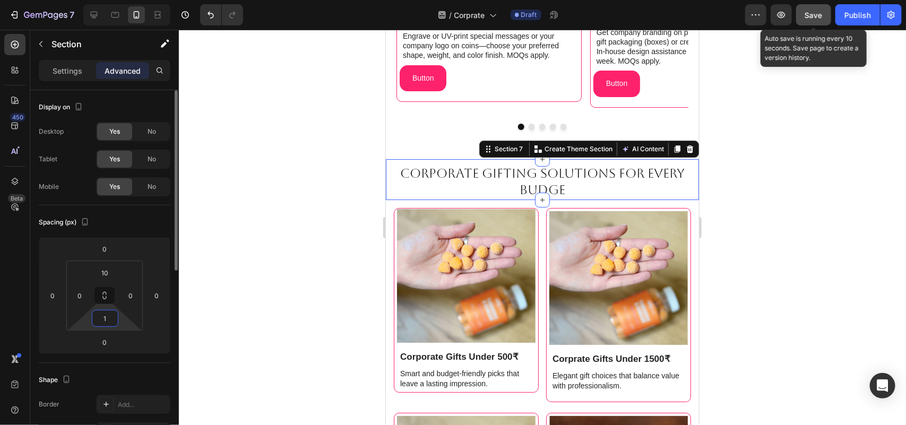
type input "10"
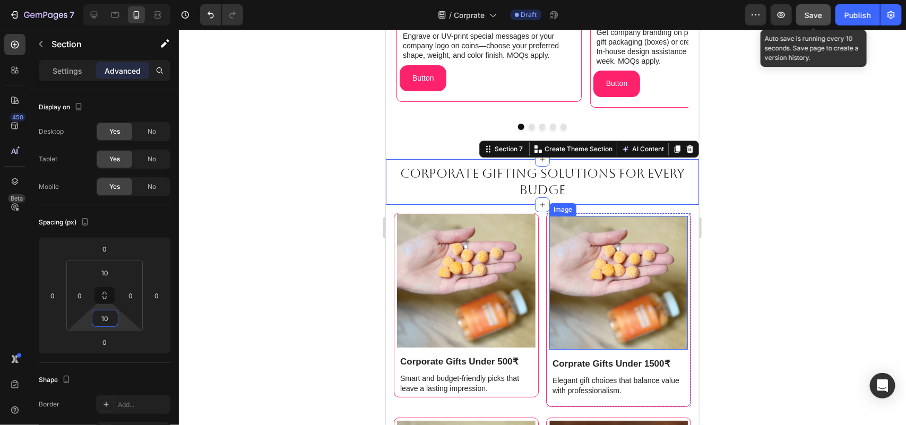
click at [860, 259] on div at bounding box center [542, 227] width 727 height 395
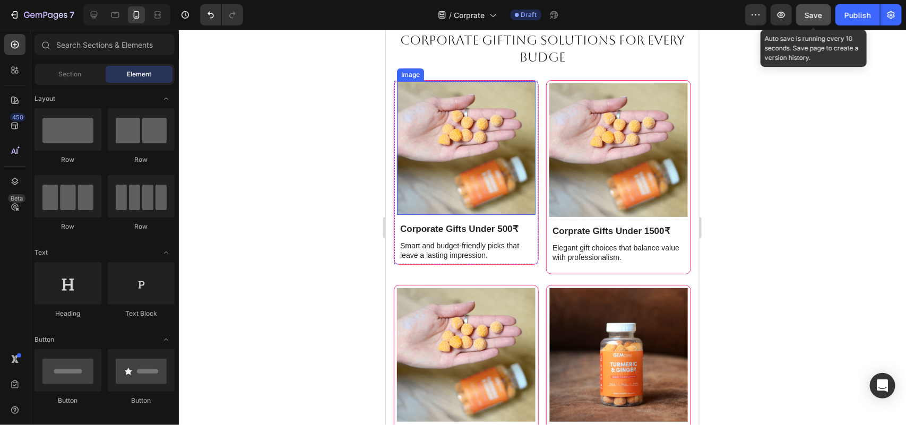
scroll to position [1806, 0]
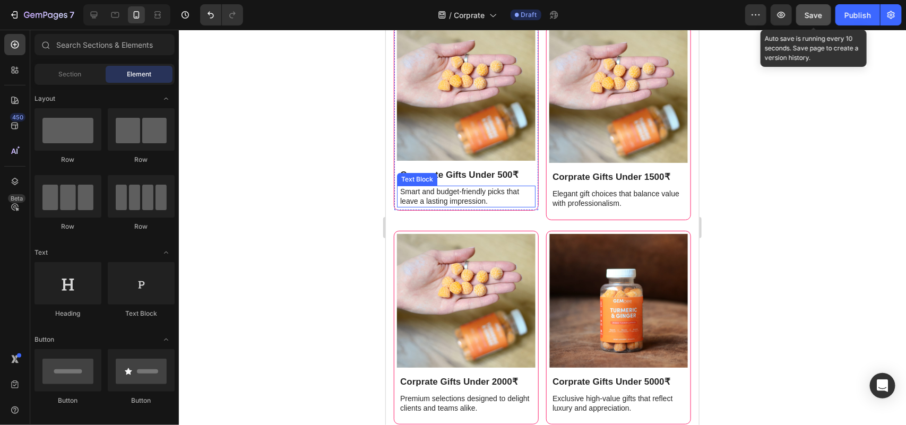
click at [471, 169] on p "Corporate Gifts Under 500₹" at bounding box center [467, 175] width 134 height 12
click at [502, 169] on p "Corporate Gifts Under 500₹" at bounding box center [467, 175] width 134 height 12
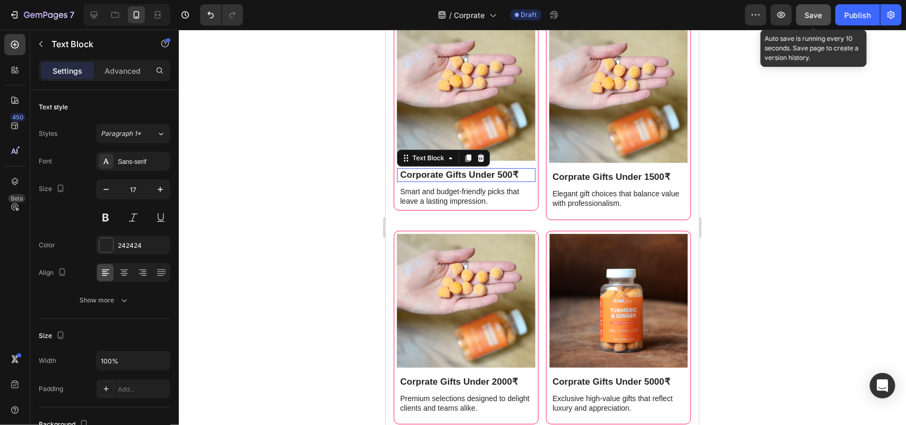
scroll to position [1818, 0]
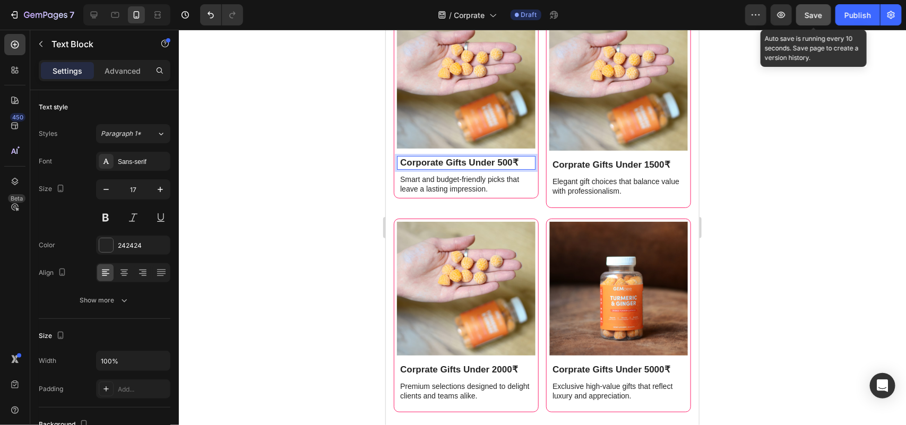
click at [502, 157] on p "Corporate Gifts Under 500₹" at bounding box center [467, 163] width 134 height 12
click at [455, 181] on p "Smart and budget-friendly picks that leave a lasting impression." at bounding box center [467, 183] width 134 height 19
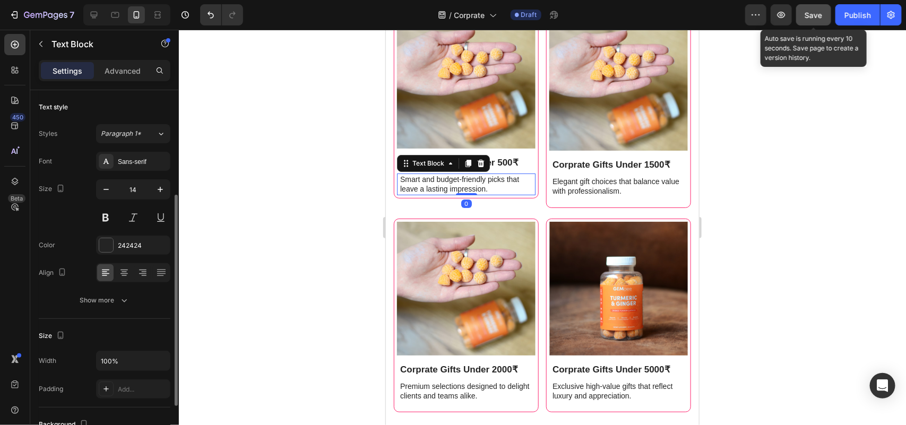
scroll to position [66, 0]
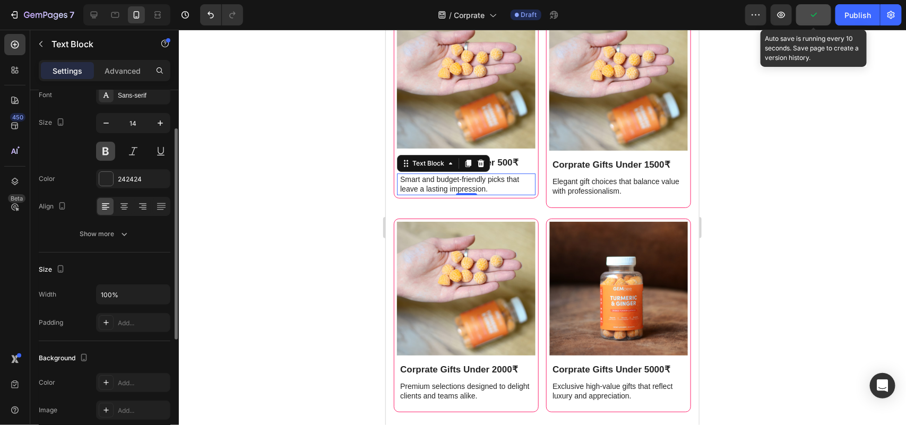
click at [104, 152] on button at bounding box center [105, 151] width 19 height 19
click at [742, 184] on div at bounding box center [542, 227] width 727 height 395
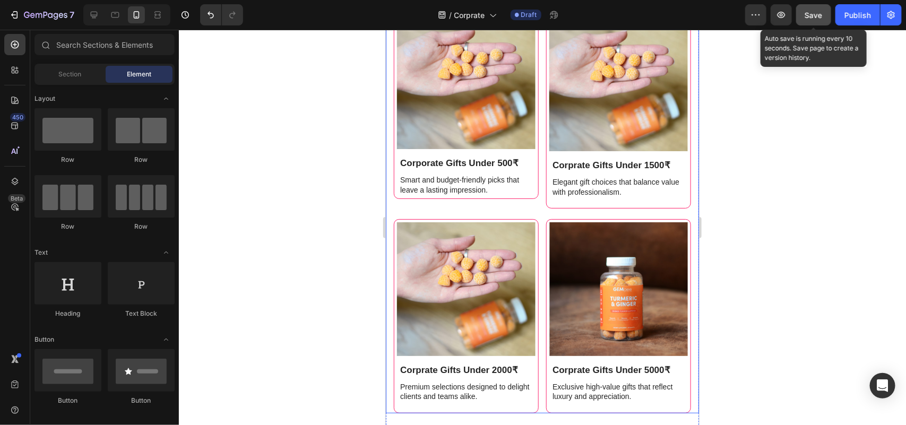
scroll to position [1487, 0]
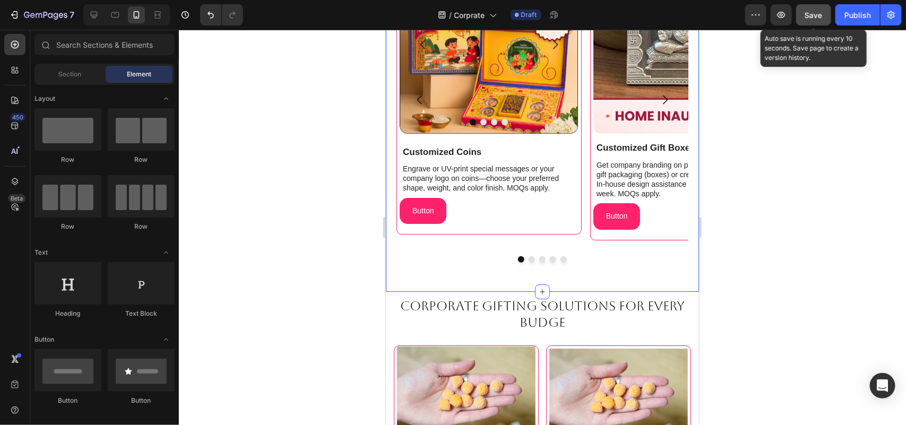
click at [605, 265] on div "Image Image Image Image Carousel Customized Coins Text Block Engrave or UV-prin…" at bounding box center [542, 118] width 292 height 332
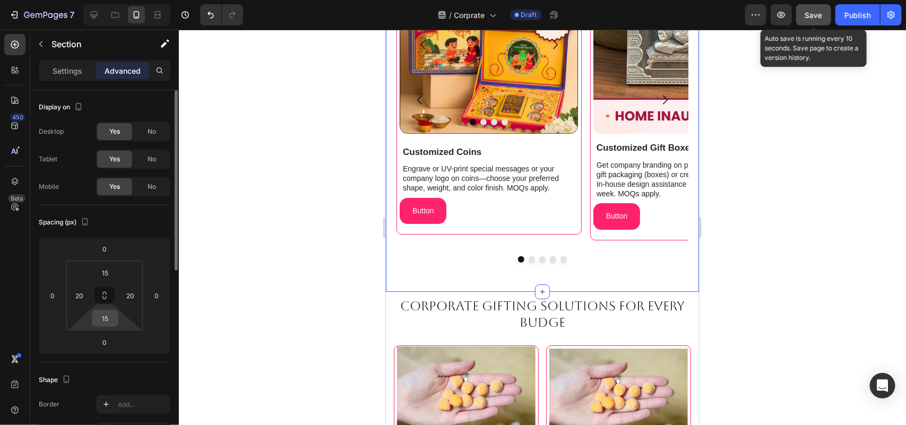
click at [106, 317] on input "15" at bounding box center [104, 318] width 21 height 16
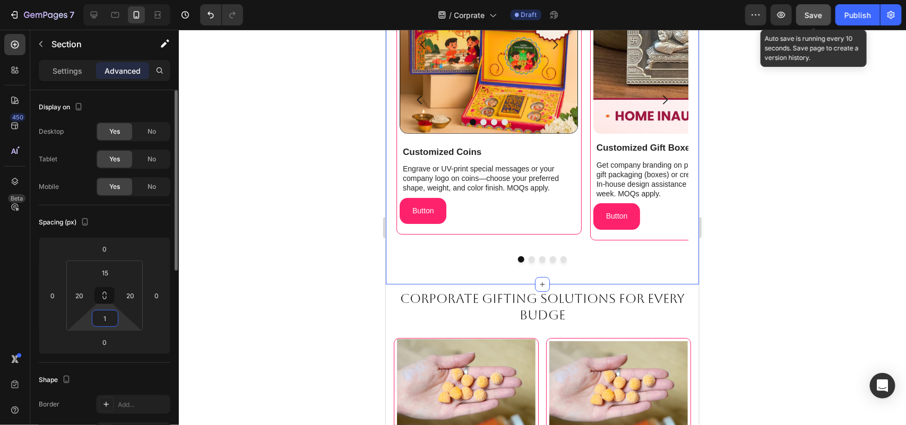
type input "10"
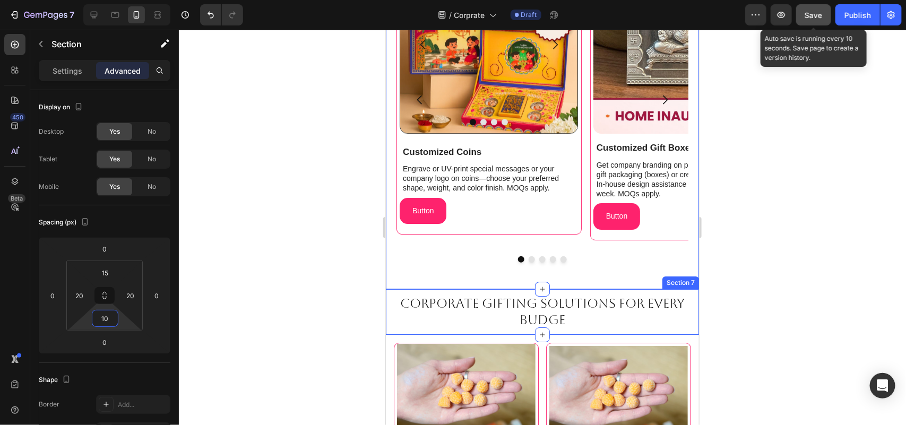
click at [839, 253] on div at bounding box center [542, 227] width 727 height 395
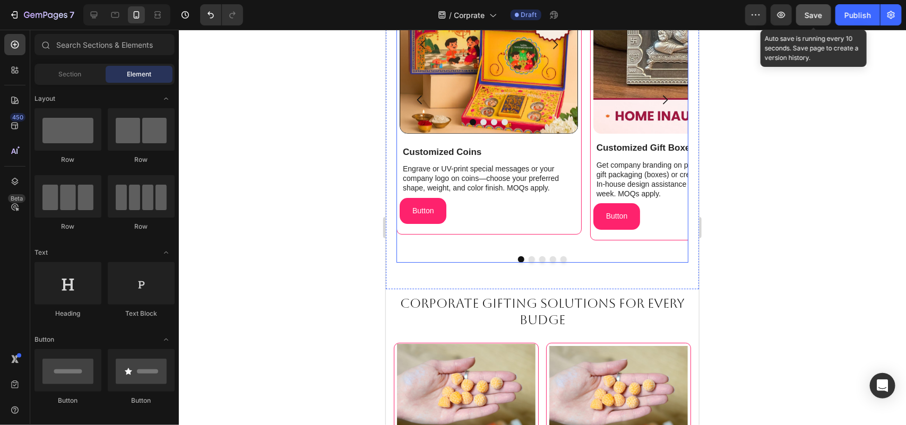
click at [582, 260] on div at bounding box center [542, 259] width 292 height 6
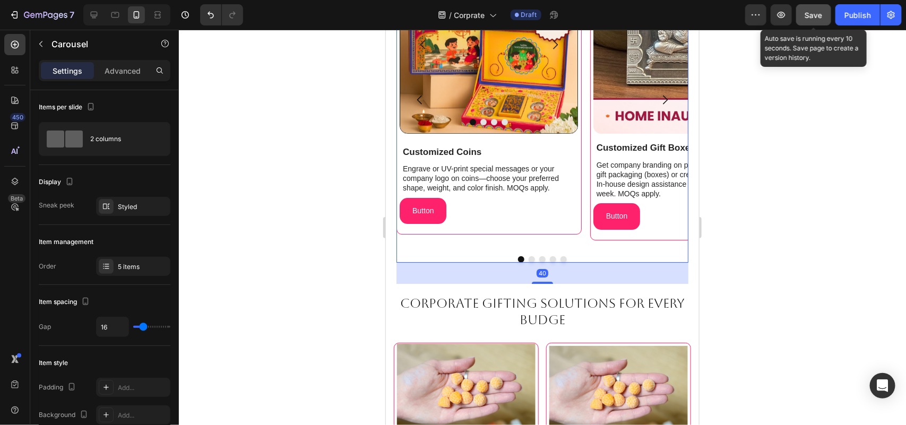
click at [586, 271] on div "40" at bounding box center [542, 272] width 292 height 21
click at [120, 67] on p "Advanced" at bounding box center [123, 70] width 36 height 11
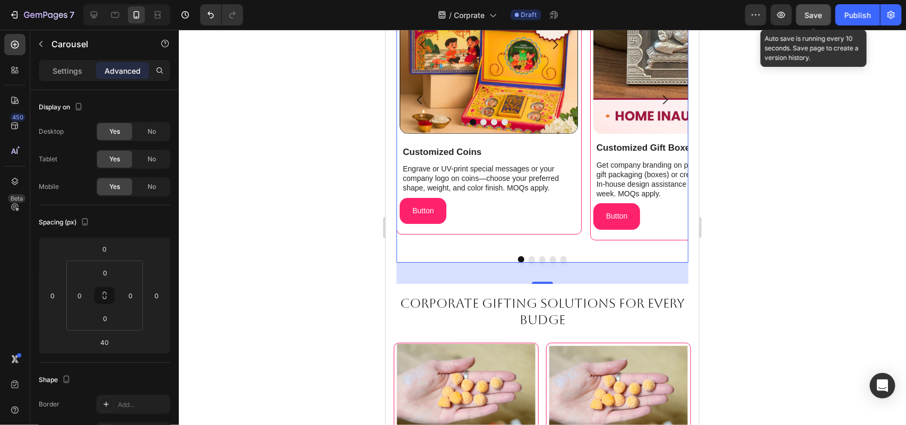
click at [654, 277] on div "40" at bounding box center [542, 272] width 292 height 21
click at [763, 261] on div at bounding box center [542, 227] width 727 height 395
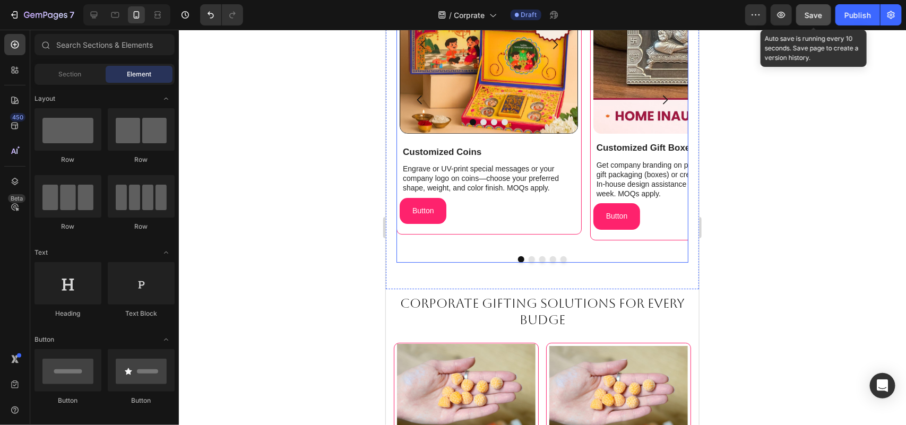
click at [660, 241] on div "Image Customized Gift Boxes Text Block Get company branding on pre-designed sil…" at bounding box center [682, 100] width 185 height 296
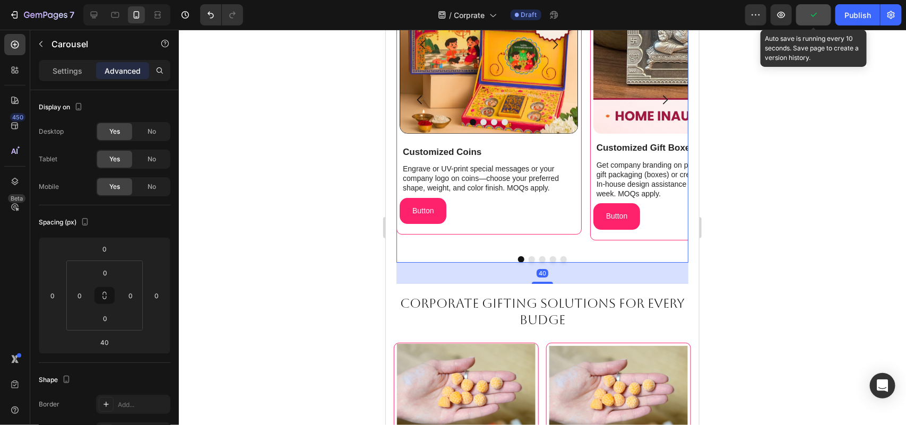
click at [566, 273] on div "40" at bounding box center [542, 272] width 292 height 21
click at [680, 283] on div "Image Image Image Image Carousel Customized Coins Text Block Engrave or UV-prin…" at bounding box center [541, 116] width 313 height 345
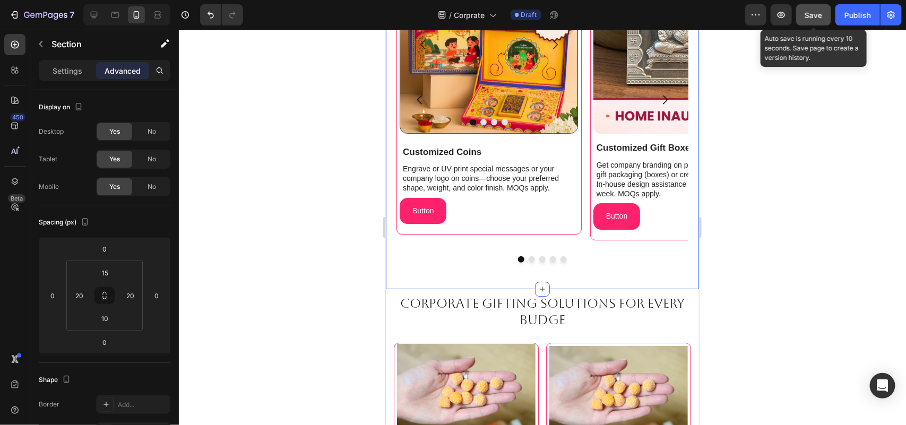
click at [680, 283] on div "Image Image Image Image Carousel Customized Coins Text Block Engrave or UV-prin…" at bounding box center [541, 116] width 313 height 345
click at [109, 318] on input "10" at bounding box center [104, 318] width 21 height 16
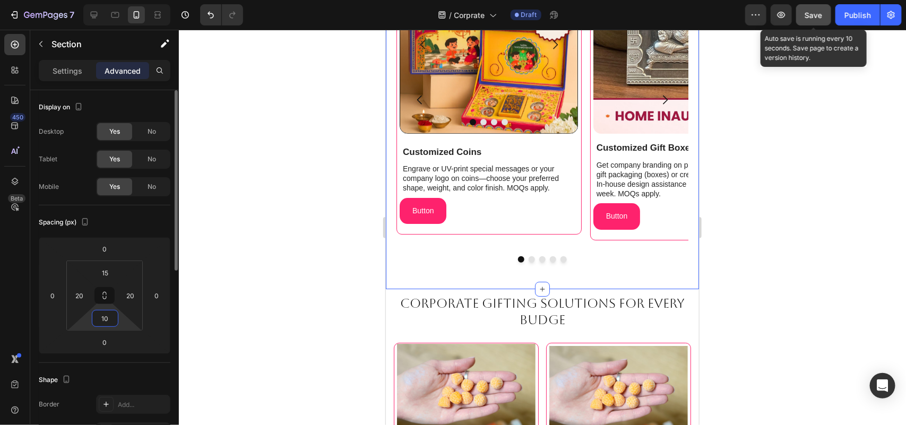
click at [109, 318] on input "10" at bounding box center [104, 318] width 21 height 16
type input "5"
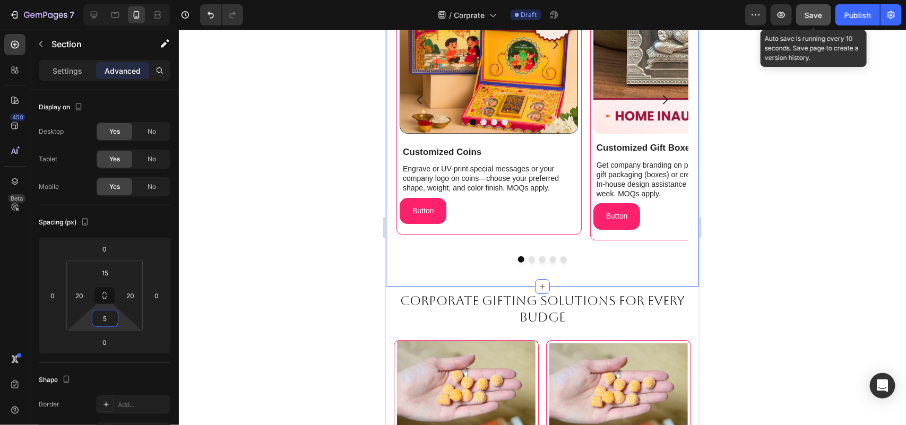
click at [729, 269] on div at bounding box center [542, 227] width 727 height 395
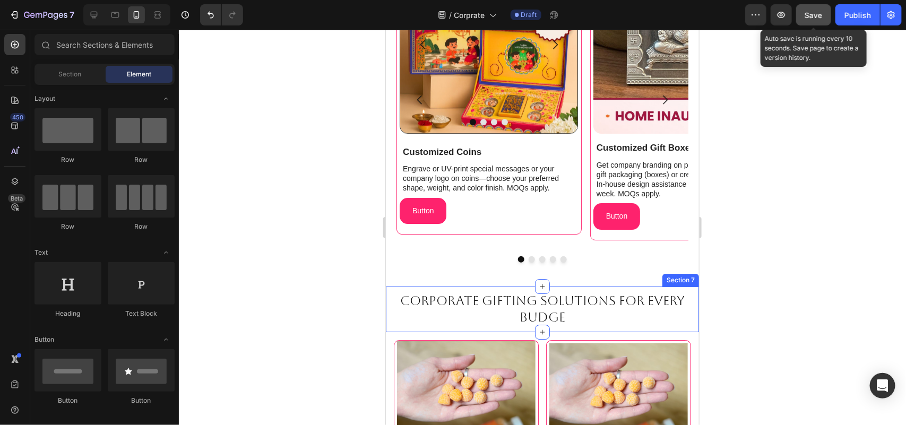
click at [598, 288] on div "Corporate Gifting Solutions for Every Budge Heading Section 7" at bounding box center [541, 309] width 313 height 46
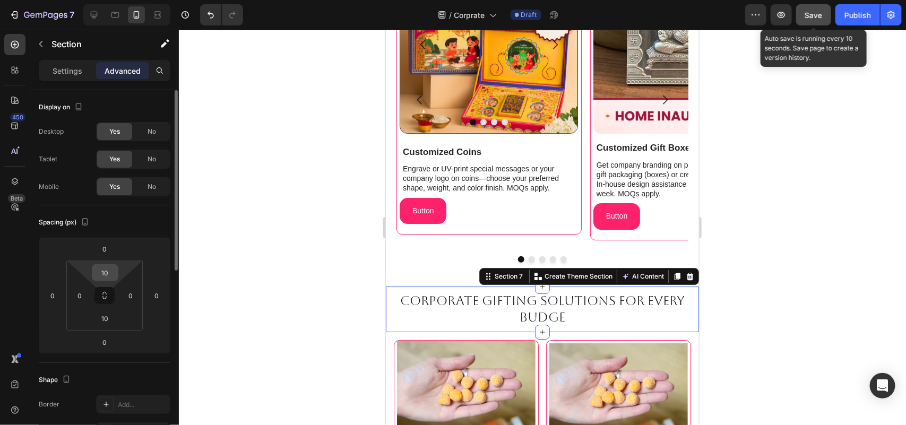
click at [105, 269] on input "10" at bounding box center [104, 273] width 21 height 16
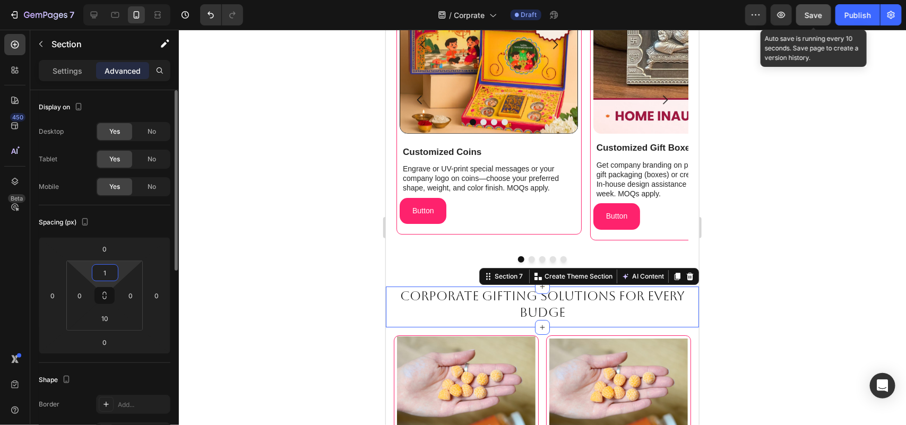
type input "15"
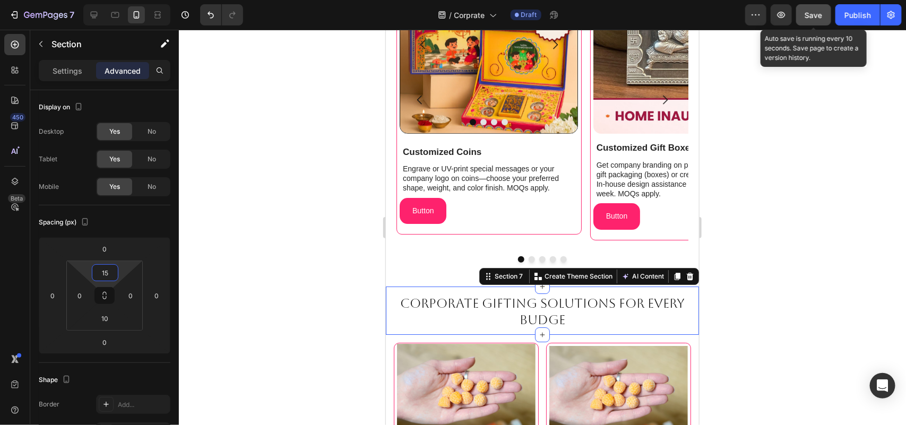
click at [848, 257] on div at bounding box center [542, 227] width 727 height 395
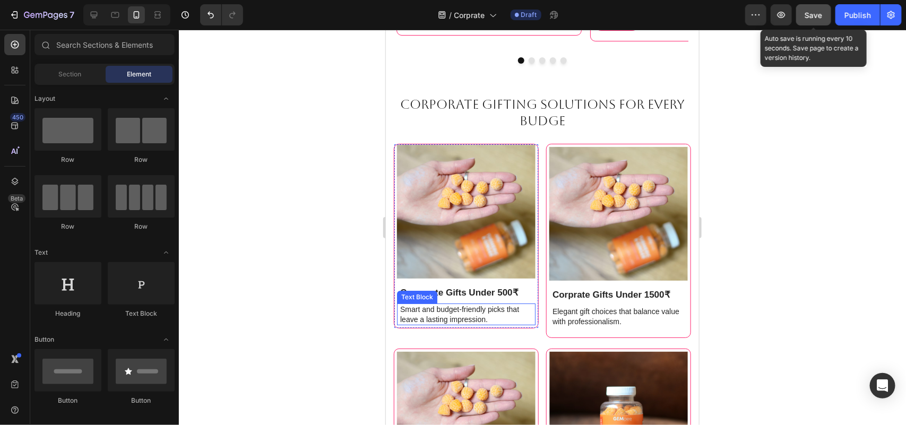
scroll to position [1818, 0]
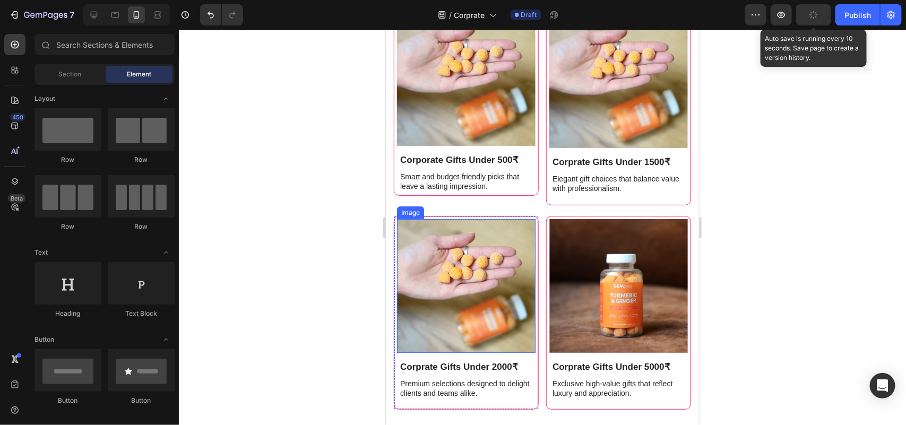
click at [458, 238] on img at bounding box center [465, 286] width 139 height 134
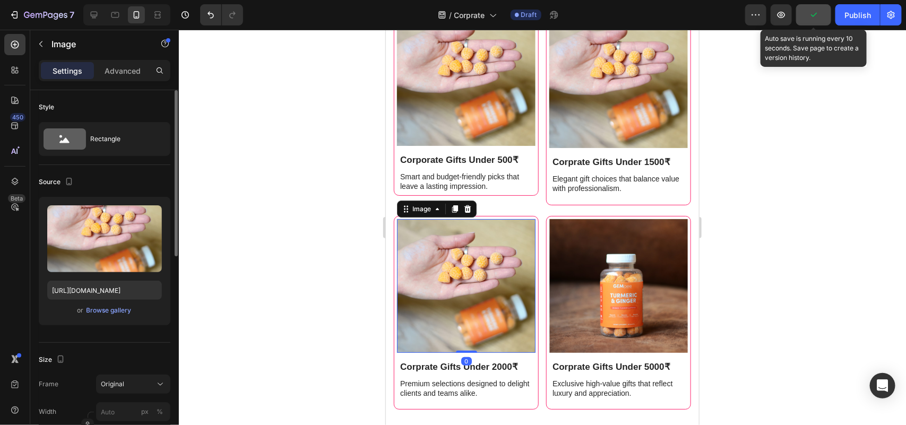
drag, startPoint x: 131, startPoint y: 67, endPoint x: 131, endPoint y: 226, distance: 158.7
click at [131, 67] on p "Advanced" at bounding box center [123, 70] width 36 height 11
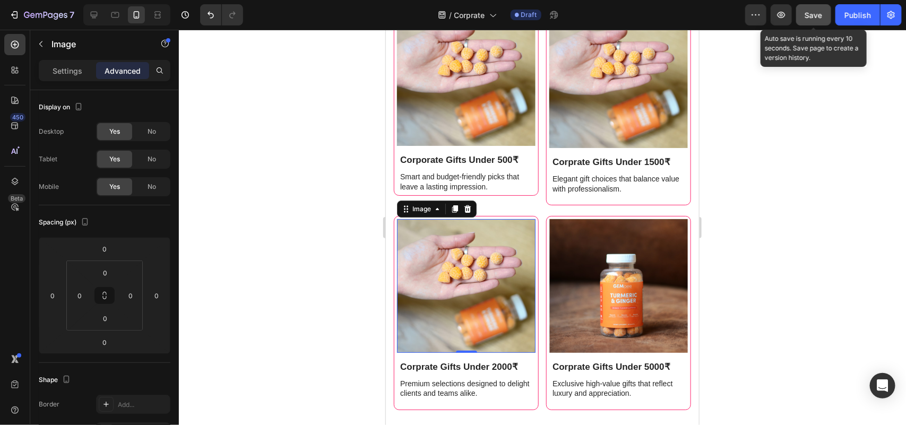
scroll to position [1686, 0]
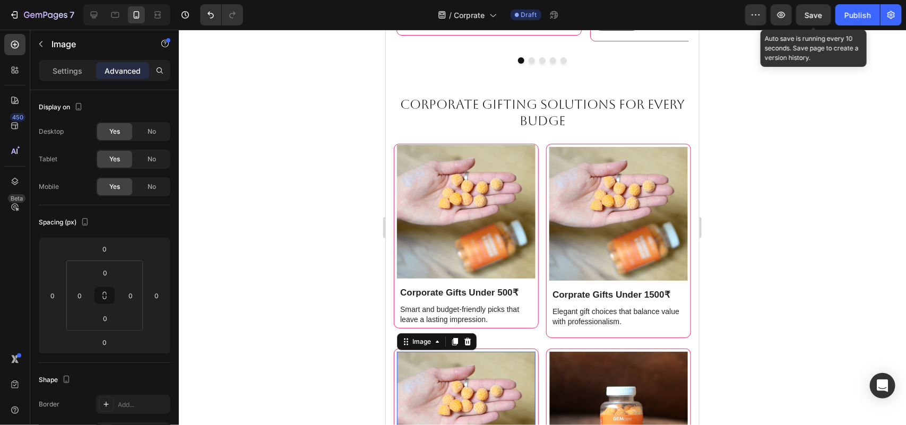
click at [813, 13] on span "Save" at bounding box center [814, 15] width 18 height 9
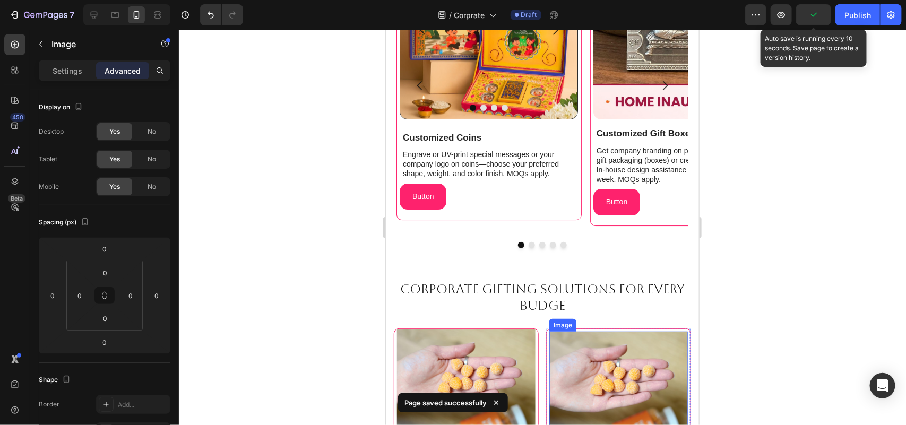
scroll to position [1487, 0]
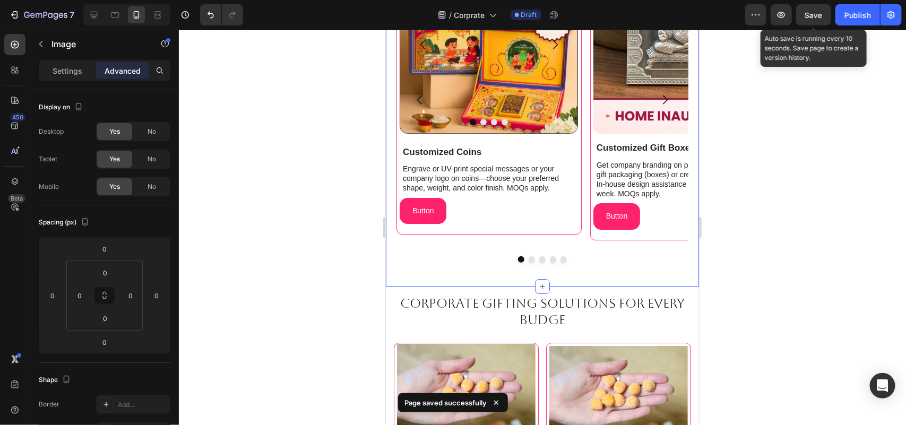
click at [605, 265] on div "Image Image Image Image Carousel Customized Coins Text Block Engrave or UV-prin…" at bounding box center [542, 118] width 292 height 332
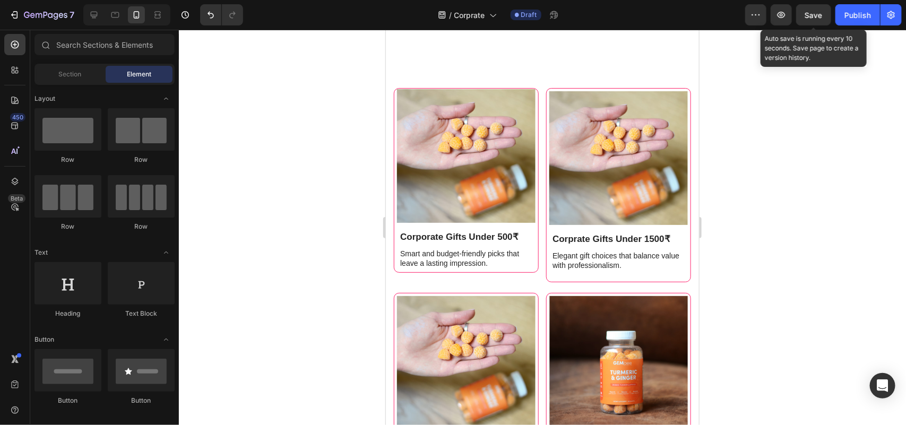
scroll to position [1833, 0]
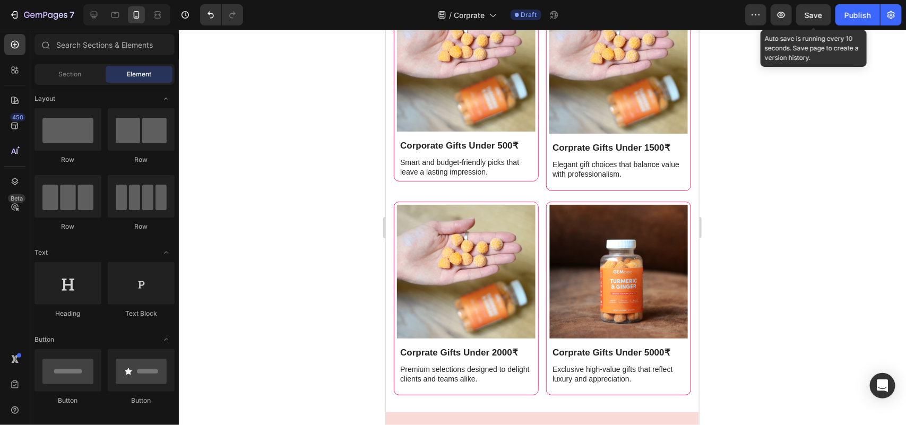
drag, startPoint x: 696, startPoint y: 158, endPoint x: 1087, endPoint y: 223, distance: 396.0
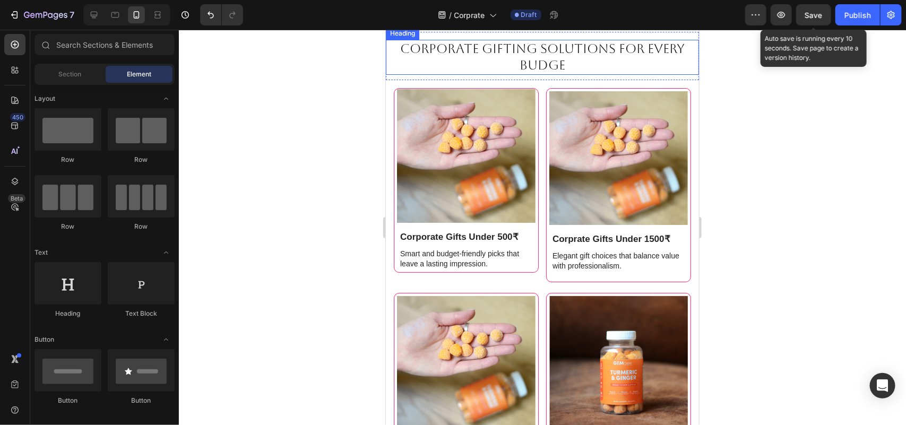
scroll to position [1675, 0]
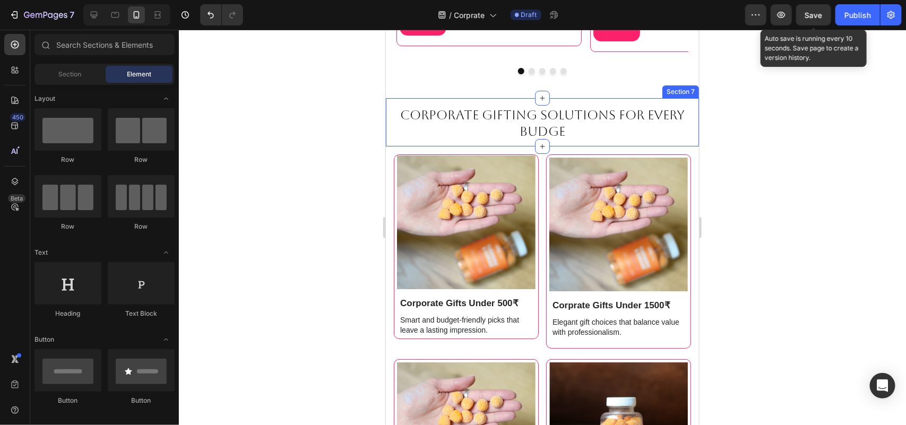
click at [563, 102] on div "Corporate Gifting Solutions for Every Budge Heading Section 7" at bounding box center [541, 122] width 313 height 48
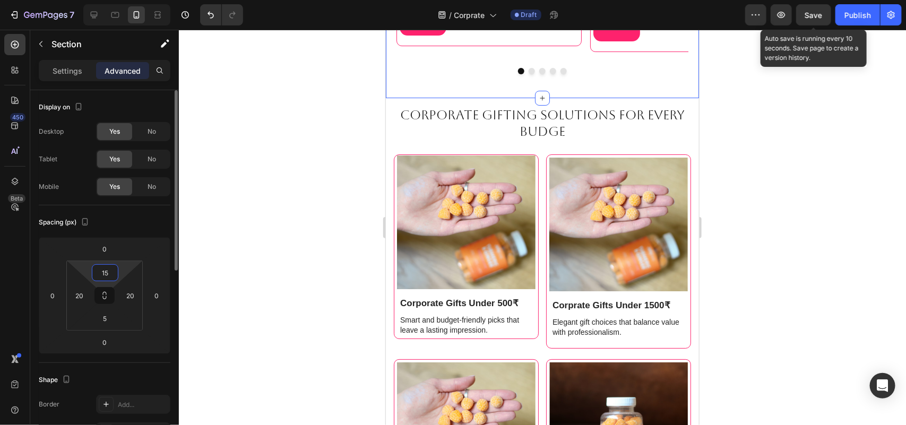
click at [109, 271] on input "15" at bounding box center [104, 273] width 21 height 16
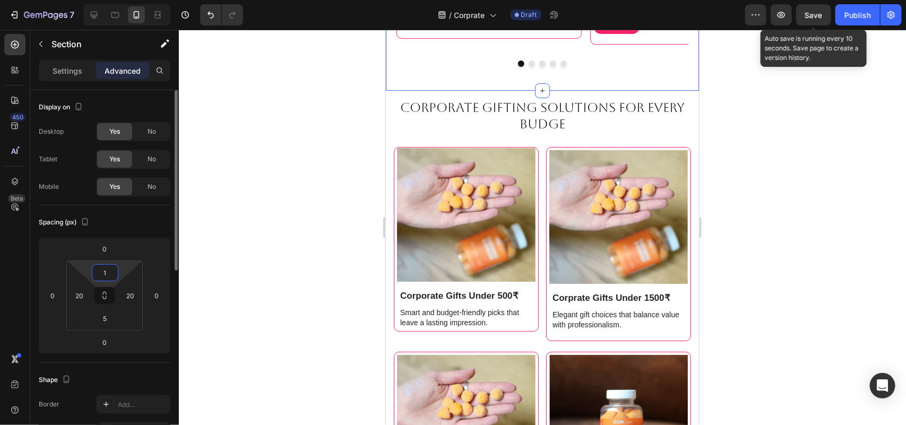
type input "10"
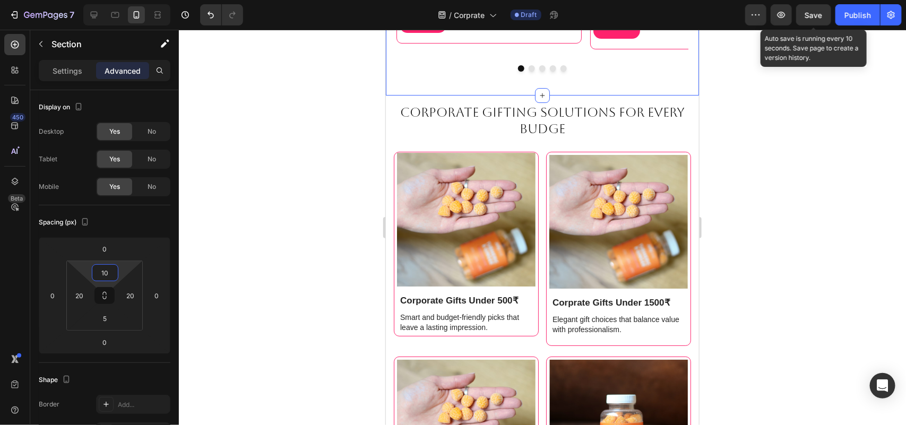
drag, startPoint x: 312, startPoint y: 218, endPoint x: 710, endPoint y: 248, distance: 399.7
click at [794, 226] on div at bounding box center [542, 227] width 727 height 395
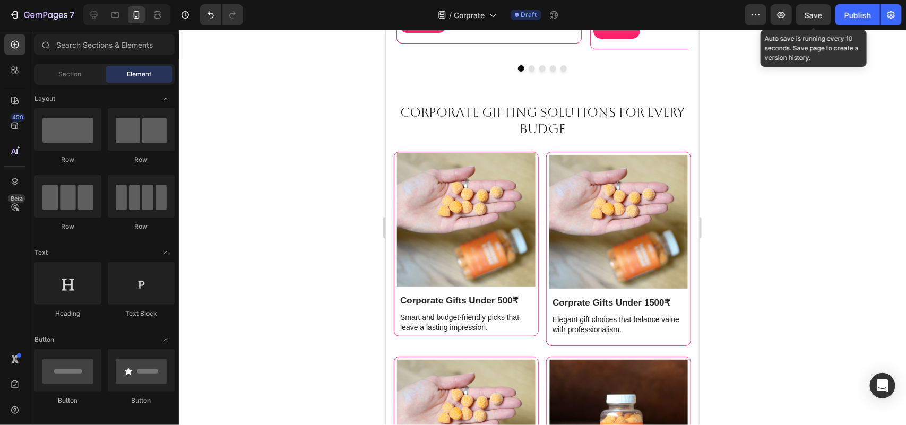
click at [818, 16] on span "Save" at bounding box center [814, 15] width 18 height 9
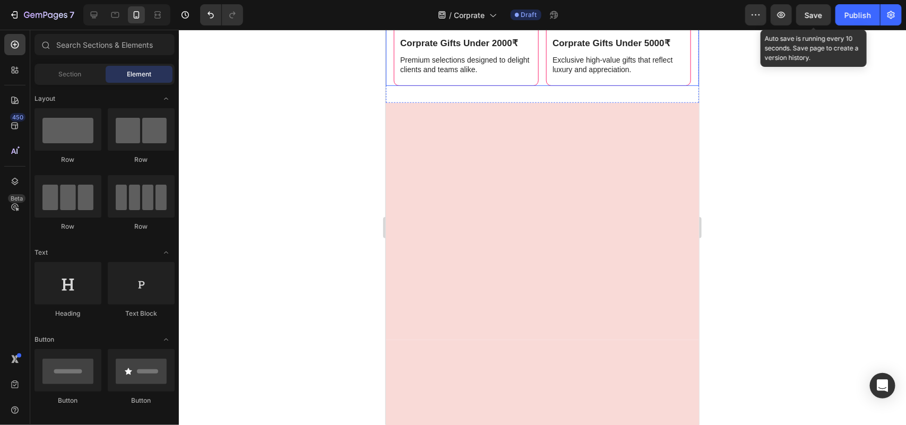
scroll to position [1808, 0]
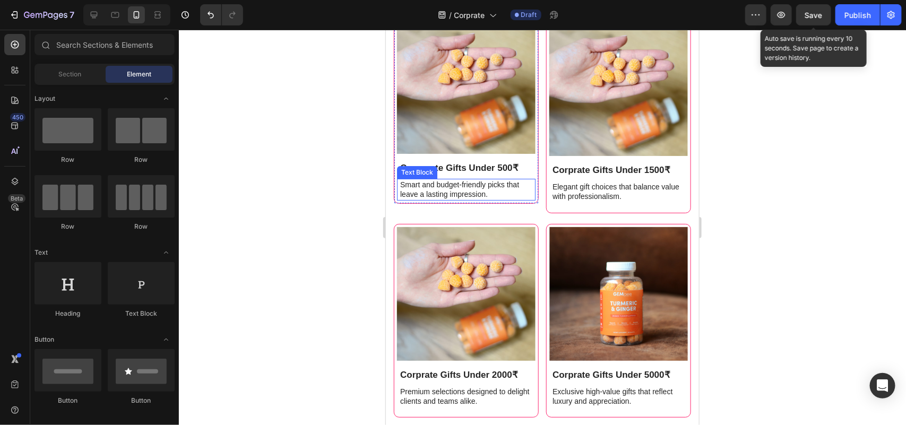
click at [813, 14] on span "Save" at bounding box center [814, 15] width 18 height 9
click at [814, 12] on icon "button" at bounding box center [813, 15] width 11 height 11
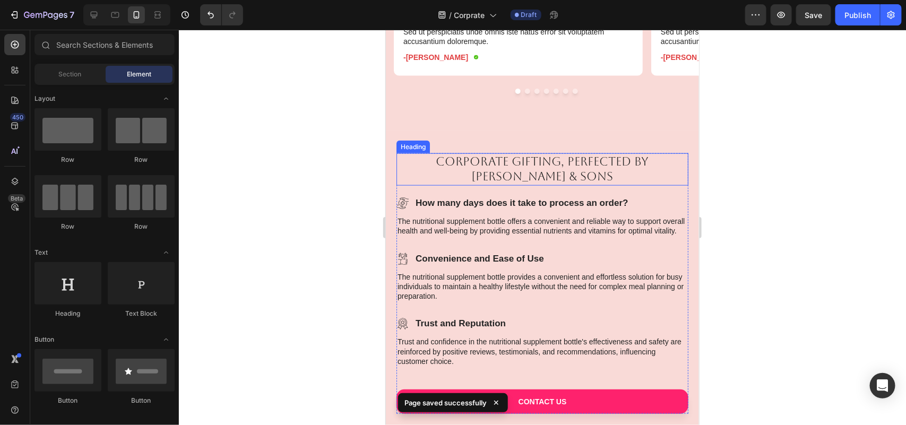
scroll to position [2338, 0]
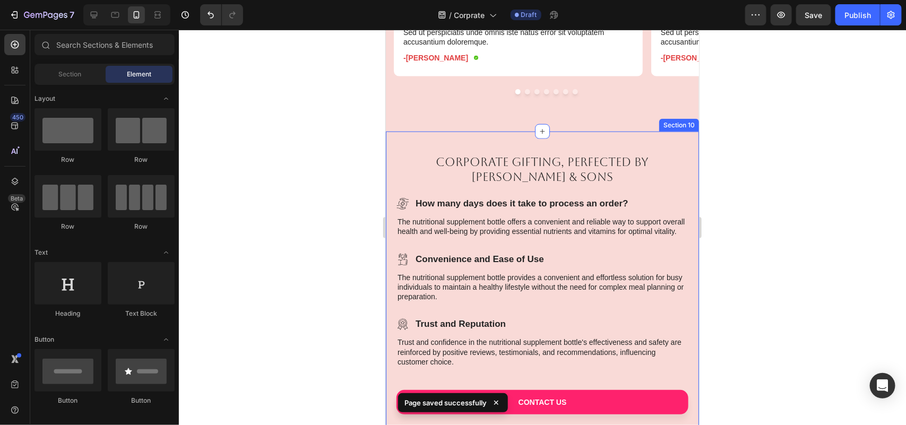
click at [508, 139] on div "Corporate Gifting, Perfected by Chotteylal & Sons Heading Icon How many days do…" at bounding box center [541, 291] width 313 height 320
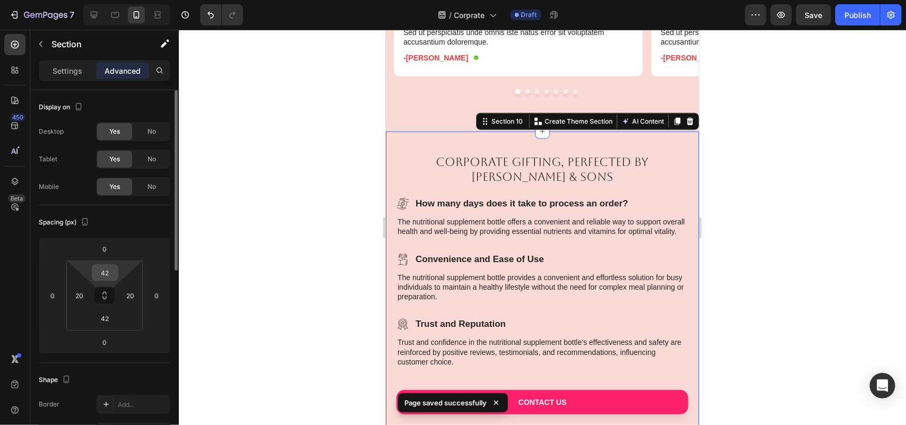
click at [115, 271] on input "42" at bounding box center [104, 273] width 21 height 16
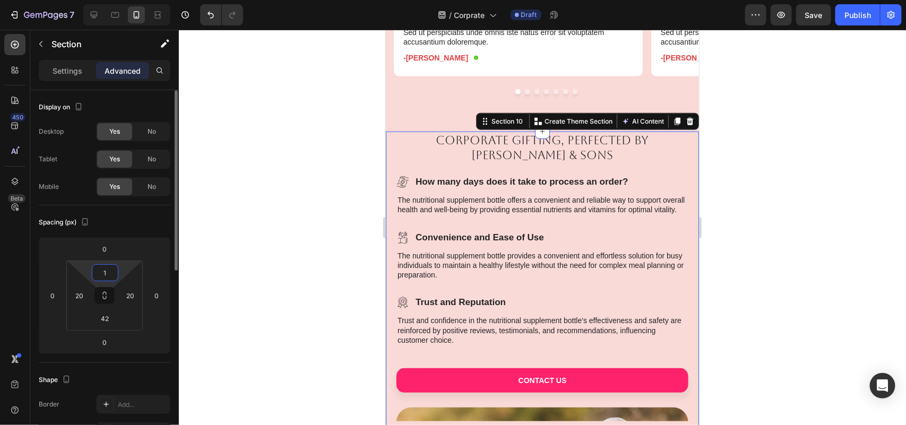
type input "10"
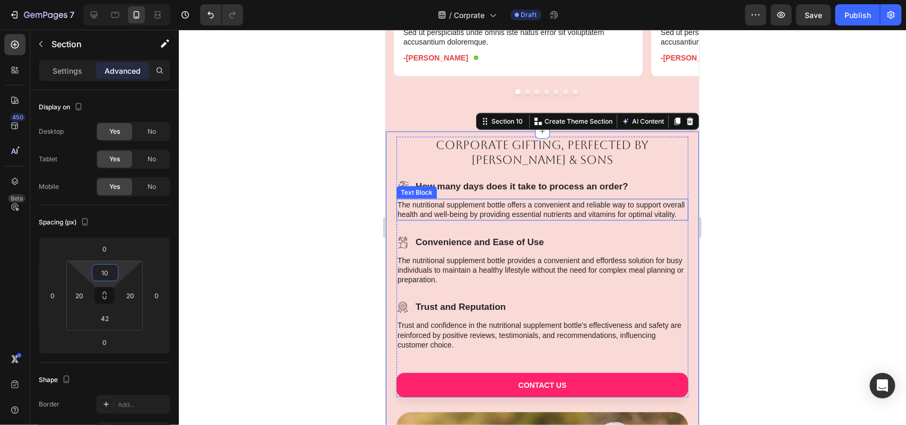
click at [831, 120] on div at bounding box center [542, 227] width 727 height 395
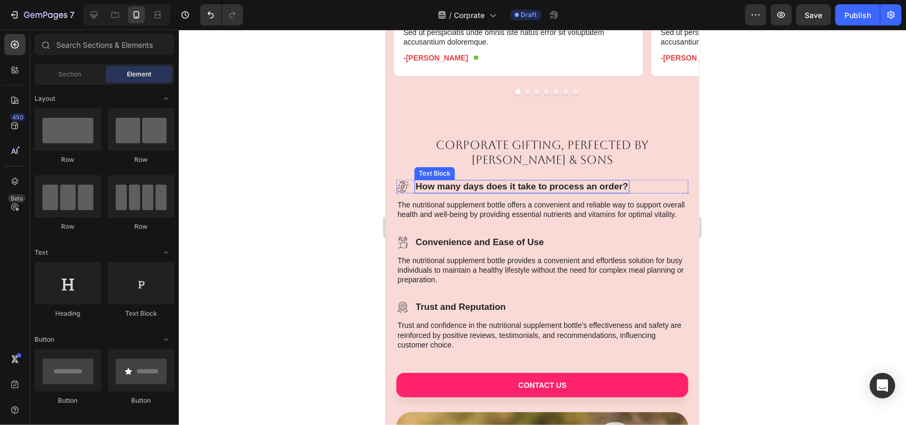
click at [479, 183] on p "How many days does it take to process an order?" at bounding box center [521, 186] width 213 height 12
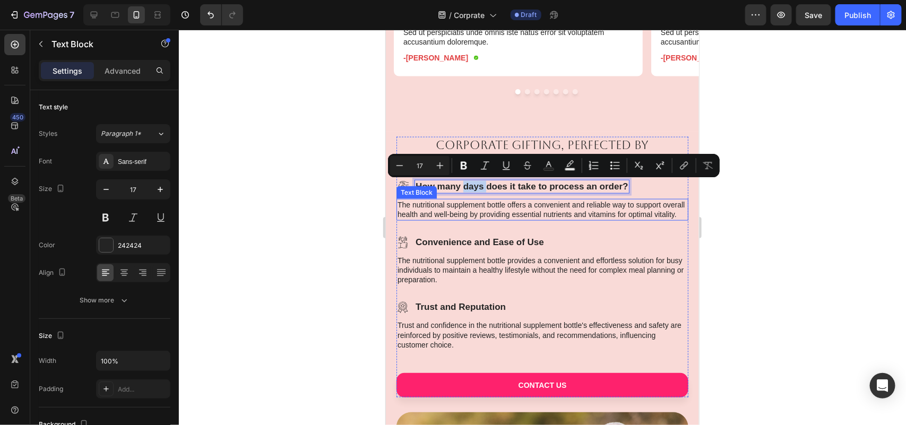
click at [446, 218] on p "The nutritional supplement bottle offers a convenient and reliable way to suppo…" at bounding box center [542, 209] width 290 height 19
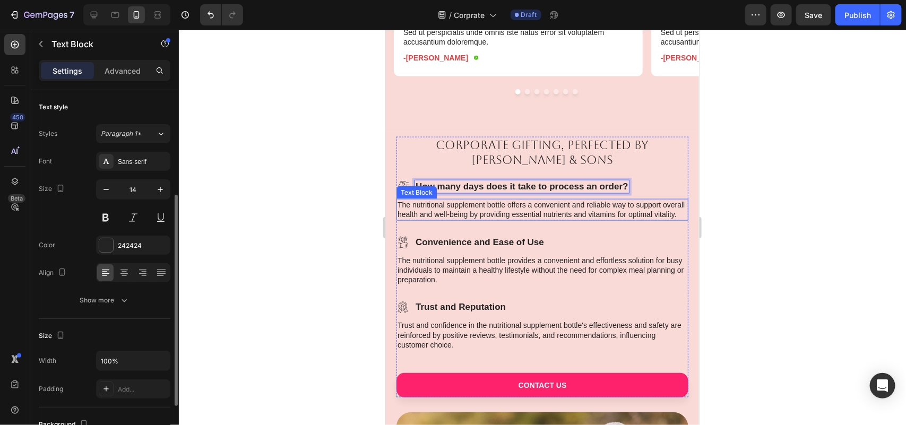
click at [446, 218] on p "The nutritional supplement bottle offers a convenient and reliable way to suppo…" at bounding box center [542, 209] width 290 height 19
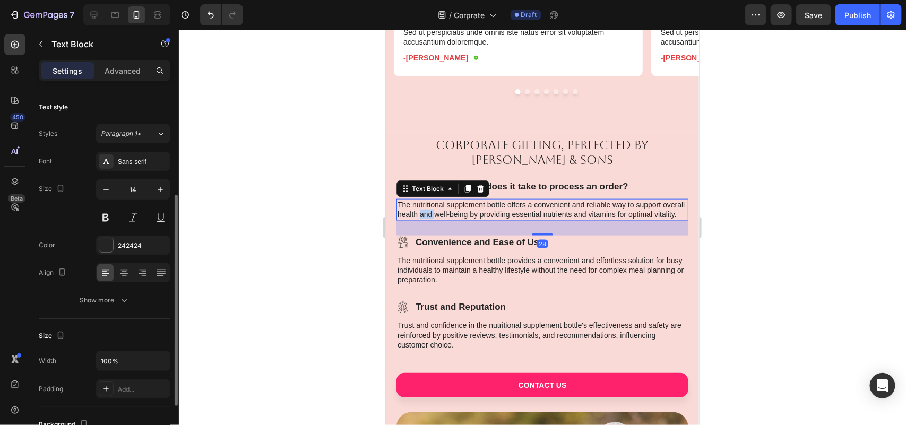
click at [446, 218] on p "The nutritional supplement bottle offers a convenient and reliable way to suppo…" at bounding box center [542, 209] width 290 height 19
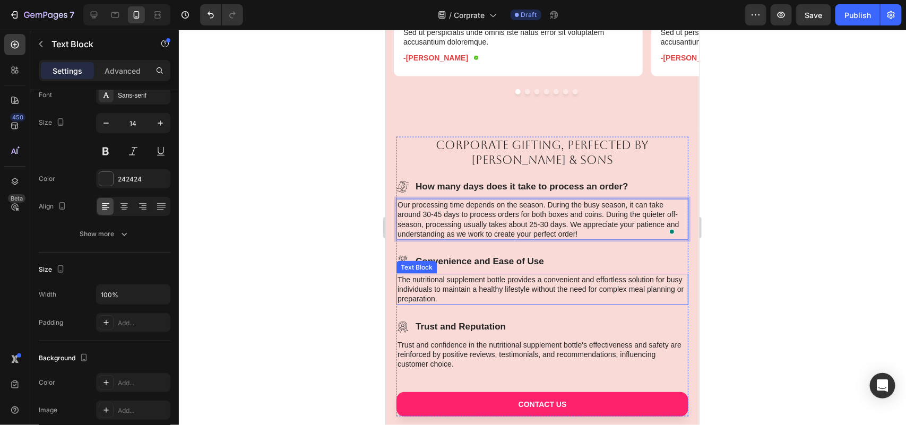
click at [447, 286] on p "The nutritional supplement bottle provides a convenient and effortless solution…" at bounding box center [542, 288] width 290 height 29
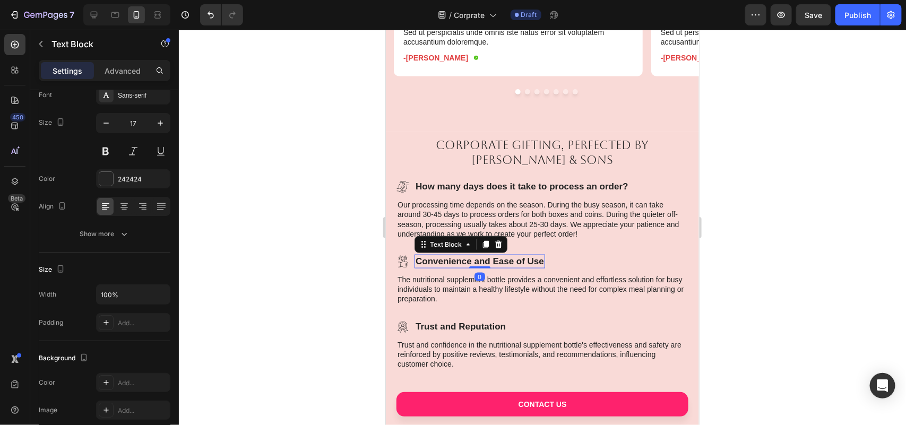
click at [533, 261] on p "Convenience and Ease of Use" at bounding box center [479, 261] width 128 height 12
click at [529, 260] on p "Convenience and Ease of Use" at bounding box center [479, 261] width 128 height 12
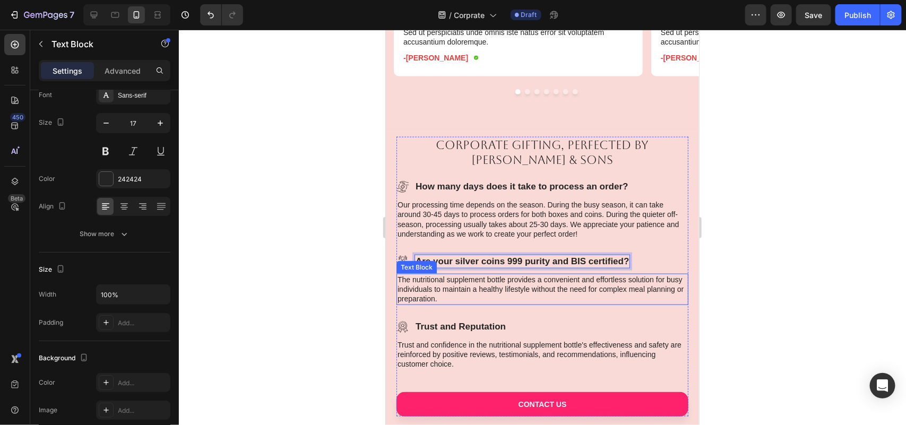
click at [475, 284] on p "The nutritional supplement bottle provides a convenient and effortless solution…" at bounding box center [542, 288] width 290 height 29
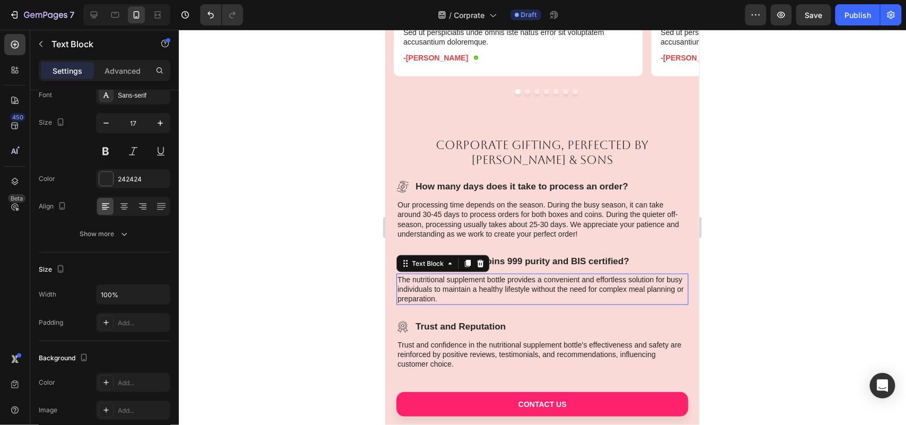
click at [475, 284] on p "The nutritional supplement bottle provides a convenient and effortless solution…" at bounding box center [542, 288] width 290 height 29
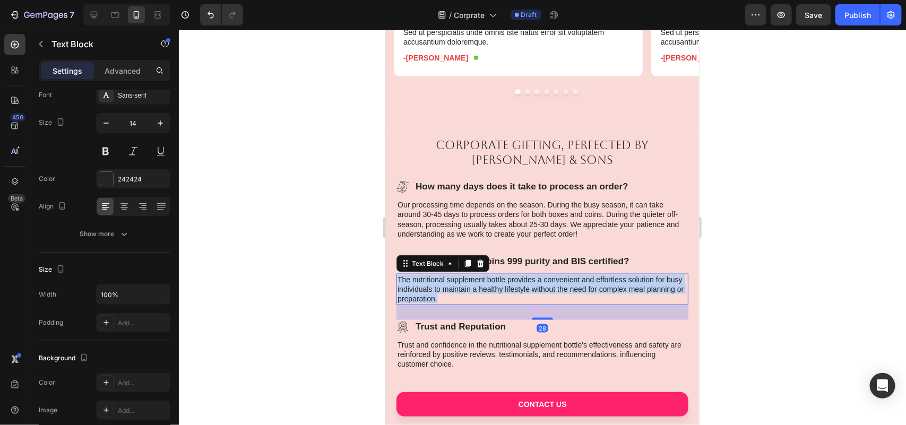
click at [475, 284] on p "The nutritional supplement bottle provides a convenient and effortless solution…" at bounding box center [542, 288] width 290 height 29
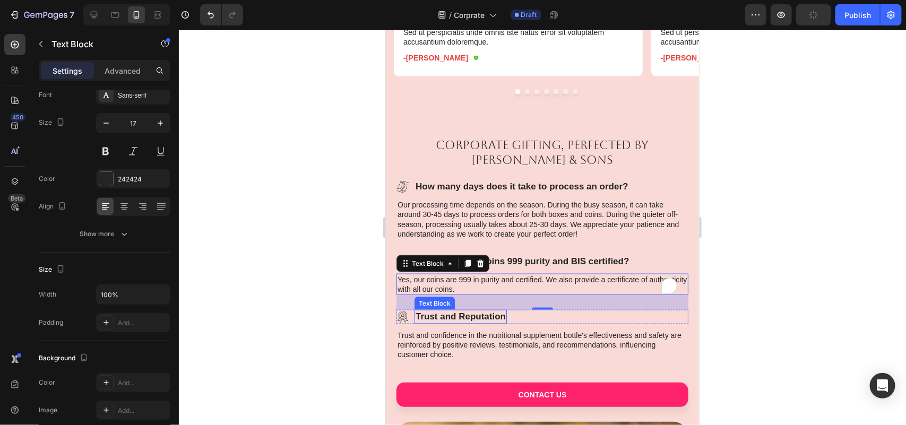
click at [494, 322] on div "Trust and Reputation" at bounding box center [460, 316] width 92 height 14
click at [489, 313] on p "Trust and Reputation" at bounding box center [460, 316] width 90 height 12
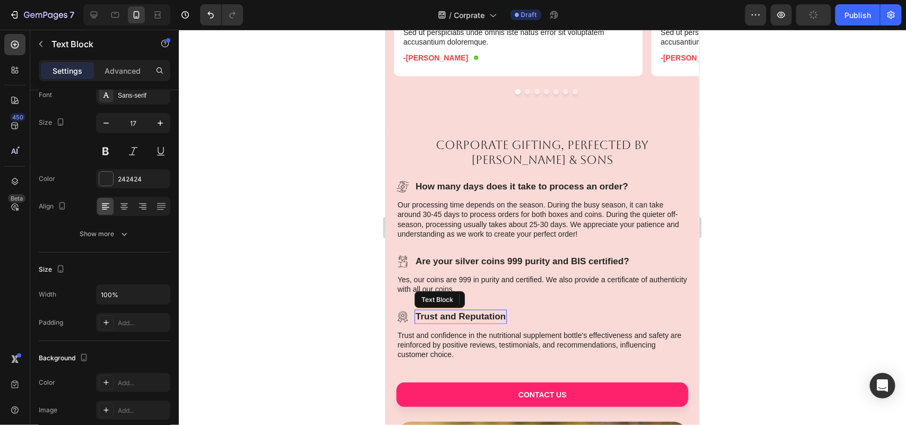
click at [489, 313] on p "Trust and Reputation" at bounding box center [460, 316] width 90 height 12
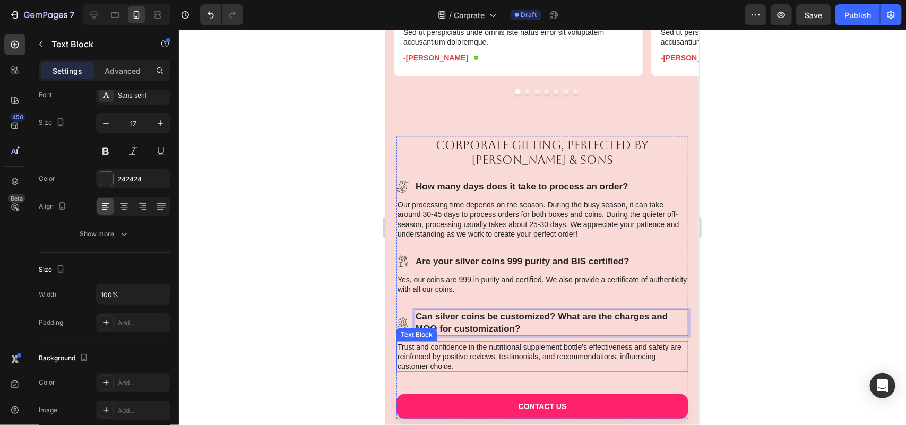
click at [448, 360] on p "Trust and confidence in the nutritional supplement bottle's effectiveness and s…" at bounding box center [542, 356] width 290 height 29
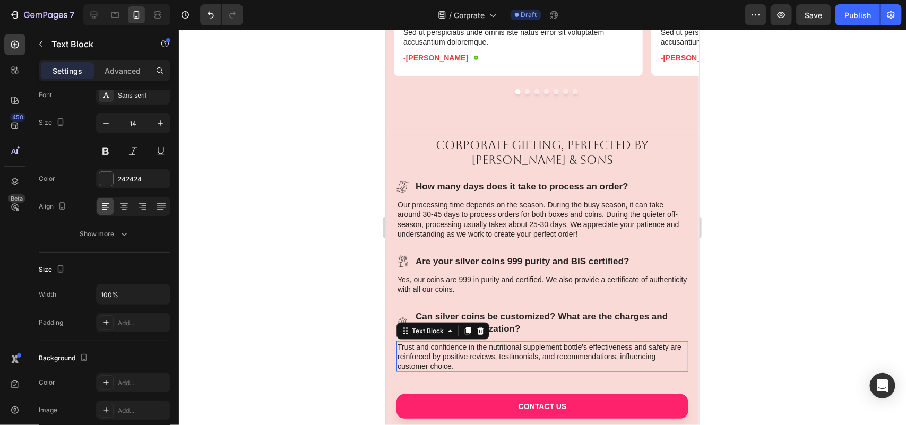
click at [448, 360] on p "Trust and confidence in the nutritional supplement bottle's effectiveness and s…" at bounding box center [542, 356] width 290 height 29
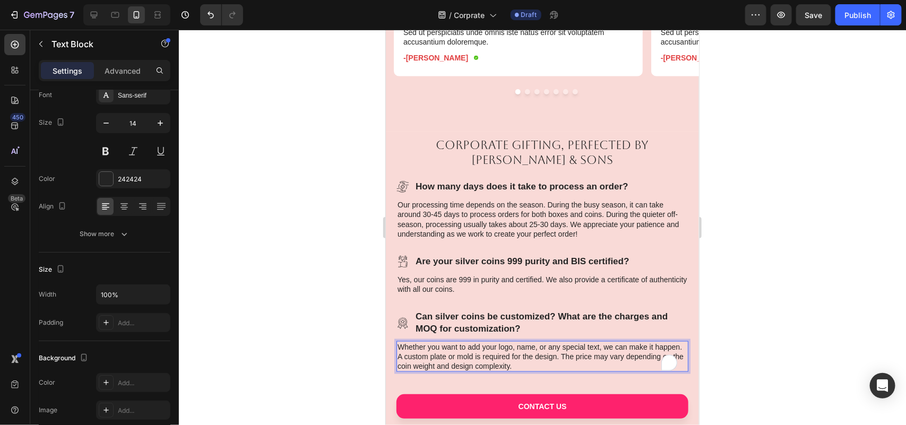
click at [905, 322] on div at bounding box center [542, 227] width 727 height 395
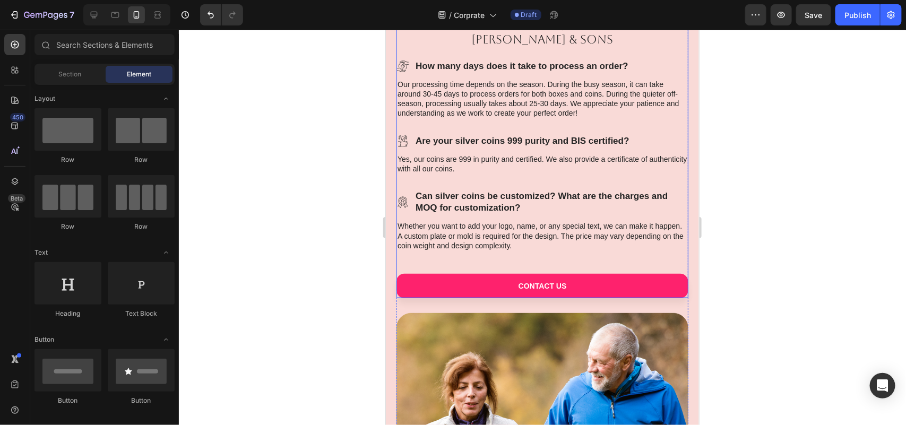
scroll to position [2471, 0]
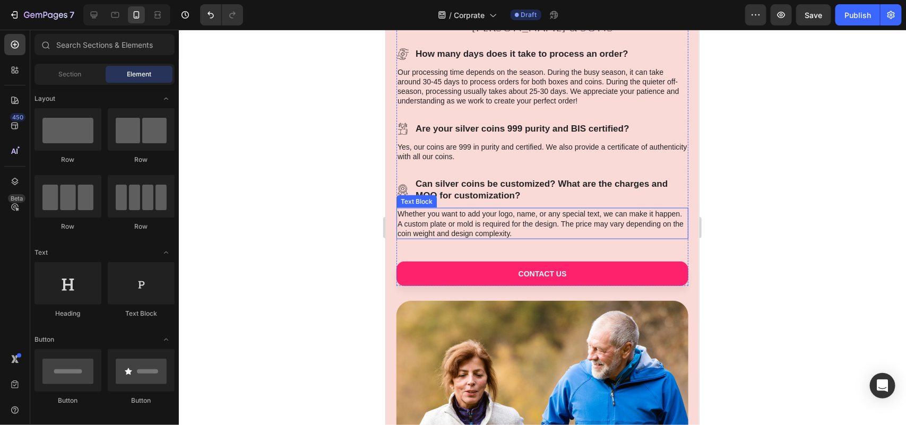
click at [468, 222] on p "Whether you want to add your logo, name, or any special text, we can make it ha…" at bounding box center [542, 223] width 290 height 29
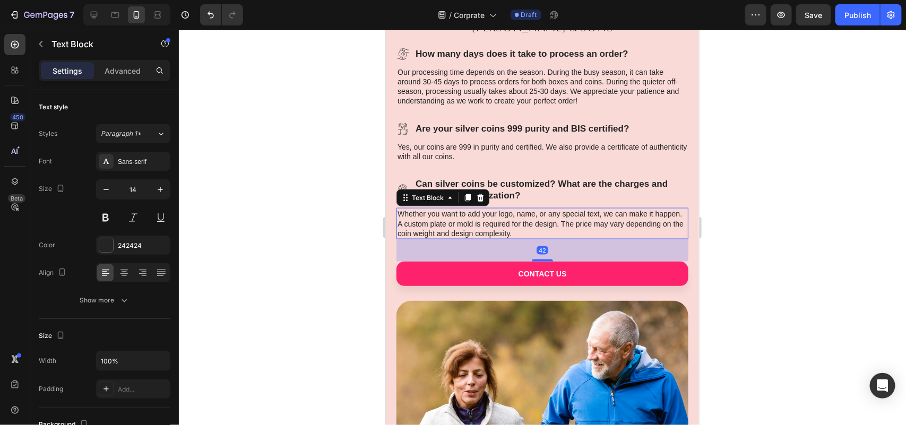
click at [588, 253] on div "42" at bounding box center [542, 250] width 292 height 22
drag, startPoint x: 123, startPoint y: 61, endPoint x: 136, endPoint y: 91, distance: 33.0
click at [123, 62] on div "Settings Advanced" at bounding box center [105, 70] width 132 height 21
click at [129, 77] on div "Advanced" at bounding box center [122, 70] width 53 height 17
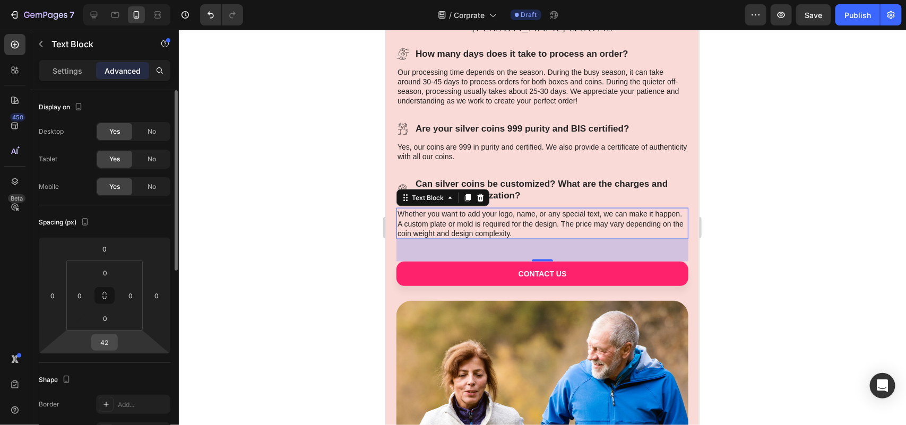
click at [105, 338] on input "42" at bounding box center [104, 342] width 21 height 16
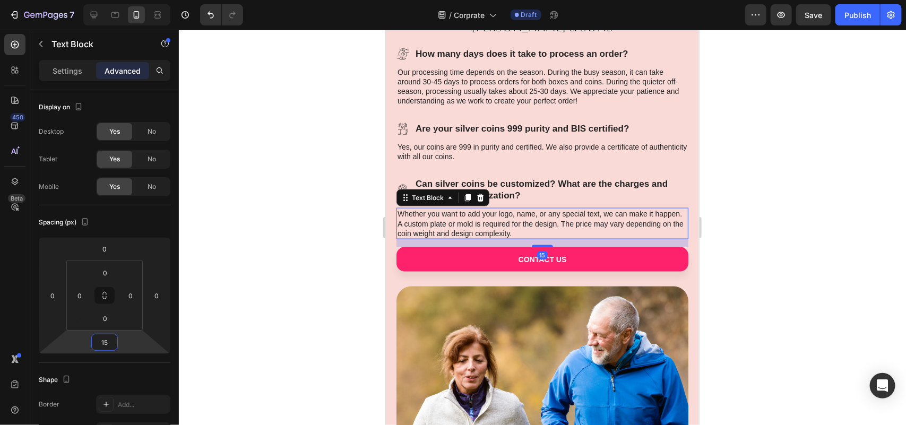
type input "1"
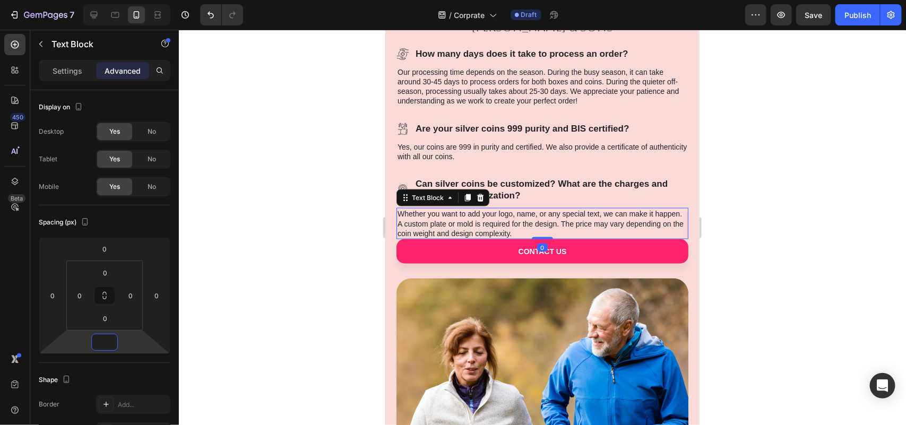
type input "1"
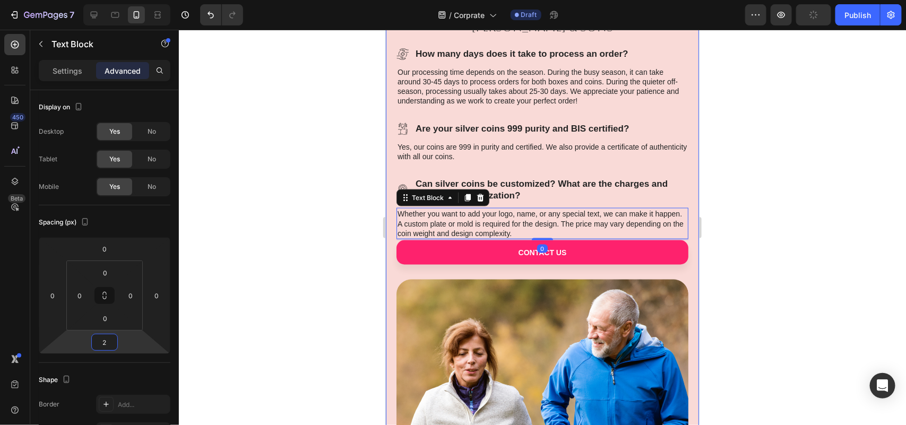
type input "20"
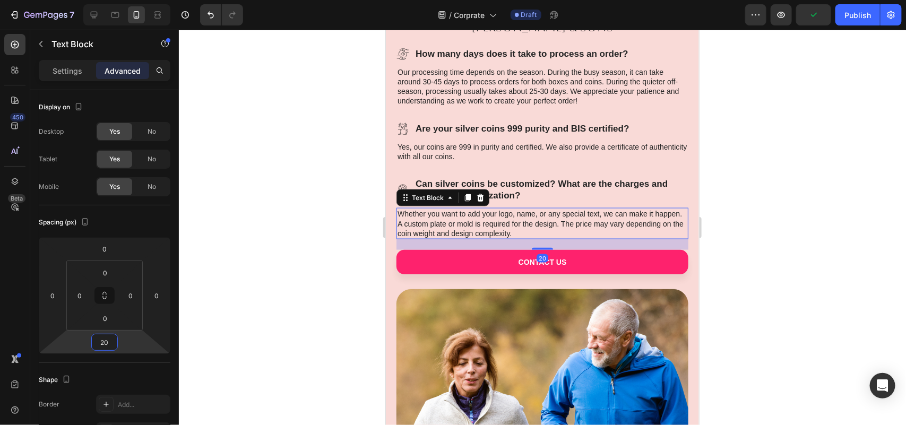
click at [788, 200] on div at bounding box center [542, 227] width 727 height 395
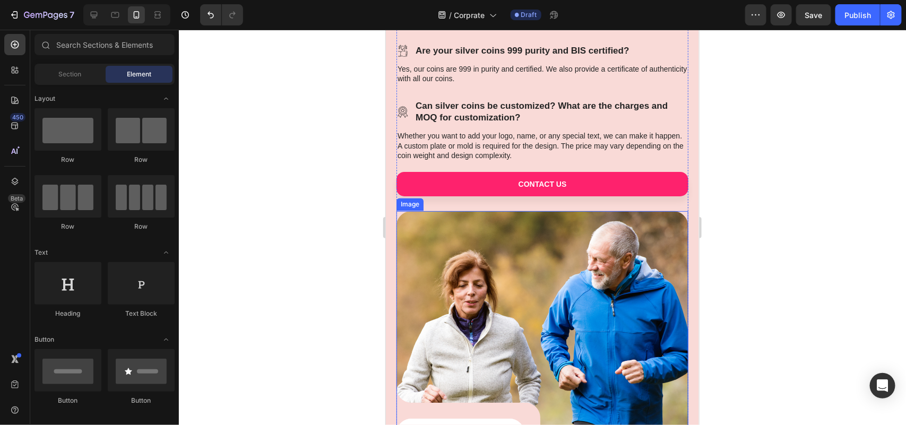
scroll to position [2537, 0]
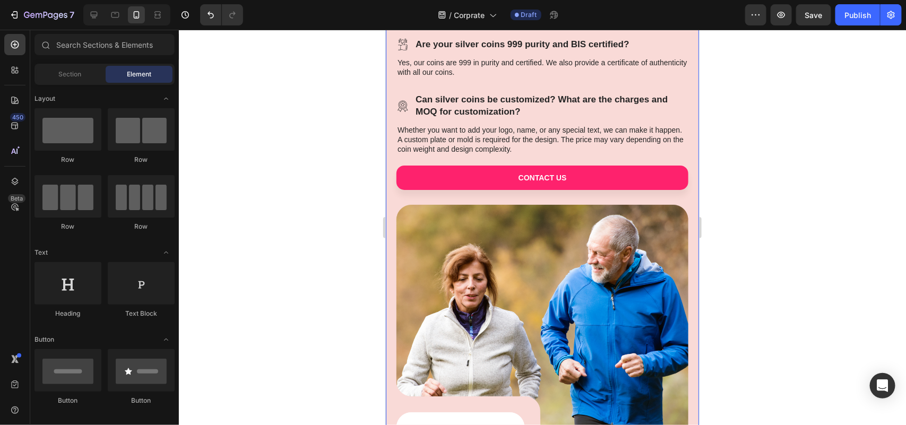
click at [678, 90] on div "Icon Icon Icon Icon Icon Icon List Legacy Since 1950 Text Block Trusted by Indu…" at bounding box center [541, 369] width 313 height 5710
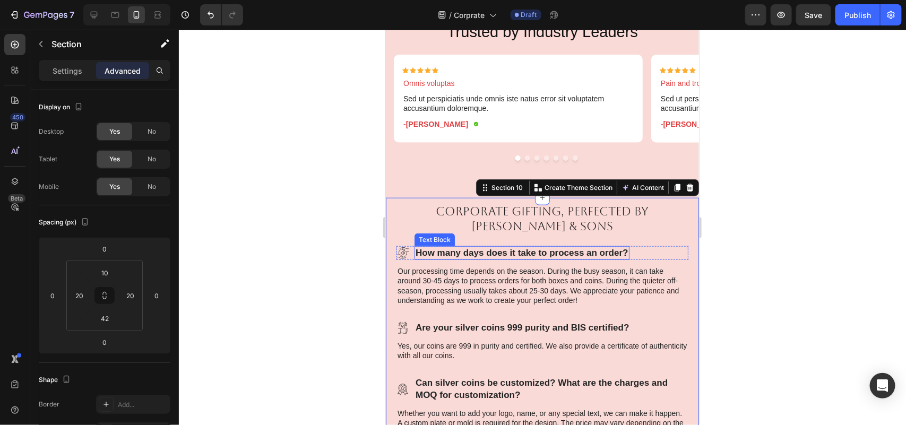
scroll to position [2405, 0]
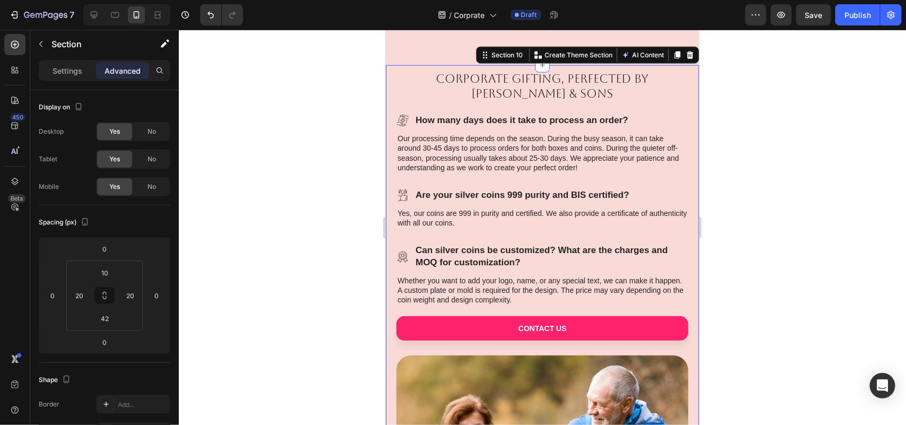
click at [680, 86] on div "Corporate Gifting, Perfected by Chotteylal & Sons Heading Icon How many days do…" at bounding box center [541, 367] width 313 height 604
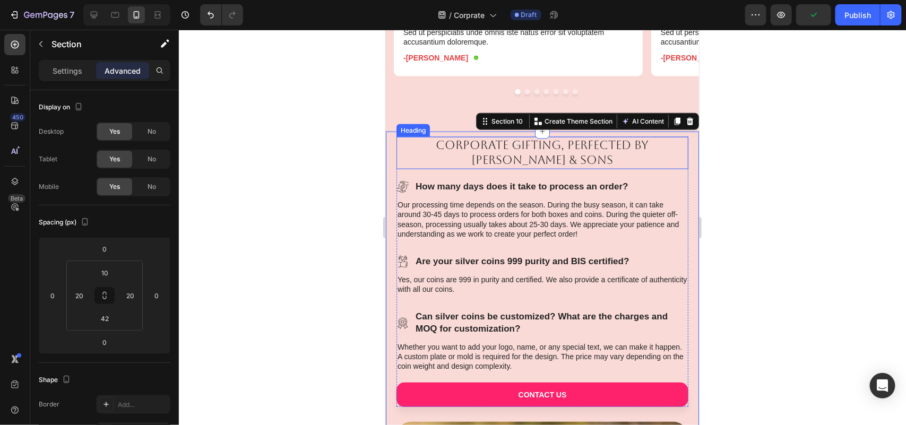
click at [396, 159] on h2 "Corporate Gifting, Perfected by [PERSON_NAME] & Sons" at bounding box center [542, 152] width 292 height 32
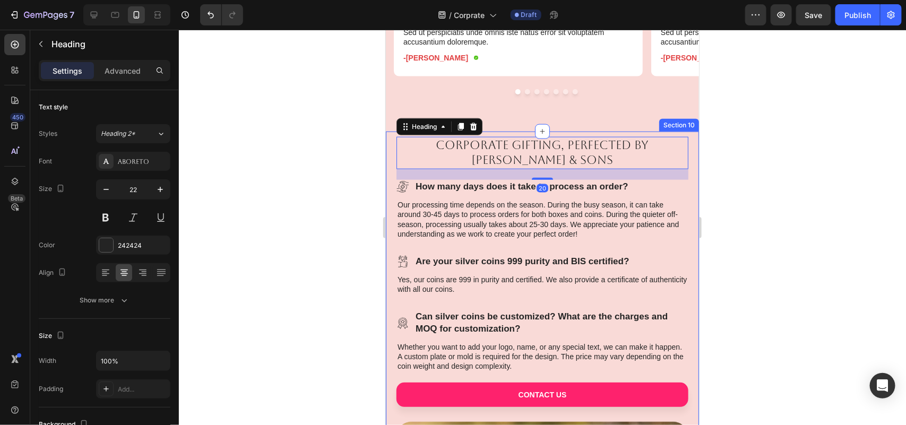
click at [390, 189] on div "Corporate Gifting, Perfected by Chotteylal & Sons Heading 20 Icon How many days…" at bounding box center [541, 433] width 313 height 604
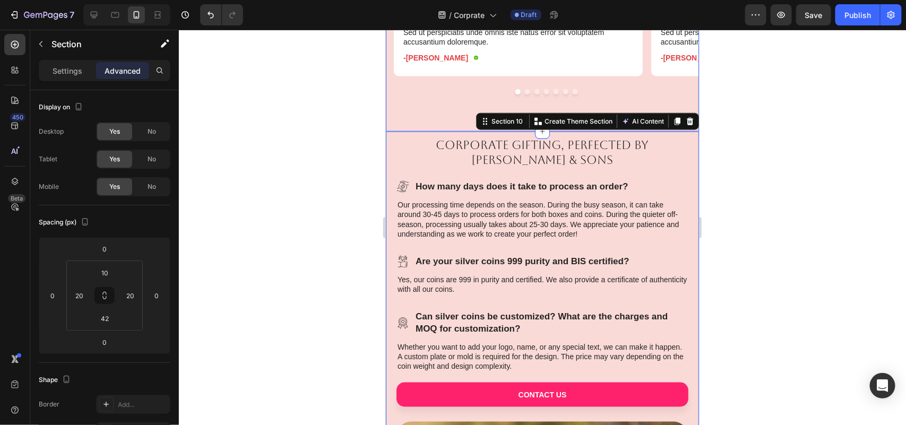
click at [605, 97] on div "Icon Icon Icon Icon Icon Icon List Omnis voluptas Text Block Sed ut perspiciati…" at bounding box center [541, 45] width 313 height 114
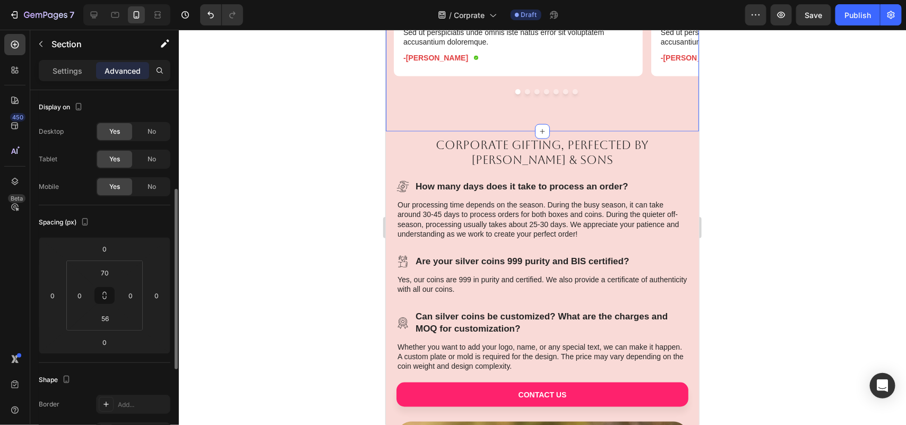
scroll to position [66, 0]
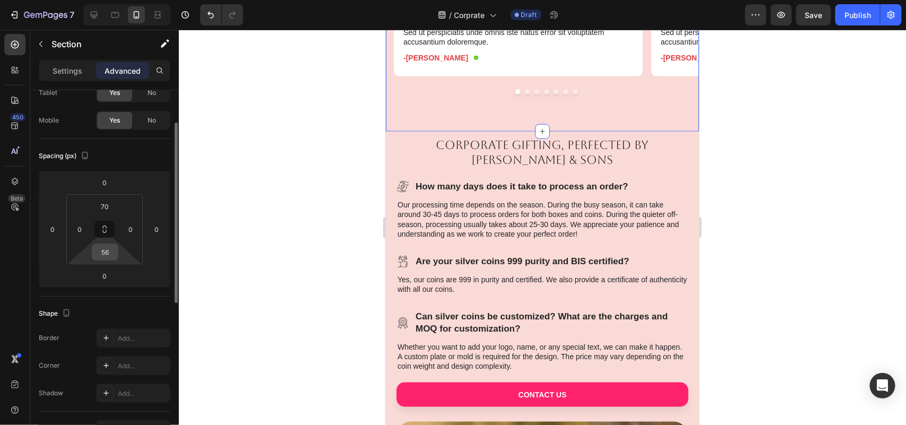
click at [110, 253] on input "56" at bounding box center [104, 252] width 21 height 16
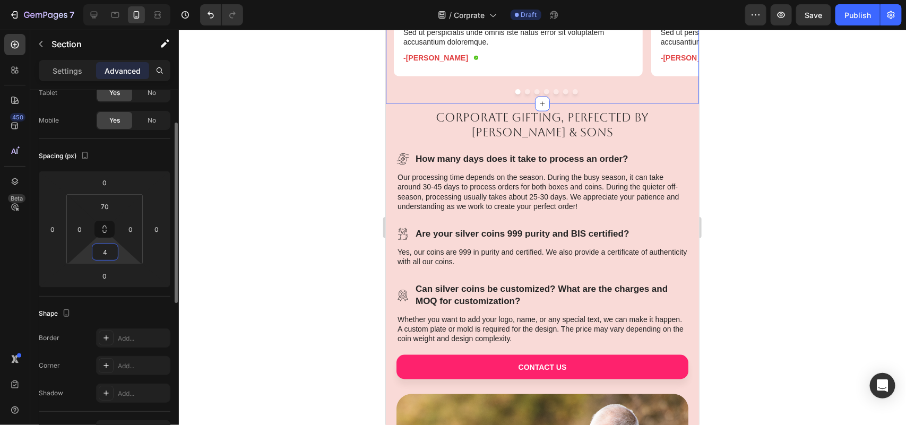
type input "45"
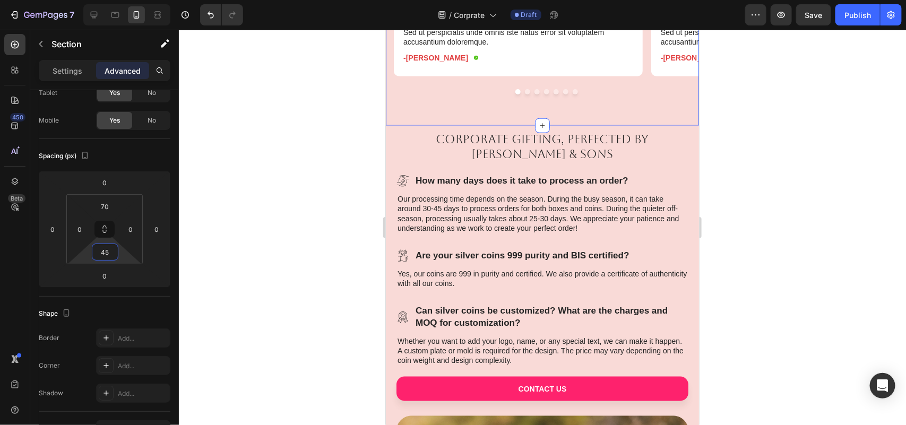
click at [804, 155] on div at bounding box center [542, 227] width 727 height 395
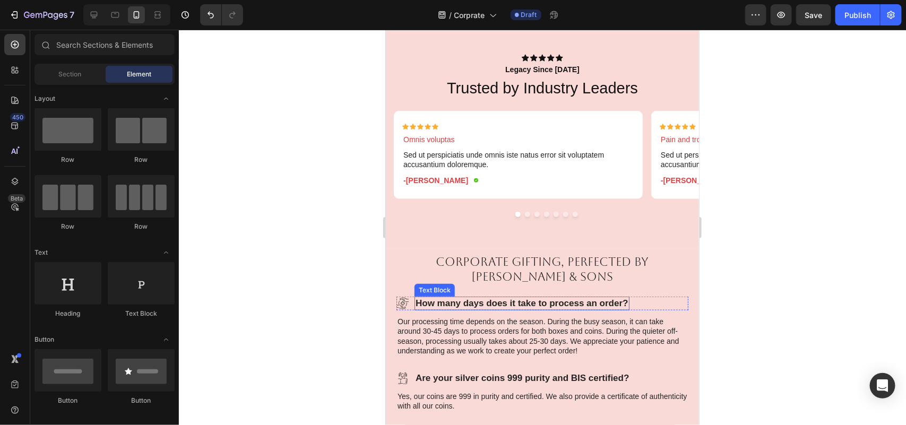
scroll to position [2206, 0]
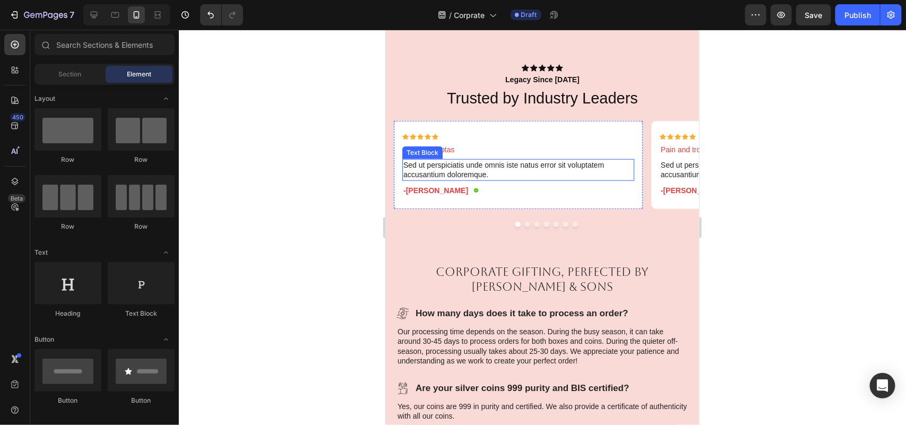
click at [470, 167] on p "Sed ut perspiciatis unde omnis iste natus error sit voluptatem accusantium dolo…" at bounding box center [518, 169] width 230 height 19
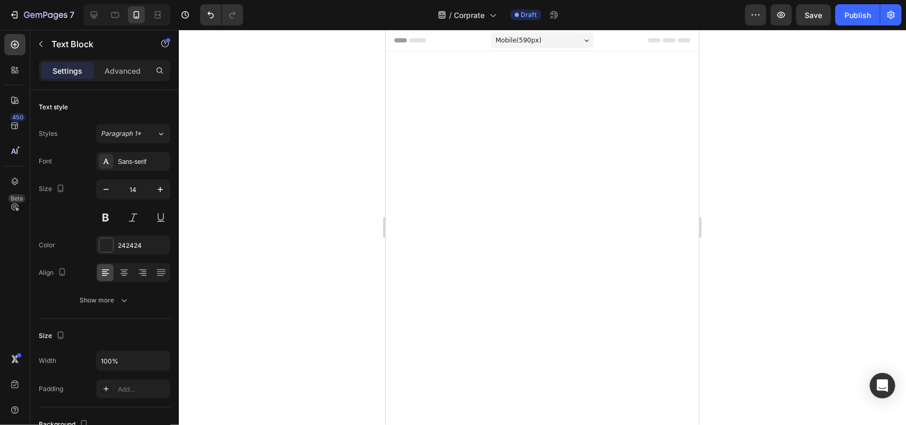
scroll to position [2206, 0]
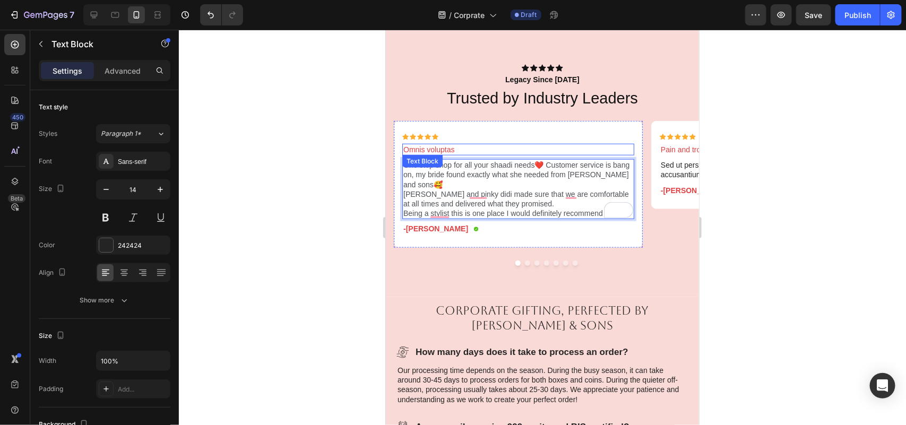
click at [452, 148] on p "Omnis voluptas" at bounding box center [518, 149] width 230 height 10
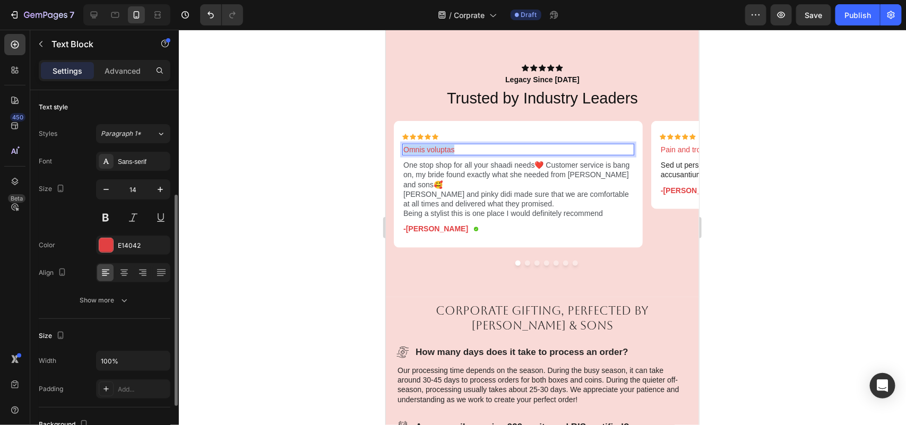
scroll to position [66, 0]
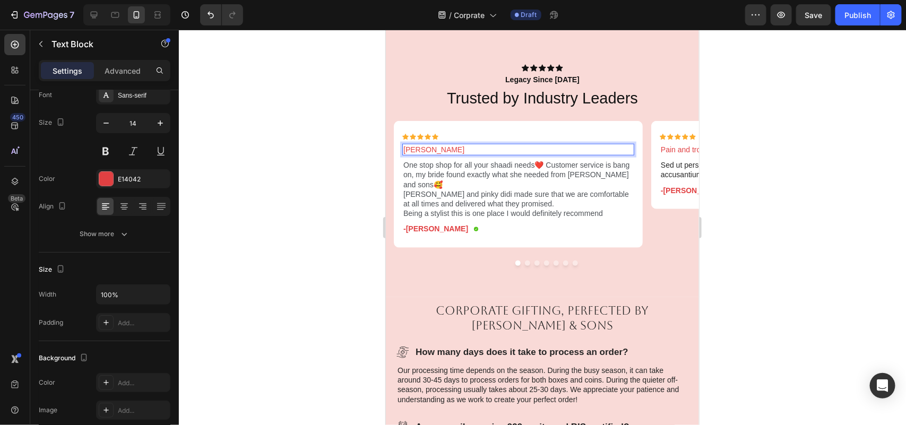
click at [802, 221] on div at bounding box center [542, 227] width 727 height 395
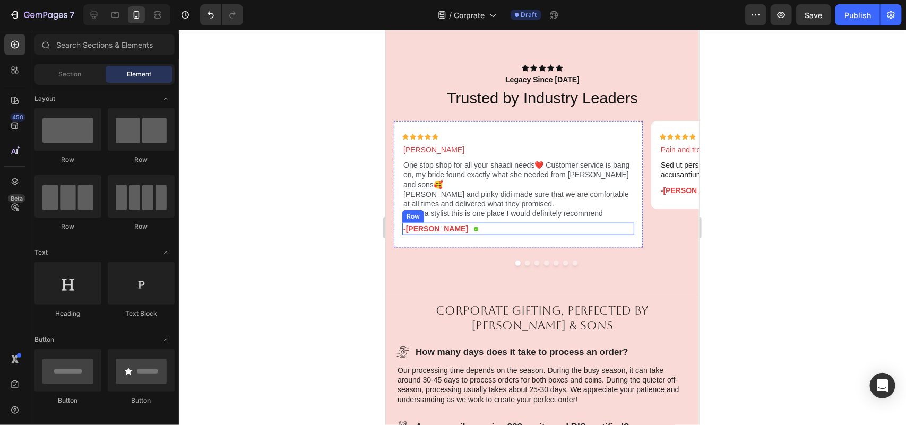
click at [489, 228] on div "-[PERSON_NAME] Text Block Icon Row" at bounding box center [518, 228] width 232 height 12
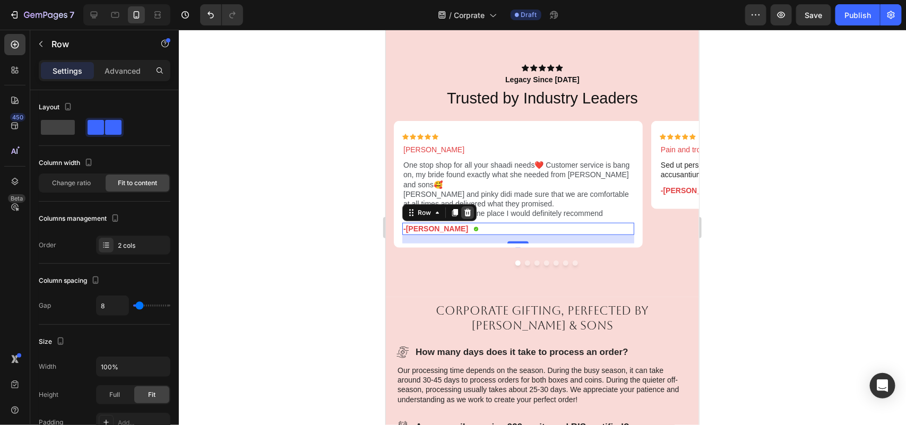
click at [465, 212] on icon at bounding box center [467, 212] width 7 height 7
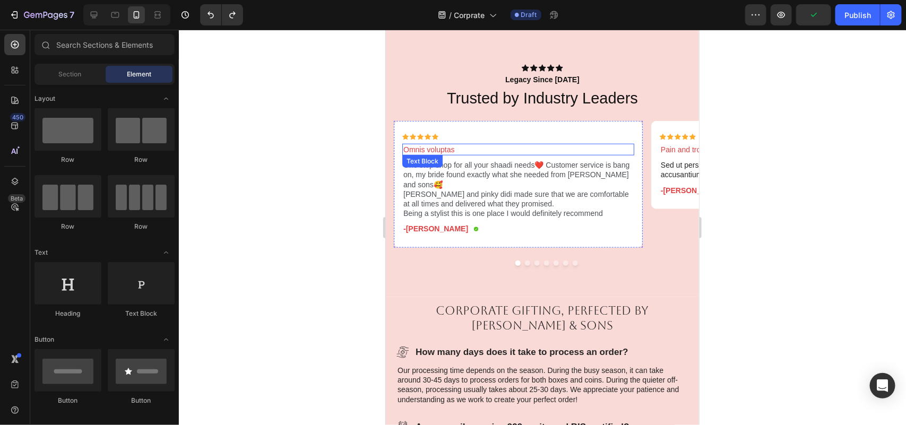
click at [447, 151] on p "Omnis voluptas" at bounding box center [518, 149] width 230 height 10
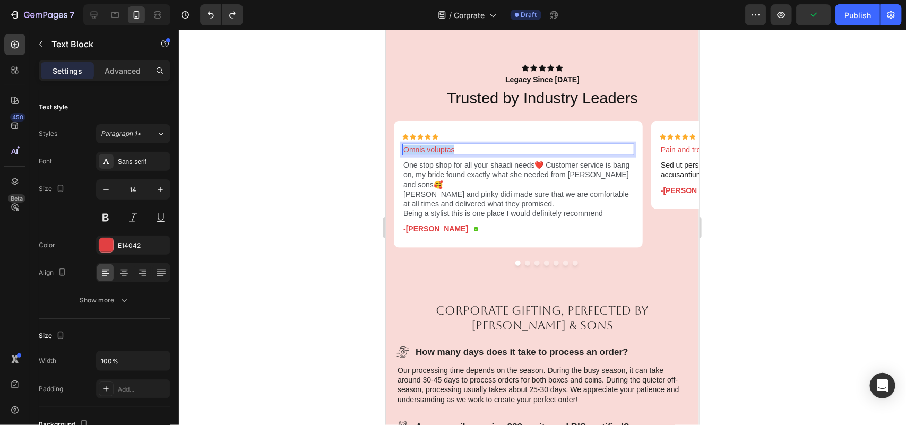
click at [447, 151] on p "Omnis voluptas" at bounding box center [518, 149] width 230 height 10
click at [898, 237] on div at bounding box center [542, 227] width 727 height 395
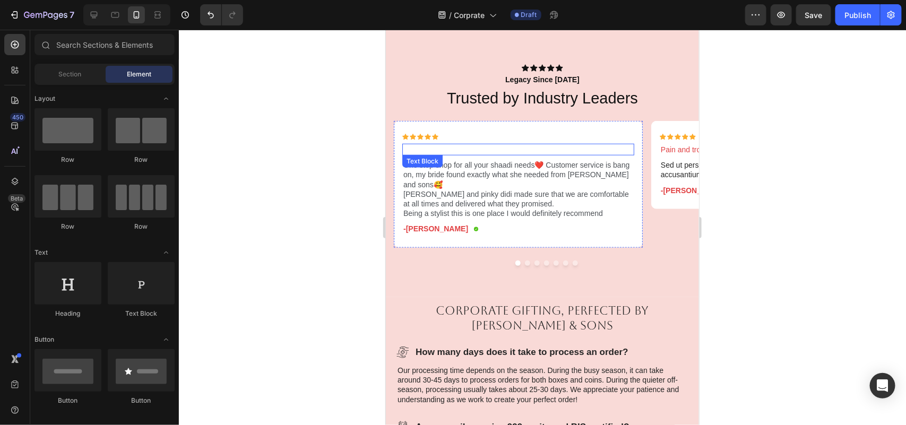
click at [534, 148] on p "Rich Text Editor. Editing area: main" at bounding box center [518, 149] width 230 height 10
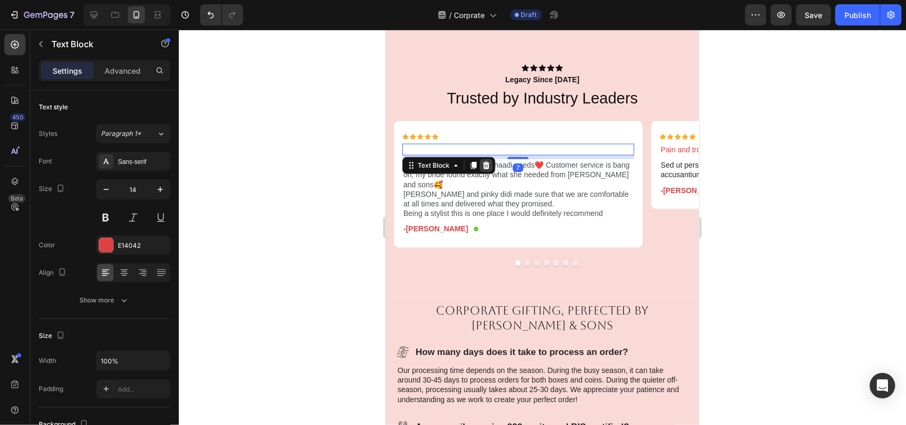
click at [484, 163] on icon at bounding box center [485, 164] width 7 height 7
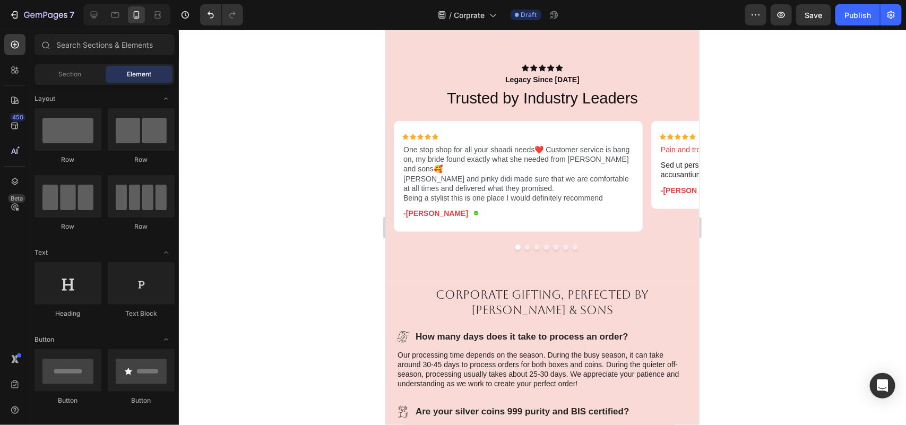
drag, startPoint x: 758, startPoint y: 211, endPoint x: 767, endPoint y: 217, distance: 10.7
click at [759, 211] on div at bounding box center [542, 227] width 727 height 395
click at [444, 134] on div "Icon Icon Icon Icon Icon" at bounding box center [518, 136] width 232 height 6
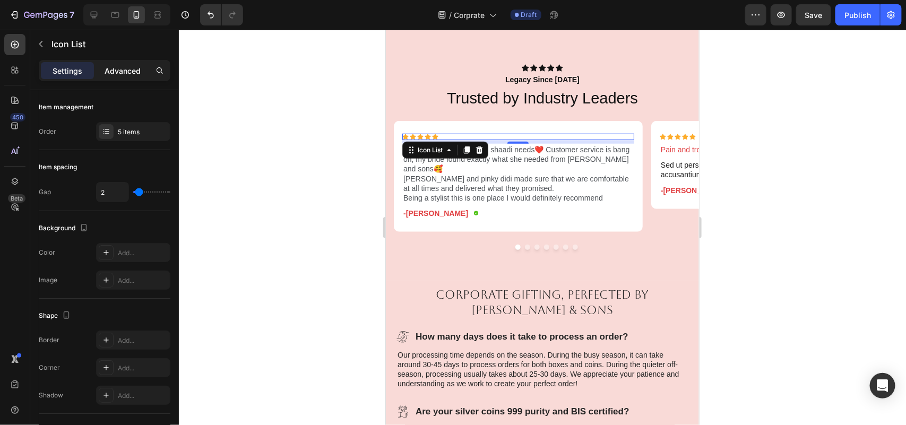
click at [105, 68] on p "Advanced" at bounding box center [123, 70] width 36 height 11
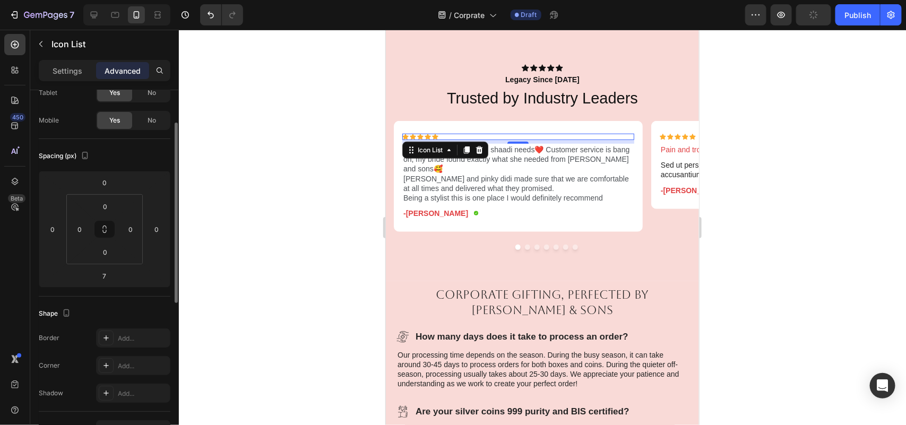
scroll to position [0, 0]
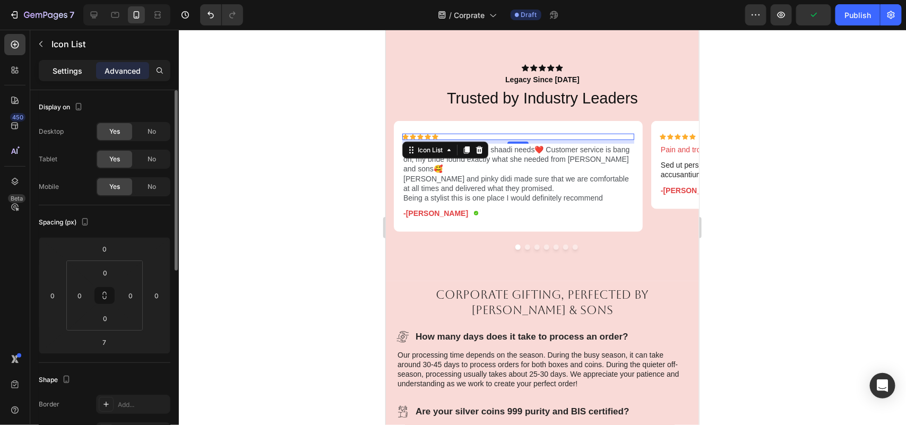
click at [73, 64] on div "Settings" at bounding box center [67, 70] width 53 height 17
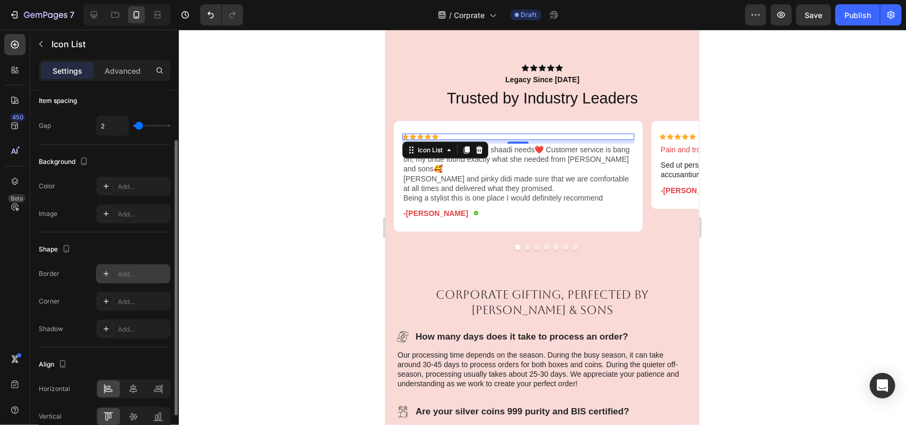
scroll to position [119, 0]
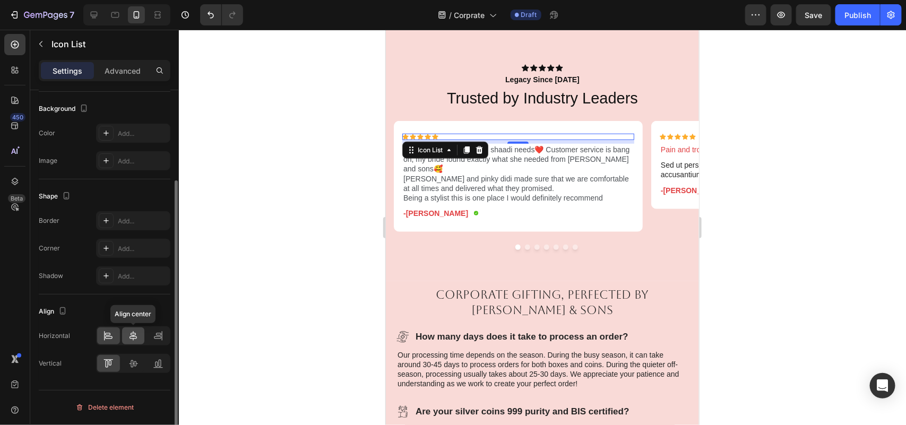
click at [135, 340] on icon at bounding box center [133, 336] width 11 height 11
click at [799, 238] on div at bounding box center [542, 227] width 727 height 395
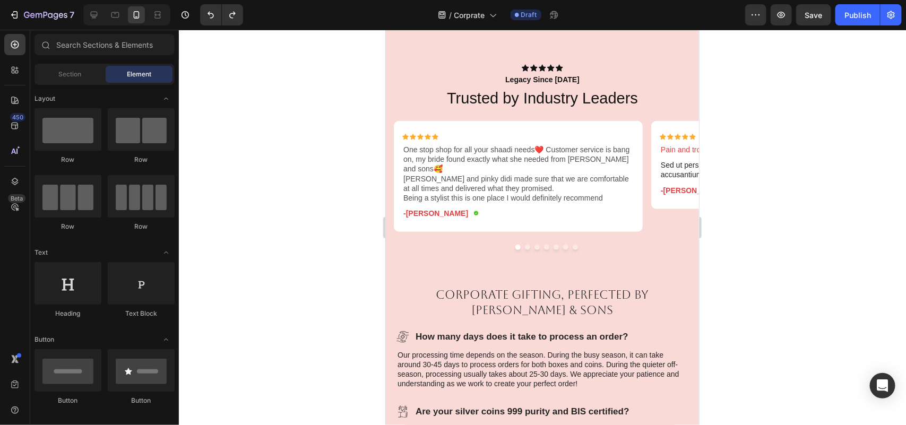
click at [812, 189] on div at bounding box center [542, 227] width 727 height 395
click at [420, 167] on p "One stop shop for all your shaadi needs❤️ Customer service is bang on, my bride…" at bounding box center [518, 173] width 230 height 58
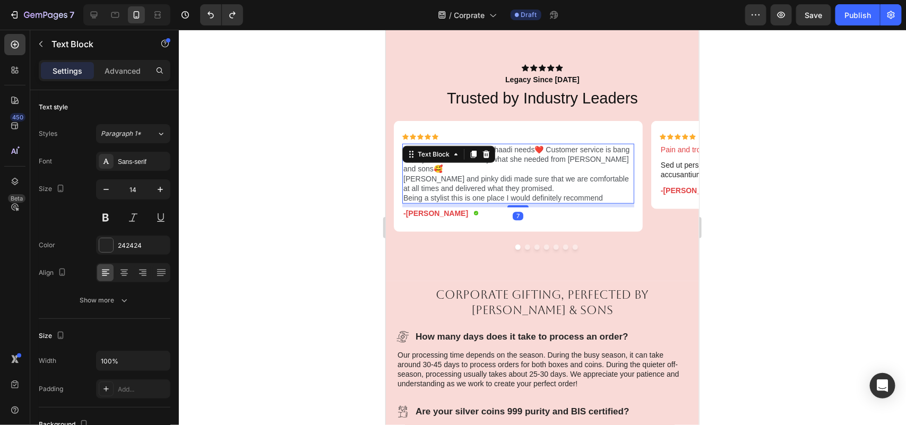
click at [404, 178] on span "Chintoo bhaiya and pinky didi made sure that we are comfortable at all times an…" at bounding box center [516, 183] width 226 height 18
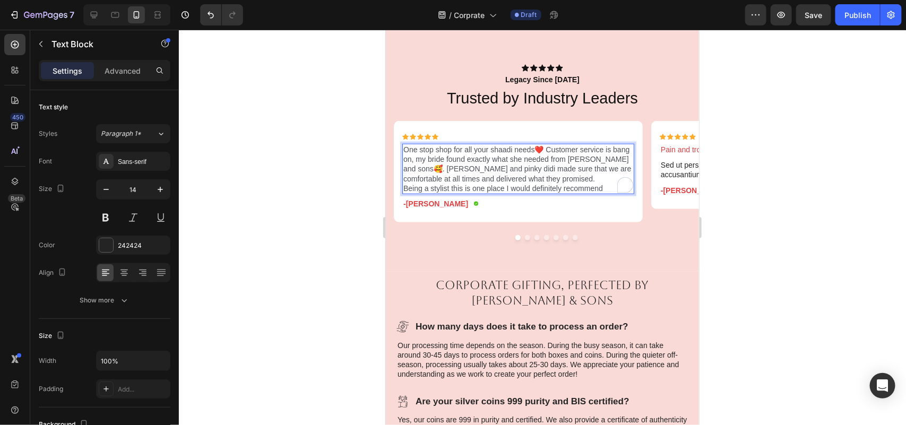
click at [774, 235] on div at bounding box center [542, 227] width 727 height 395
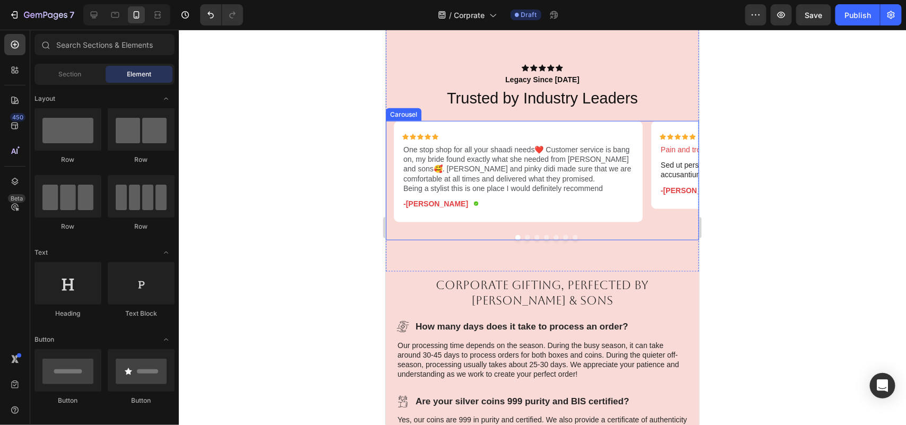
click at [524, 236] on button "Dot" at bounding box center [526, 237] width 5 height 5
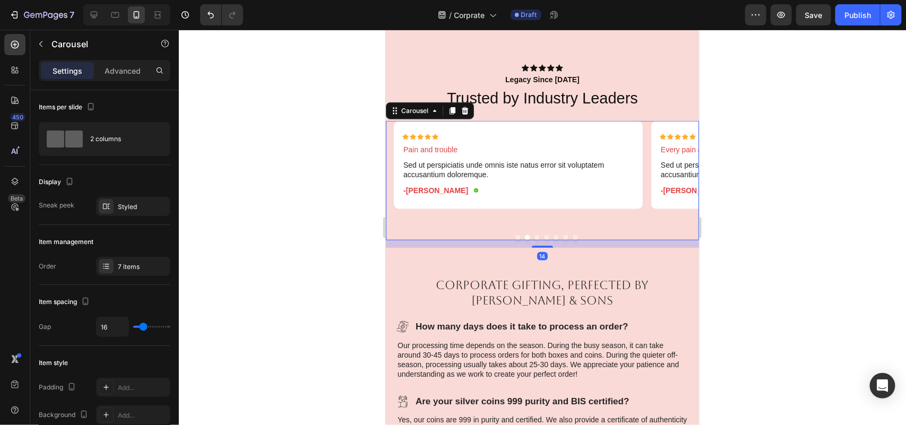
click at [524, 236] on button "Dot" at bounding box center [526, 237] width 5 height 5
click at [515, 236] on button "Dot" at bounding box center [517, 237] width 5 height 5
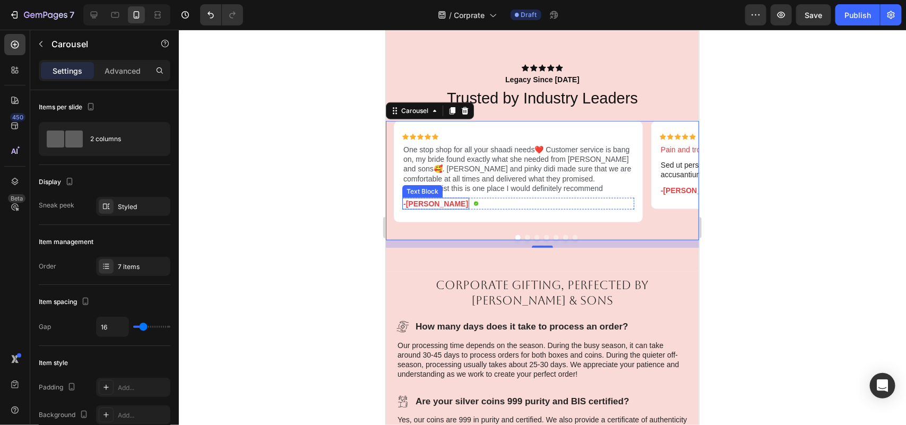
click at [426, 202] on p "-[PERSON_NAME]" at bounding box center [435, 203] width 65 height 10
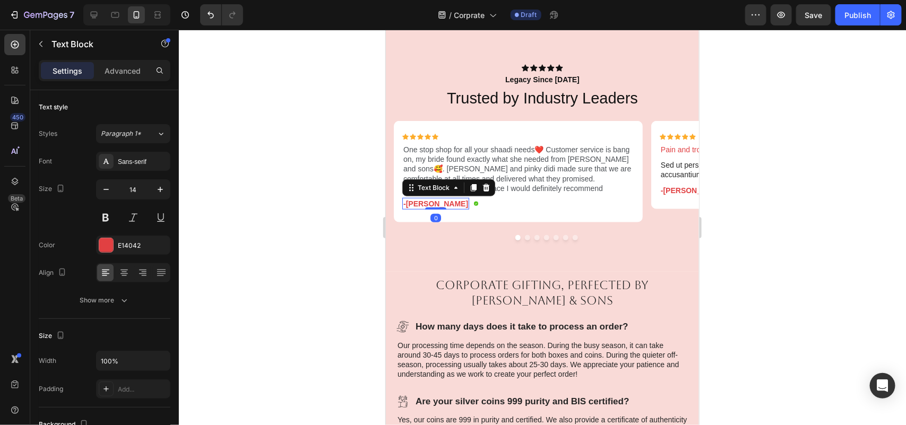
click at [426, 202] on p "-[PERSON_NAME]" at bounding box center [435, 203] width 65 height 10
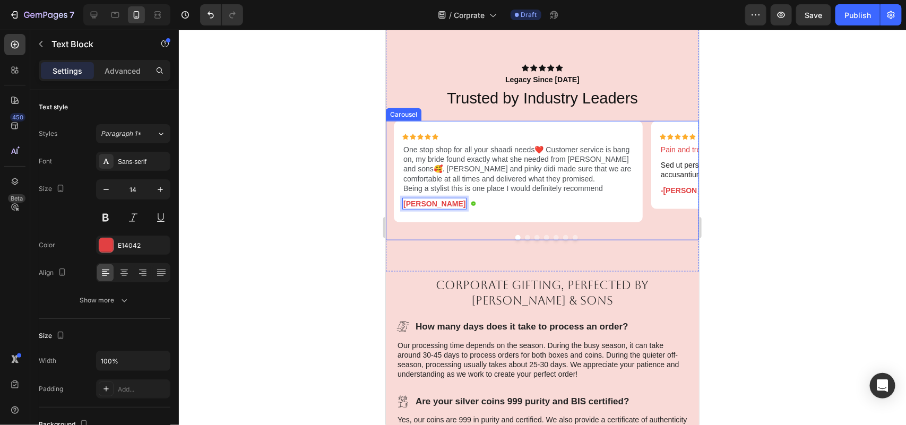
click at [524, 236] on button "Dot" at bounding box center [526, 237] width 5 height 5
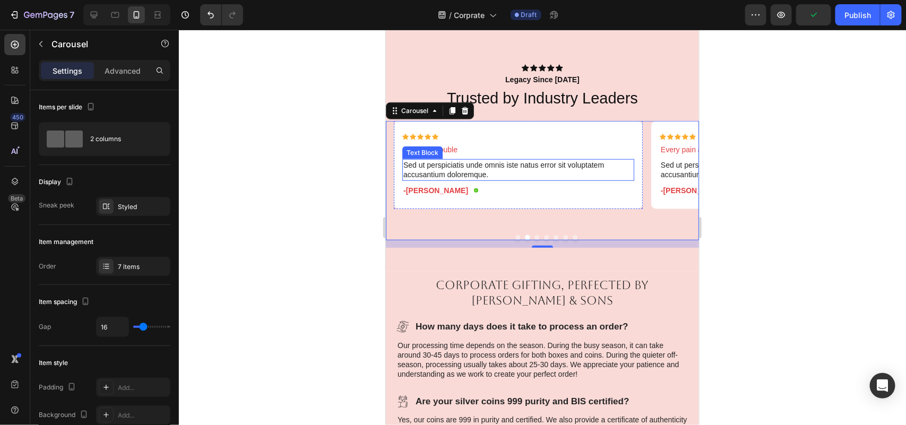
click at [467, 157] on div "Icon Icon Icon Icon Icon Icon List Pain and trouble Text Block Sed ut perspicia…" at bounding box center [518, 168] width 232 height 71
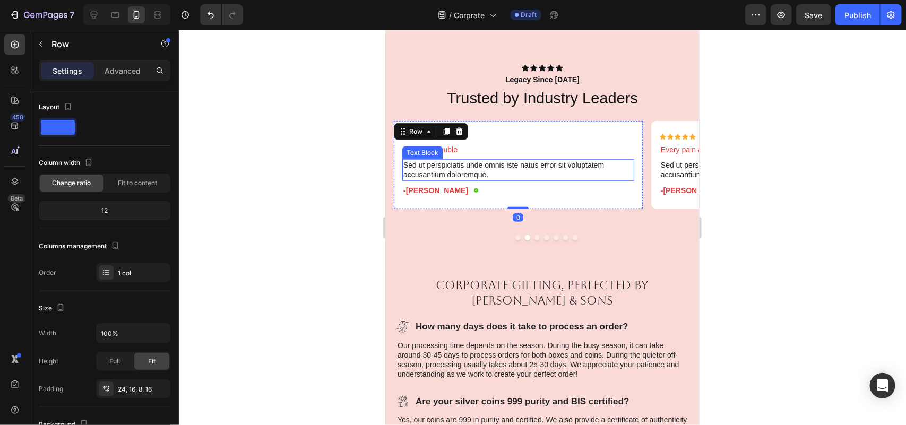
click at [476, 167] on p "Sed ut perspiciatis unde omnis iste natus error sit voluptatem accusantium dolo…" at bounding box center [518, 169] width 230 height 19
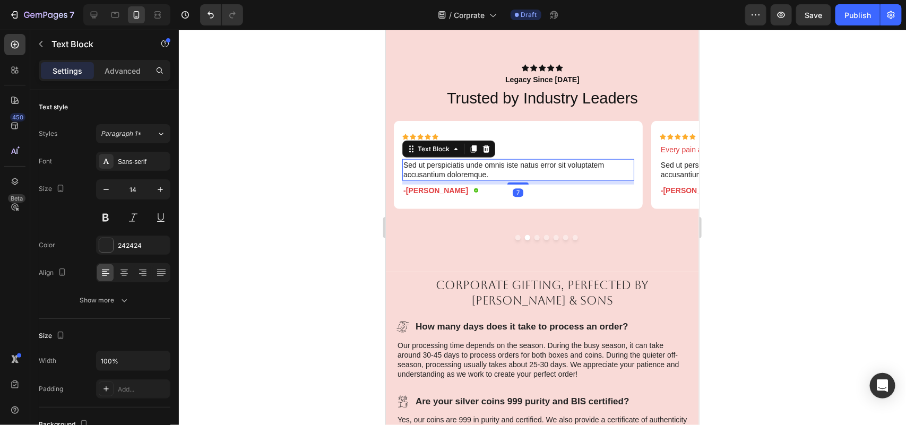
click at [476, 167] on p "Sed ut perspiciatis unde omnis iste natus error sit voluptatem accusantium dolo…" at bounding box center [518, 169] width 230 height 19
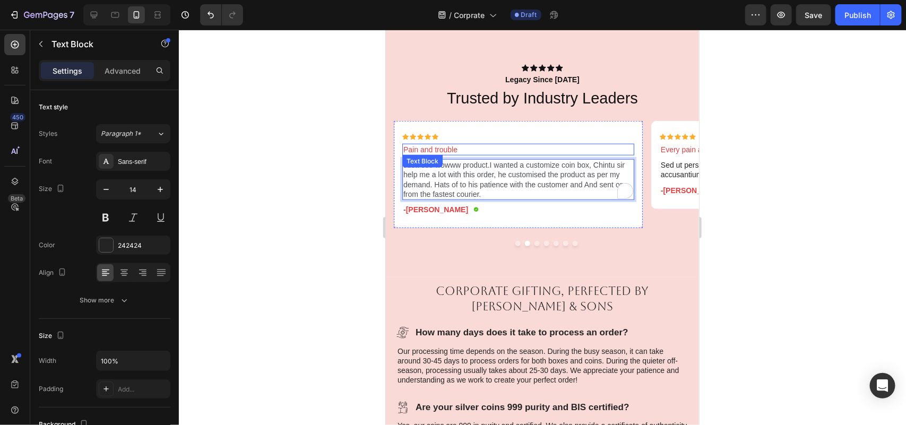
click at [455, 149] on p "Pain and trouble" at bounding box center [518, 149] width 230 height 10
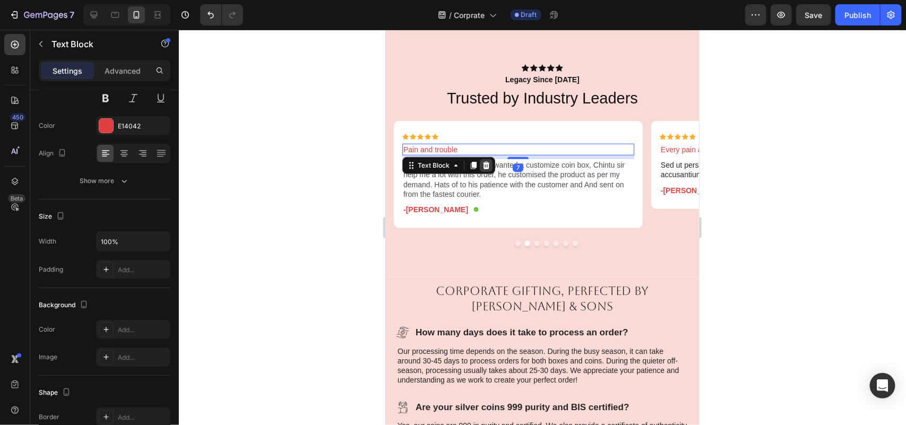
click at [489, 165] on icon at bounding box center [485, 165] width 8 height 8
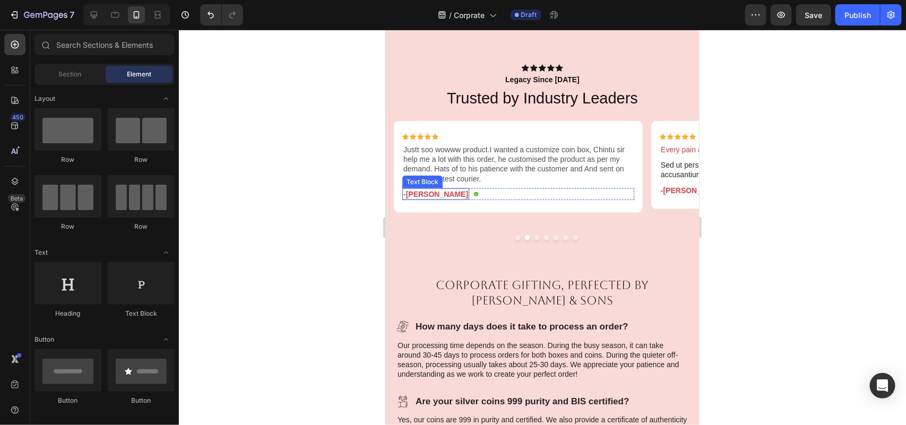
click at [405, 189] on p "-[PERSON_NAME]" at bounding box center [435, 194] width 65 height 10
click at [411, 189] on p "-[PERSON_NAME]" at bounding box center [435, 194] width 65 height 10
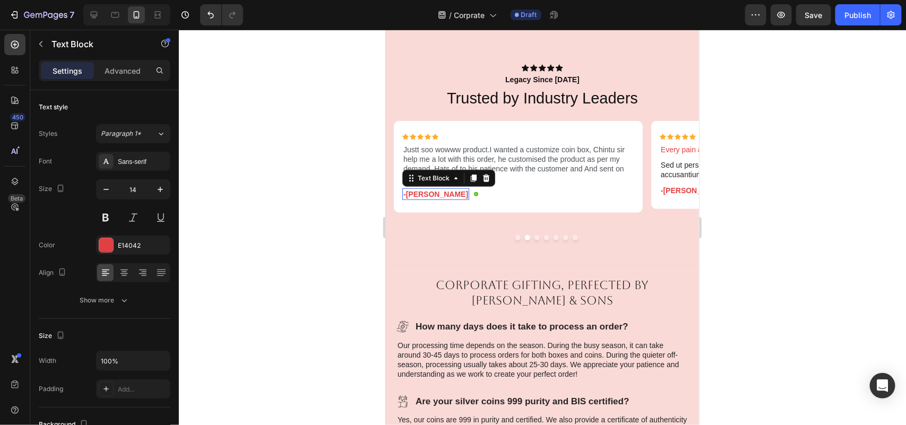
click at [411, 189] on p "-[PERSON_NAME]" at bounding box center [435, 194] width 65 height 10
click at [853, 226] on div at bounding box center [542, 227] width 727 height 395
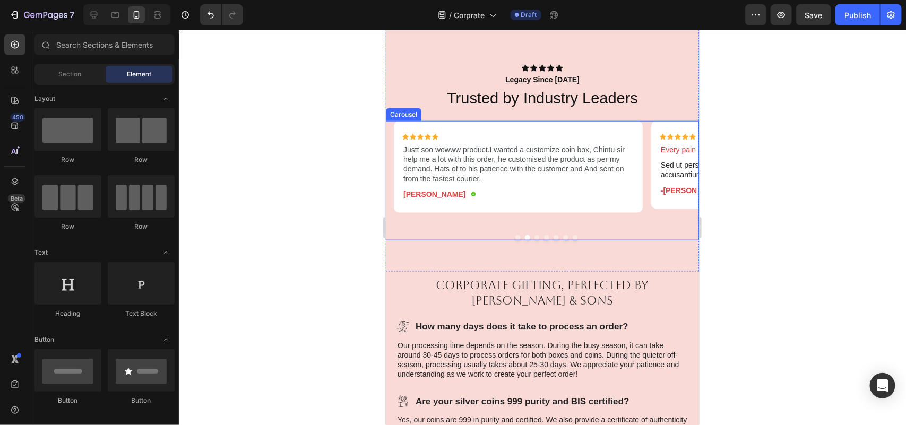
click at [534, 236] on button "Dot" at bounding box center [536, 237] width 5 height 5
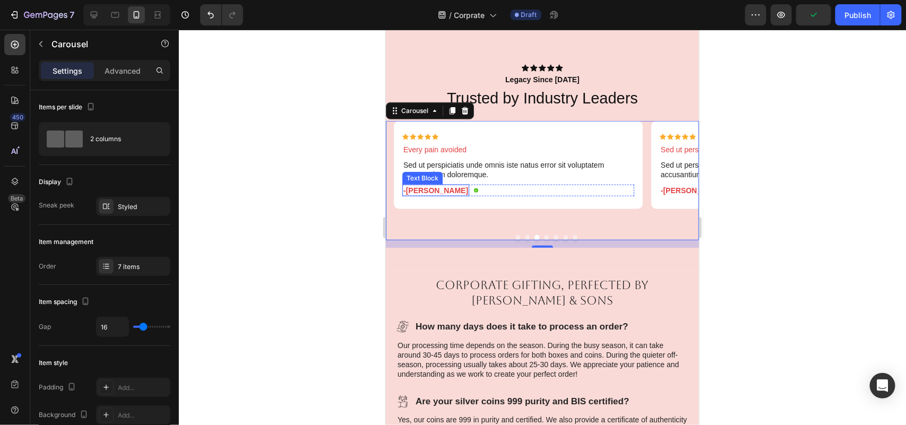
click at [421, 187] on p "-Reylo Q." at bounding box center [435, 190] width 65 height 10
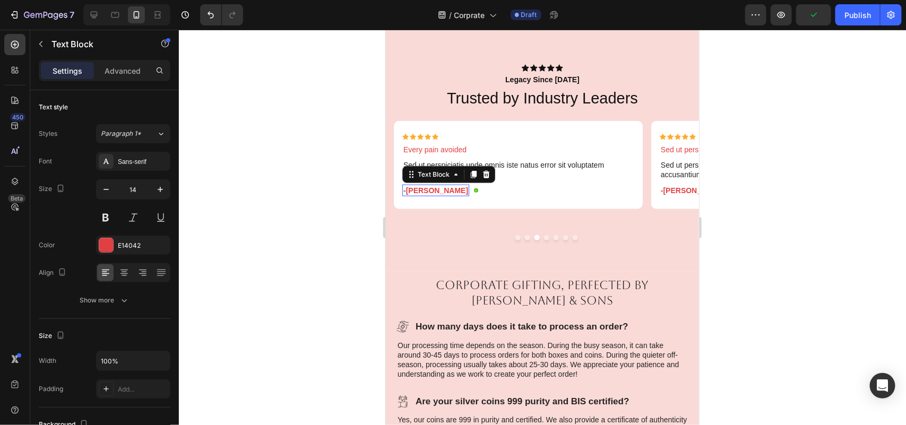
click at [421, 187] on p "-Reylo Q." at bounding box center [435, 190] width 65 height 10
copy p "-Reylo Q."
click at [500, 166] on p "Sed ut perspiciatis unde omnis iste natus error sit voluptatem accusantium dolo…" at bounding box center [518, 169] width 230 height 19
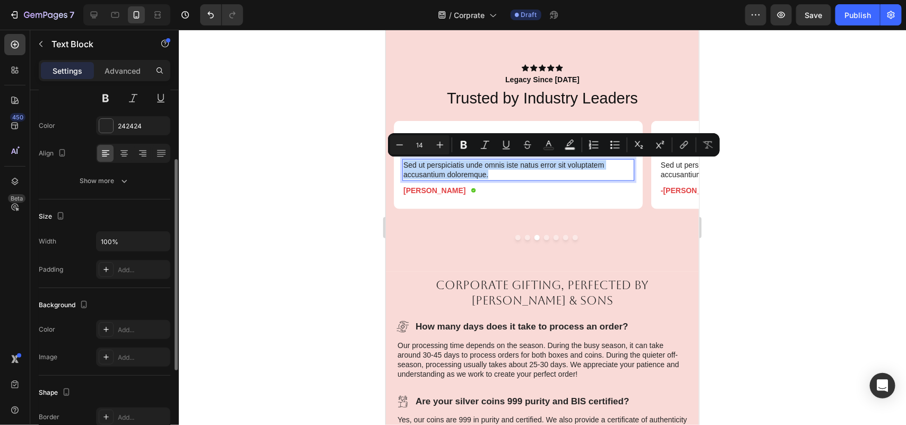
click at [500, 166] on p "Sed ut perspiciatis unde omnis iste natus error sit voluptatem accusantium dolo…" at bounding box center [518, 169] width 230 height 19
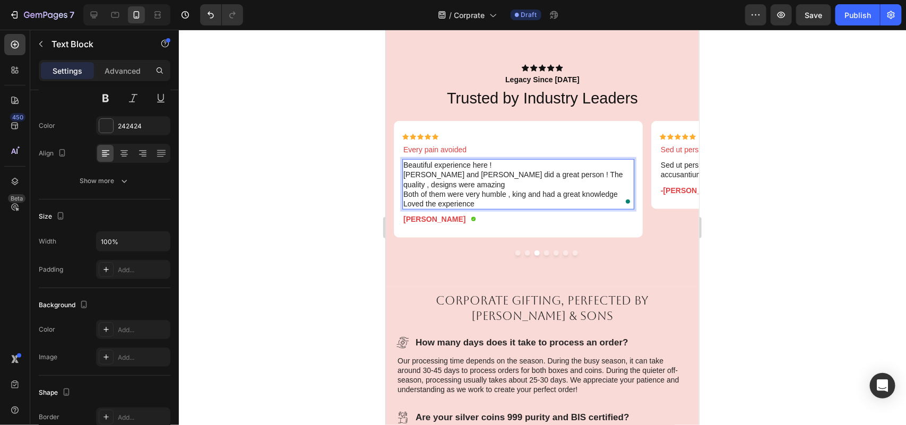
click at [403, 191] on p "Beautiful experience here ! Ritika and Neha did a great person ! The quality , …" at bounding box center [518, 184] width 230 height 48
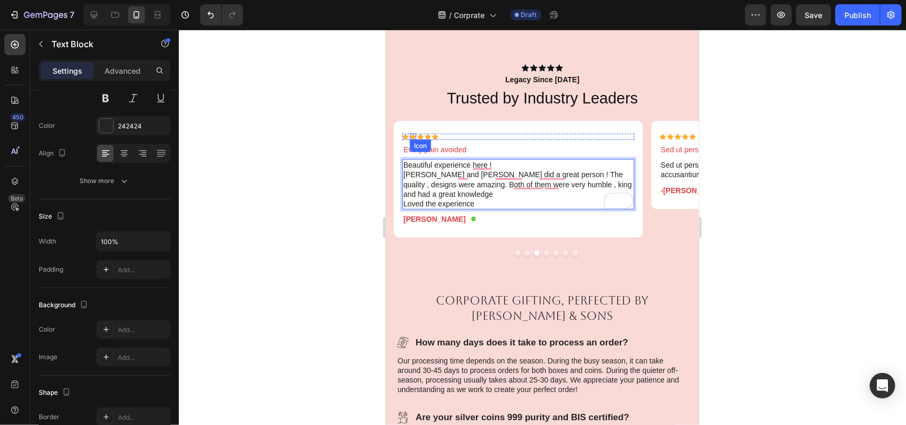
click at [421, 149] on div "Icon" at bounding box center [419, 145] width 21 height 13
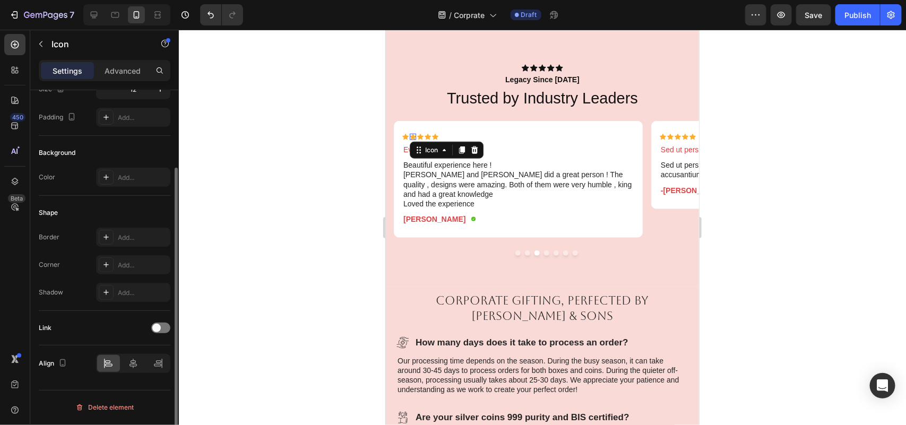
scroll to position [0, 0]
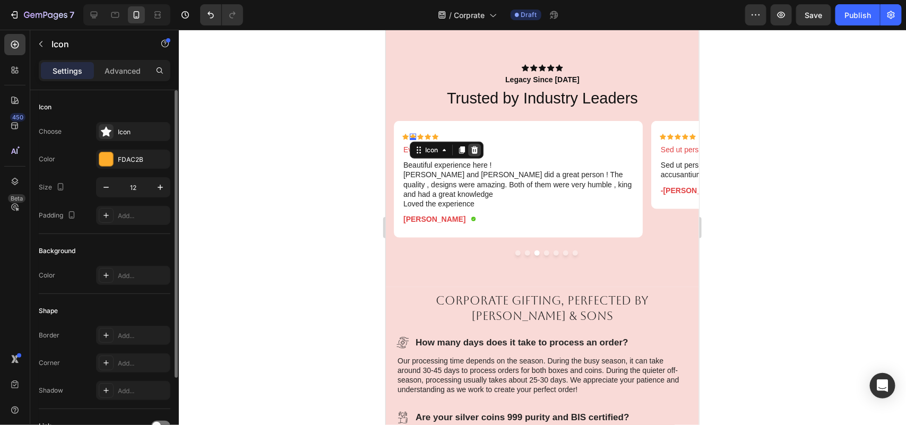
click at [477, 149] on icon at bounding box center [473, 149] width 7 height 7
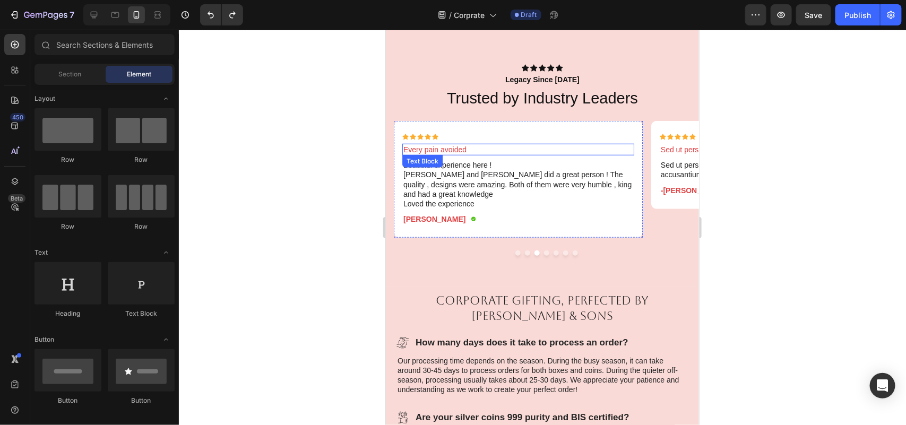
click at [448, 145] on p "Every pain avoided" at bounding box center [518, 149] width 230 height 10
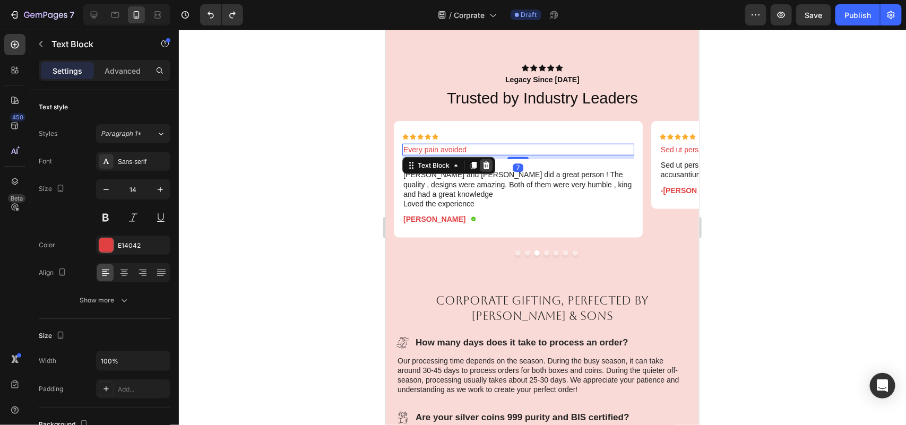
click at [488, 165] on icon at bounding box center [485, 165] width 8 height 8
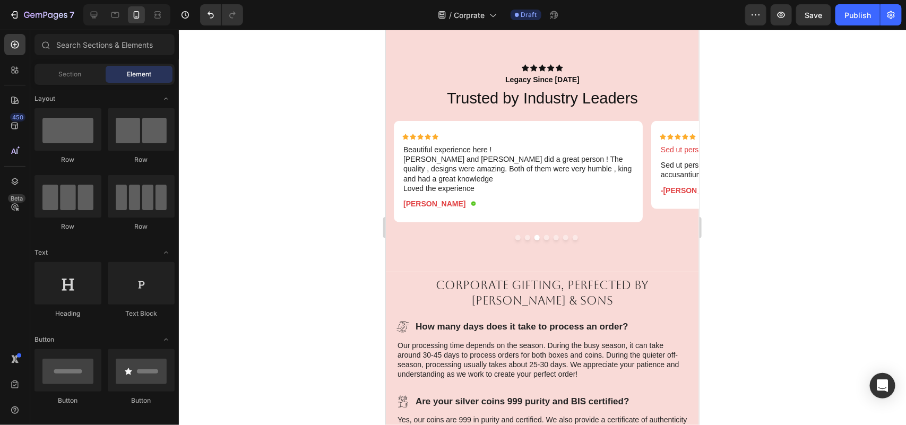
click at [733, 195] on div at bounding box center [542, 227] width 727 height 395
click at [543, 236] on button "Dot" at bounding box center [545, 237] width 5 height 5
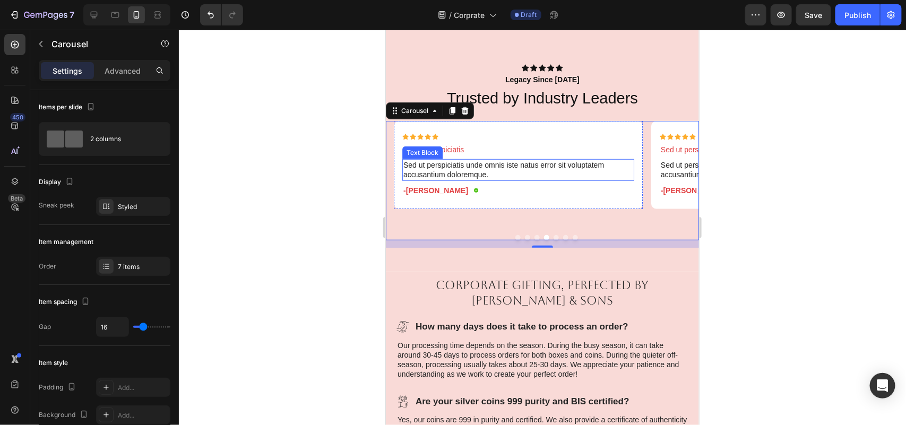
click at [468, 164] on p "Sed ut perspiciatis unde omnis iste natus error sit voluptatem accusantium dolo…" at bounding box center [518, 169] width 230 height 19
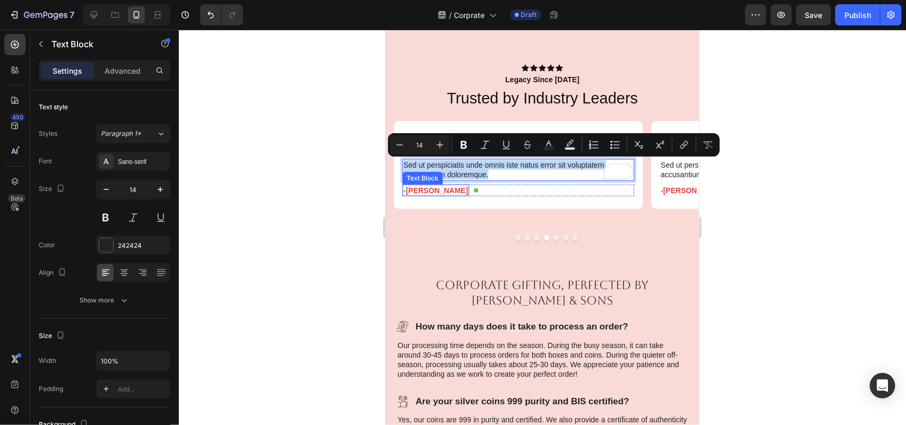
click at [417, 189] on p "-[PERSON_NAME]" at bounding box center [435, 190] width 65 height 10
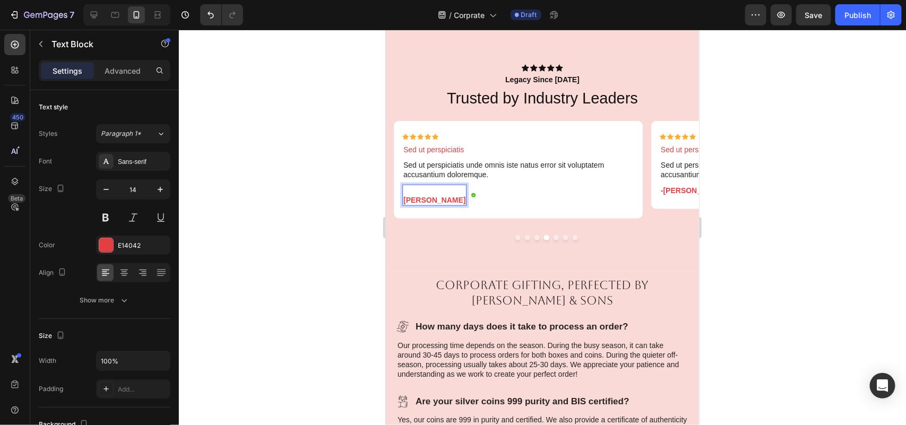
click at [417, 188] on p "[PERSON_NAME]" at bounding box center [434, 194] width 62 height 19
click at [403, 199] on p "⁠⁠⁠⁠⁠⁠⁠ Sanjeet Kathuri" at bounding box center [434, 194] width 62 height 19
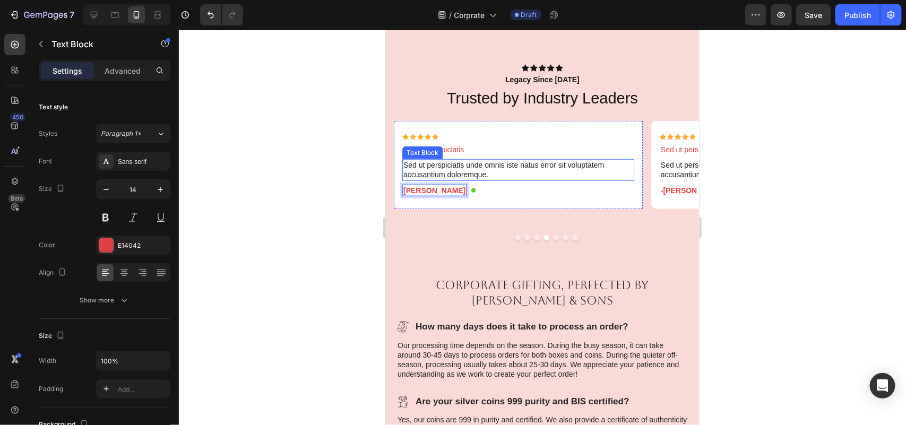
click at [510, 168] on p "Sed ut perspiciatis unde omnis iste natus error sit voluptatem accusantium dolo…" at bounding box center [518, 169] width 230 height 19
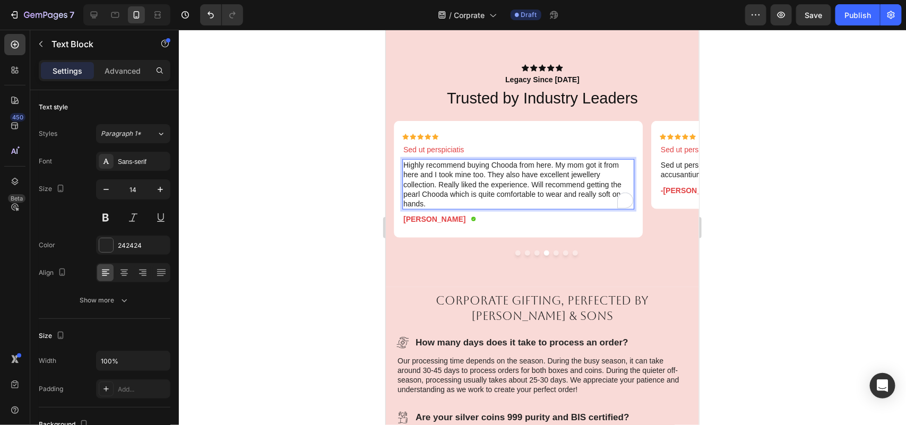
click at [881, 229] on div at bounding box center [542, 227] width 727 height 395
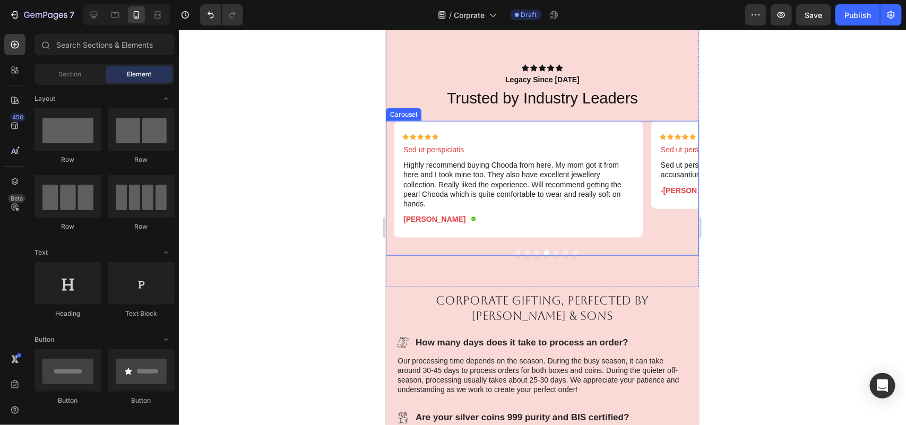
click at [553, 253] on button "Dot" at bounding box center [555, 252] width 5 height 5
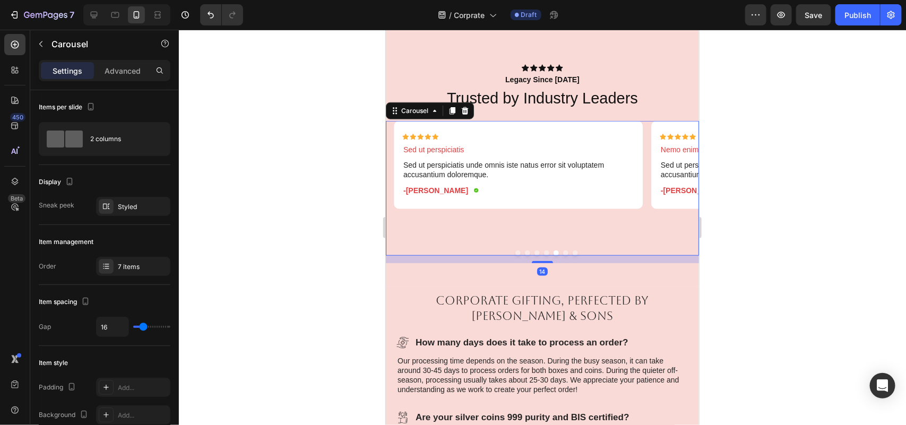
click at [543, 252] on button "Dot" at bounding box center [545, 252] width 5 height 5
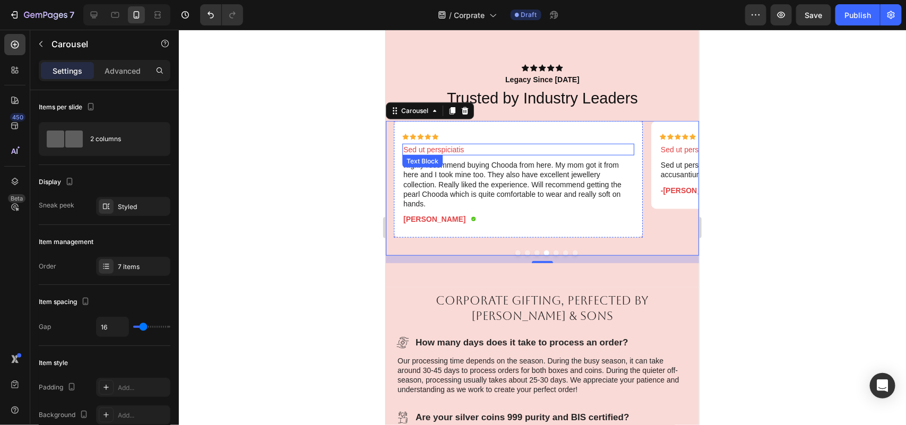
click at [478, 145] on p "Sed ut perspiciatis" at bounding box center [518, 149] width 230 height 10
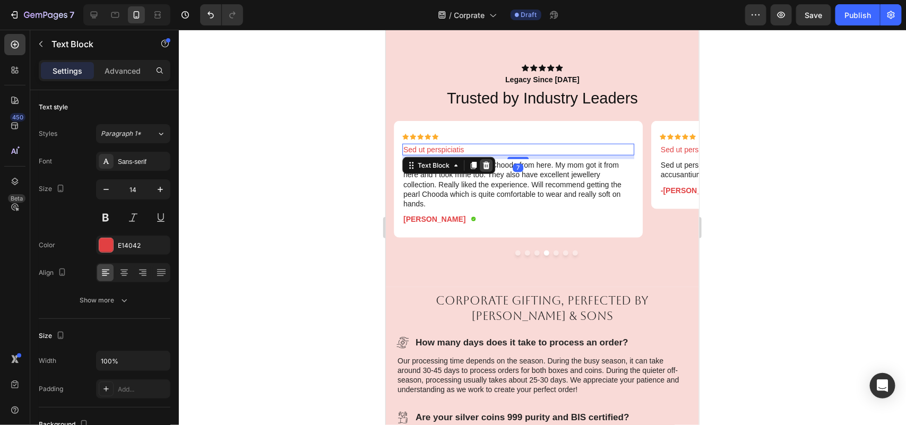
click at [484, 165] on icon at bounding box center [485, 165] width 8 height 8
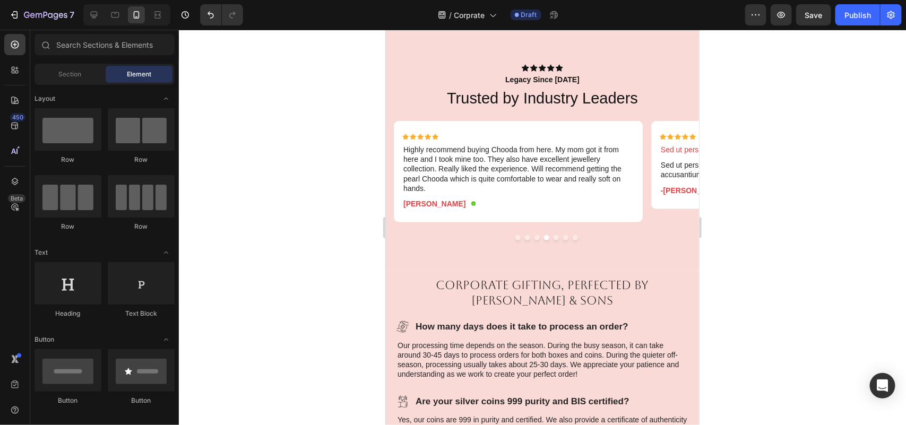
click at [857, 212] on div at bounding box center [542, 227] width 727 height 395
click at [515, 238] on button "Dot" at bounding box center [517, 237] width 5 height 5
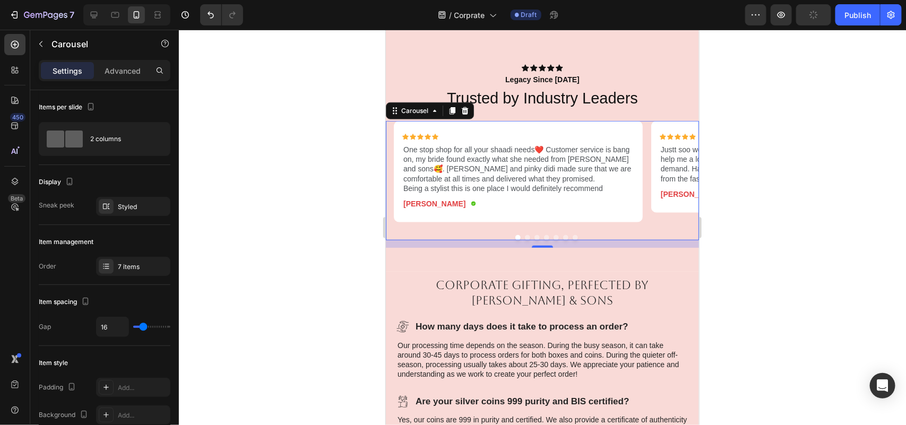
click at [524, 238] on button "Dot" at bounding box center [526, 237] width 5 height 5
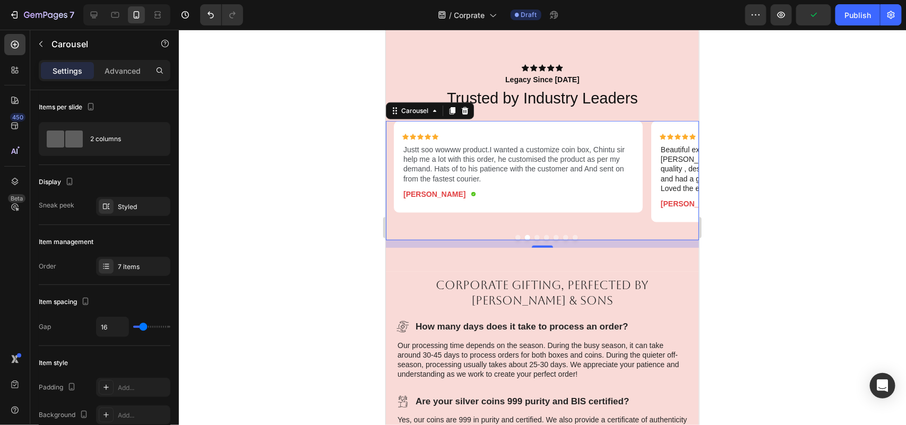
click at [534, 237] on button "Dot" at bounding box center [536, 237] width 5 height 5
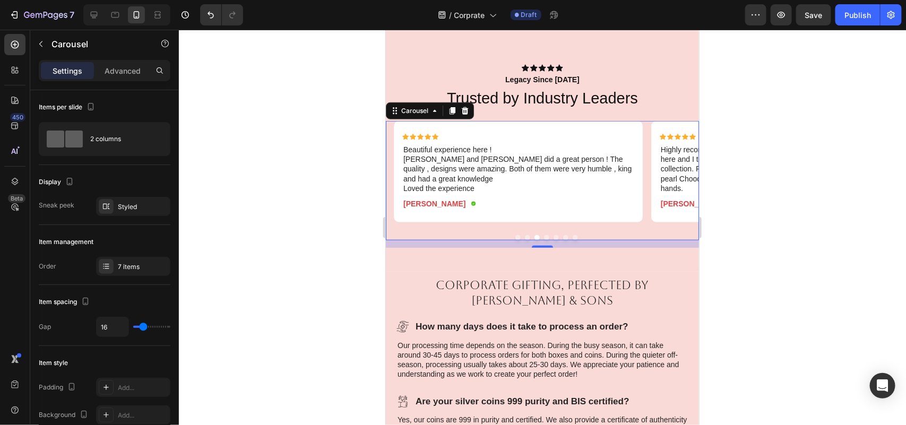
click at [543, 237] on button "Dot" at bounding box center [545, 237] width 5 height 5
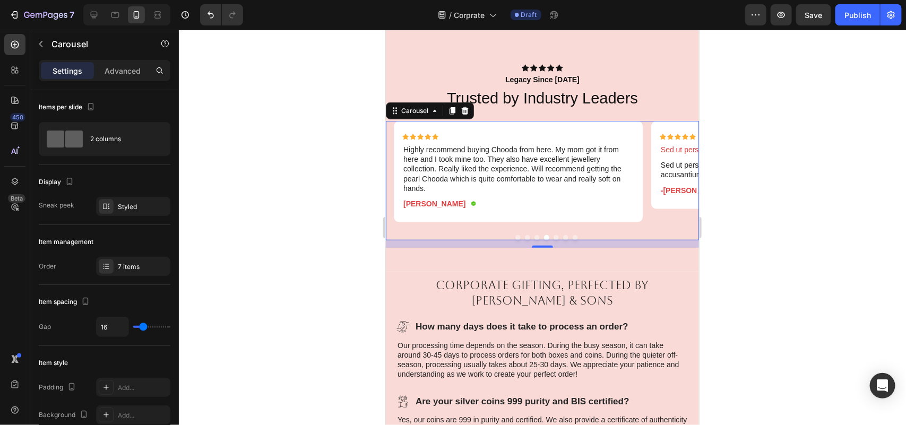
click at [553, 237] on button "Dot" at bounding box center [555, 237] width 5 height 5
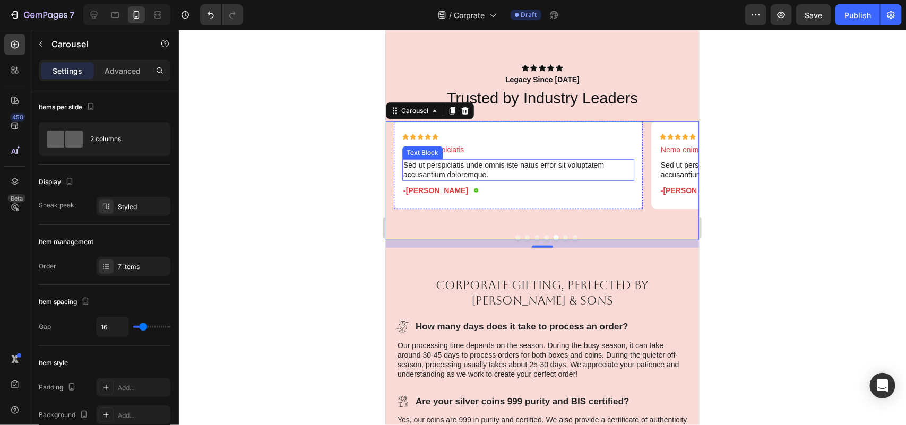
click at [478, 165] on p "Sed ut perspiciatis unde omnis iste natus error sit voluptatem accusantium dolo…" at bounding box center [518, 169] width 230 height 19
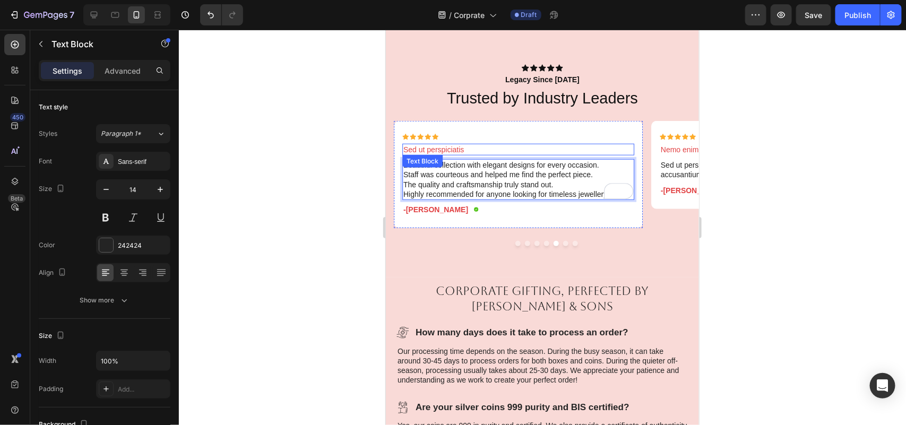
click at [456, 145] on p "Sed ut perspiciatis" at bounding box center [518, 149] width 230 height 10
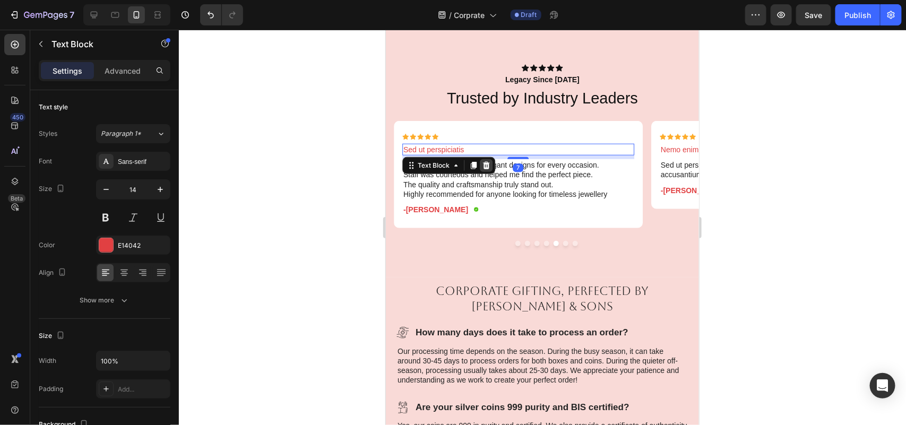
click at [484, 162] on icon at bounding box center [485, 164] width 7 height 7
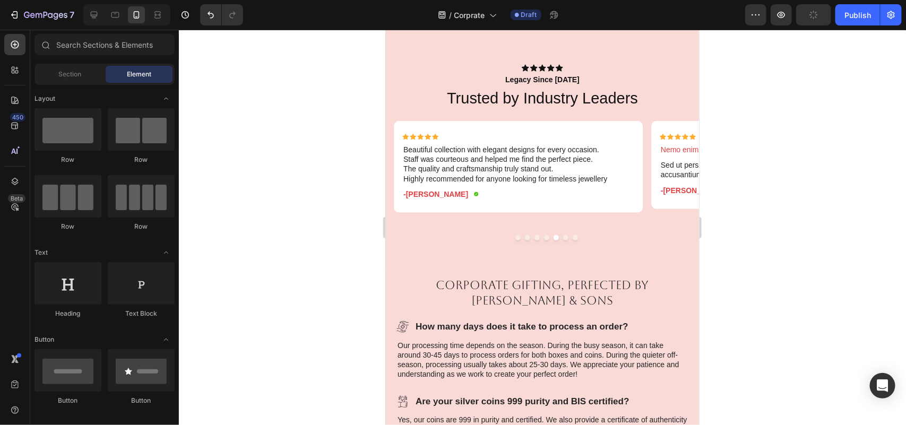
scroll to position [2206, 0]
click at [426, 191] on p "-[PERSON_NAME]" at bounding box center [435, 194] width 65 height 10
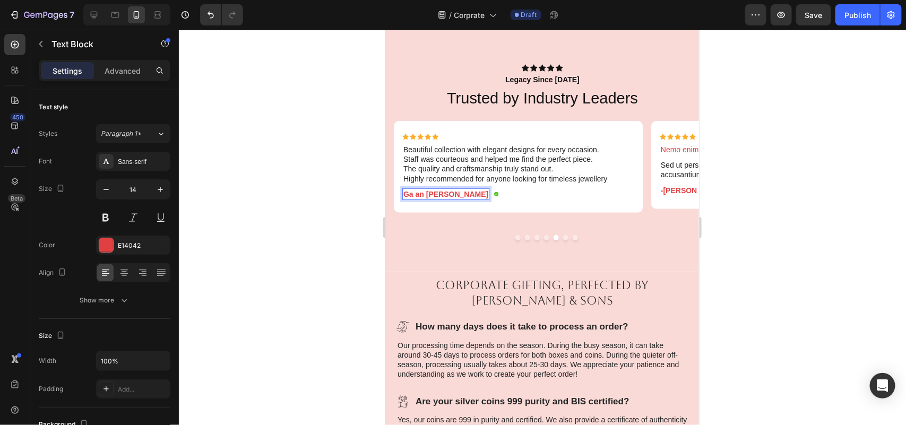
click at [414, 192] on p "Ga an [PERSON_NAME]" at bounding box center [445, 194] width 85 height 10
click at [741, 213] on div at bounding box center [542, 227] width 727 height 395
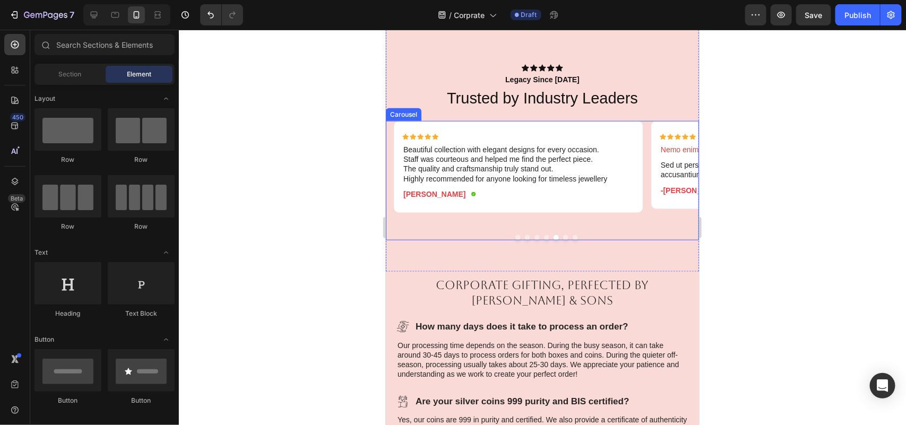
click at [563, 238] on button "Dot" at bounding box center [565, 237] width 5 height 5
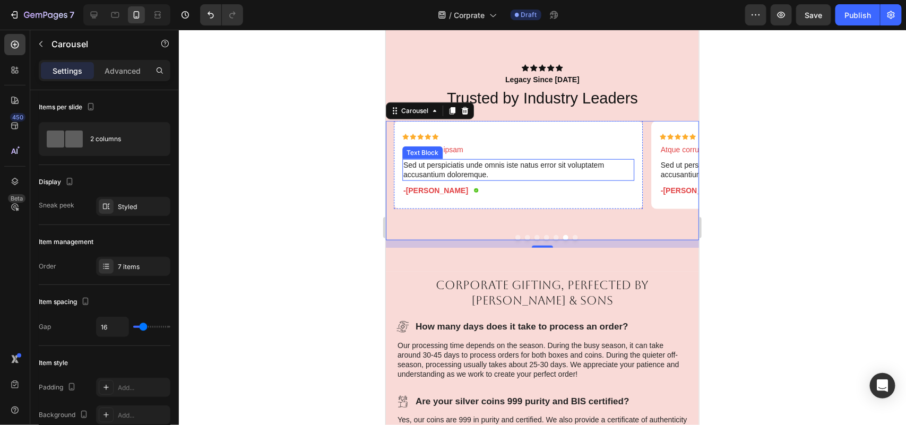
click at [487, 174] on p "Sed ut perspiciatis unde omnis iste natus error sit voluptatem accusantium dolo…" at bounding box center [518, 169] width 230 height 19
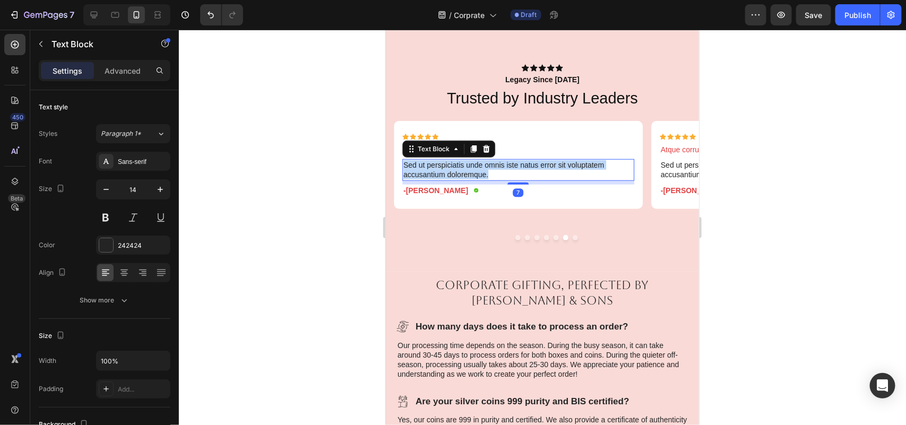
click at [487, 174] on p "Sed ut perspiciatis unde omnis iste natus error sit voluptatem accusantium dolo…" at bounding box center [518, 169] width 230 height 19
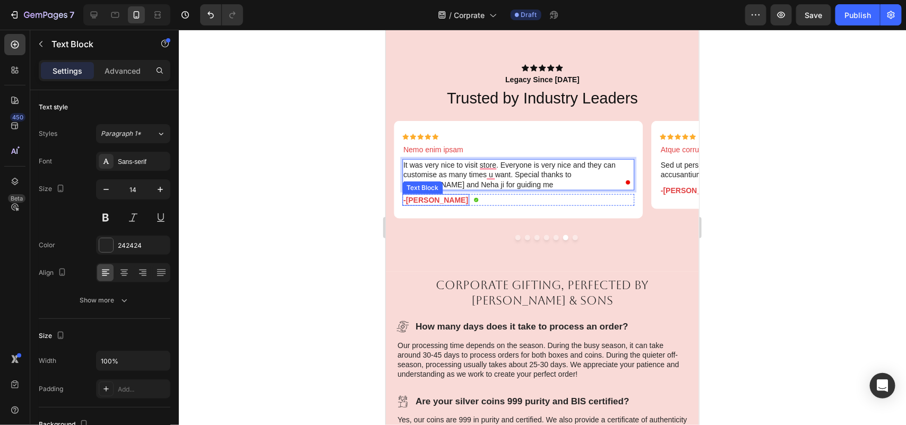
click at [419, 195] on p "-[PERSON_NAME]" at bounding box center [435, 200] width 65 height 10
click at [419, 195] on p "-Ken K." at bounding box center [435, 200] width 65 height 10
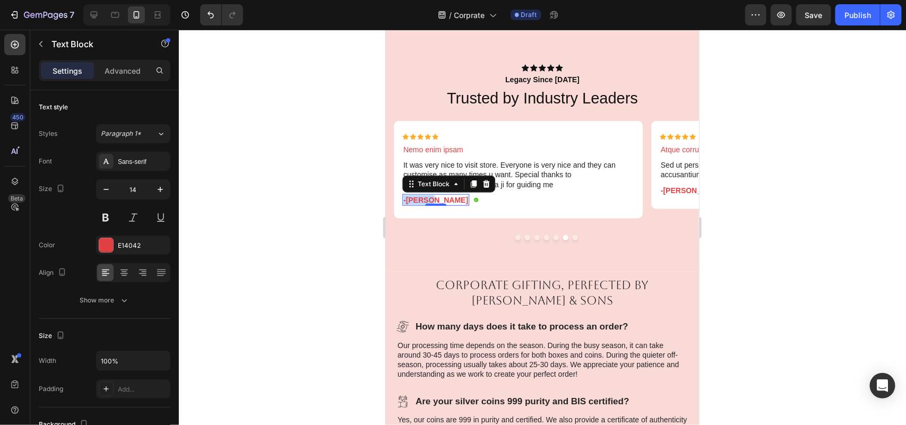
click at [419, 195] on p "-Ken K." at bounding box center [435, 200] width 65 height 10
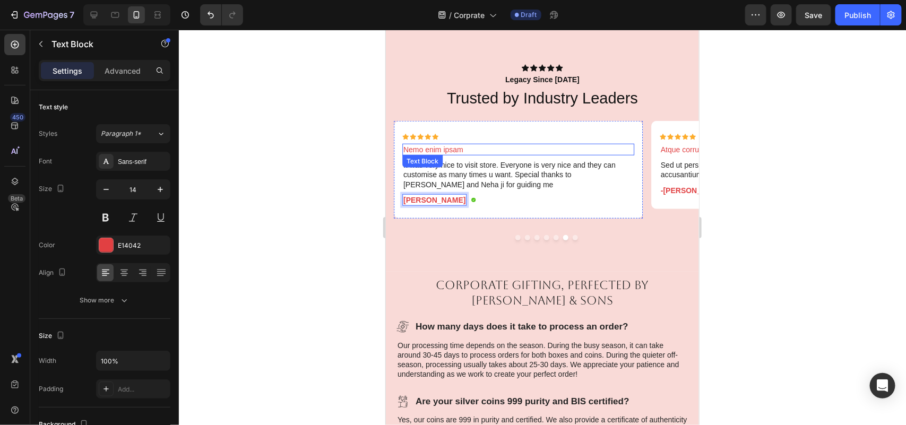
click at [462, 152] on p "Nemo enim ipsam" at bounding box center [518, 149] width 230 height 10
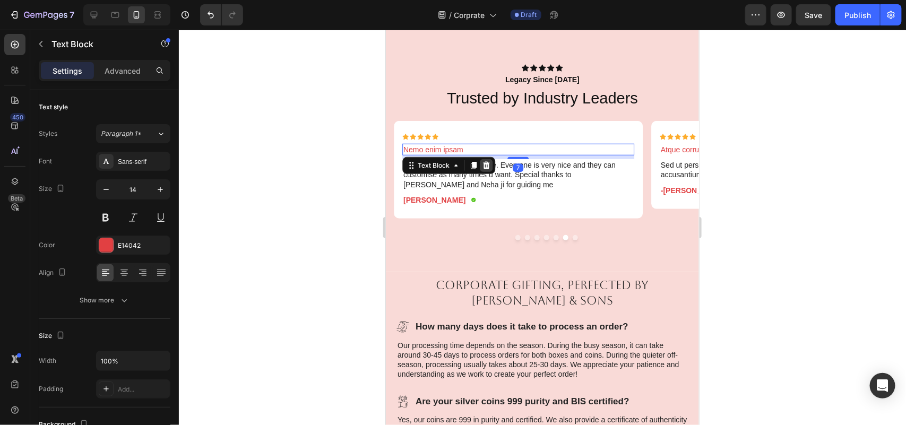
click at [487, 162] on icon at bounding box center [485, 164] width 7 height 7
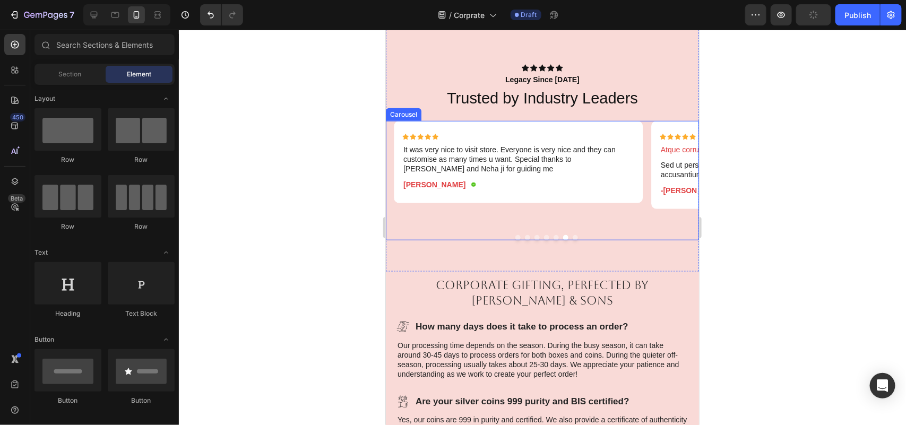
click at [563, 236] on button "Dot" at bounding box center [565, 237] width 5 height 5
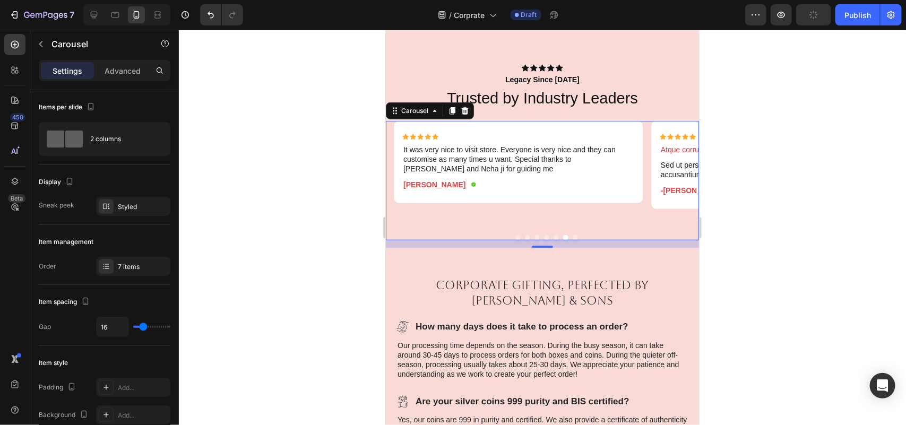
click at [572, 237] on button "Dot" at bounding box center [574, 237] width 5 height 5
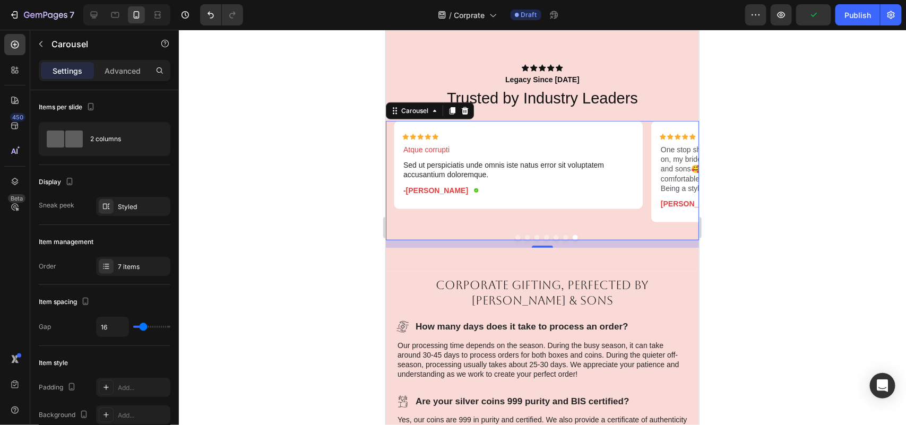
click at [563, 237] on button "Dot" at bounding box center [565, 237] width 5 height 5
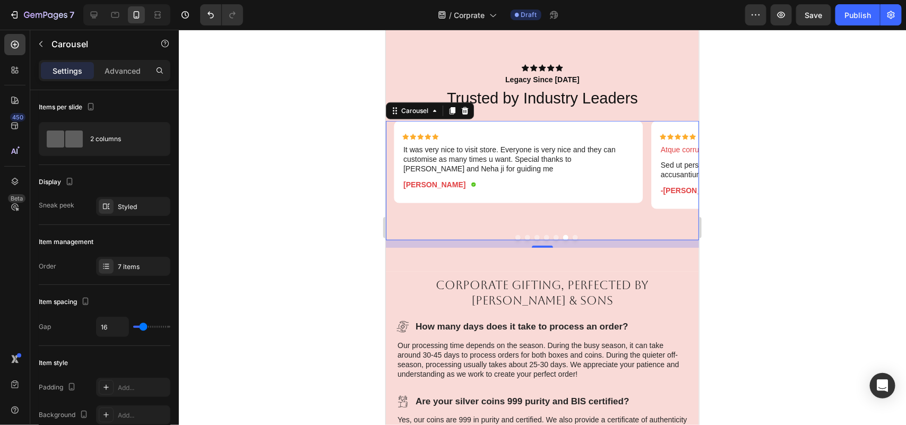
click at [572, 236] on button "Dot" at bounding box center [574, 237] width 5 height 5
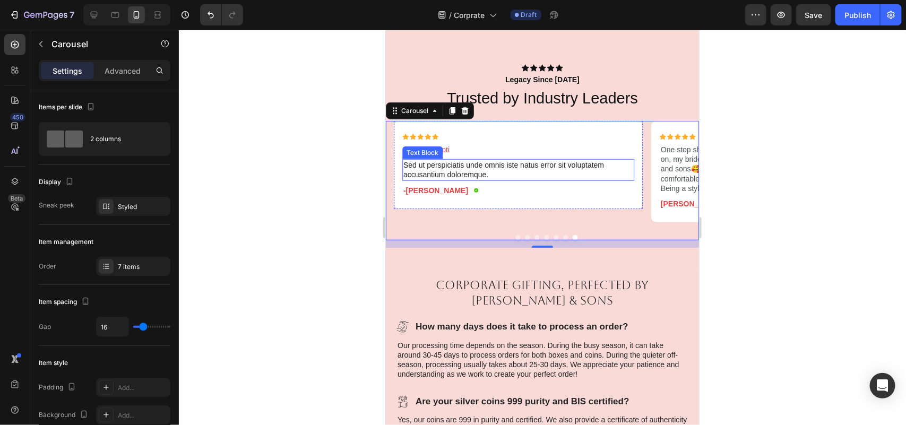
click at [485, 167] on p "Sed ut perspiciatis unde omnis iste natus error sit voluptatem accusantium dolo…" at bounding box center [518, 169] width 230 height 19
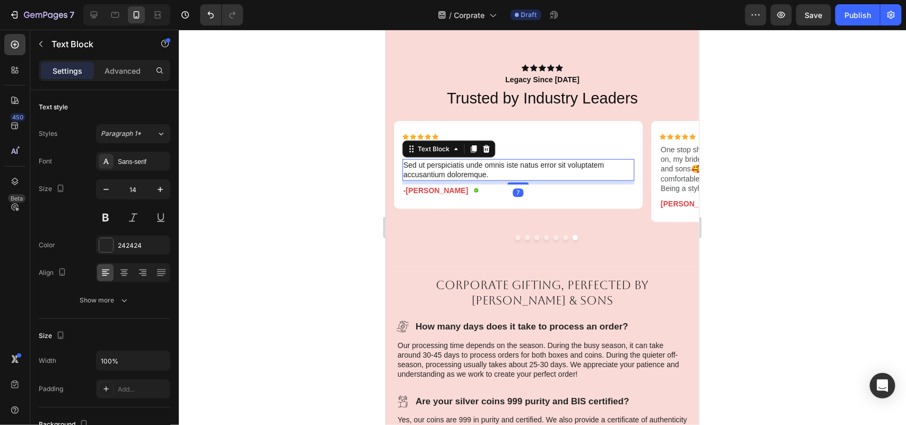
click at [485, 167] on p "Sed ut perspiciatis unde omnis iste natus error sit voluptatem accusantium dolo…" at bounding box center [518, 169] width 230 height 19
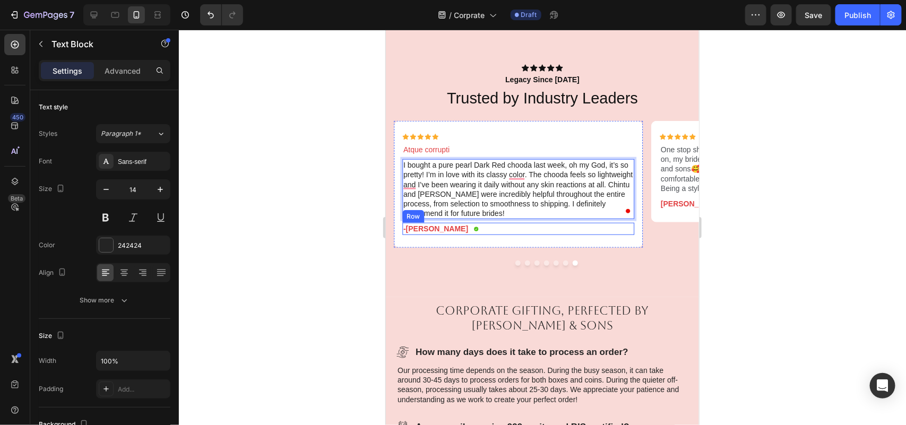
click at [420, 227] on p "-Dick S." at bounding box center [435, 228] width 65 height 10
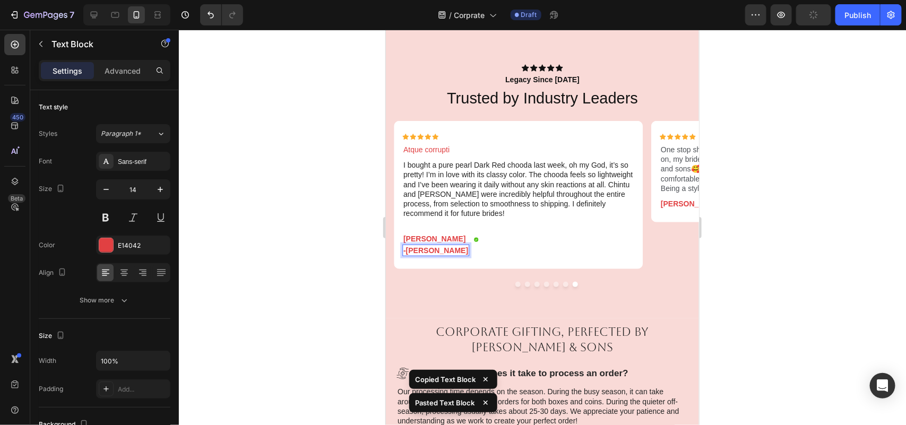
click at [765, 247] on div at bounding box center [542, 227] width 727 height 395
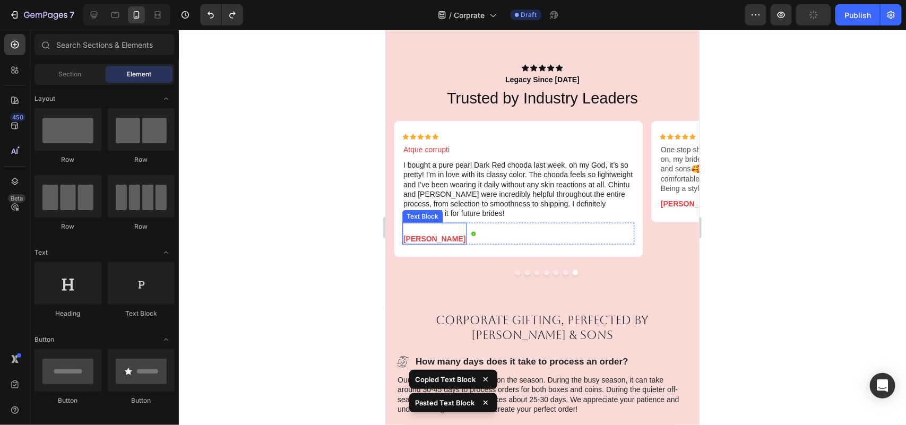
click at [426, 235] on strong "[PERSON_NAME]" at bounding box center [434, 238] width 62 height 8
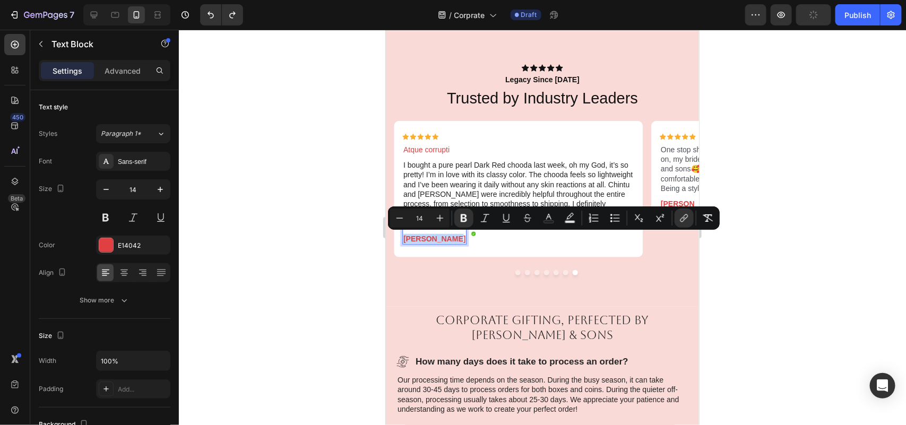
click at [412, 236] on strong "[PERSON_NAME]" at bounding box center [434, 238] width 62 height 8
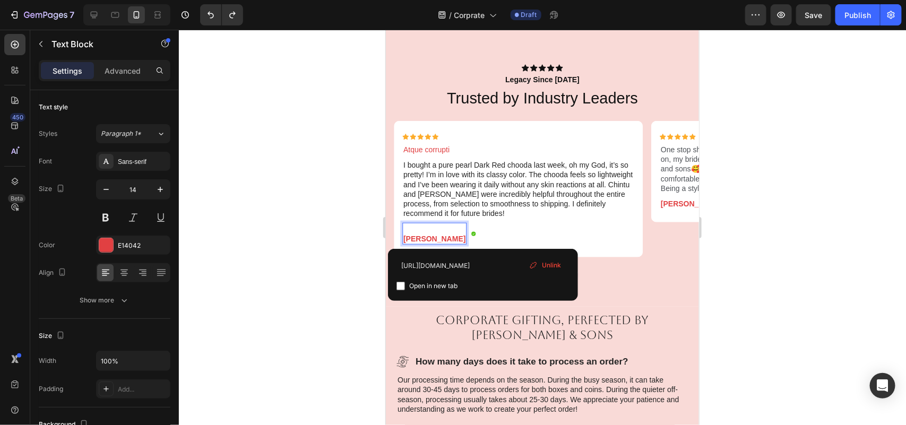
click at [406, 240] on strong "[PERSON_NAME]" at bounding box center [434, 238] width 62 height 8
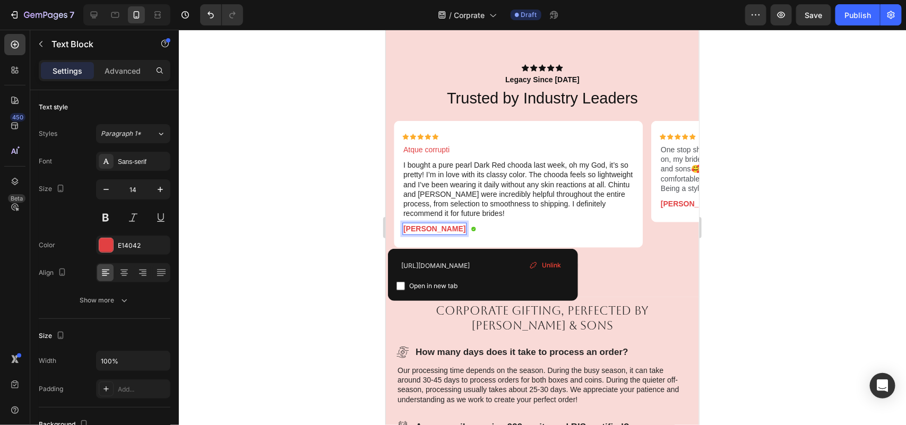
click at [800, 249] on div at bounding box center [542, 227] width 727 height 395
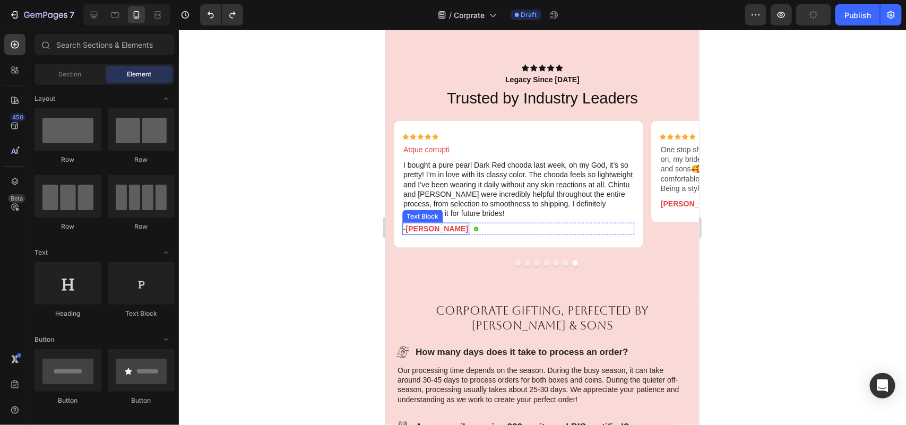
click at [417, 229] on p "-Dick S." at bounding box center [435, 228] width 65 height 10
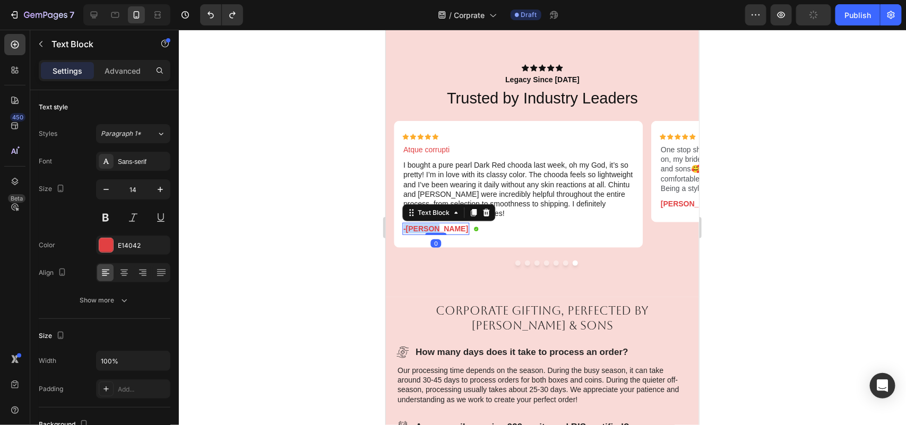
click at [417, 229] on p "-Dick S." at bounding box center [435, 228] width 65 height 10
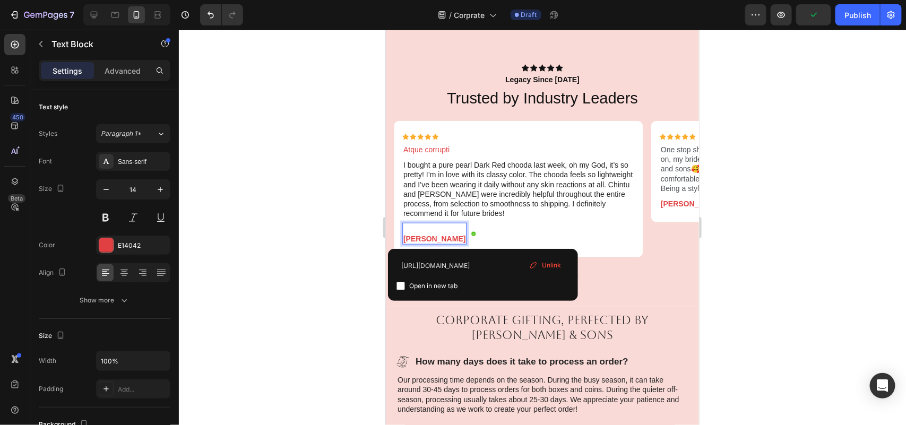
click at [402, 241] on div "Mehnoor Kaur ⁠⁠⁠⁠⁠⁠⁠" at bounding box center [434, 232] width 64 height 21
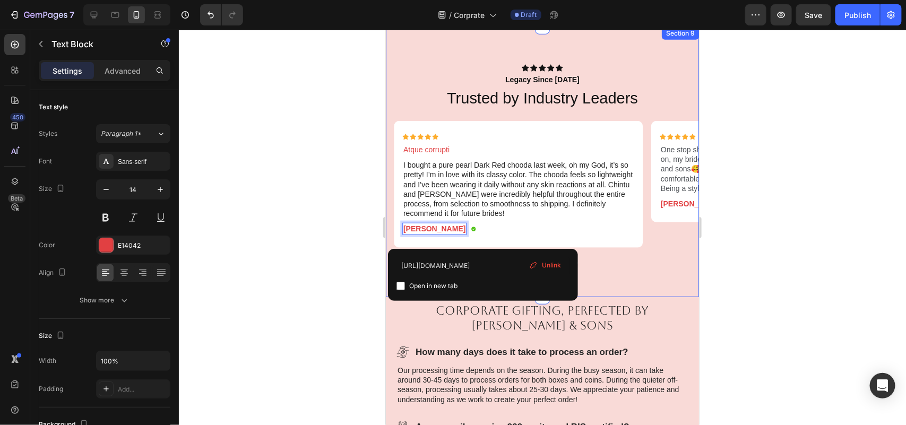
click at [805, 271] on div at bounding box center [542, 227] width 727 height 395
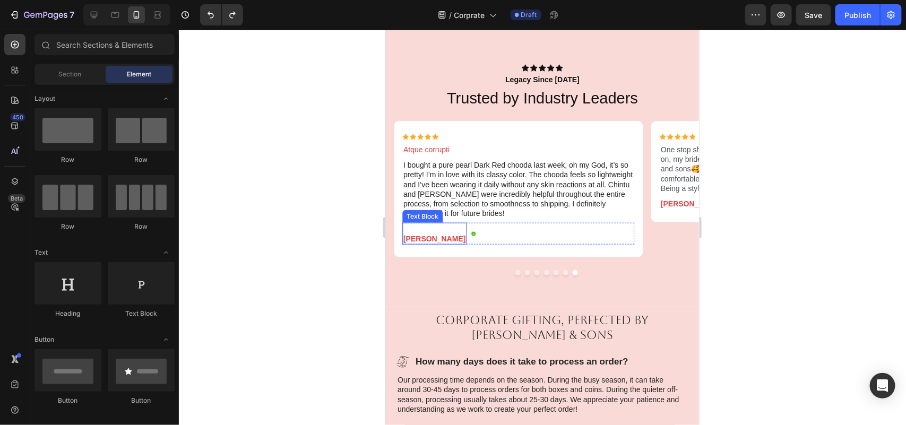
click at [420, 237] on strong "[PERSON_NAME]" at bounding box center [434, 238] width 62 height 8
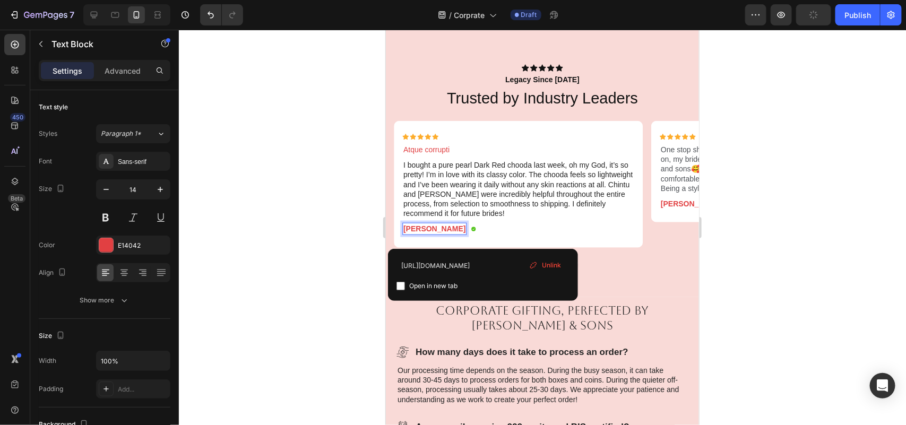
click at [905, 279] on div at bounding box center [542, 227] width 727 height 395
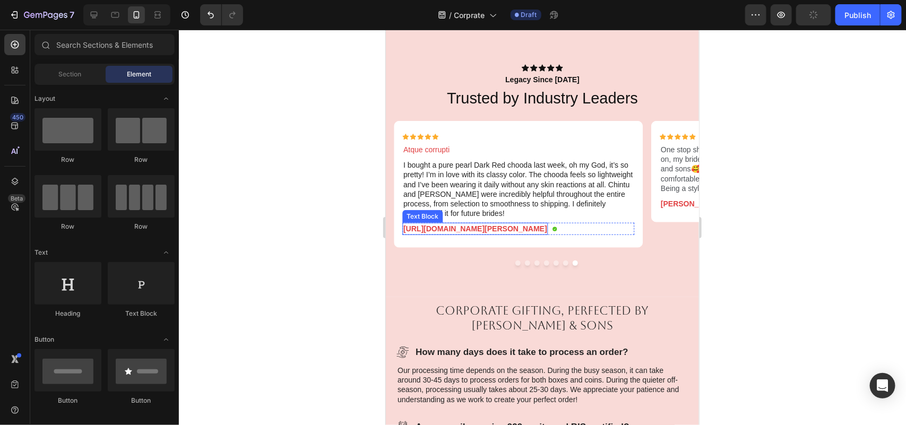
click at [484, 231] on strong "https://www.google.com/maps/contrib/103132353084454694447/reviews?hl=en-IN" at bounding box center [443, 228] width 81 height 8
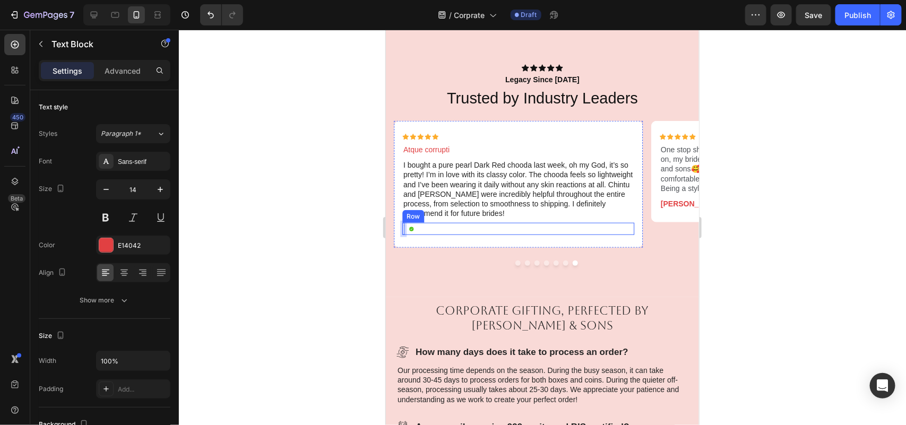
click at [404, 227] on div "Text Block 0 Icon Row" at bounding box center [518, 228] width 232 height 12
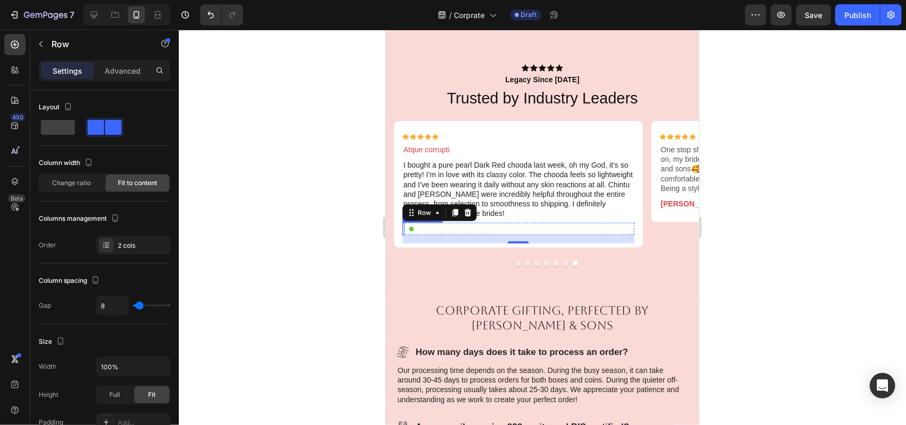
click at [402, 228] on div "Rich Text Editor. Editing area: main" at bounding box center [403, 228] width 2 height 12
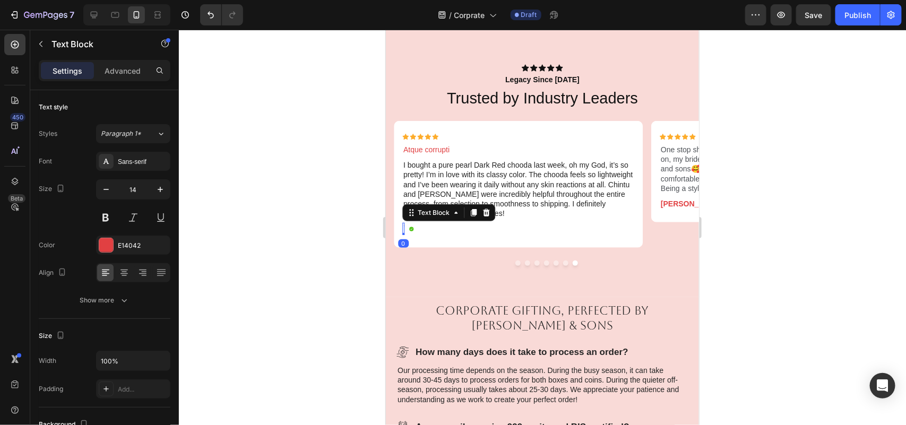
click at [402, 228] on div "Rich Text Editor. Editing area: main" at bounding box center [403, 228] width 2 height 12
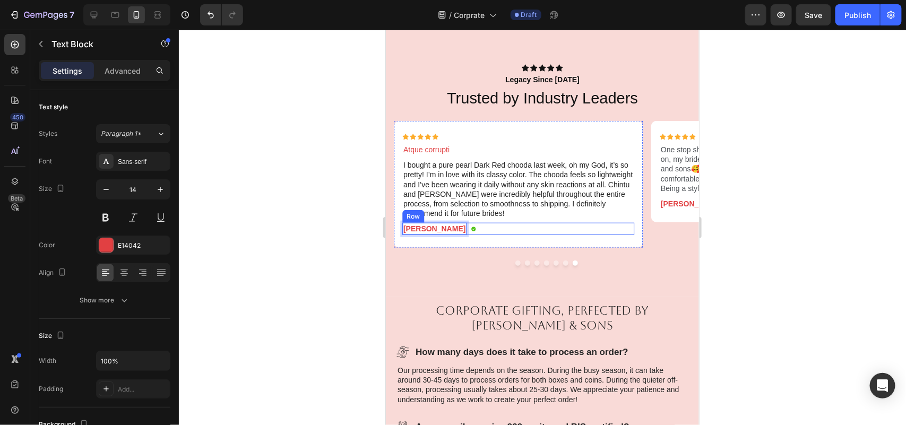
drag, startPoint x: 784, startPoint y: 223, endPoint x: 775, endPoint y: 232, distance: 12.8
click at [784, 223] on div at bounding box center [542, 227] width 727 height 395
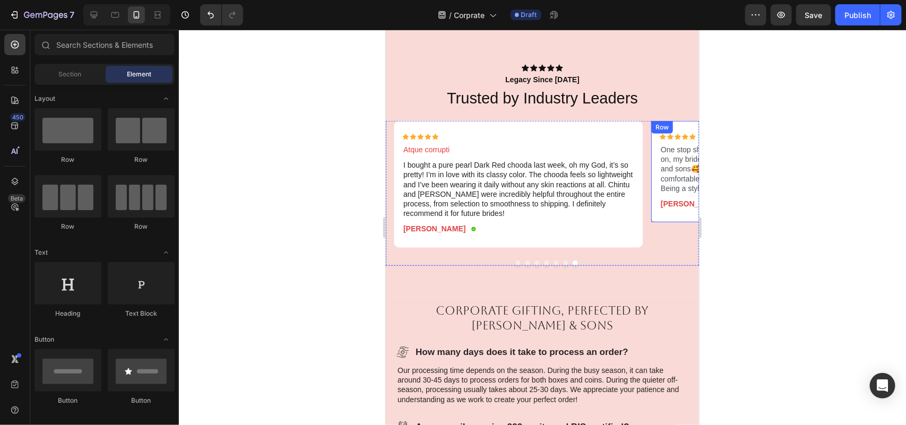
click at [521, 208] on div "Icon Icon Icon Icon Icon Icon List One stop shop for all your shaadi needs❤️ Cu…" at bounding box center [545, 183] width 305 height 127
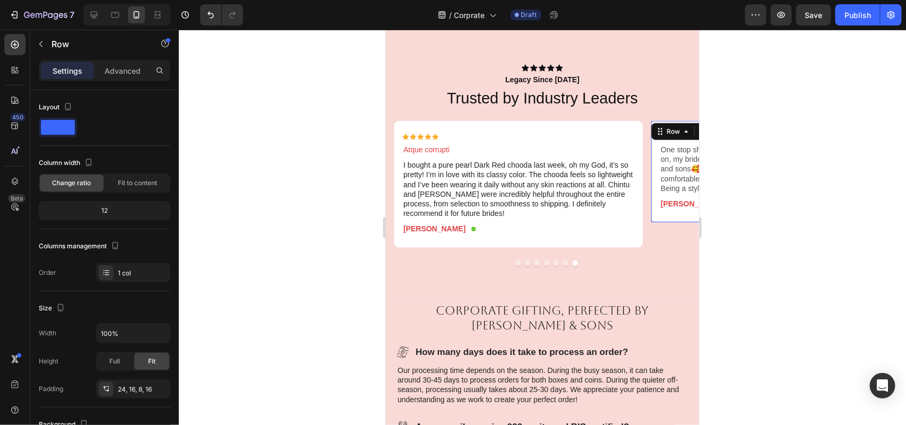
drag, startPoint x: 743, startPoint y: 209, endPoint x: 721, endPoint y: 245, distance: 42.9
click at [744, 209] on div at bounding box center [542, 227] width 727 height 395
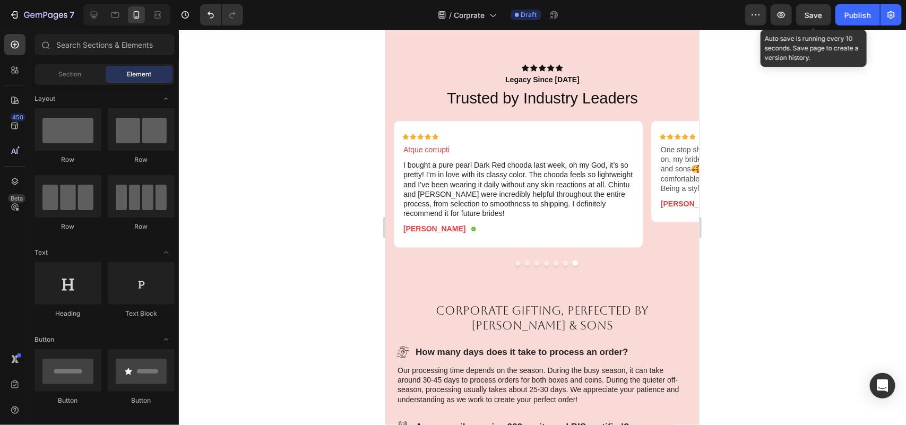
drag, startPoint x: 810, startPoint y: 16, endPoint x: 717, endPoint y: 178, distance: 187.3
click at [810, 16] on span "Save" at bounding box center [814, 15] width 18 height 9
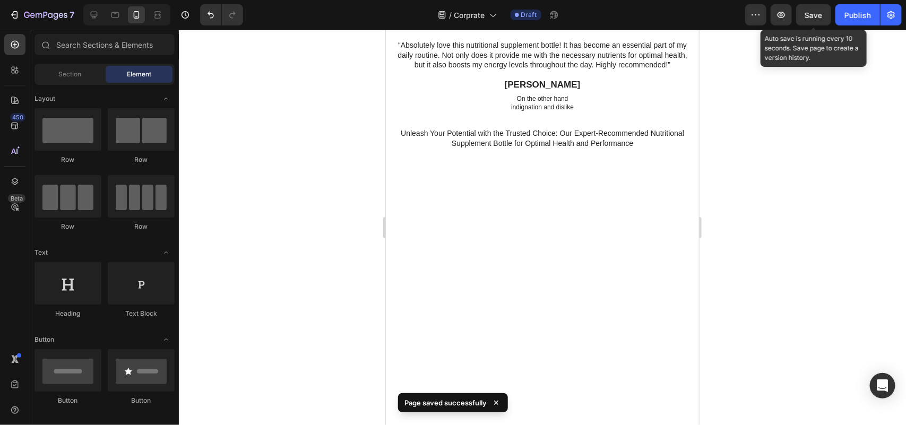
scroll to position [3002, 0]
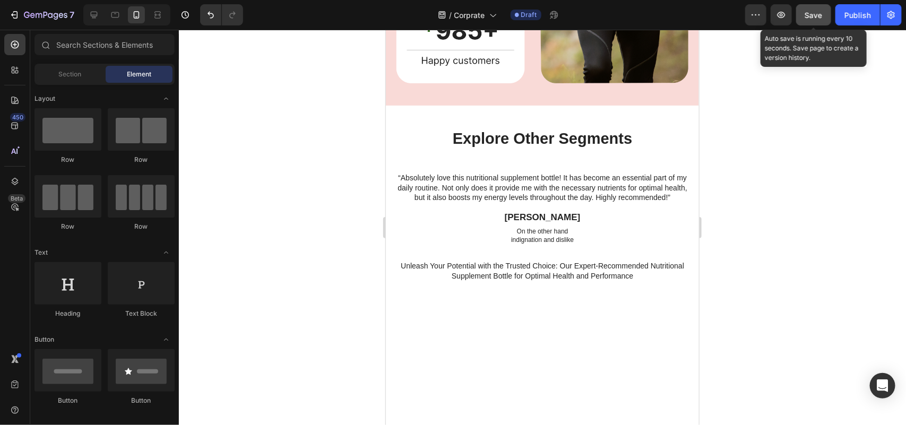
drag, startPoint x: 819, startPoint y: 10, endPoint x: 710, endPoint y: 177, distance: 199.5
click at [818, 11] on span "Save" at bounding box center [814, 15] width 18 height 9
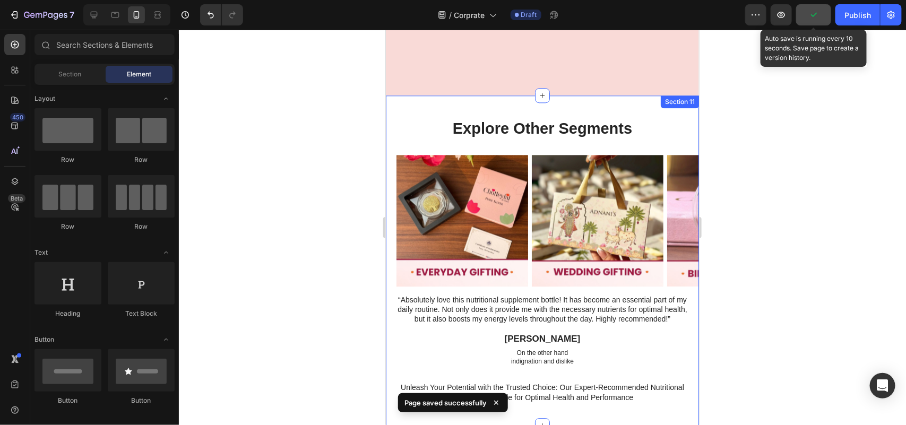
scroll to position [3134, 0]
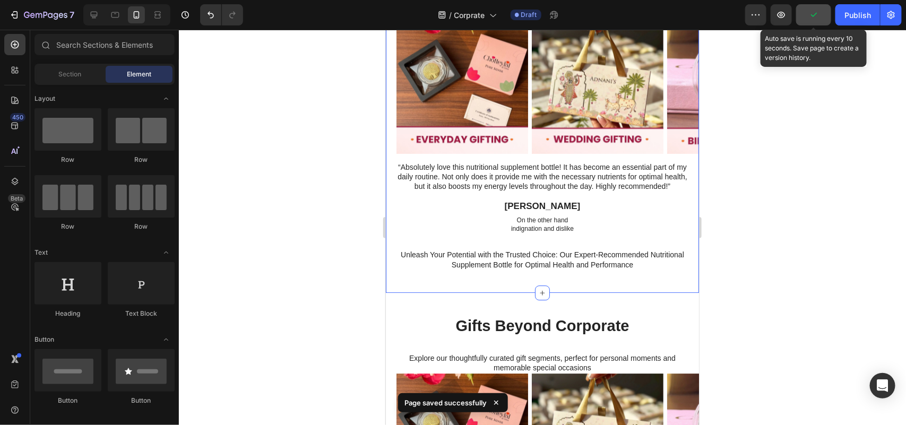
click at [619, 245] on div "Explore Other Segments Heading “Absolutely love this nutritional supplement bot…" at bounding box center [541, 128] width 313 height 286
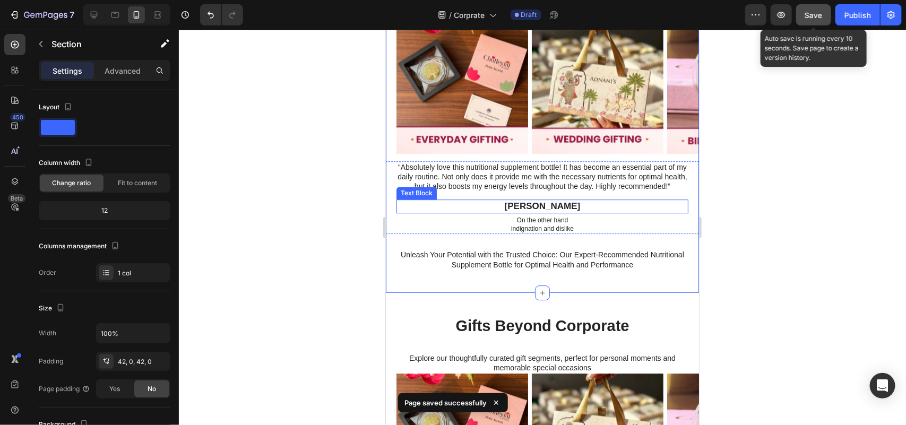
click at [566, 212] on p "[PERSON_NAME]" at bounding box center [542, 206] width 290 height 12
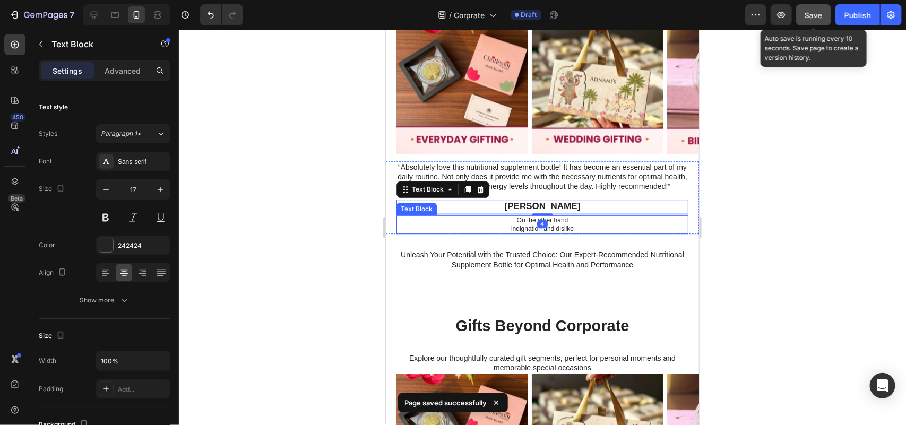
click at [595, 233] on p "indignation and dislike" at bounding box center [542, 228] width 290 height 8
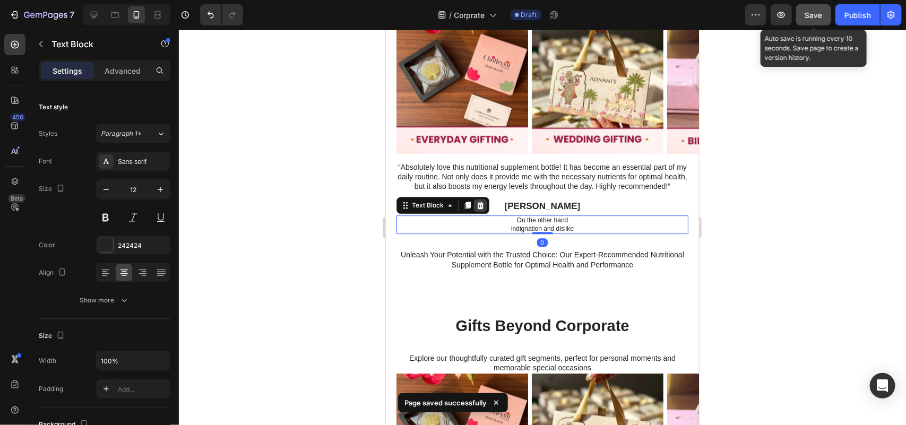
click at [485, 211] on div at bounding box center [479, 204] width 13 height 13
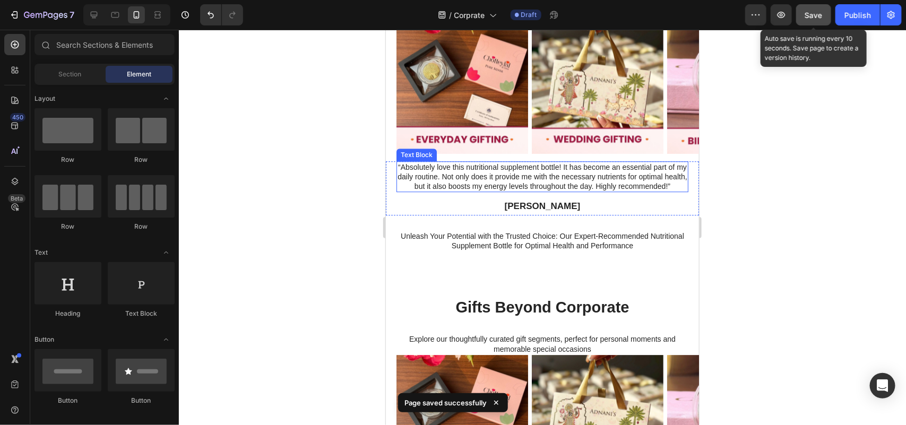
click at [563, 186] on p "“Absolutely love this nutritional supplement bottle! It has become an essential…" at bounding box center [542, 176] width 290 height 29
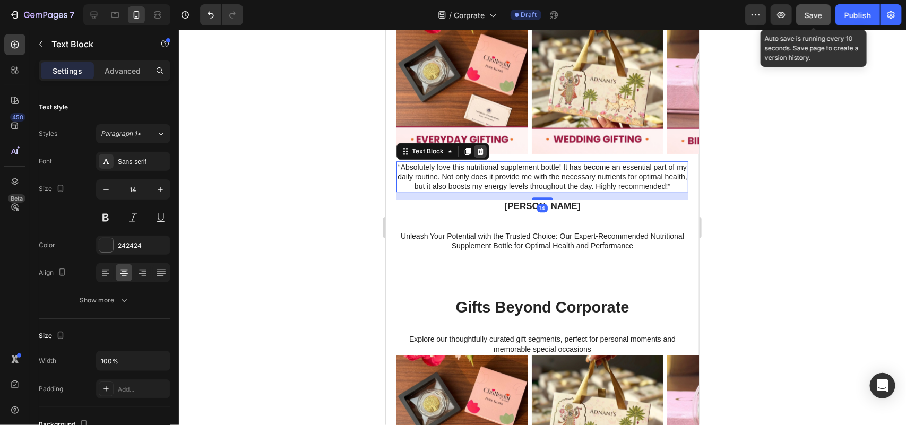
click at [479, 149] on icon at bounding box center [480, 149] width 7 height 7
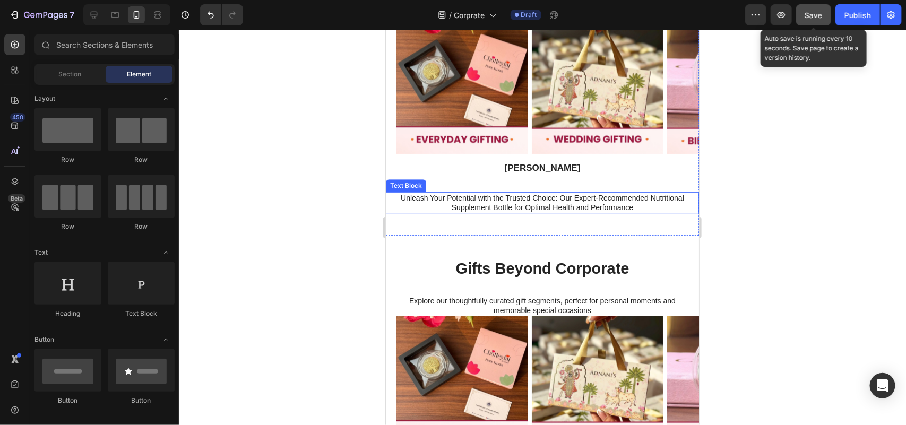
click at [558, 197] on p "Unleash Your Potential with the Trusted Choice: Our Expert-Recommended Nutritio…" at bounding box center [542, 202] width 290 height 19
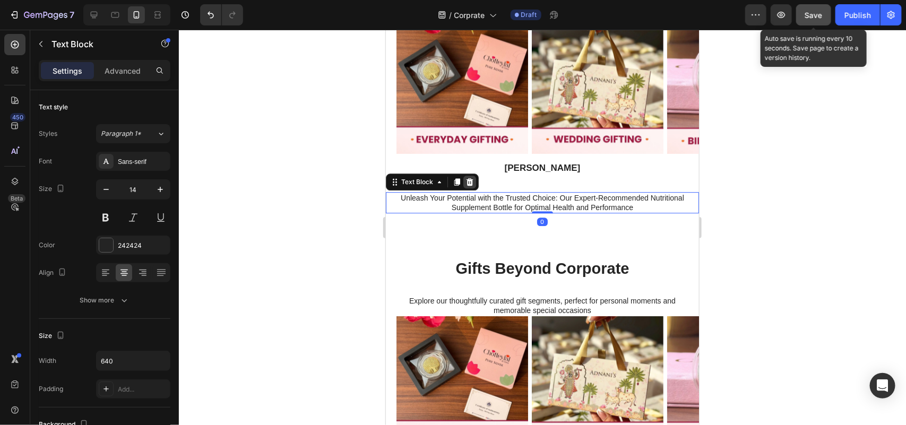
click at [469, 183] on icon at bounding box center [469, 181] width 7 height 7
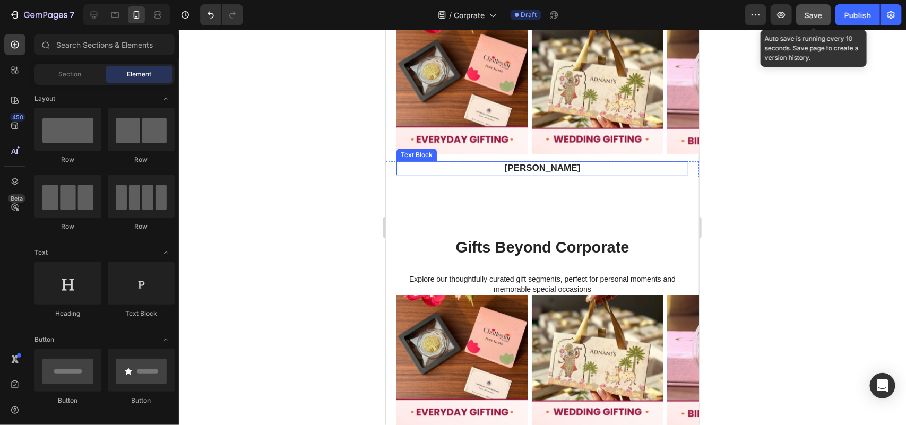
click at [556, 170] on p "[PERSON_NAME]" at bounding box center [542, 168] width 290 height 12
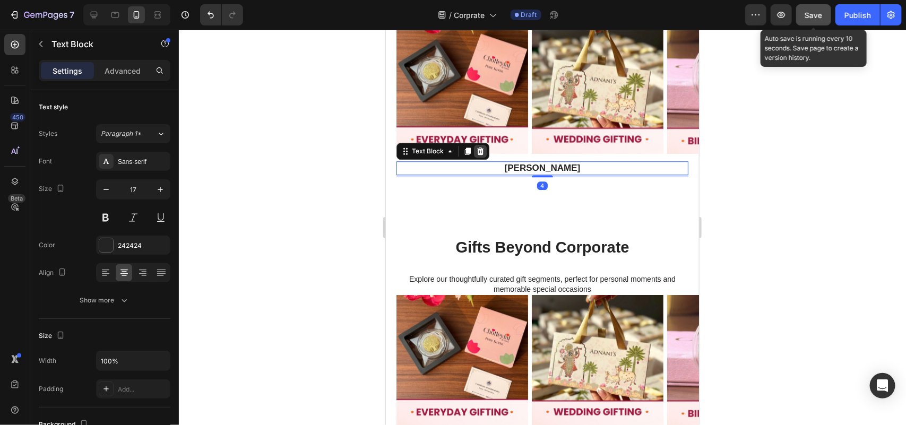
click at [481, 154] on div at bounding box center [479, 150] width 13 height 13
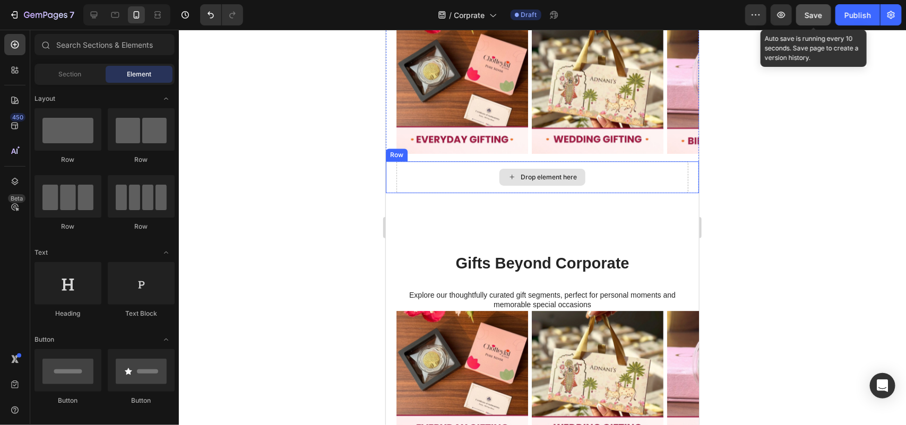
click at [600, 184] on div "Drop element here" at bounding box center [542, 177] width 292 height 32
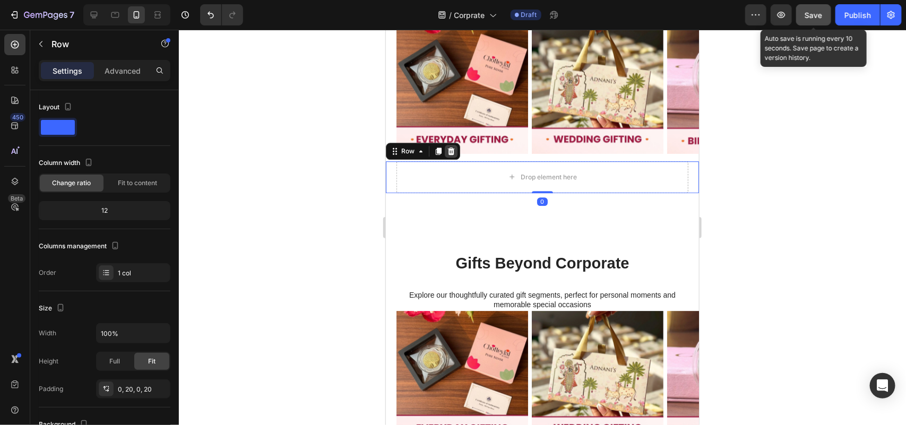
click at [455, 149] on div at bounding box center [450, 150] width 13 height 13
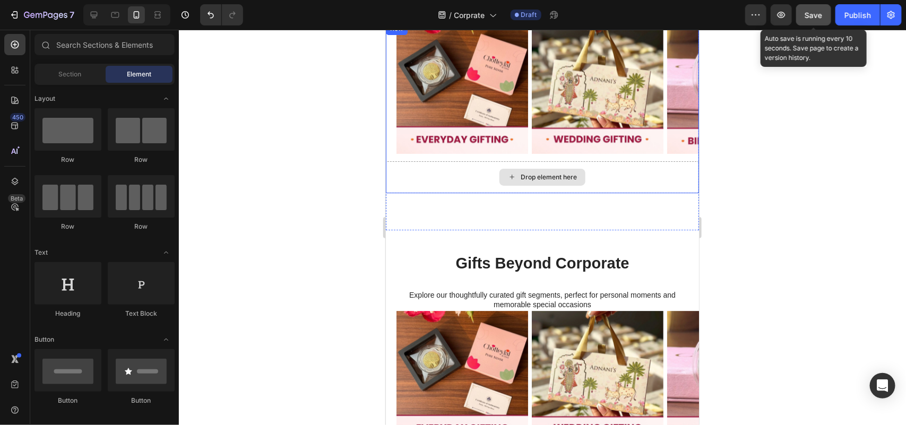
click at [684, 175] on div "Drop element here" at bounding box center [541, 177] width 313 height 32
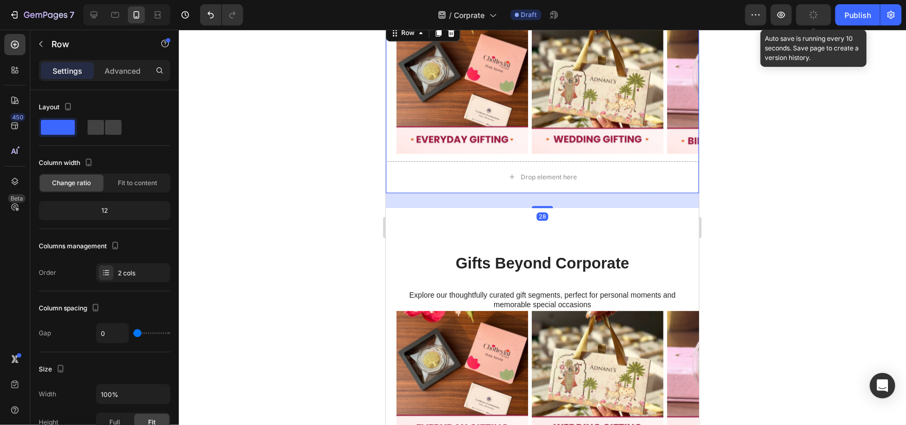
click at [430, 159] on div "Image Image Image Image Carousel" at bounding box center [541, 91] width 313 height 139
click at [580, 172] on div "Drop element here" at bounding box center [541, 177] width 313 height 32
drag, startPoint x: 774, startPoint y: 171, endPoint x: 799, endPoint y: 202, distance: 39.6
click at [776, 171] on div at bounding box center [542, 227] width 727 height 395
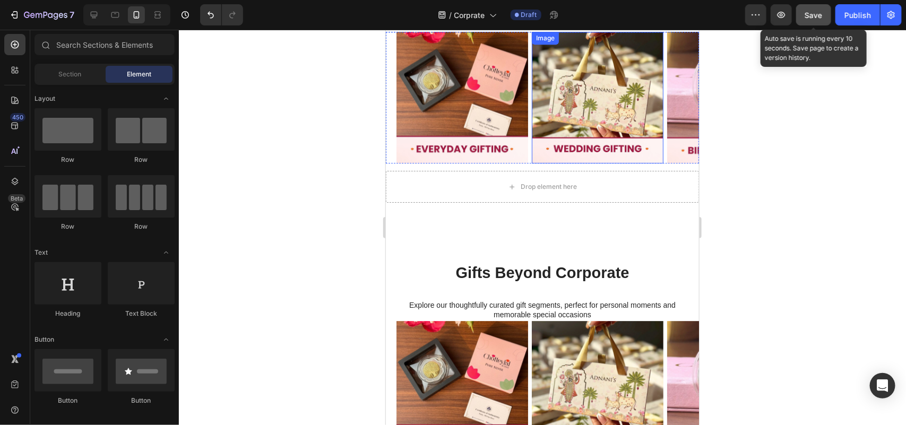
scroll to position [3002, 0]
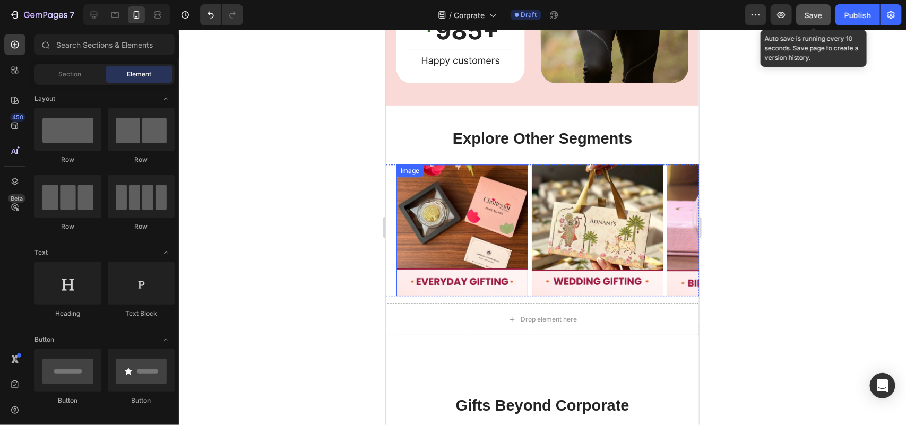
click at [462, 164] on img at bounding box center [462, 230] width 132 height 132
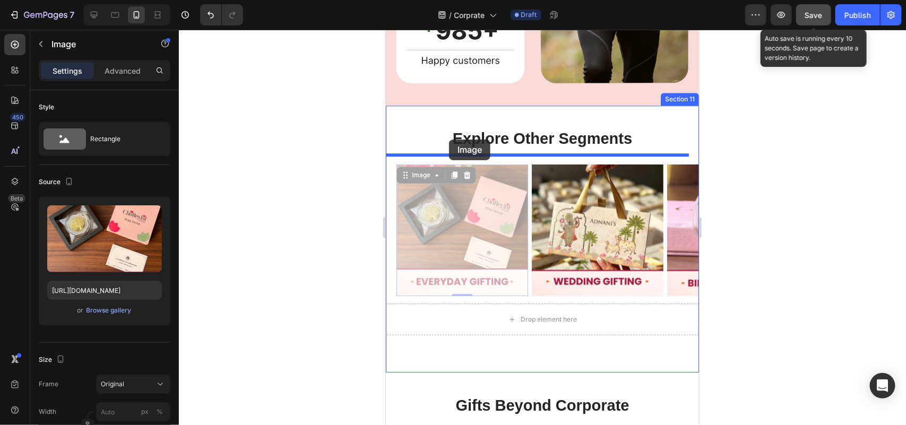
drag, startPoint x: 422, startPoint y: 167, endPoint x: 1163, endPoint y: 264, distance: 747.3
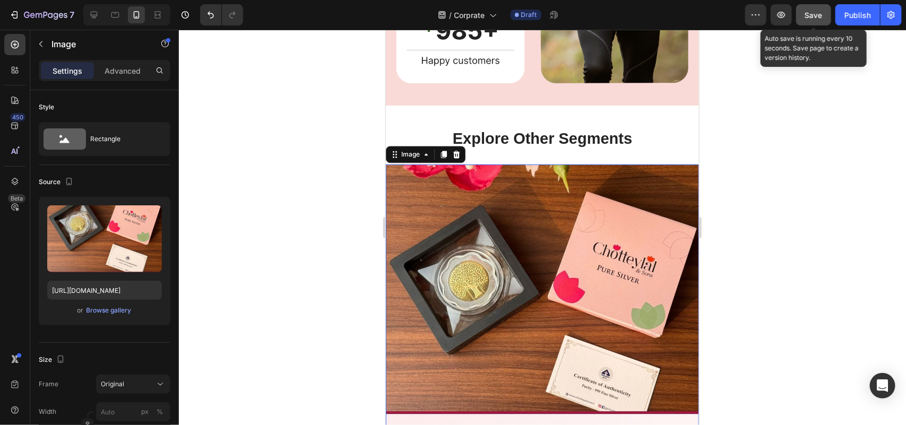
click at [809, 235] on div at bounding box center [542, 227] width 727 height 395
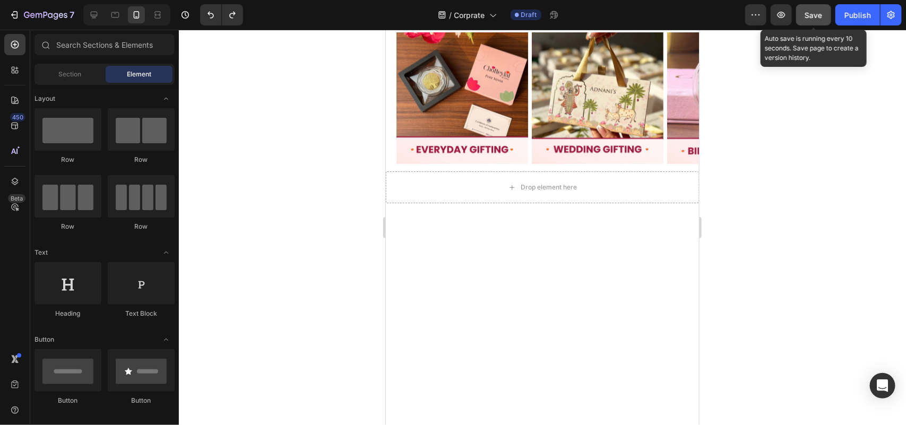
scroll to position [2805, 0]
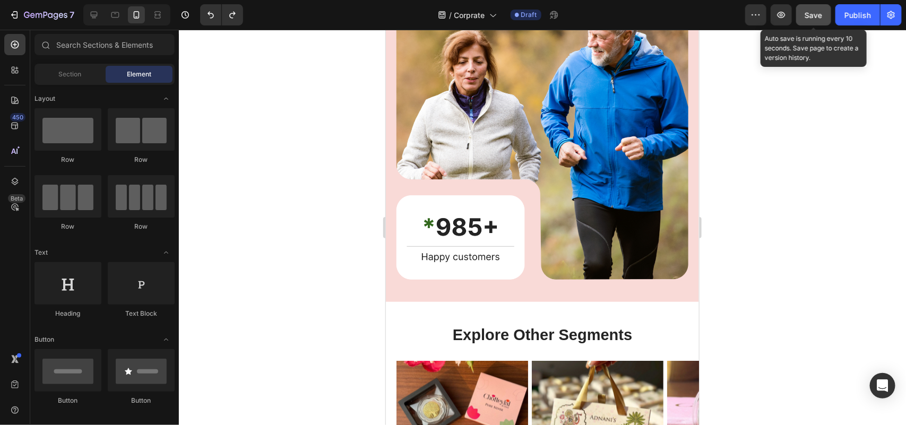
click at [768, 219] on div at bounding box center [542, 227] width 727 height 395
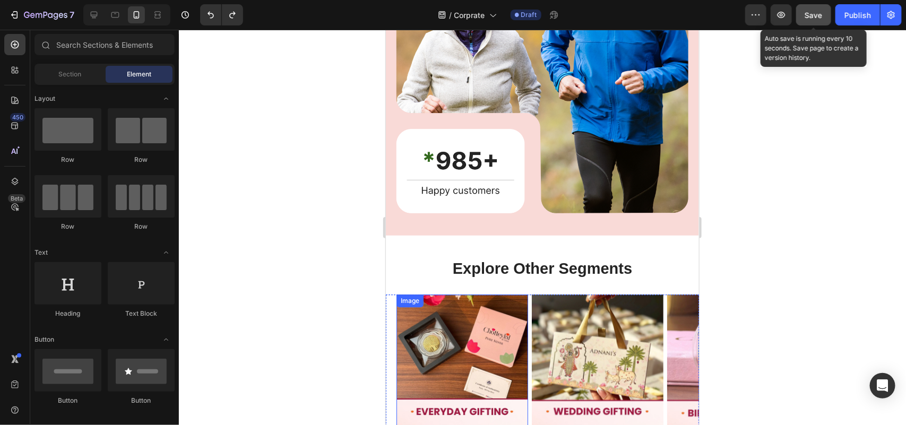
scroll to position [3004, 0]
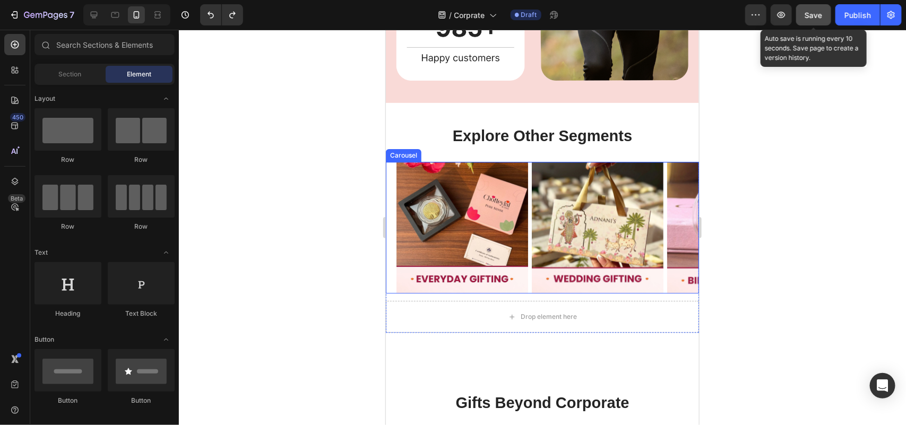
click at [390, 279] on div "Image Image Image Image Carousel" at bounding box center [541, 227] width 313 height 132
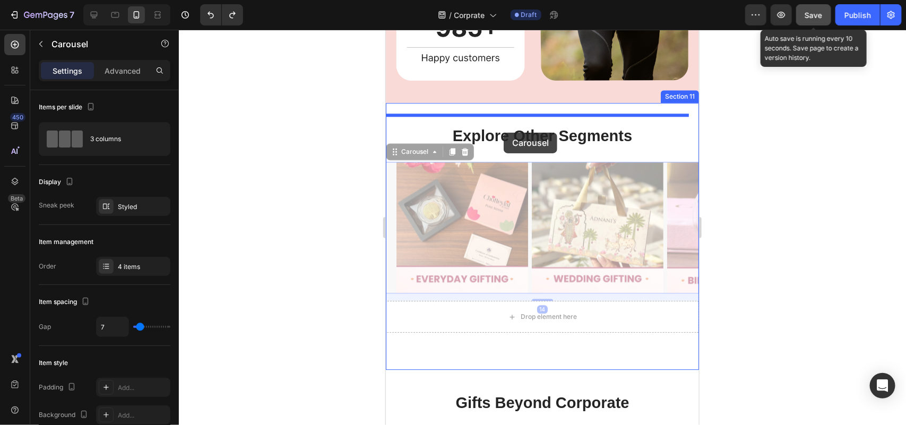
drag, startPoint x: 410, startPoint y: 144, endPoint x: 503, endPoint y: 132, distance: 93.6
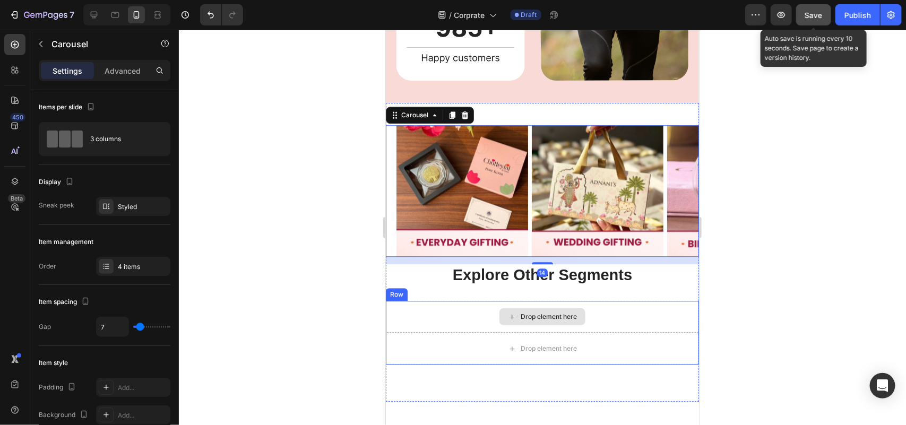
click at [672, 300] on div "Drop element here" at bounding box center [541, 316] width 313 height 32
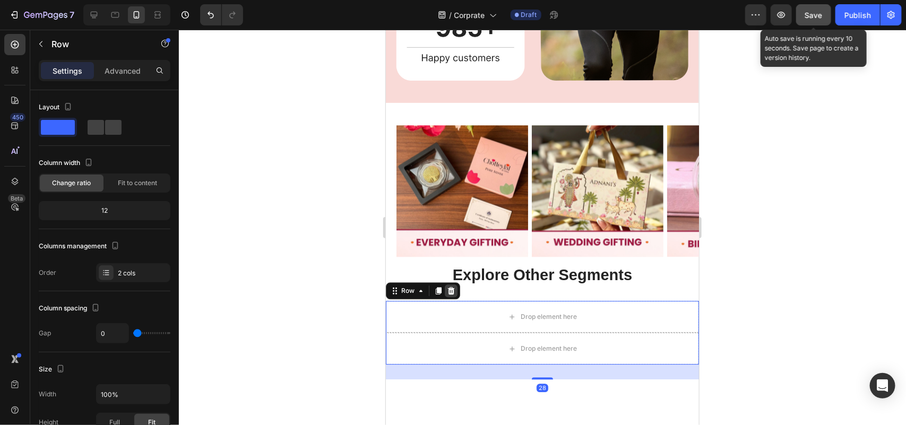
click at [446, 284] on div at bounding box center [450, 290] width 13 height 13
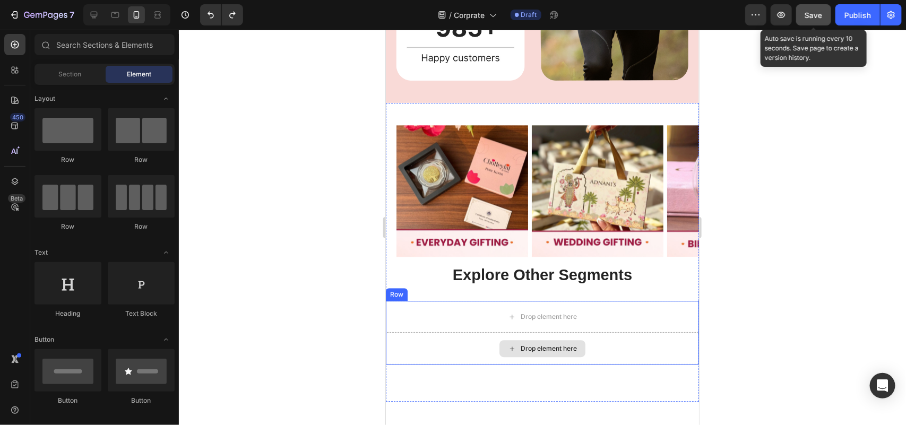
click at [401, 332] on div "Drop element here" at bounding box center [541, 348] width 313 height 32
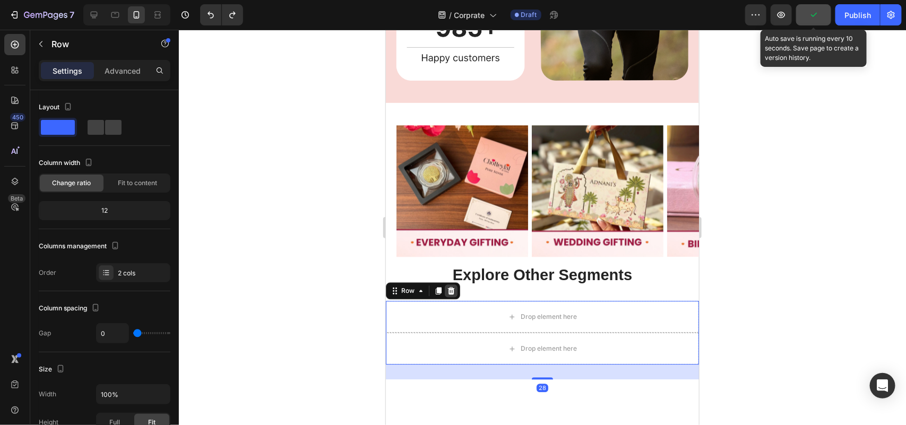
click at [450, 286] on icon at bounding box center [450, 290] width 8 height 8
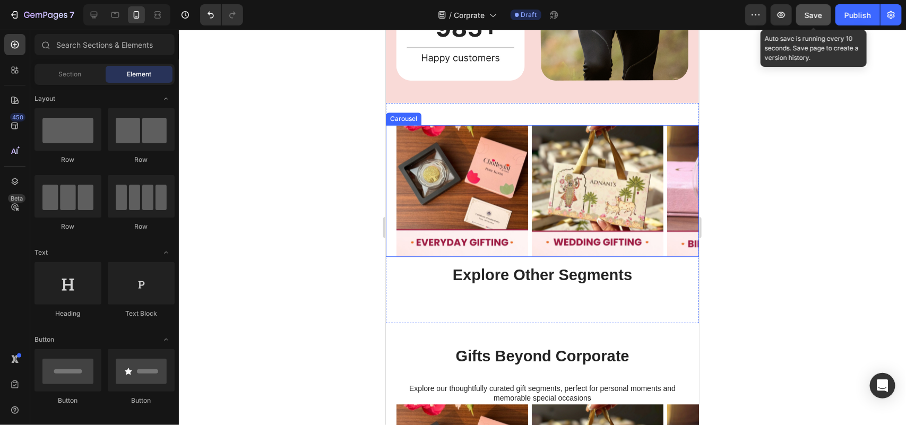
click at [391, 241] on div "Image Image Image Image Carousel" at bounding box center [541, 191] width 313 height 132
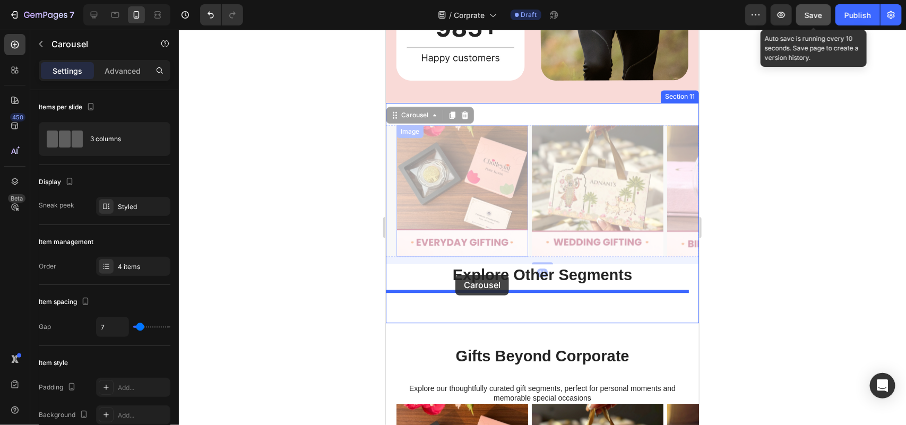
drag, startPoint x: 404, startPoint y: 105, endPoint x: 455, endPoint y: 274, distance: 177.0
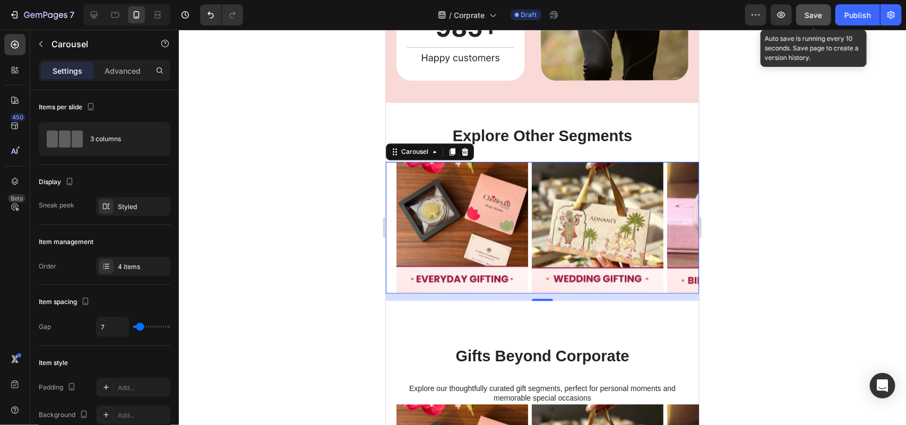
drag, startPoint x: 876, startPoint y: 203, endPoint x: 782, endPoint y: 226, distance: 96.7
click at [874, 203] on div at bounding box center [542, 227] width 727 height 395
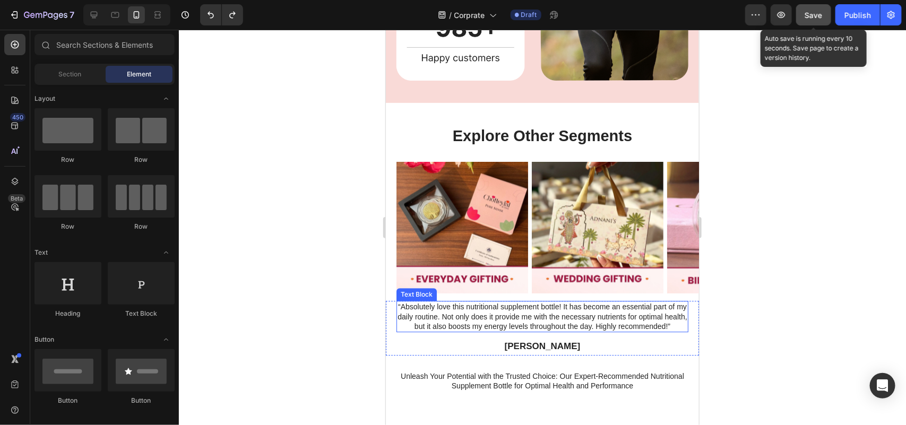
scroll to position [3071, 0]
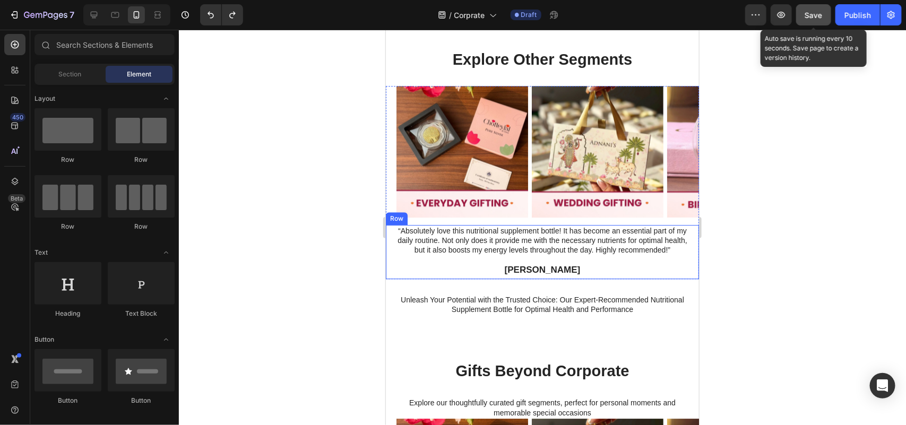
click at [390, 269] on div "“Absolutely love this nutritional supplement bottle! It has become an essential…" at bounding box center [541, 251] width 313 height 55
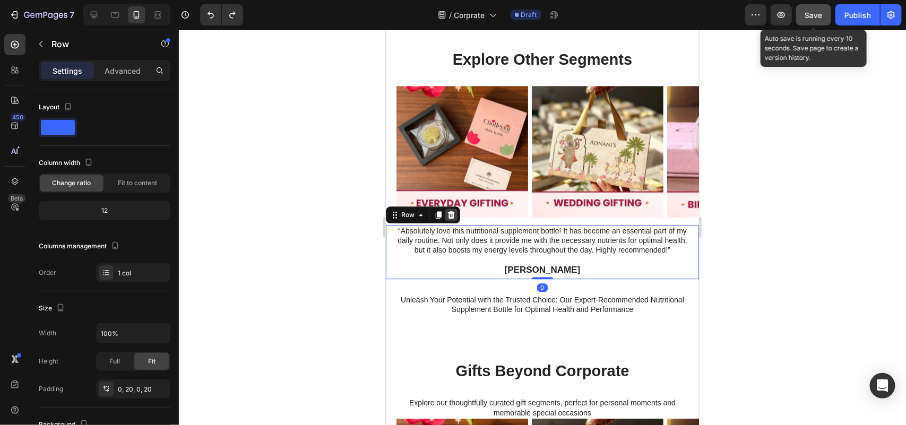
click at [454, 217] on icon at bounding box center [450, 214] width 8 height 8
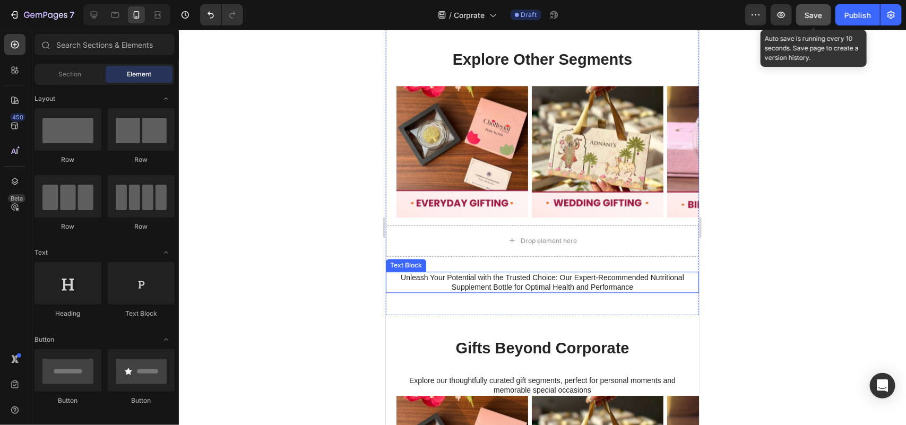
click at [393, 273] on div "Unleash Your Potential with the Trusted Choice: Our Expert-Recommended Nutritio…" at bounding box center [541, 281] width 313 height 21
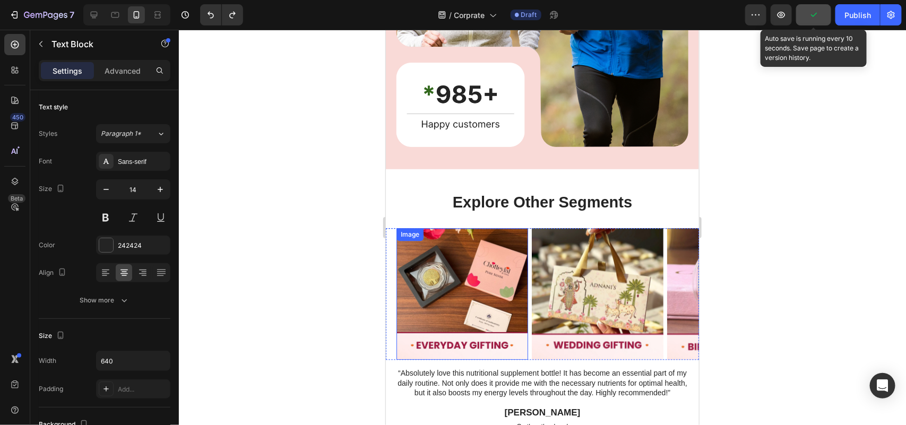
scroll to position [3004, 0]
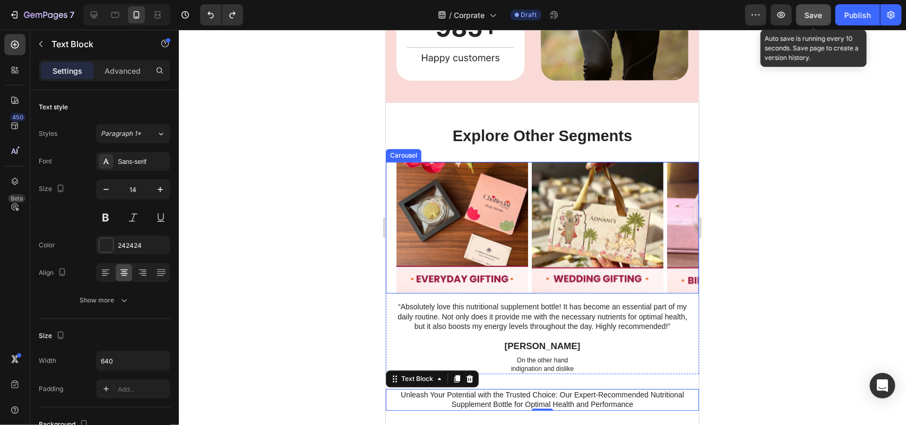
click at [386, 271] on div "Image Image Image Image Carousel" at bounding box center [541, 227] width 313 height 132
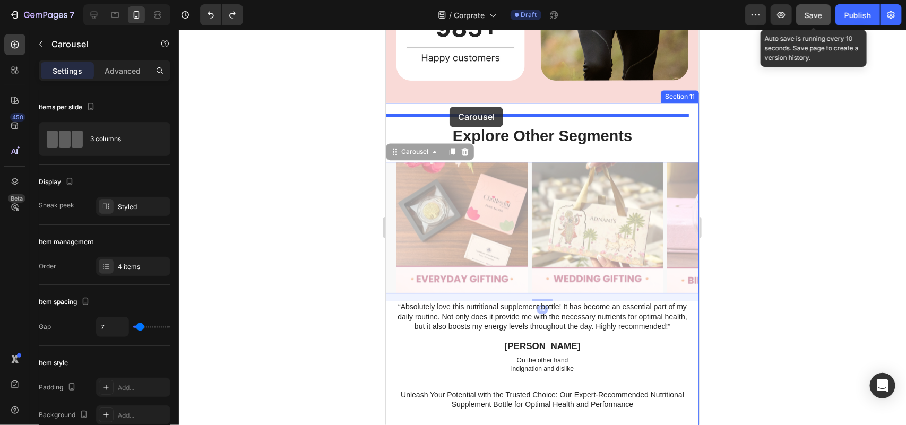
drag, startPoint x: 405, startPoint y: 142, endPoint x: 449, endPoint y: 106, distance: 56.6
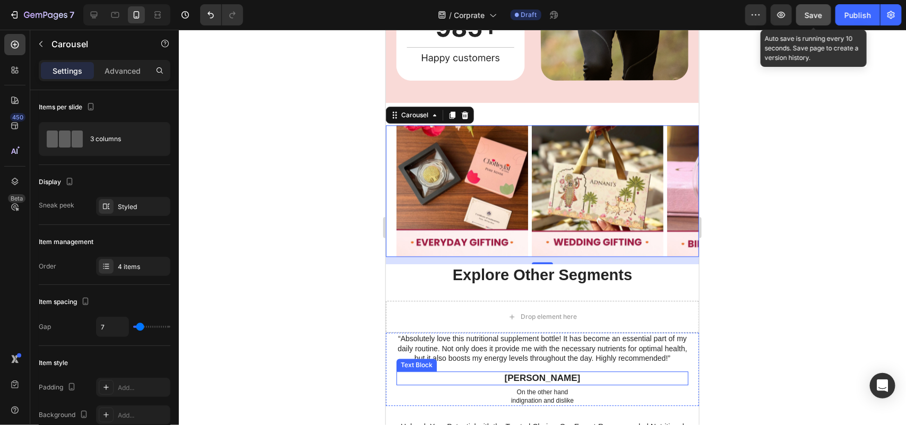
click at [397, 379] on p "[PERSON_NAME]" at bounding box center [542, 378] width 290 height 12
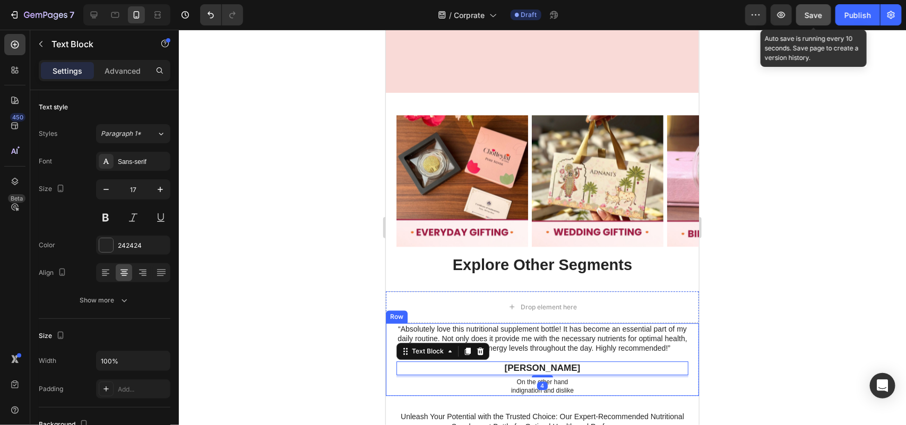
scroll to position [3071, 0]
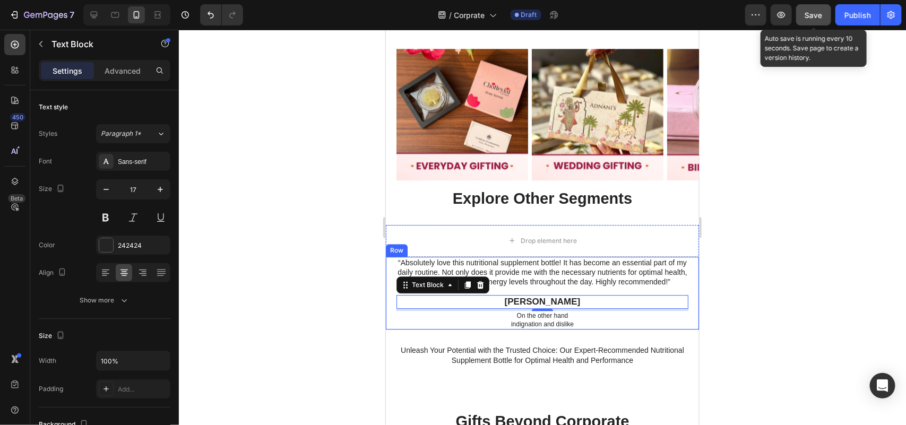
click at [684, 261] on div "“Absolutely love this nutritional supplement bottle! It has become an essential…" at bounding box center [541, 292] width 313 height 73
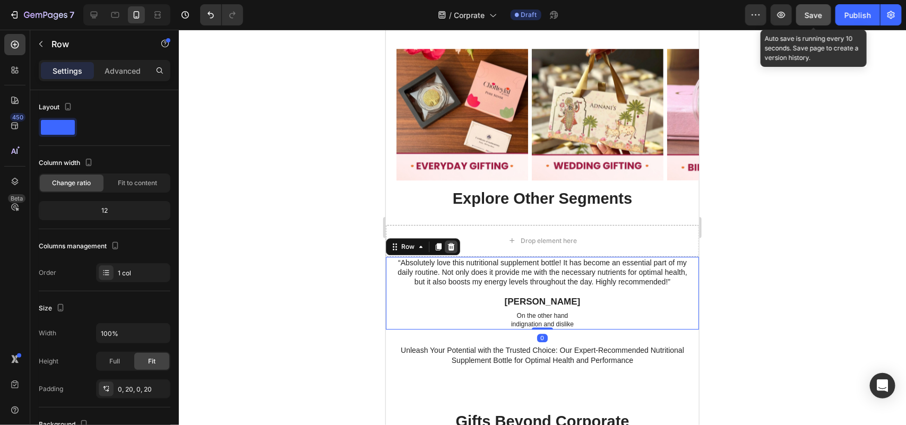
click at [450, 242] on icon at bounding box center [450, 245] width 7 height 7
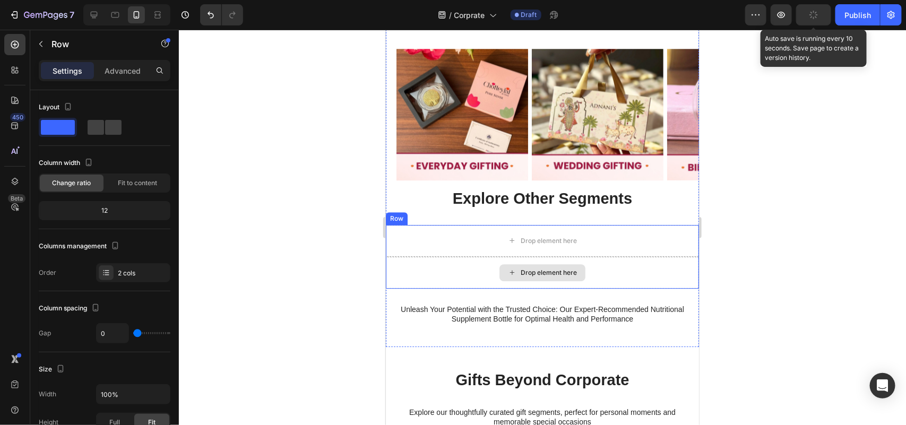
click at [675, 277] on div "Drop element here" at bounding box center [541, 272] width 313 height 32
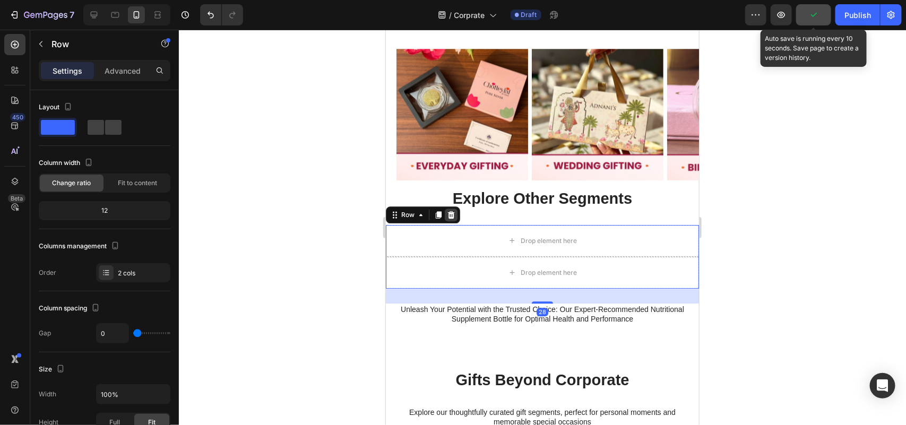
click at [450, 212] on icon at bounding box center [450, 213] width 7 height 7
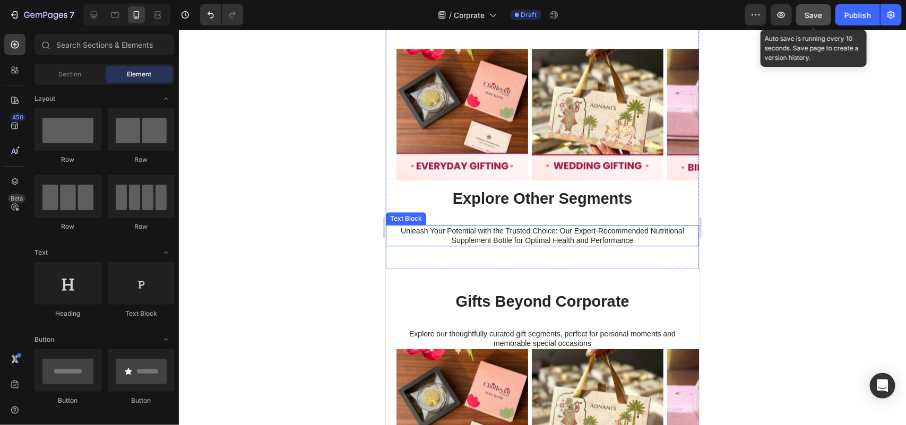
click at [676, 242] on p "Unleash Your Potential with the Trusted Choice: Our Expert-Recommended Nutritio…" at bounding box center [542, 235] width 290 height 19
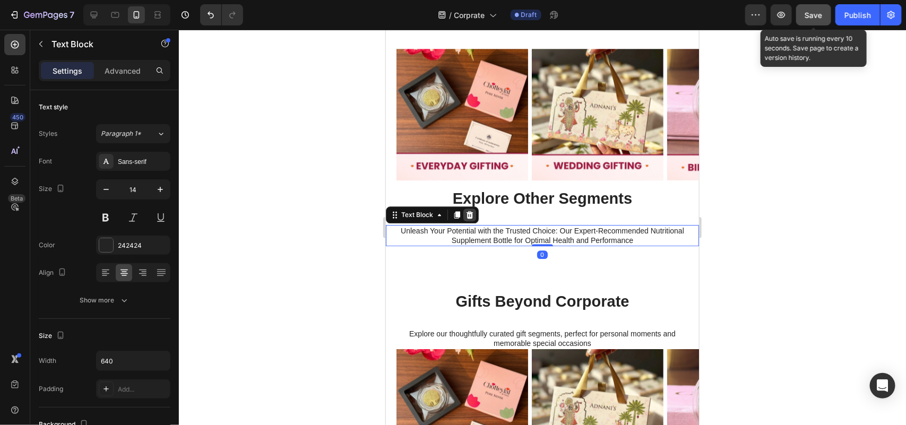
click at [472, 215] on icon at bounding box center [469, 214] width 8 height 8
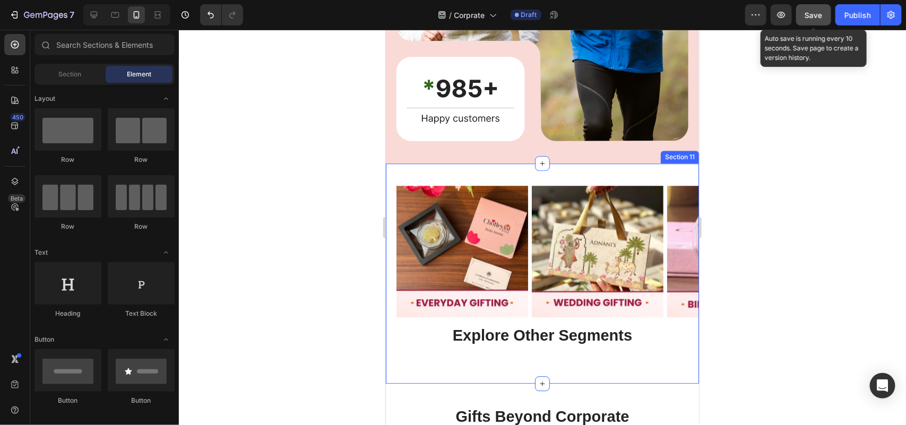
scroll to position [2938, 0]
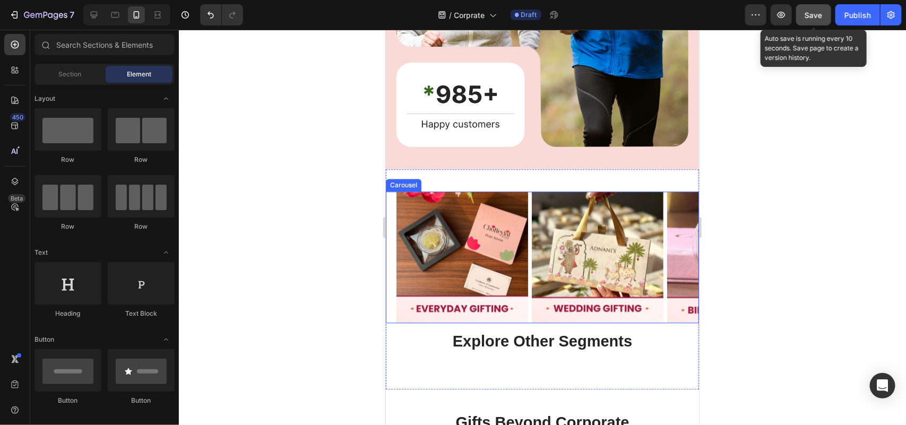
click at [388, 294] on div "Image Image Image Image Carousel" at bounding box center [541, 257] width 313 height 132
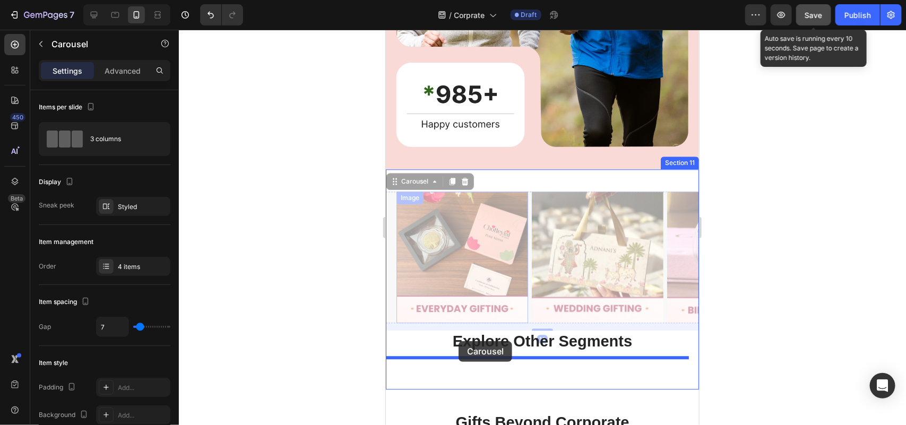
drag, startPoint x: 399, startPoint y: 170, endPoint x: 447, endPoint y: 343, distance: 180.1
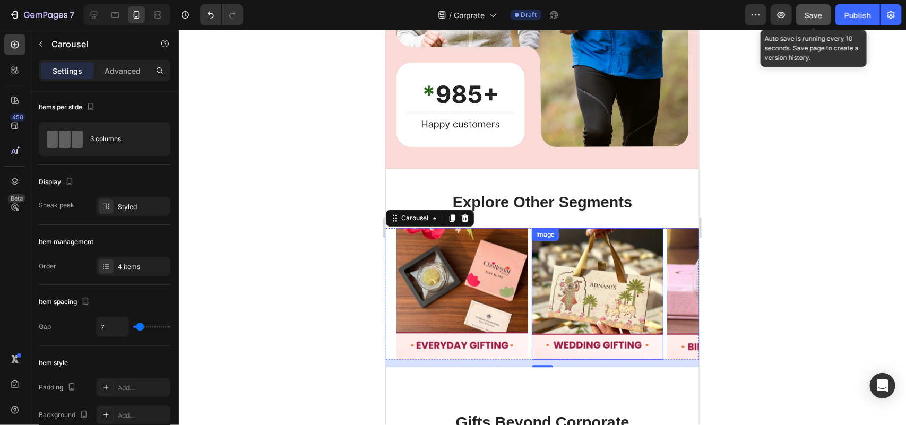
click at [784, 213] on div at bounding box center [542, 227] width 727 height 395
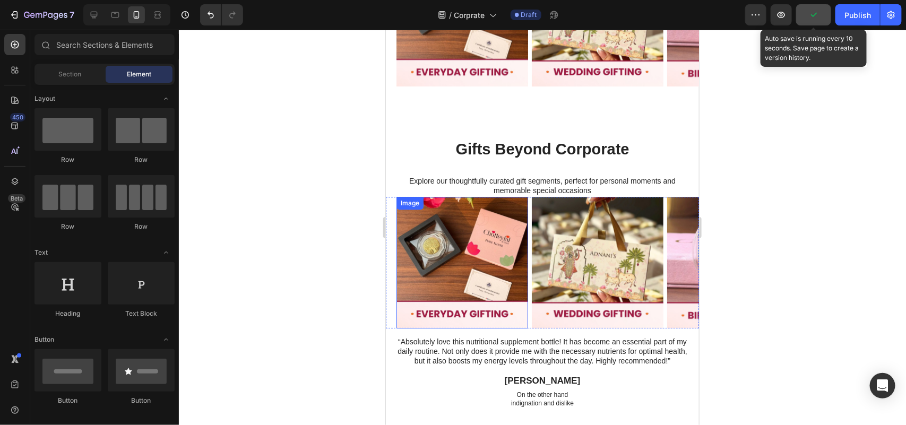
scroll to position [3203, 0]
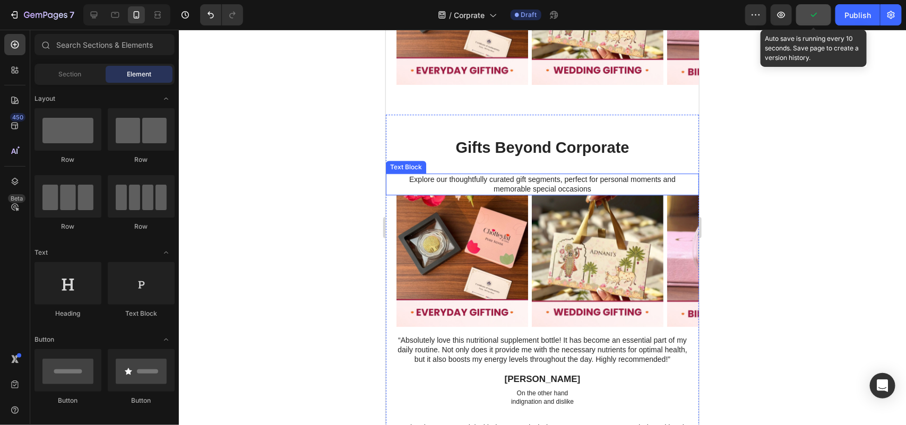
click at [478, 187] on p "Explore our thoughtfully curated gift segments, perfect for personal moments an…" at bounding box center [542, 183] width 290 height 19
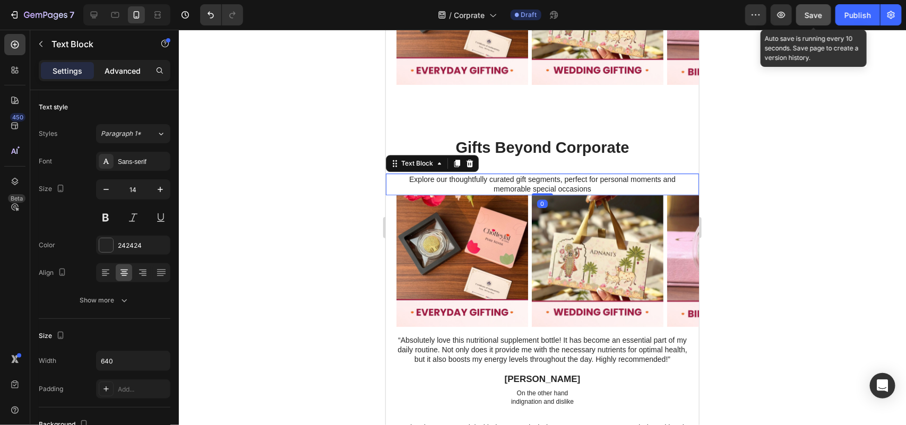
click at [127, 63] on div "Advanced" at bounding box center [122, 70] width 53 height 17
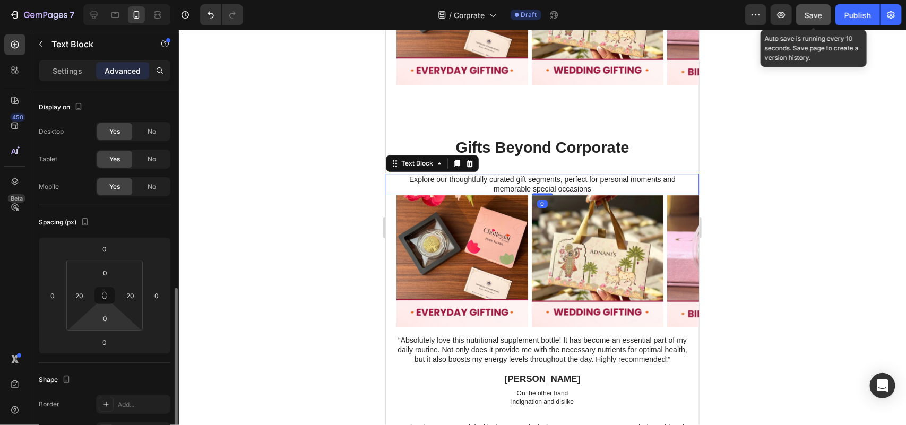
scroll to position [133, 0]
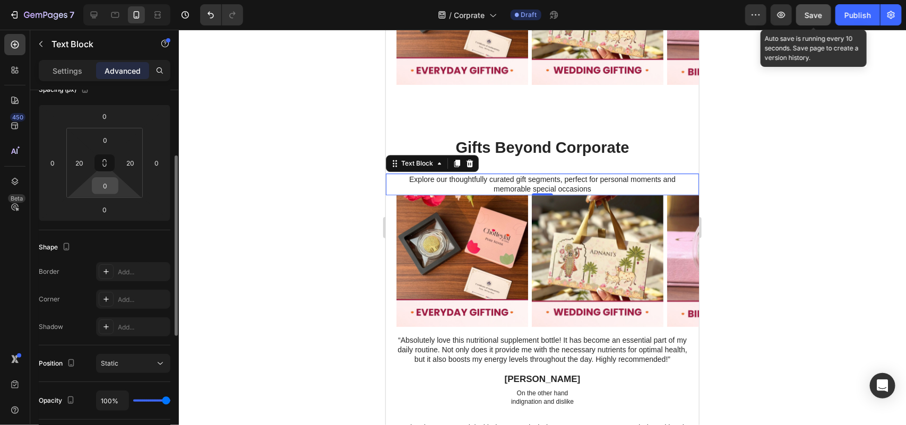
click at [105, 186] on input "0" at bounding box center [104, 186] width 21 height 16
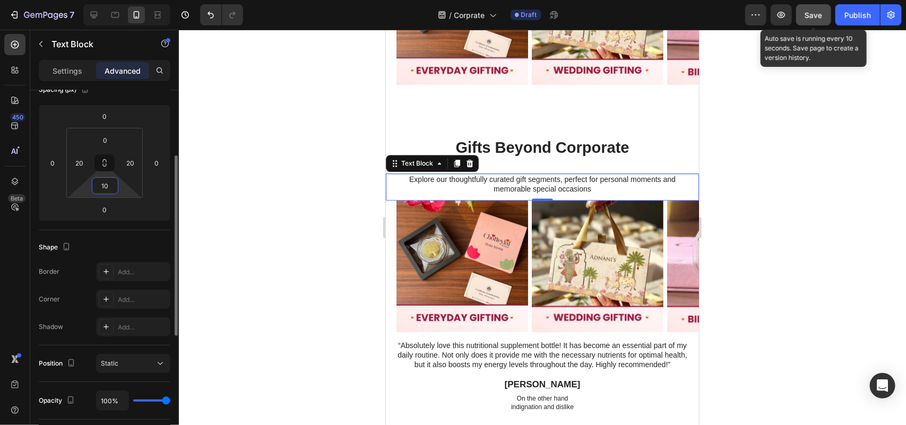
click at [107, 186] on input "10" at bounding box center [104, 186] width 21 height 16
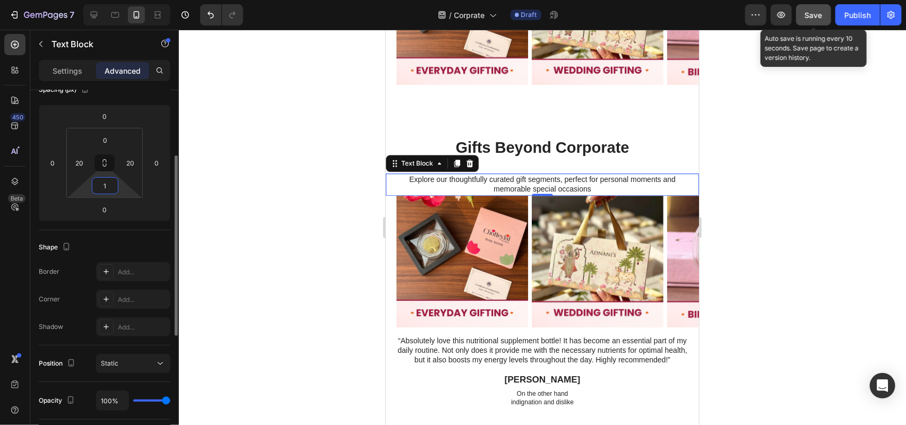
type input "15"
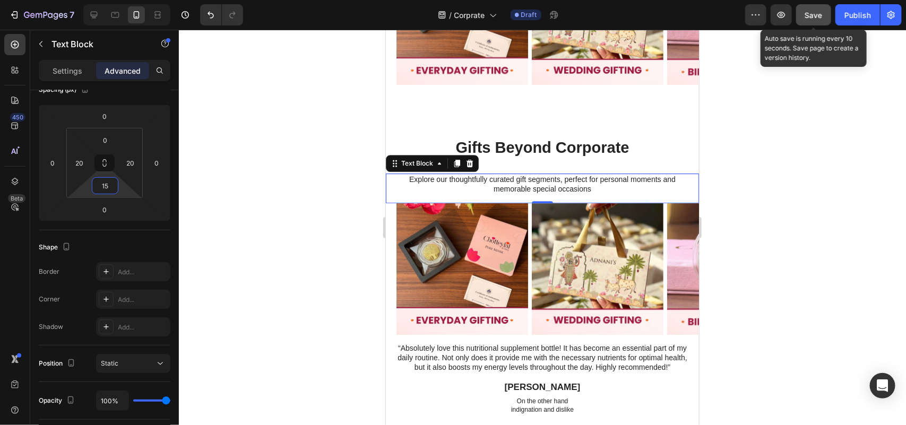
click at [787, 176] on div at bounding box center [542, 227] width 727 height 395
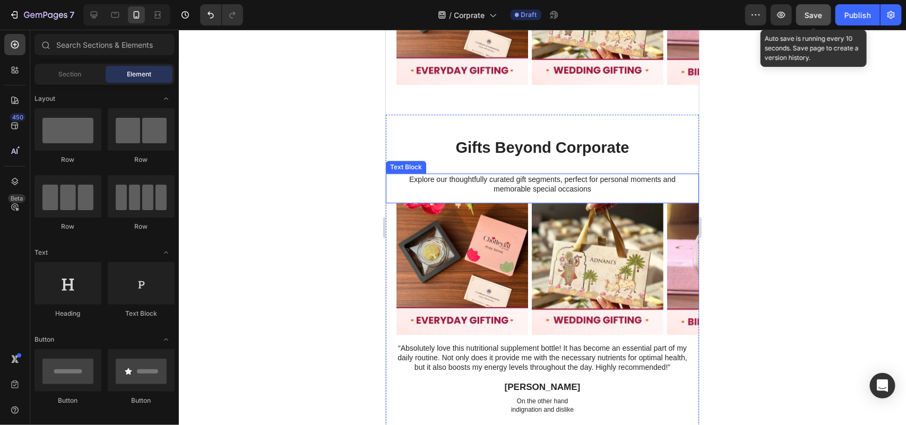
click at [457, 178] on p "Explore our thoughtfully curated gift segments, perfect for personal moments an…" at bounding box center [542, 183] width 290 height 19
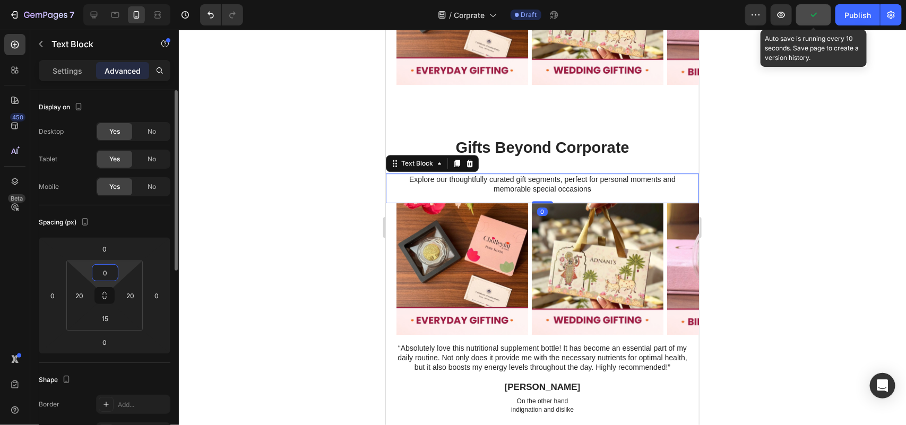
click at [104, 272] on input "0" at bounding box center [104, 273] width 21 height 16
type input "5"
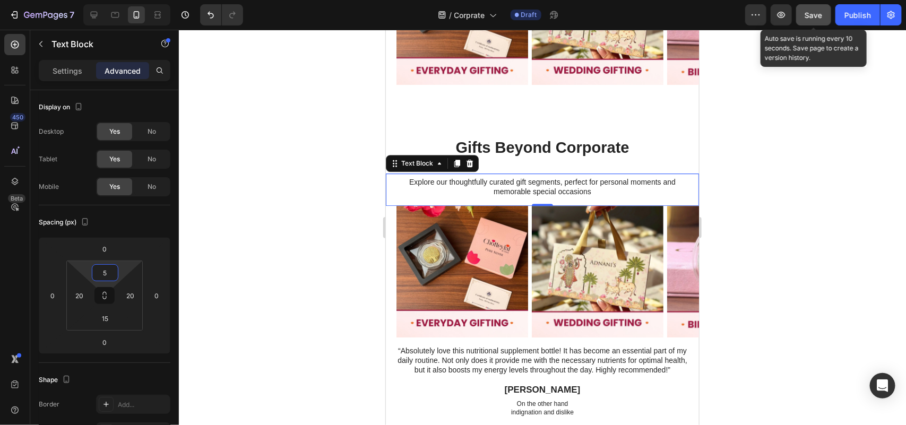
drag, startPoint x: 801, startPoint y: 194, endPoint x: 808, endPoint y: 196, distance: 6.9
click at [802, 193] on div at bounding box center [542, 227] width 727 height 395
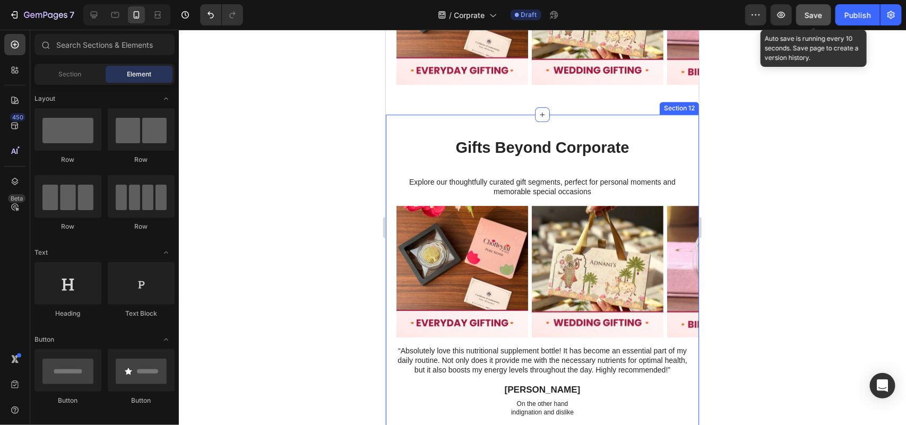
click at [574, 163] on div "Gifts Beyond Corporate Heading Explore our thoughtfully curated gift segments, …" at bounding box center [541, 294] width 313 height 317
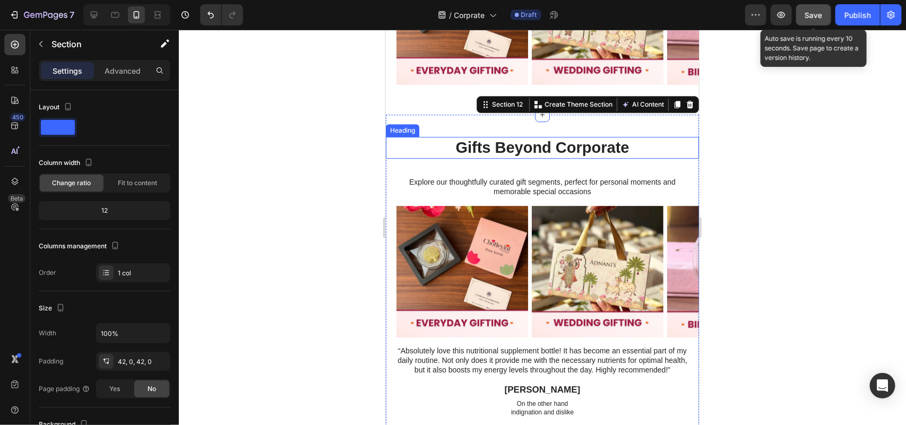
click at [554, 149] on h2 "Gifts Beyond Corporate" at bounding box center [542, 147] width 292 height 22
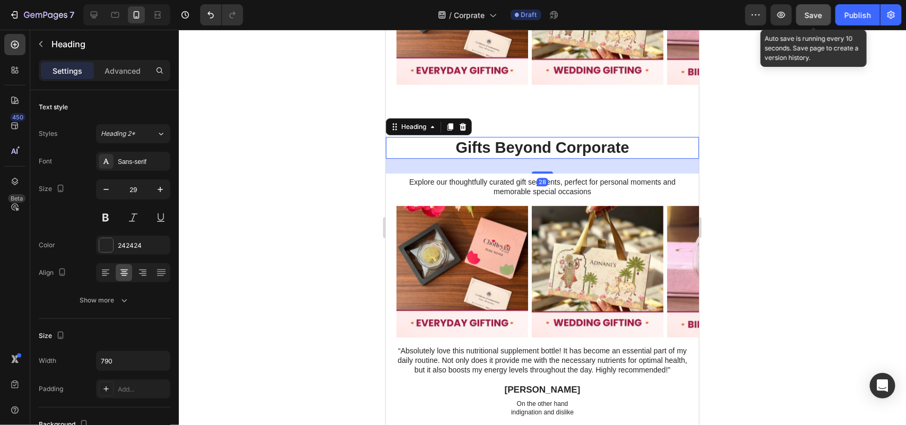
click at [548, 169] on div "28" at bounding box center [541, 165] width 313 height 15
click at [569, 169] on div "28" at bounding box center [541, 165] width 313 height 15
click at [121, 60] on div "Settings Advanced" at bounding box center [105, 70] width 132 height 21
click at [117, 60] on div "Settings Advanced" at bounding box center [105, 70] width 132 height 21
click at [120, 65] on p "Advanced" at bounding box center [123, 70] width 36 height 11
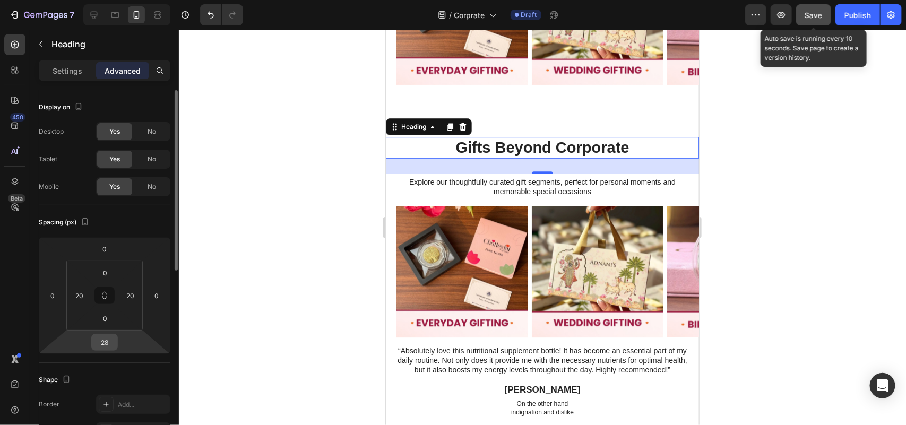
click at [106, 338] on input "28" at bounding box center [104, 342] width 21 height 16
type input "5"
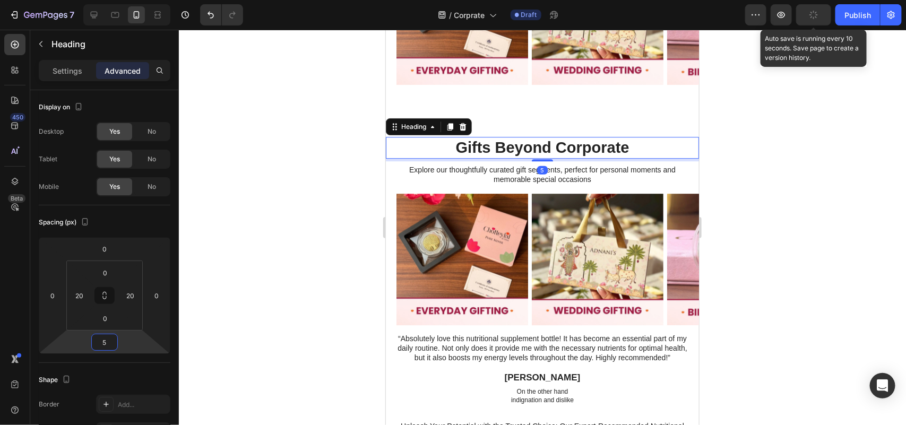
click at [807, 183] on div at bounding box center [542, 227] width 727 height 395
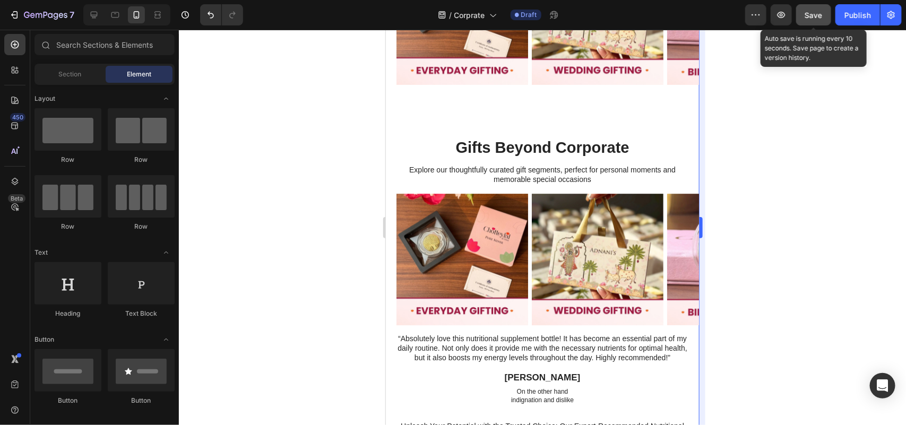
click at [813, 11] on span "Save" at bounding box center [814, 15] width 18 height 9
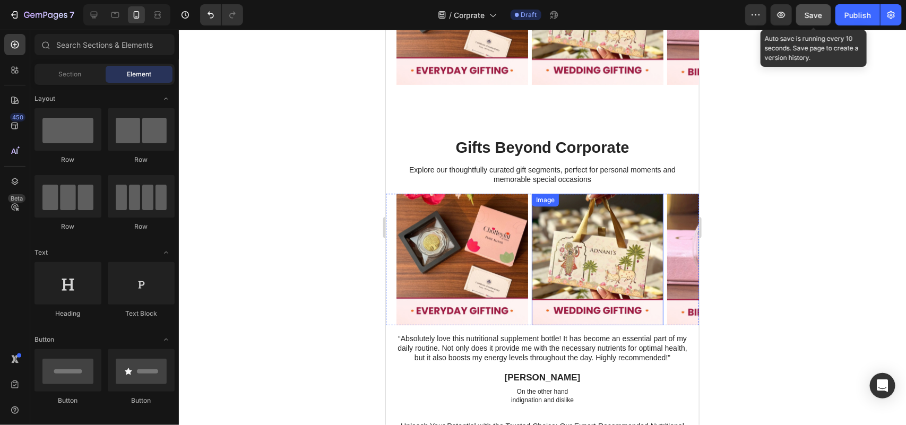
click at [431, 396] on p "indignation and dislike" at bounding box center [542, 400] width 290 height 8
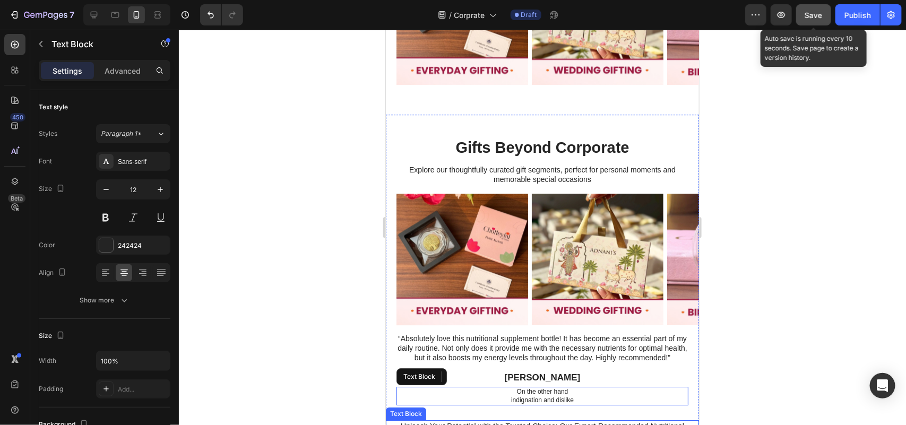
click at [624, 421] on p "Unleash Your Potential with the Trusted Choice: Our Expert-Recommended Nutritio…" at bounding box center [542, 430] width 290 height 19
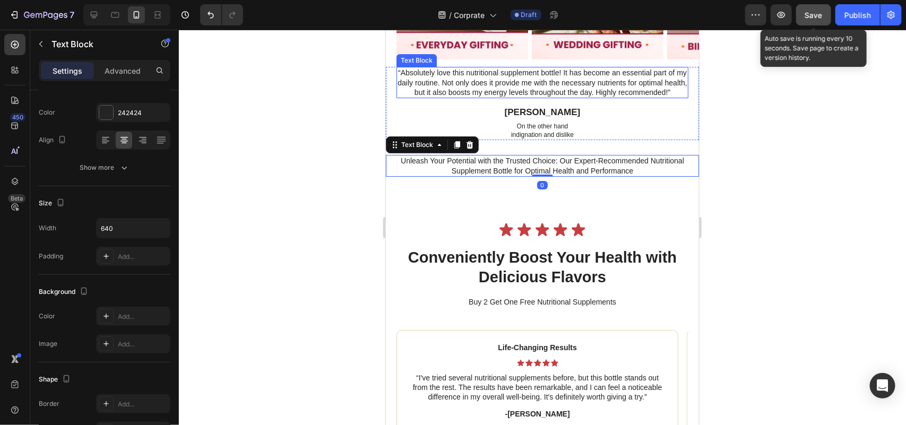
scroll to position [3336, 0]
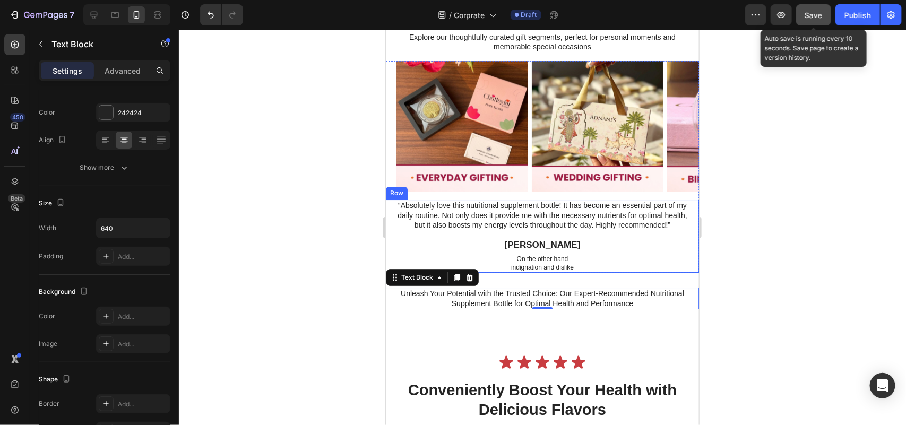
click at [682, 272] on div "“Absolutely love this nutritional supplement bottle! It has become an essential…" at bounding box center [541, 235] width 313 height 73
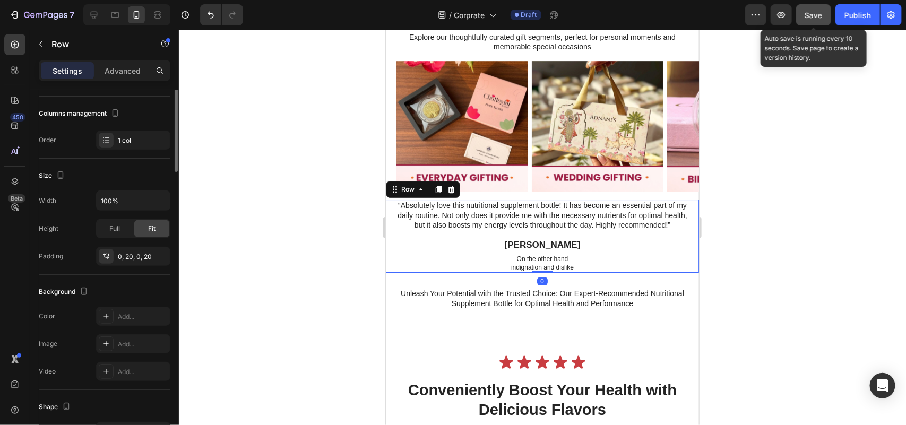
scroll to position [0, 0]
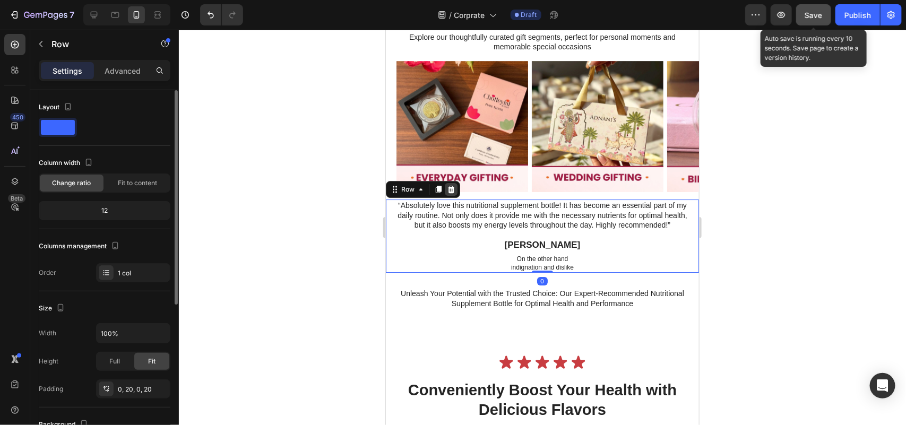
click at [446, 186] on icon at bounding box center [450, 189] width 8 height 8
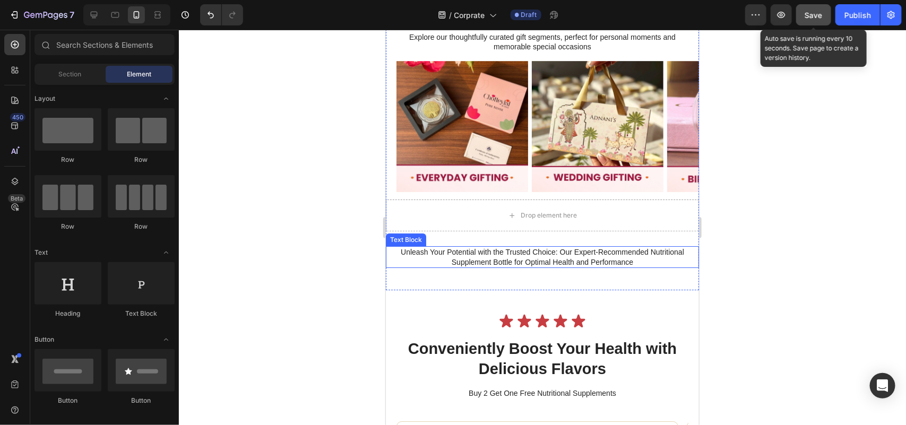
click at [677, 262] on p "Unleash Your Potential with the Trusted Choice: Our Expert-Recommended Nutritio…" at bounding box center [542, 256] width 290 height 19
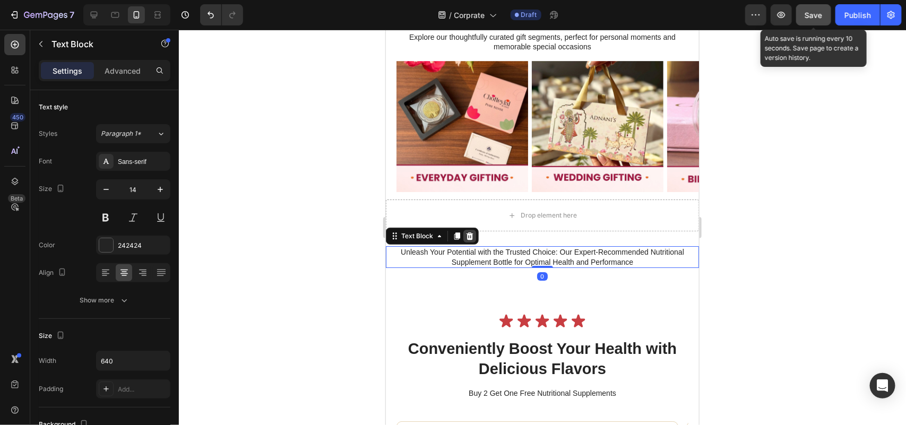
click at [465, 229] on div at bounding box center [469, 235] width 13 height 13
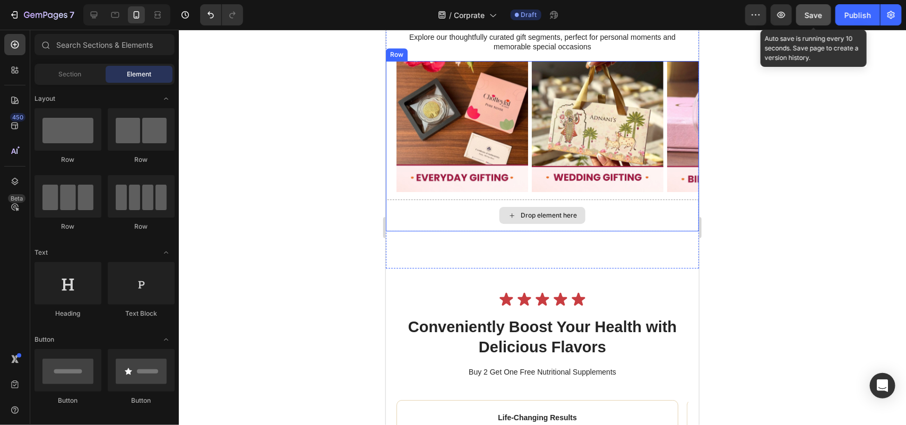
click at [665, 222] on div "Drop element here" at bounding box center [541, 215] width 313 height 32
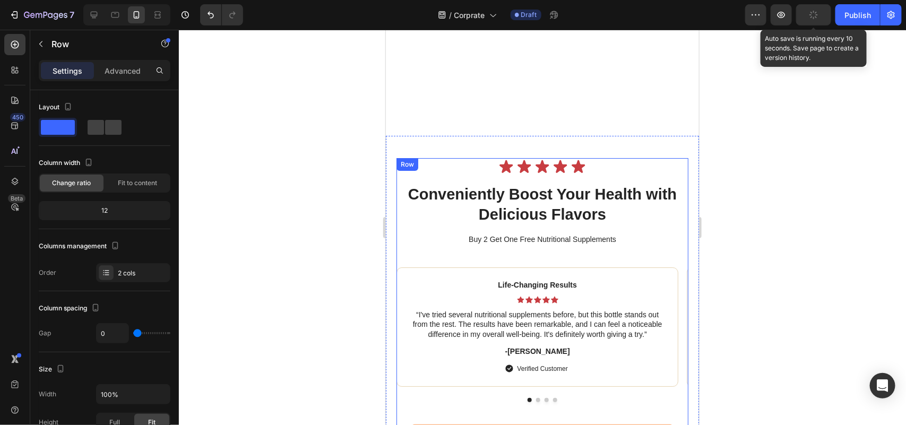
scroll to position [3668, 0]
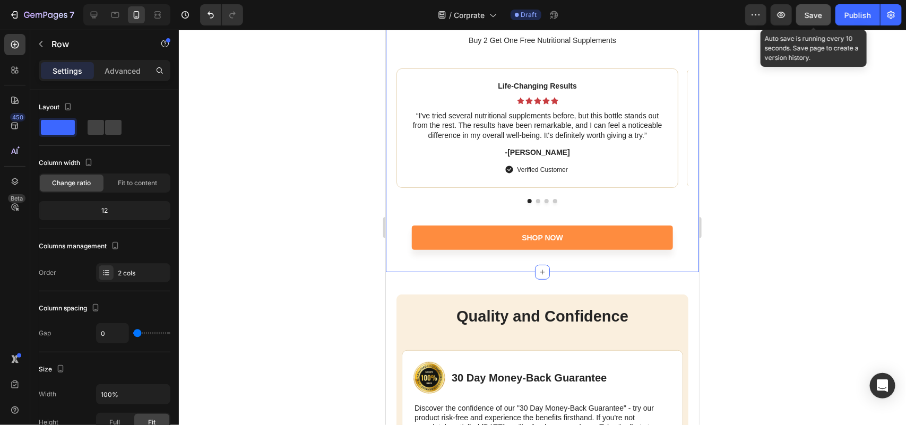
click at [411, 258] on div "Icon Icon Icon Icon Icon Icon List Conveniently Boost Your Health with Deliciou…" at bounding box center [541, 103] width 313 height 335
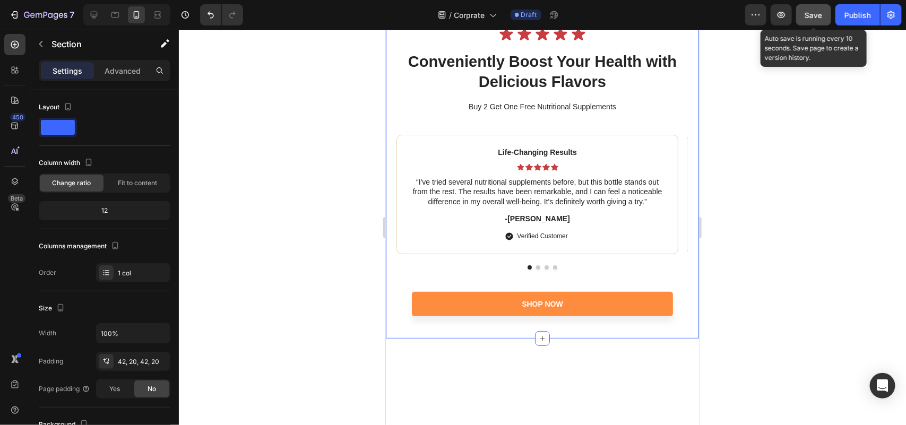
scroll to position [3469, 0]
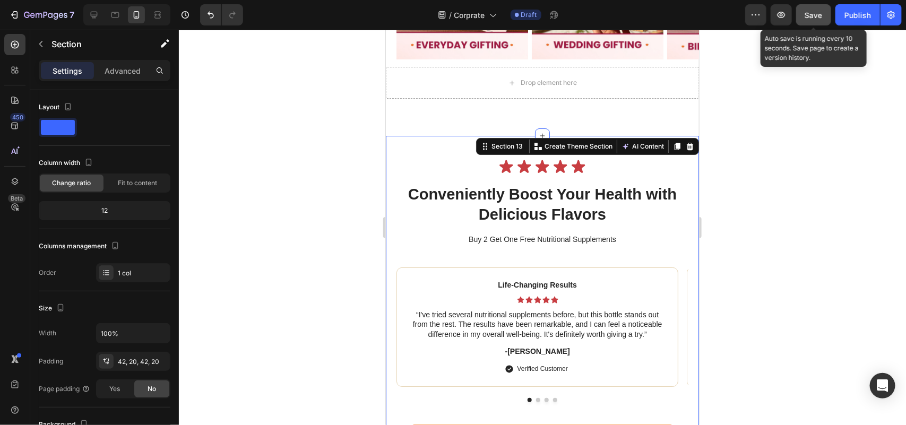
click at [398, 139] on div "Icon Icon Icon Icon Icon Icon List Conveniently Boost Your Health with Deliciou…" at bounding box center [541, 302] width 313 height 335
drag, startPoint x: 678, startPoint y: 144, endPoint x: 619, endPoint y: 210, distance: 89.1
click at [686, 144] on icon at bounding box center [689, 145] width 7 height 7
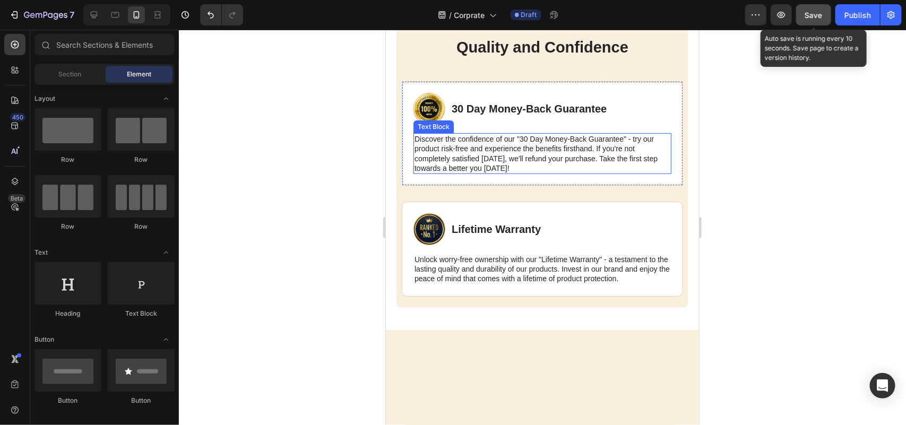
scroll to position [3270, 0]
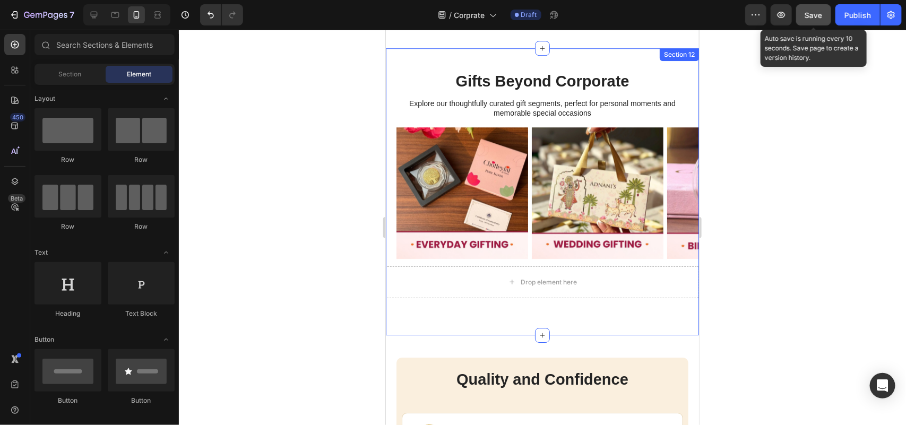
click at [430, 306] on div "Gifts Beyond Corporate Heading Explore our thoughtfully curated gift segments, …" at bounding box center [541, 191] width 313 height 243
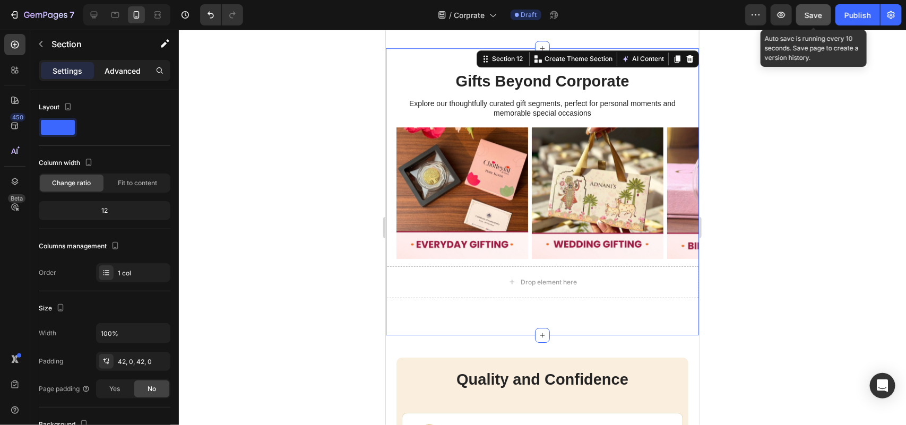
click at [123, 69] on p "Advanced" at bounding box center [123, 70] width 36 height 11
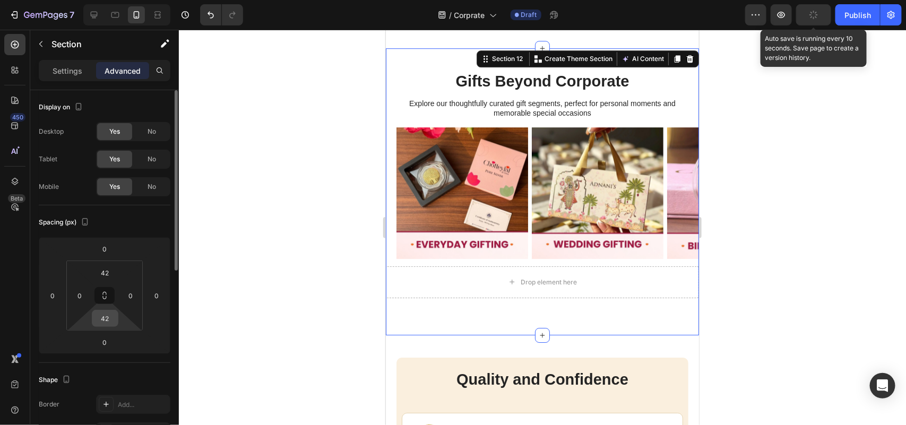
click at [105, 322] on input "42" at bounding box center [104, 318] width 21 height 16
click at [105, 321] on input "42" at bounding box center [104, 318] width 21 height 16
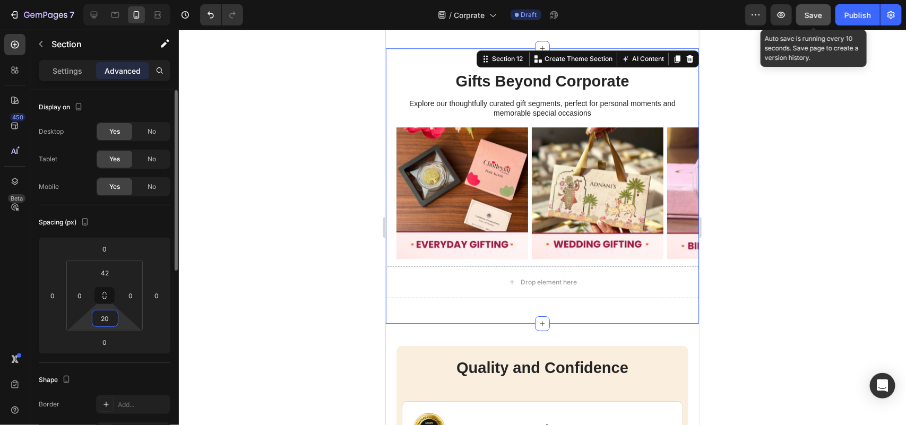
type input "20"
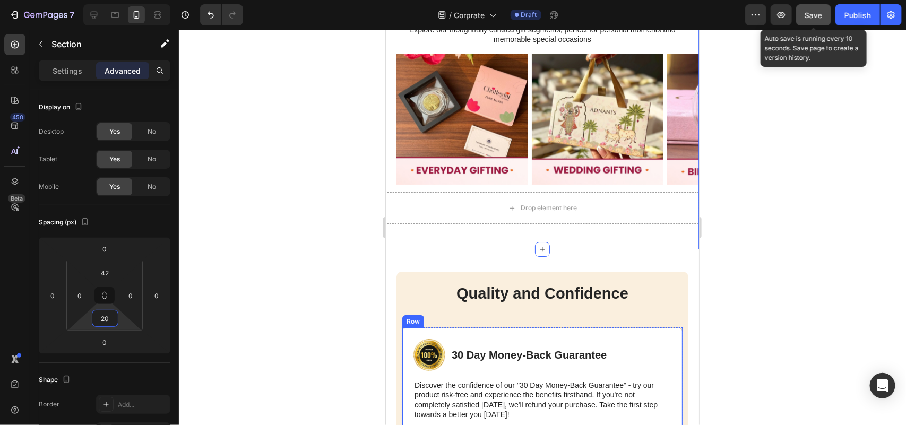
scroll to position [3469, 0]
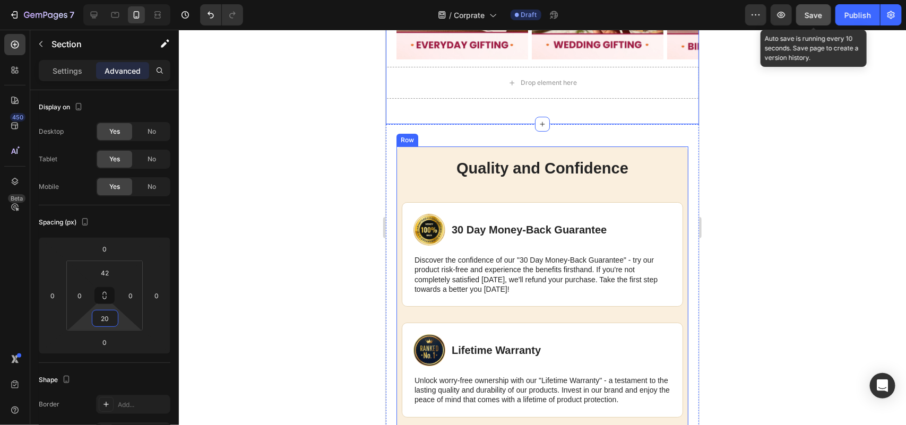
click at [405, 191] on div "Quality and Confidence Heading Image 30 Day Money-Back Guarantee Text Block Row…" at bounding box center [541, 287] width 281 height 260
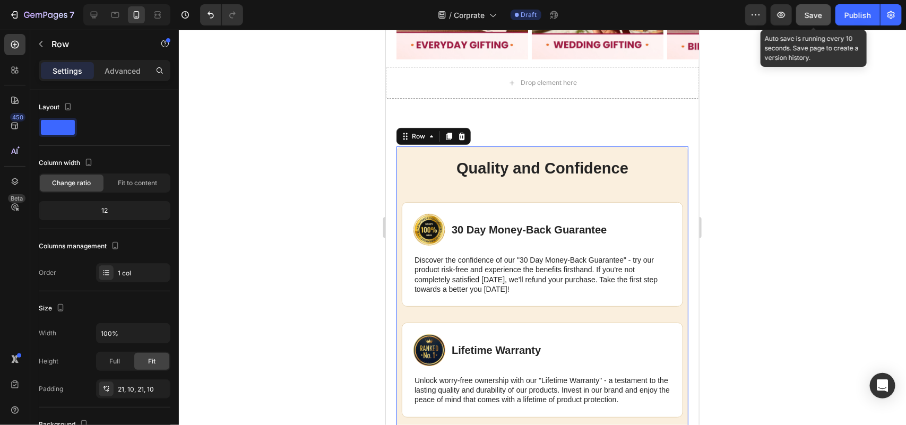
drag, startPoint x: 125, startPoint y: 69, endPoint x: 0, endPoint y: 202, distance: 182.5
click at [125, 70] on p "Advanced" at bounding box center [123, 70] width 36 height 11
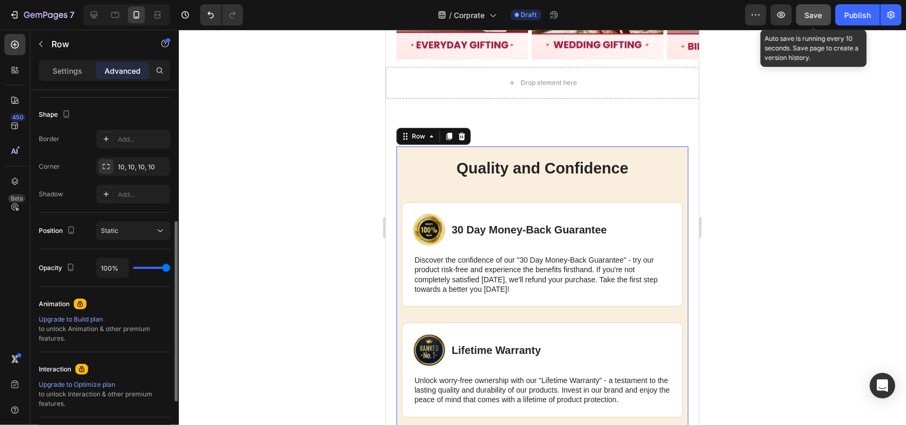
scroll to position [66, 0]
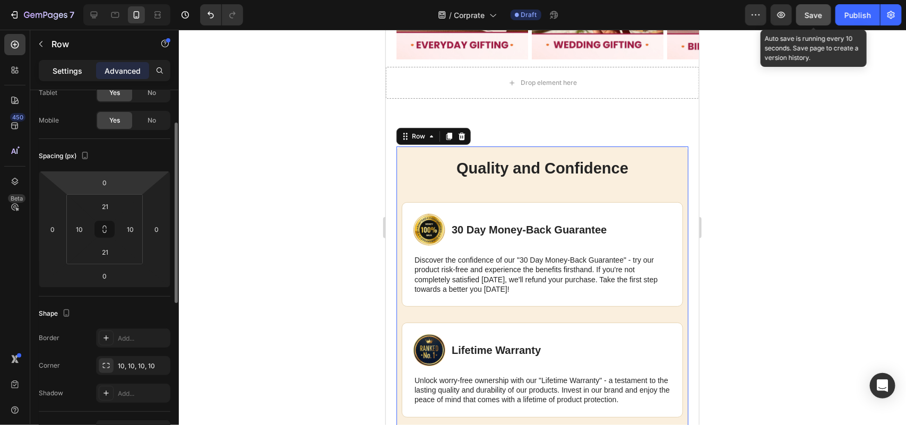
click at [72, 67] on p "Settings" at bounding box center [68, 70] width 30 height 11
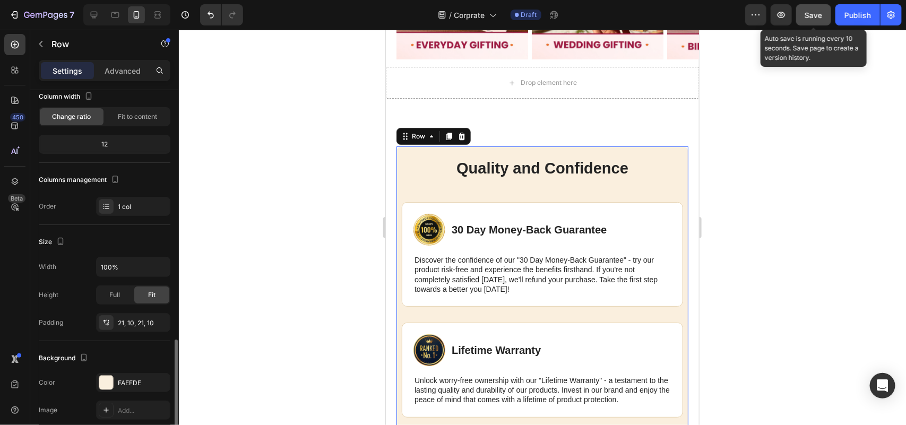
scroll to position [199, 0]
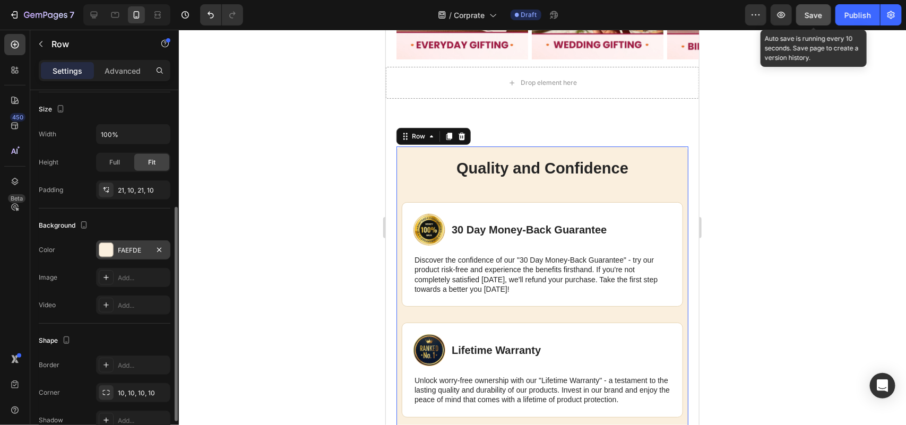
click at [107, 249] on div at bounding box center [106, 250] width 14 height 14
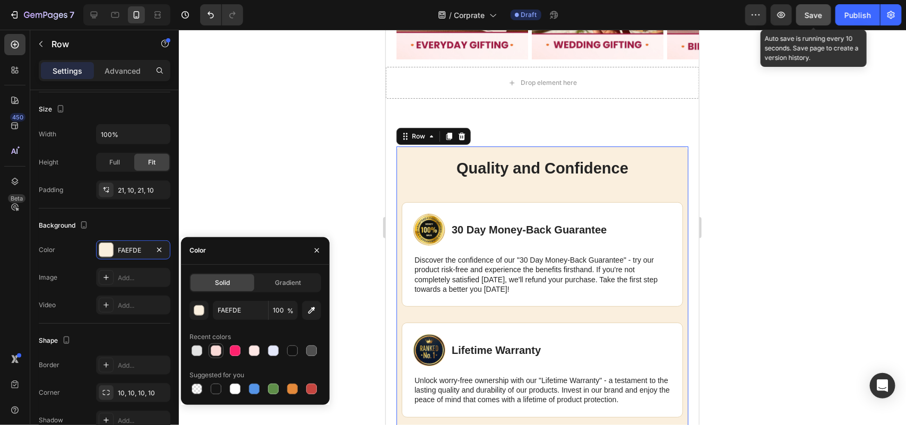
click at [212, 351] on div at bounding box center [216, 350] width 11 height 11
type input "F9DAD7"
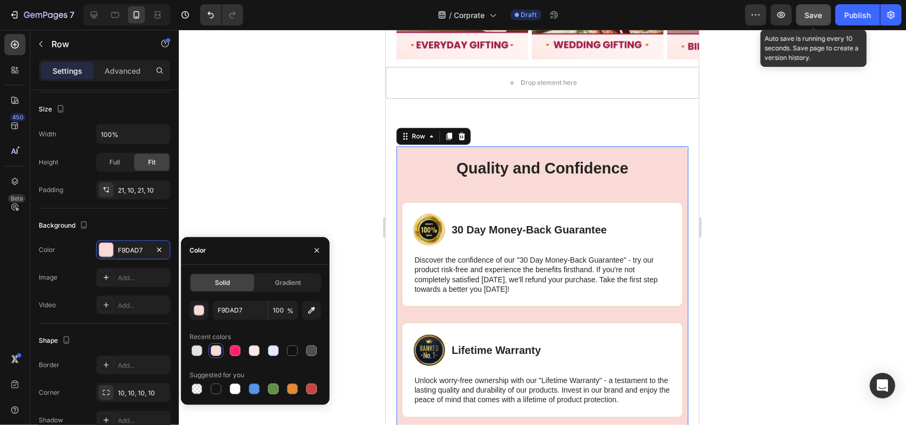
drag, startPoint x: 903, startPoint y: 289, endPoint x: 804, endPoint y: 273, distance: 100.5
click at [902, 289] on div at bounding box center [542, 227] width 727 height 395
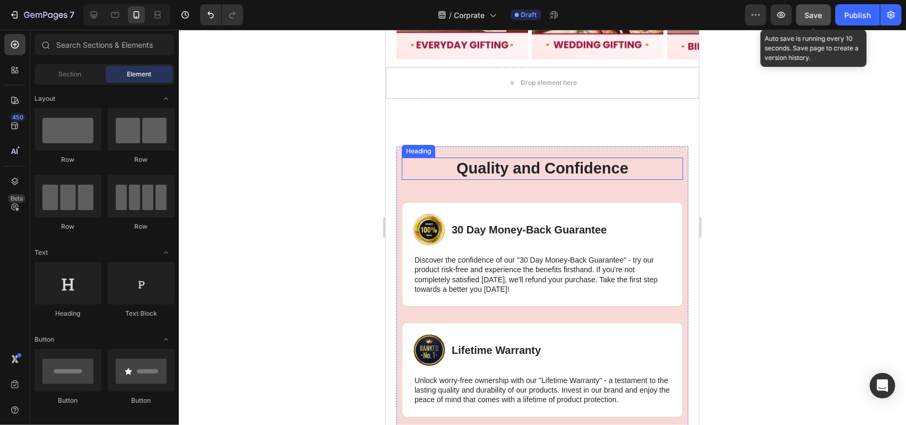
click at [428, 170] on h2 "Quality and Confidence" at bounding box center [541, 168] width 281 height 22
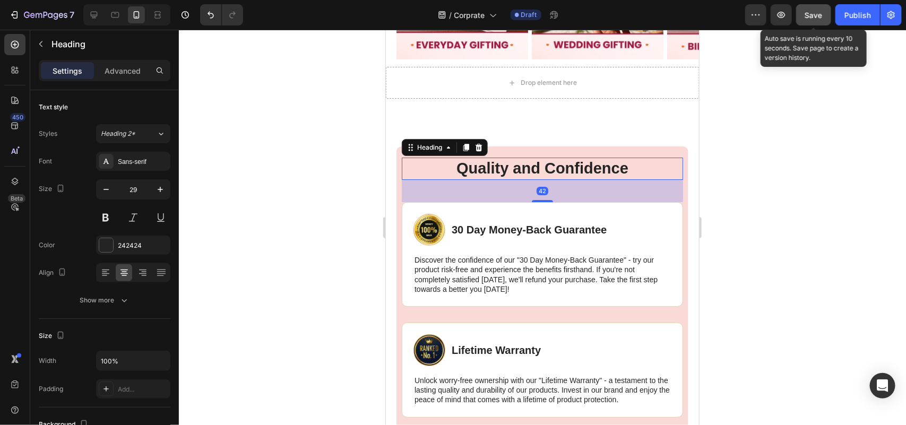
click at [883, 218] on div at bounding box center [542, 227] width 727 height 395
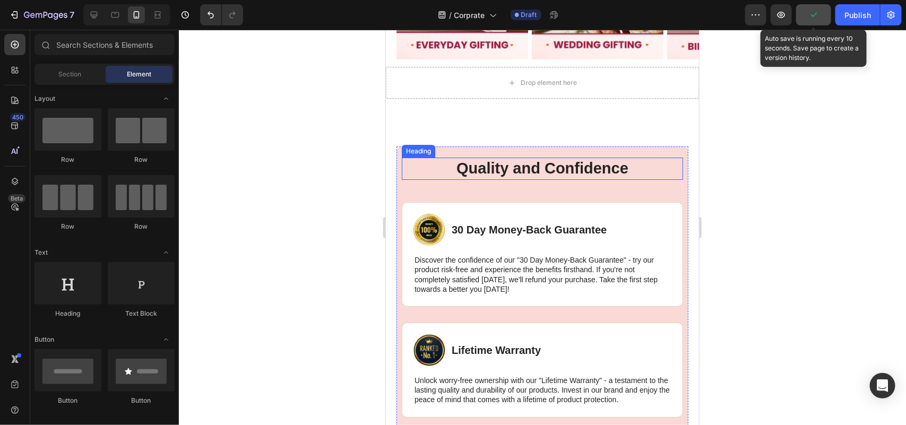
click at [528, 169] on h2 "Quality and Confidence" at bounding box center [541, 168] width 281 height 22
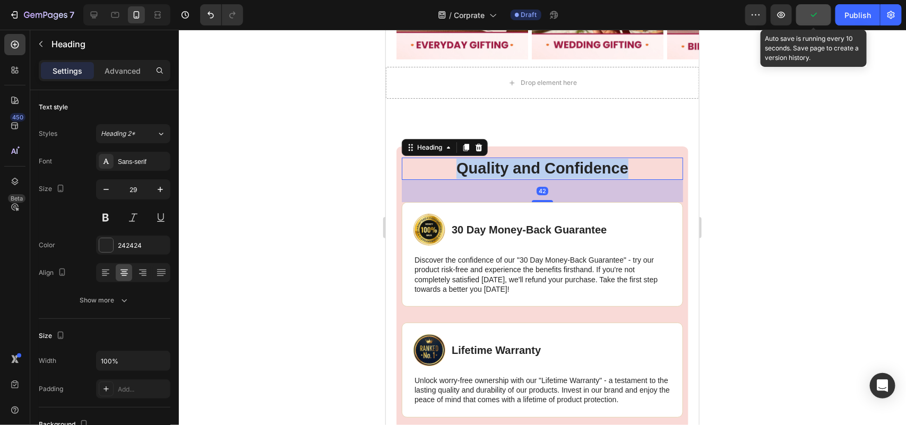
click at [528, 169] on p "Quality and Confidence" at bounding box center [541, 168] width 279 height 20
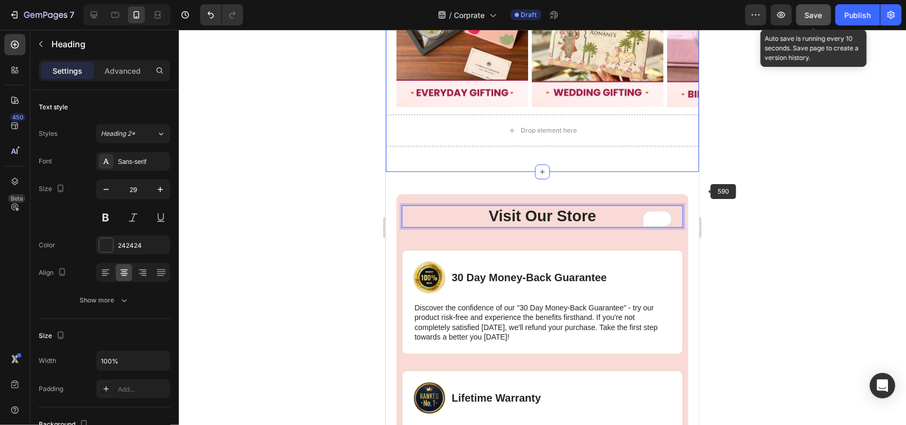
scroll to position [3402, 0]
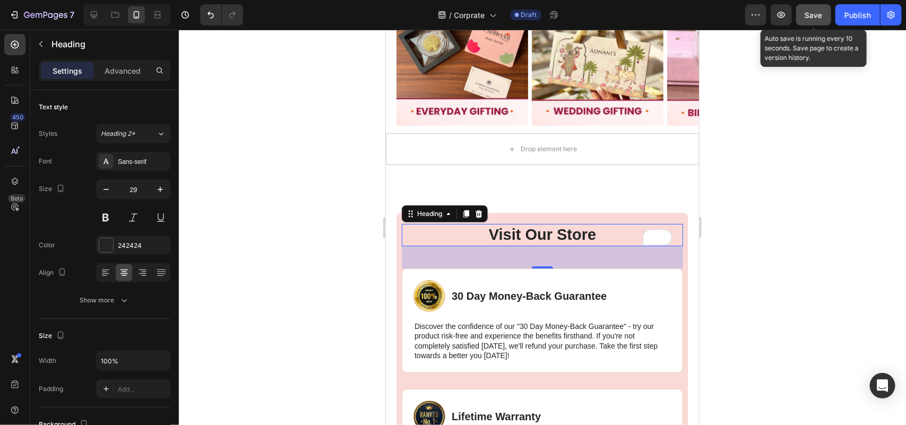
drag, startPoint x: 825, startPoint y: 191, endPoint x: 819, endPoint y: 274, distance: 83.0
click at [826, 192] on div at bounding box center [542, 227] width 727 height 395
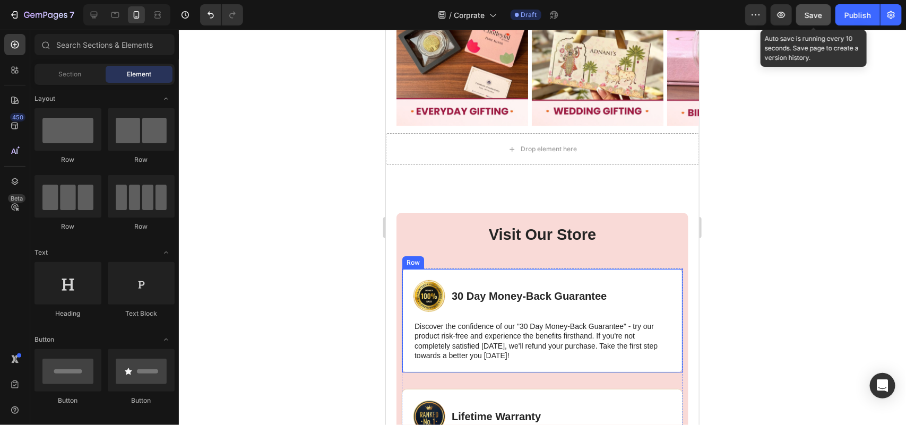
scroll to position [3500, 0]
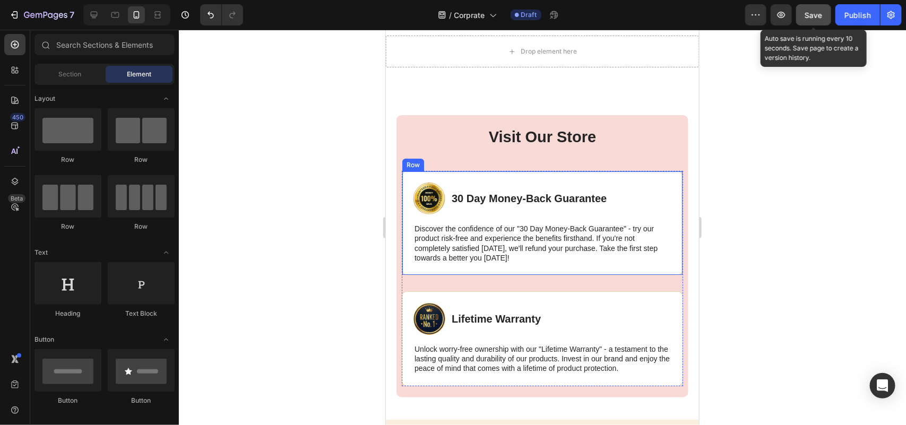
click at [422, 195] on img at bounding box center [429, 198] width 32 height 32
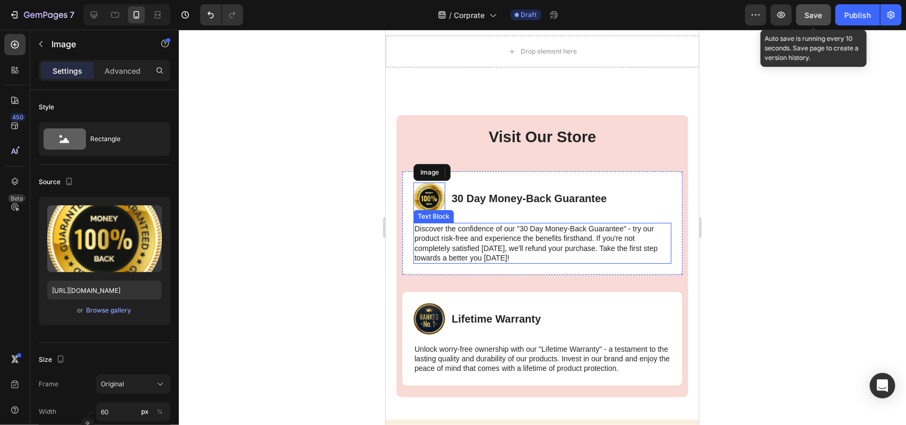
click at [434, 222] on div "Discover the confidence of our "30 Day Money-Back Guarantee" - try our product …" at bounding box center [542, 242] width 258 height 41
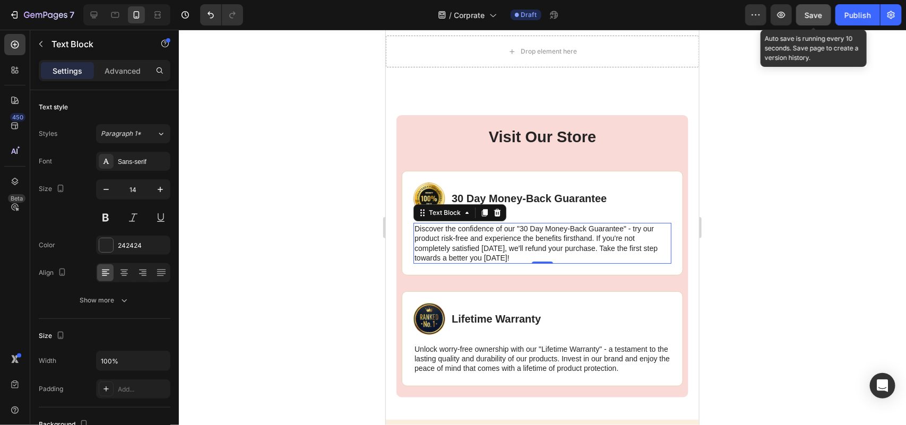
scroll to position [3535, 0]
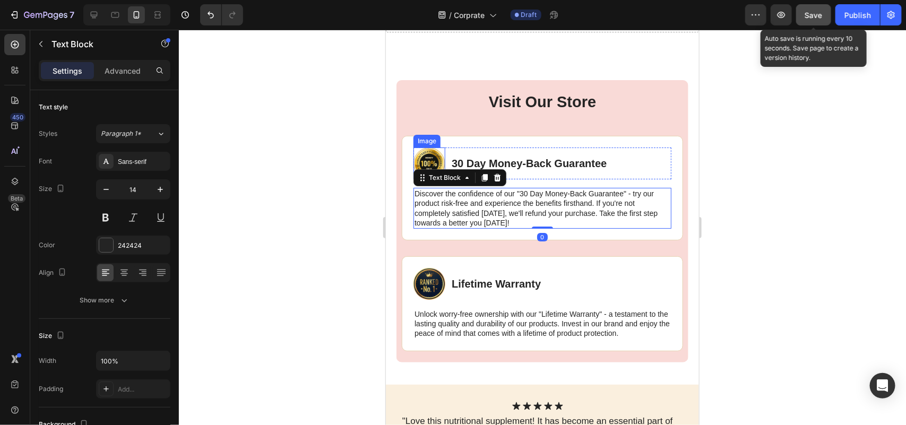
click at [434, 162] on img at bounding box center [429, 163] width 32 height 32
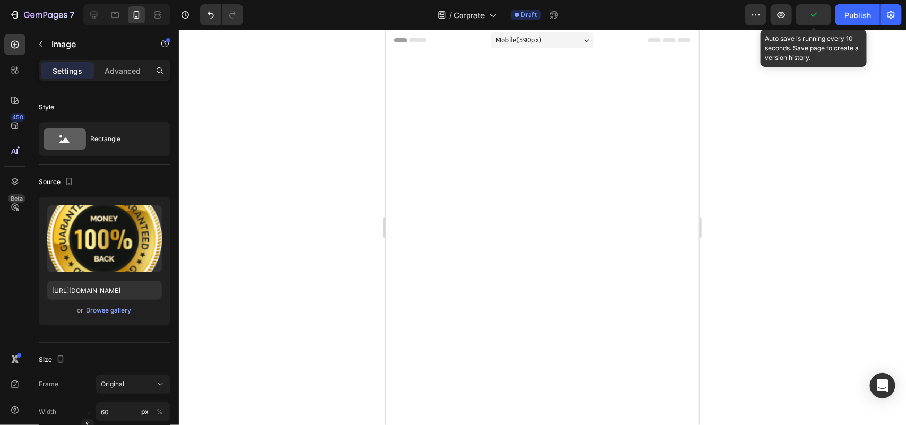
scroll to position [3535, 0]
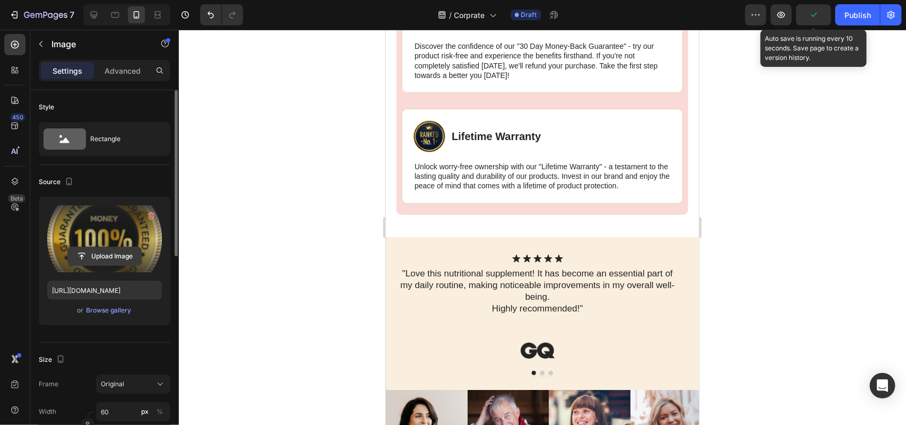
click at [107, 248] on input "file" at bounding box center [104, 256] width 73 height 18
click at [133, 237] on label at bounding box center [104, 238] width 115 height 67
click at [133, 247] on input "file" at bounding box center [104, 256] width 73 height 18
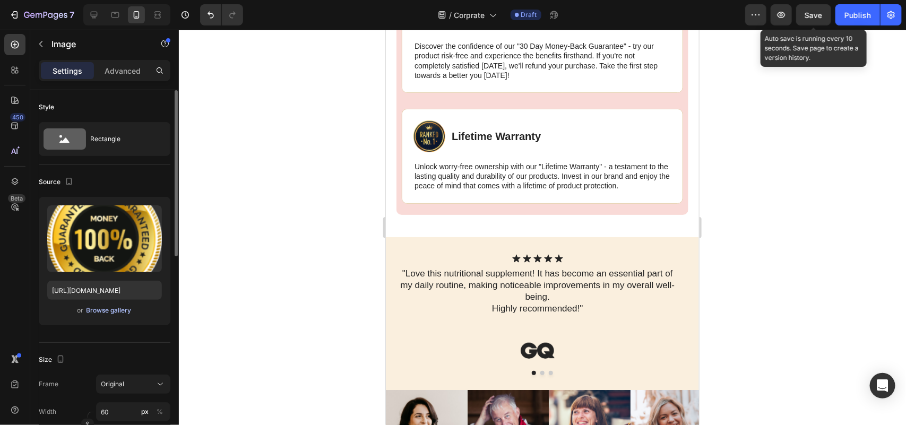
click at [118, 309] on div "Browse gallery" at bounding box center [109, 311] width 45 height 10
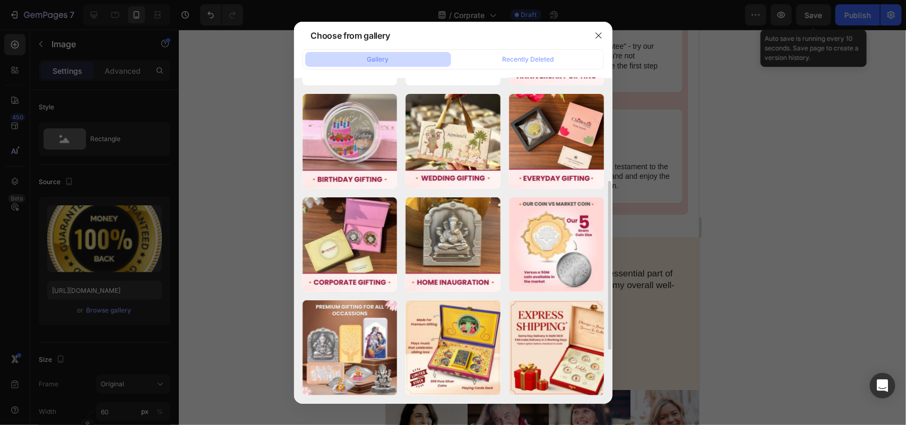
scroll to position [303, 0]
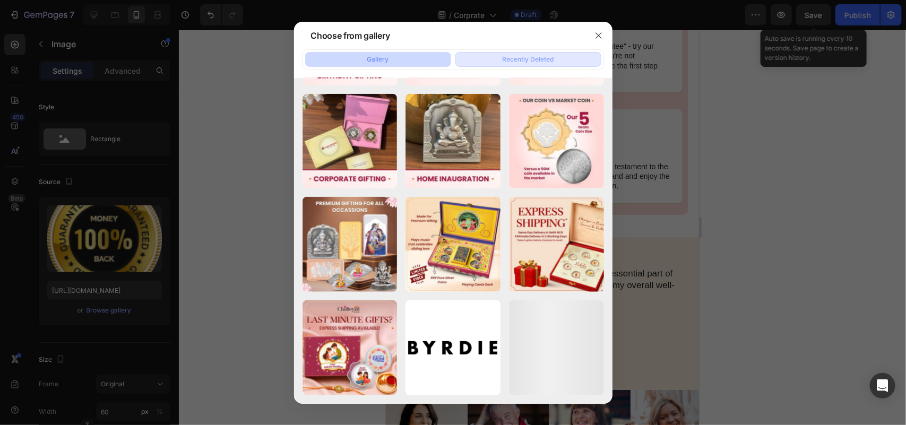
click at [523, 52] on button "Recently Deleted" at bounding box center [528, 59] width 146 height 15
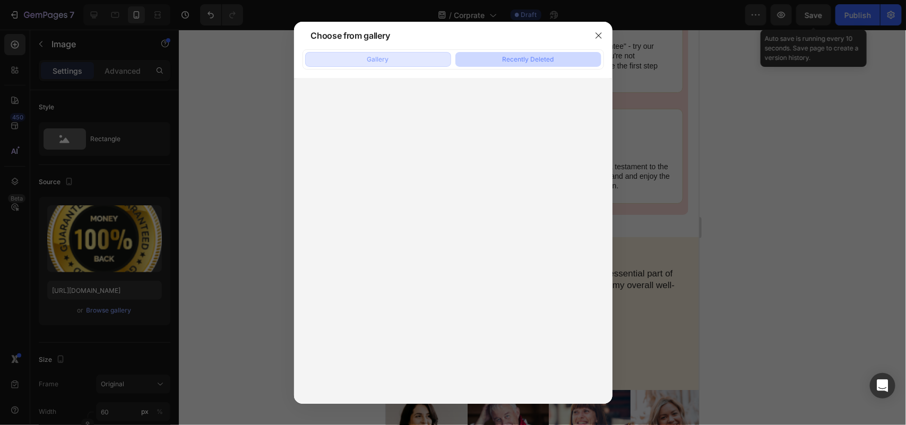
drag, startPoint x: 373, startPoint y: 52, endPoint x: 376, endPoint y: 57, distance: 5.9
click at [373, 56] on button "Gallery" at bounding box center [378, 59] width 146 height 15
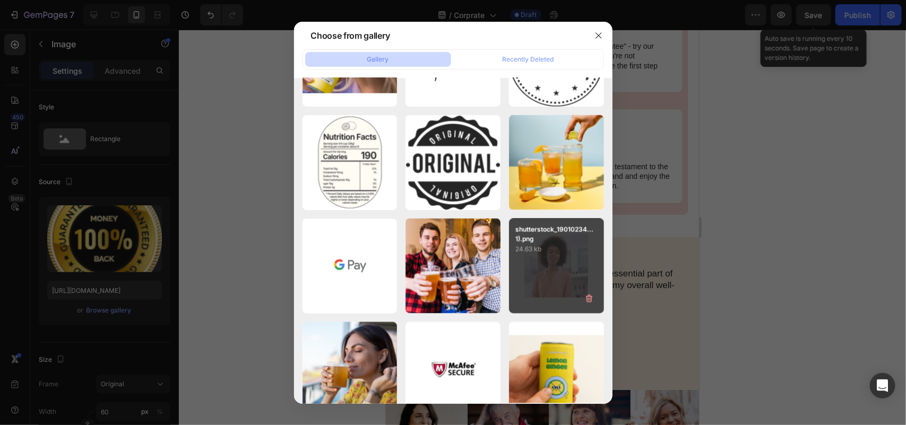
scroll to position [4745, 0]
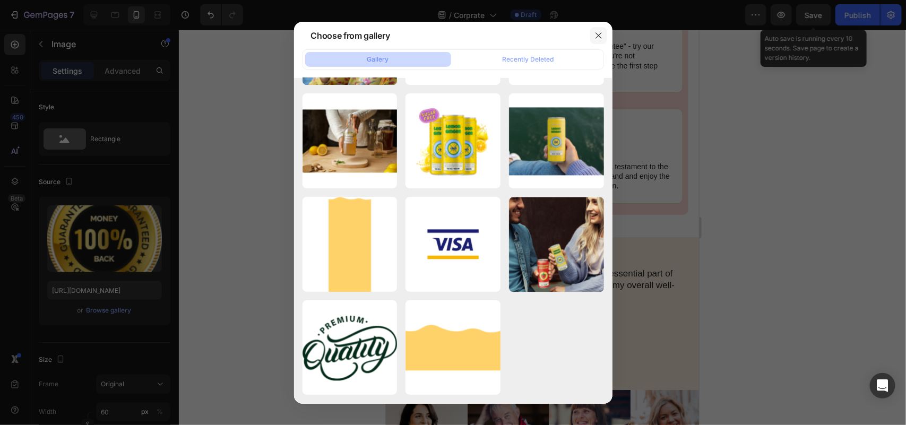
click at [597, 33] on icon "button" at bounding box center [598, 35] width 8 height 8
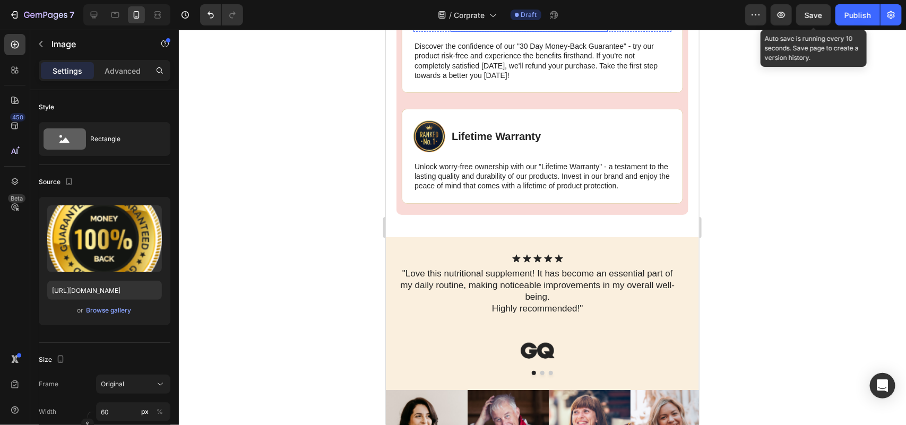
click at [560, 30] on p "30 Day Money-Back Guarantee" at bounding box center [528, 23] width 155 height 14
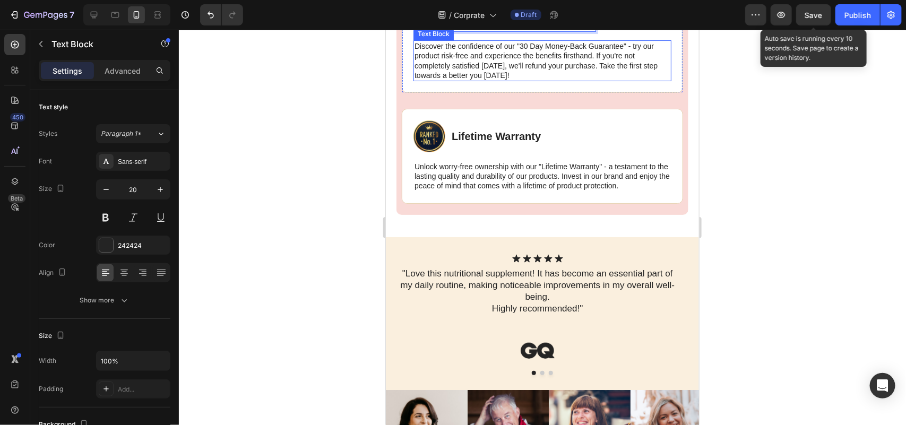
click at [494, 80] on p "Discover the confidence of our "30 Day Money-Back Guarantee" - try our product …" at bounding box center [542, 60] width 256 height 39
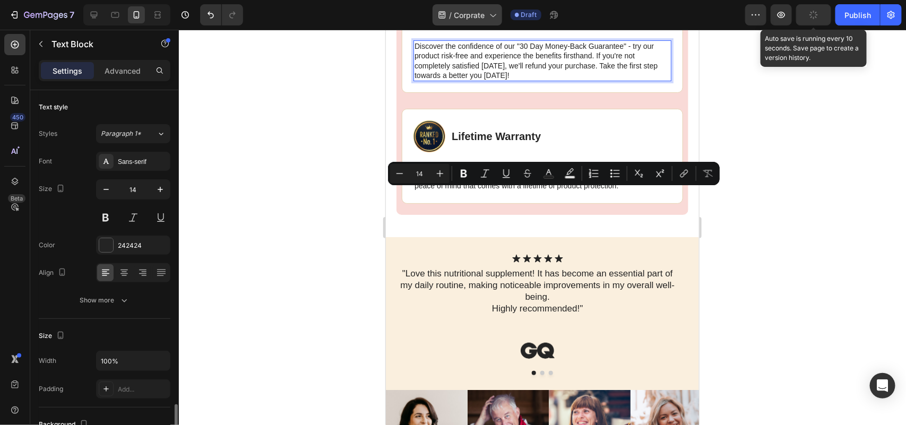
scroll to position [199, 0]
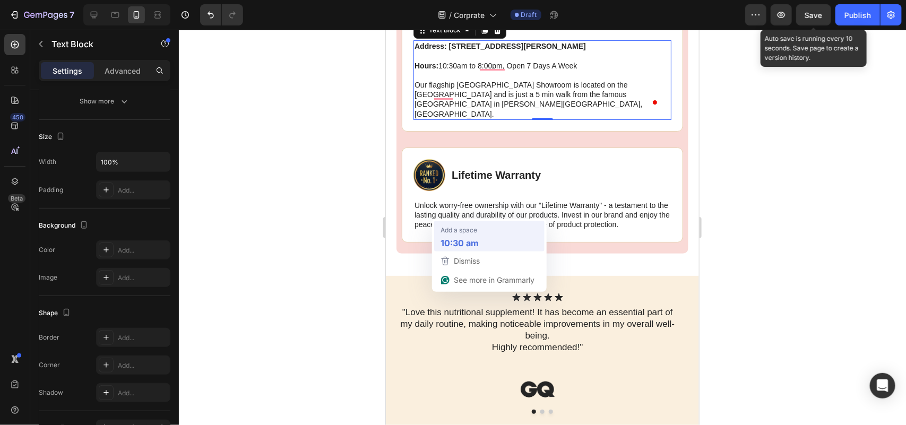
click at [463, 231] on span "Add a space" at bounding box center [458, 230] width 37 height 11
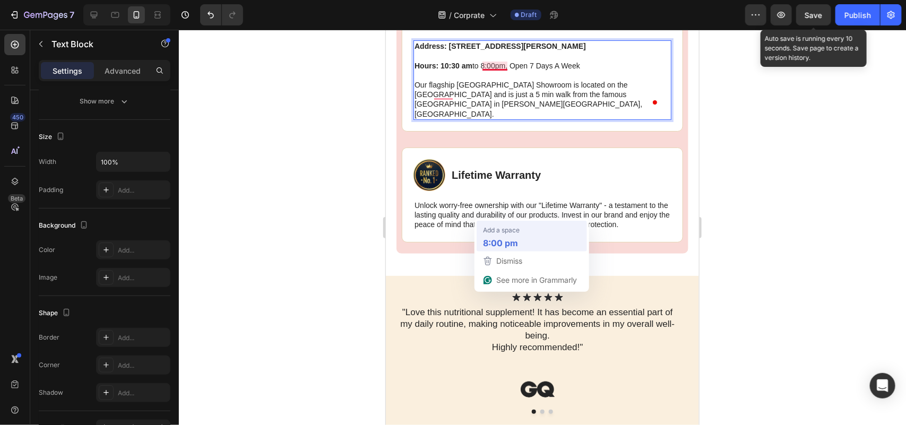
click at [502, 243] on strong "8:00 pm" at bounding box center [500, 243] width 35 height 13
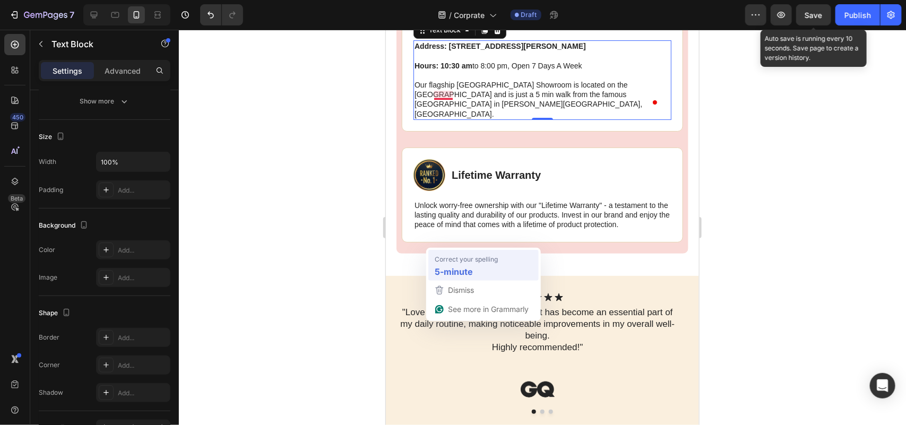
click at [458, 266] on strong "5-minute" at bounding box center [454, 271] width 38 height 13
click at [454, 261] on span "Correct your spelling" at bounding box center [466, 259] width 63 height 11
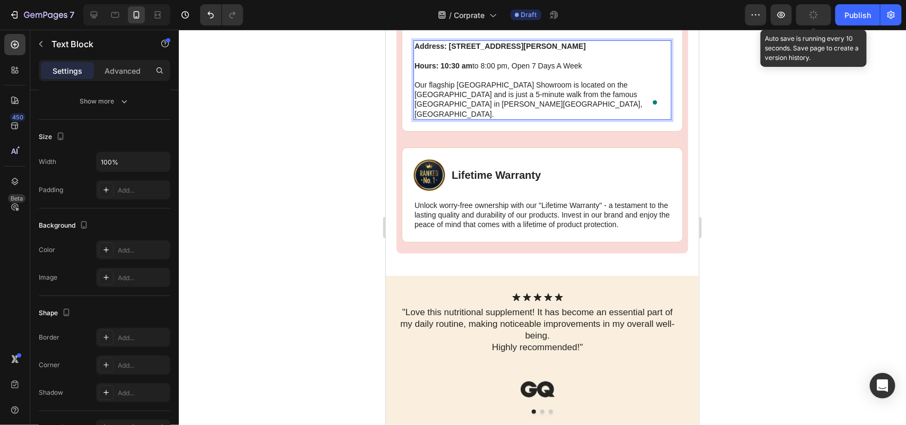
click at [787, 262] on div at bounding box center [542, 227] width 727 height 395
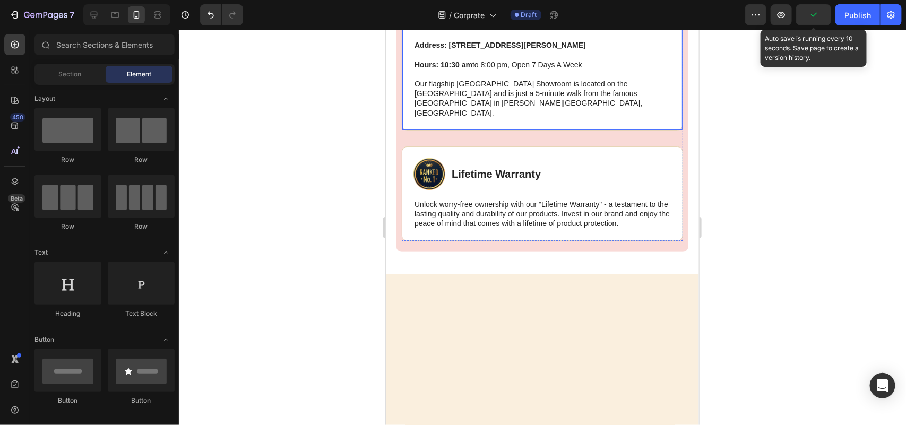
scroll to position [3469, 0]
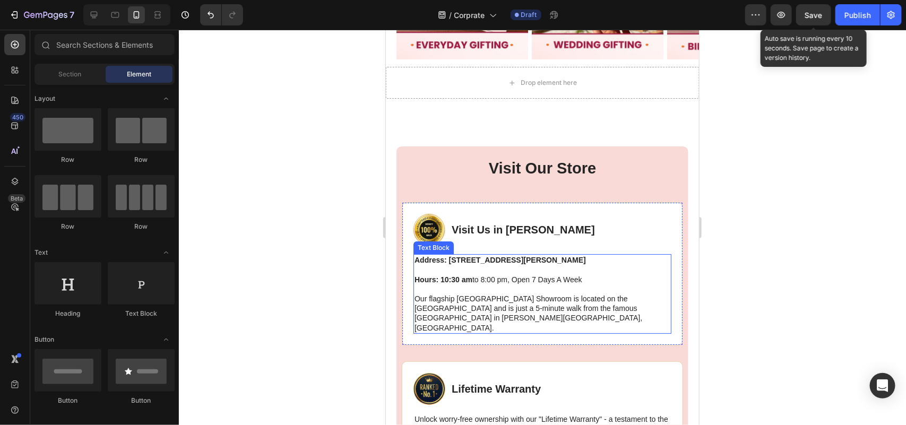
click at [438, 257] on strong "Address:" at bounding box center [430, 259] width 32 height 8
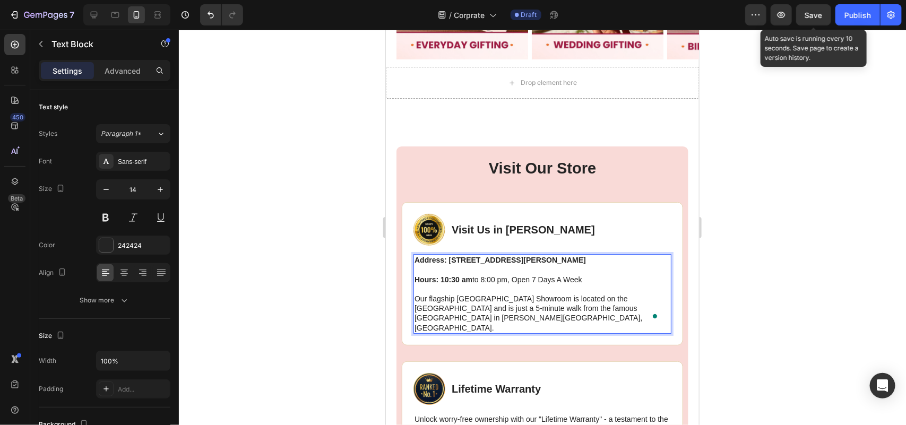
scroll to position [3535, 0]
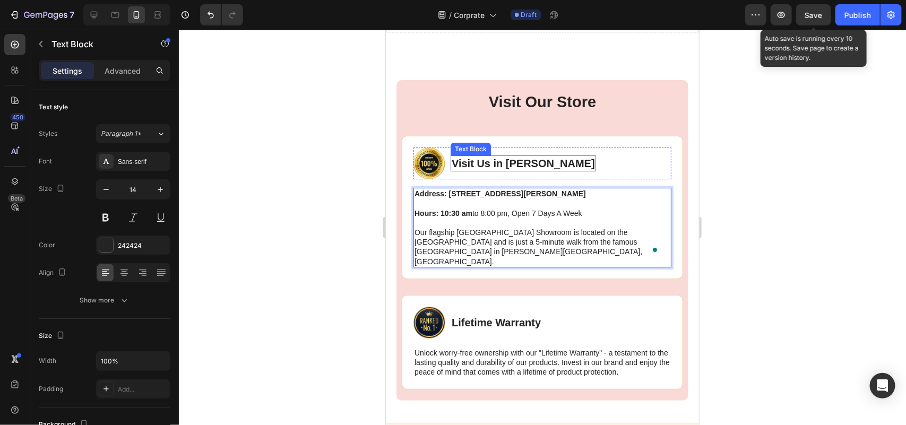
click at [494, 161] on p "Visit Us in [PERSON_NAME]" at bounding box center [522, 163] width 143 height 14
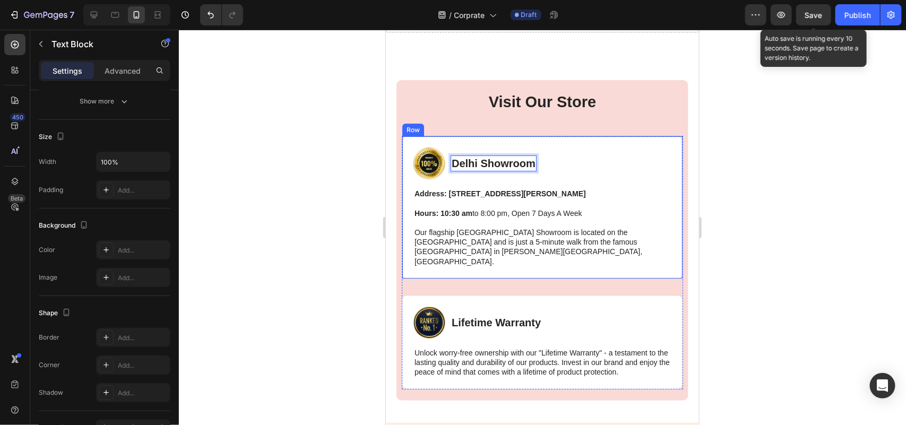
click at [785, 185] on div at bounding box center [542, 227] width 727 height 395
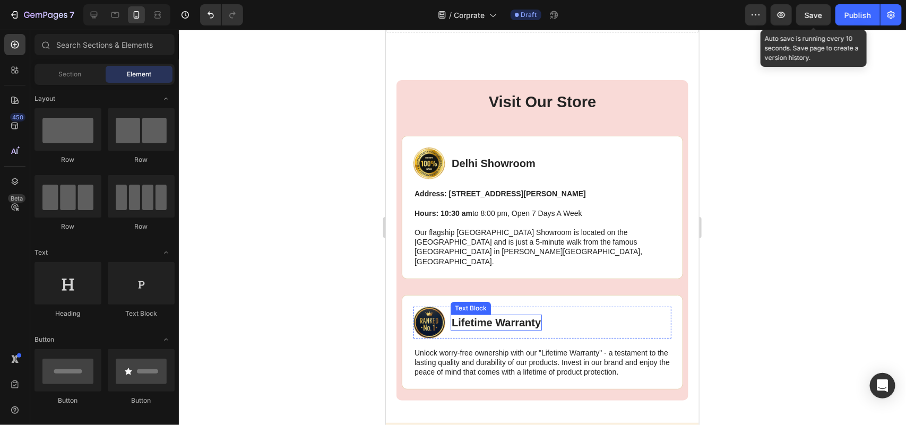
click at [499, 315] on p "Lifetime Warranty" at bounding box center [495, 322] width 89 height 14
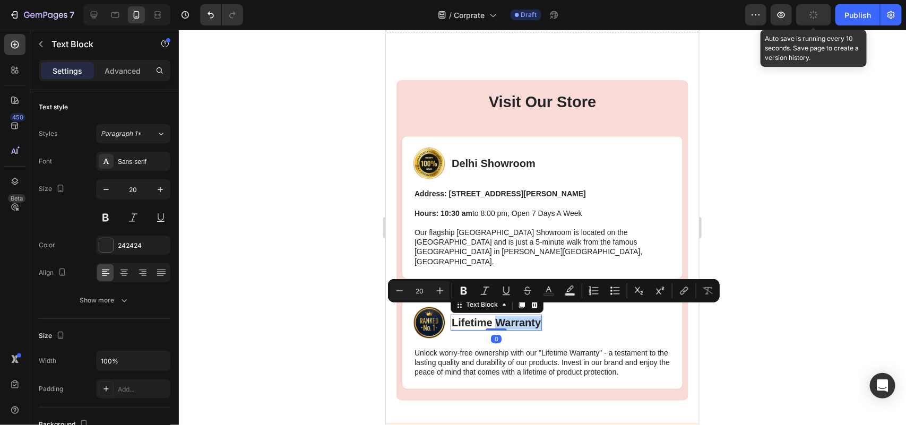
click at [499, 315] on p "Lifetime Warranty" at bounding box center [495, 322] width 89 height 14
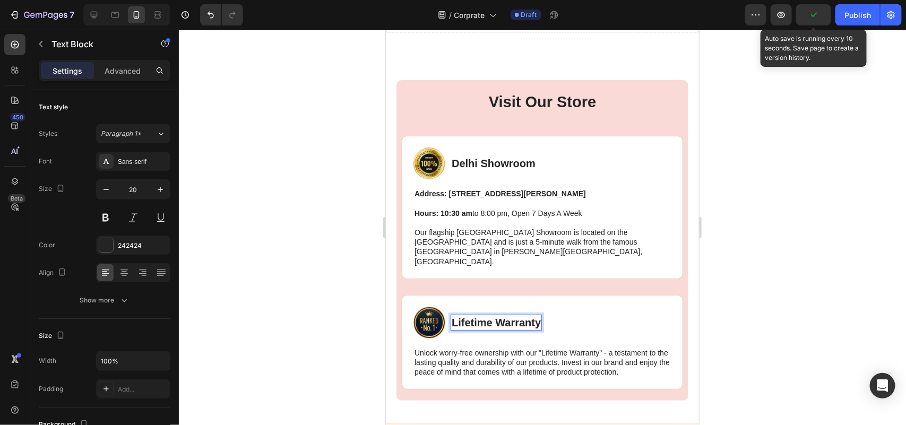
click at [499, 315] on p "Lifetime Warranty" at bounding box center [495, 322] width 89 height 14
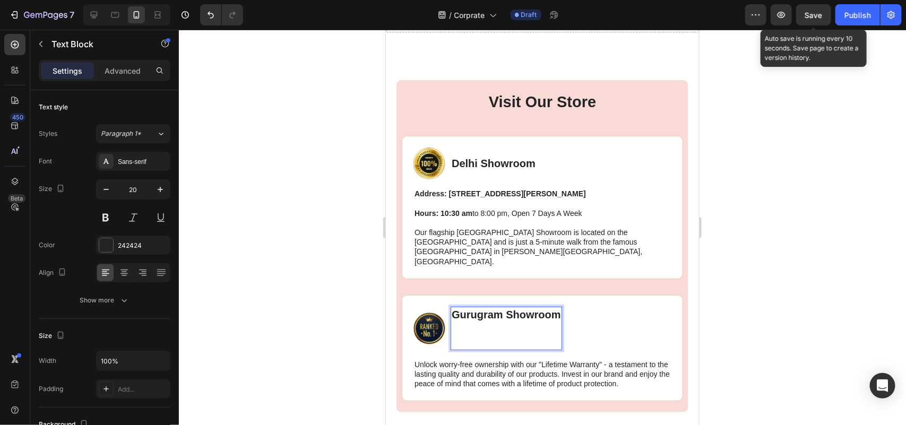
scroll to position [3527, 0]
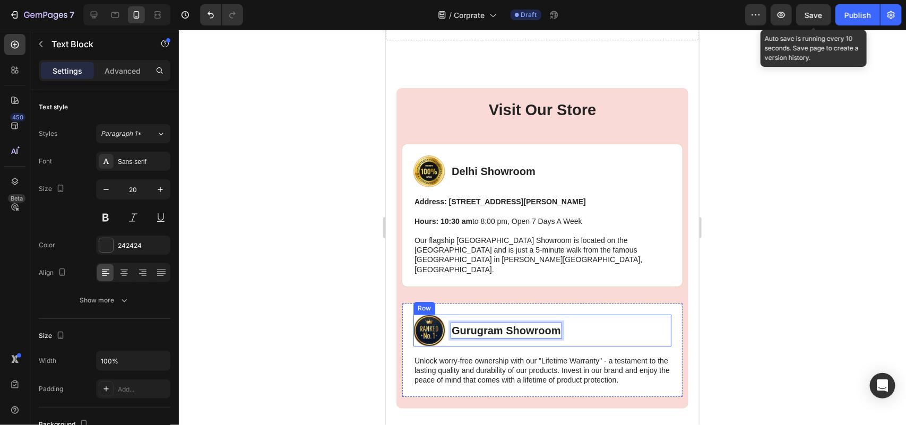
click at [462, 324] on div "Gurugram Showroom Text Block 0" at bounding box center [505, 330] width 111 height 32
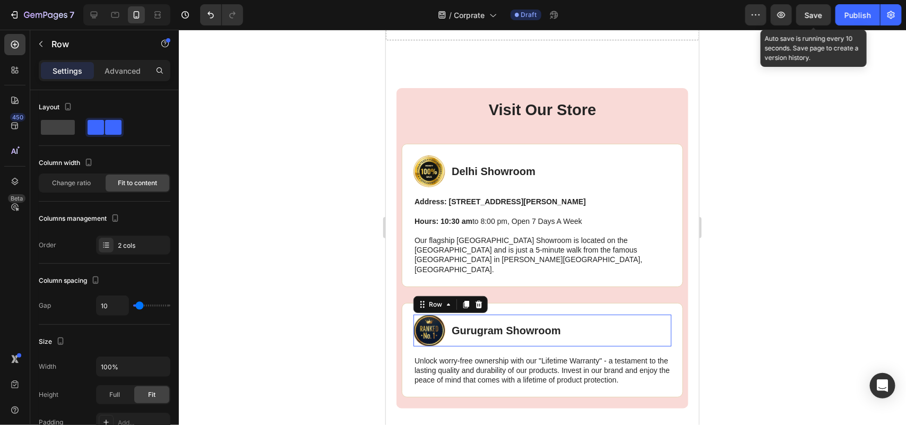
scroll to position [3535, 0]
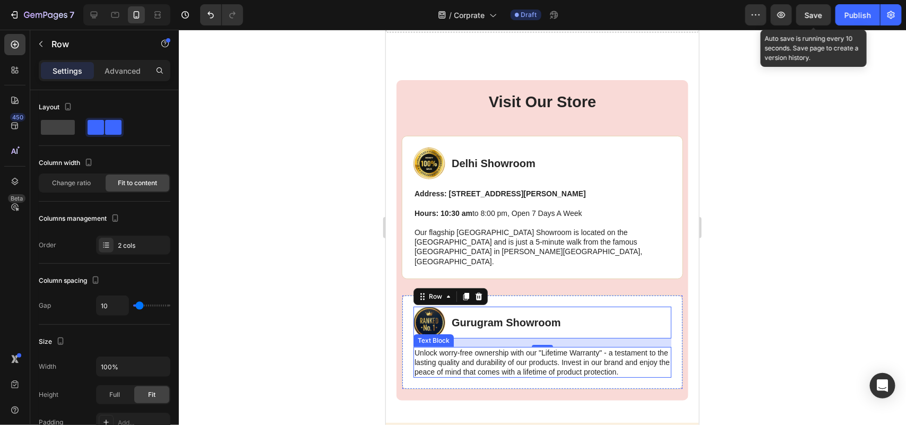
click at [499, 348] on p "Unlock worry-free ownership with our "Lifetime Warranty" - a testament to the l…" at bounding box center [542, 362] width 256 height 29
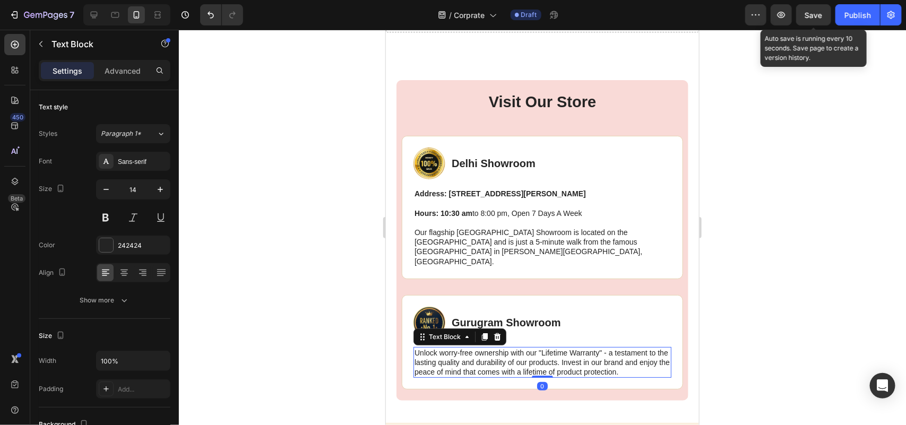
click at [499, 348] on p "Unlock worry-free ownership with our "Lifetime Warranty" - a testament to the l…" at bounding box center [542, 362] width 256 height 29
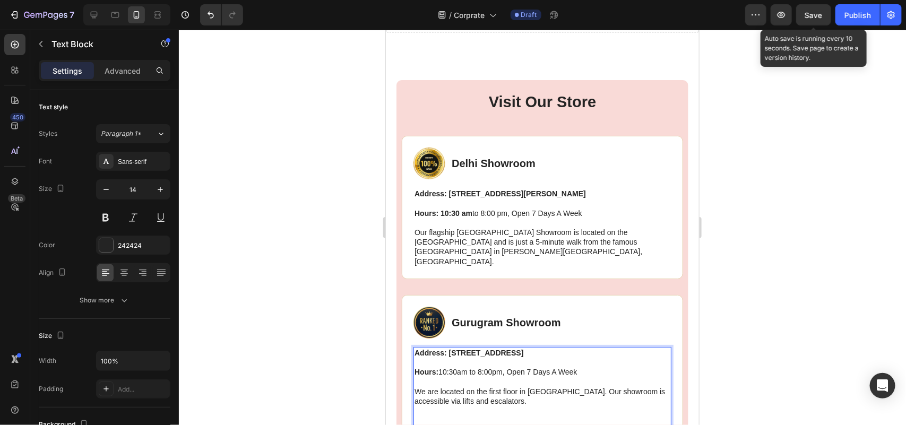
scroll to position [3546, 0]
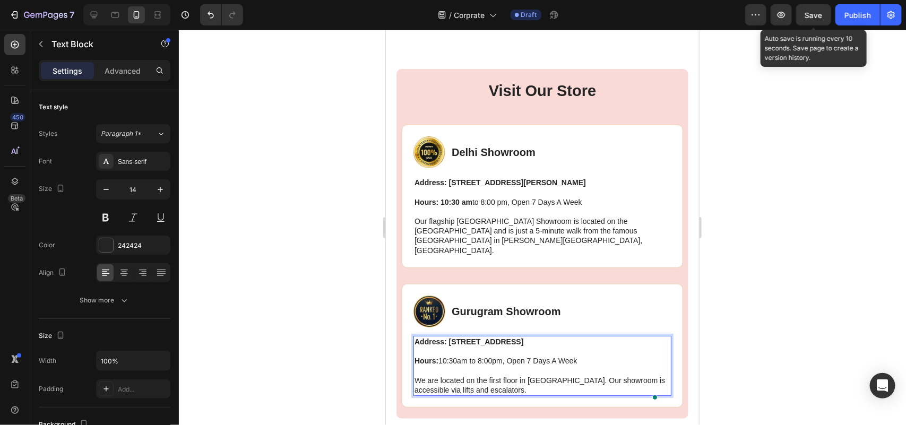
click at [832, 356] on div at bounding box center [542, 227] width 727 height 395
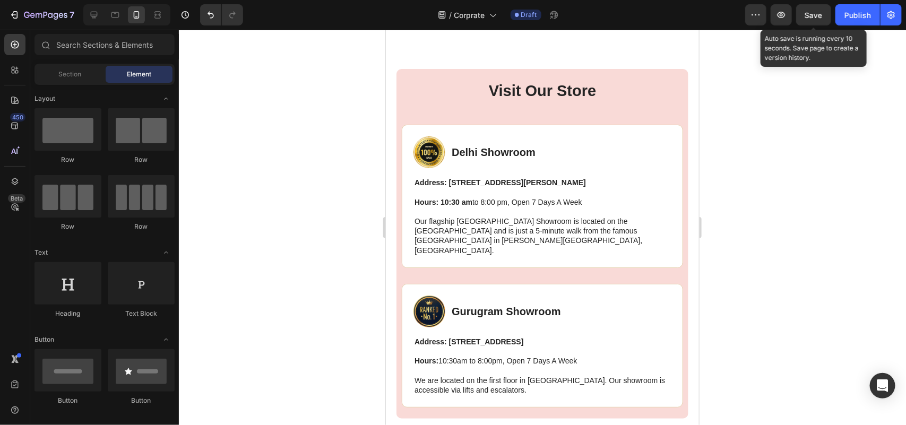
drag, startPoint x: 771, startPoint y: 20, endPoint x: 750, endPoint y: 133, distance: 115.5
click at [750, 133] on div at bounding box center [542, 227] width 727 height 395
click at [808, 14] on span "Save" at bounding box center [814, 15] width 18 height 9
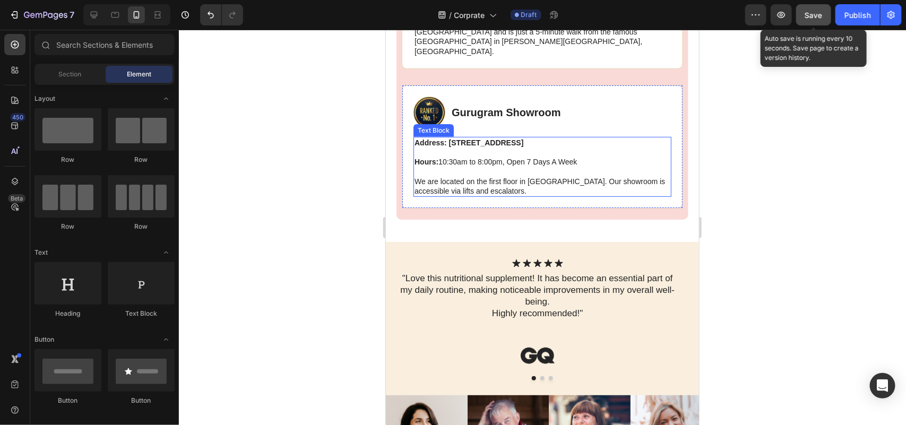
click at [648, 166] on p "Address: [STREET_ADDRESS] Hours: 10:30am to 8:00pm, Open 7 Days A Week We are l…" at bounding box center [542, 166] width 256 height 58
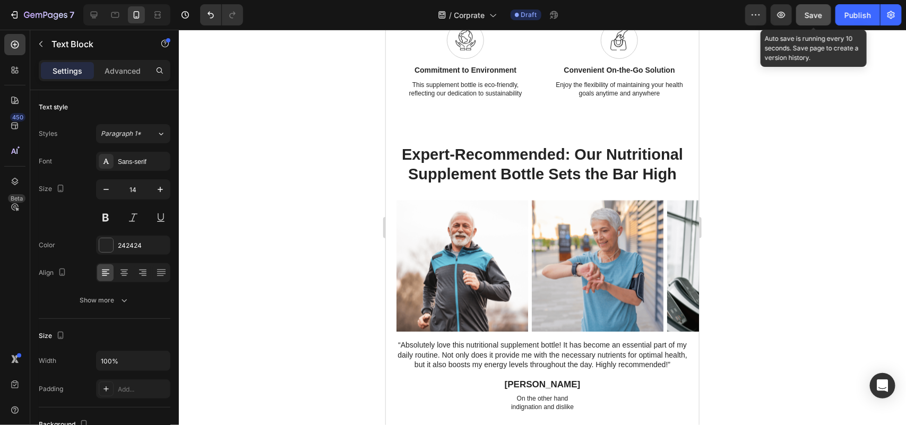
scroll to position [4504, 0]
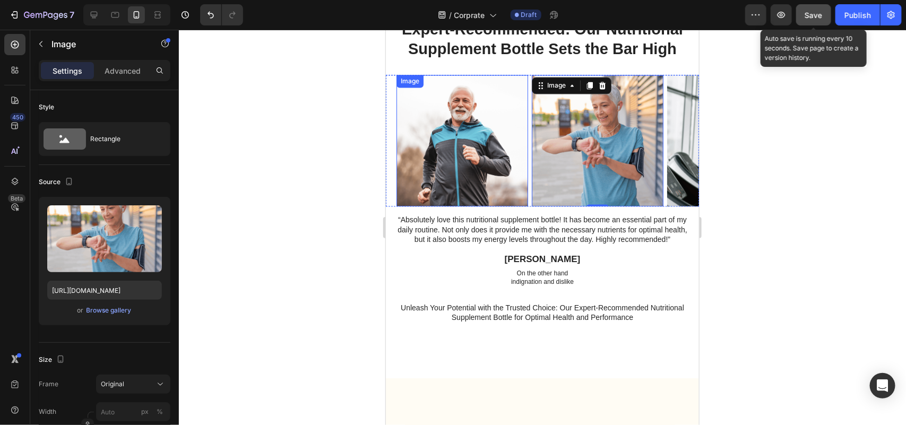
drag, startPoint x: 513, startPoint y: 292, endPoint x: 597, endPoint y: 291, distance: 83.9
click at [455, 206] on div "Image Image 0 Image Image" at bounding box center [547, 141] width 303 height 132
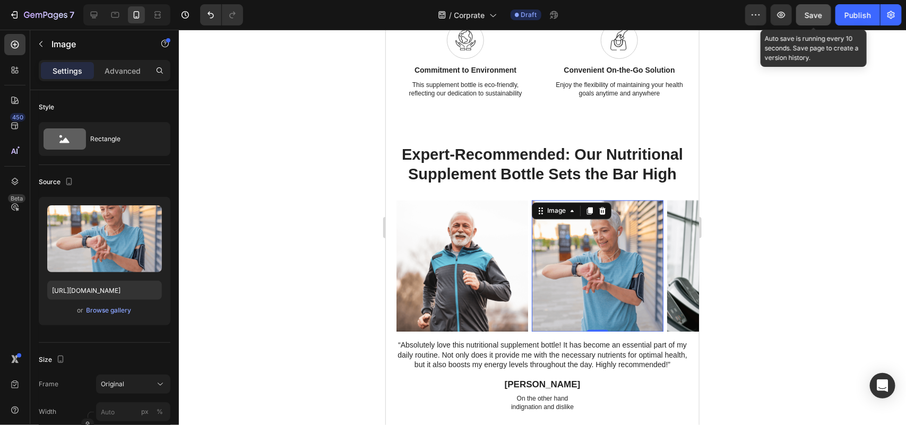
scroll to position [4190, 0]
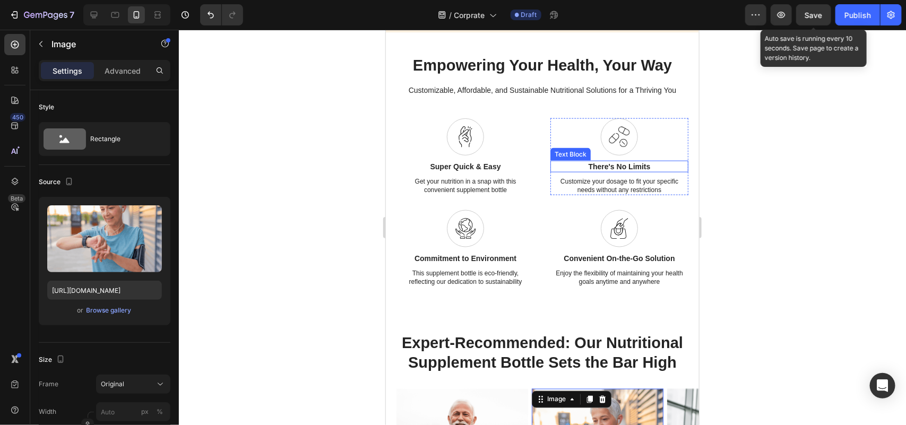
click at [815, 14] on span "Save" at bounding box center [814, 15] width 18 height 9
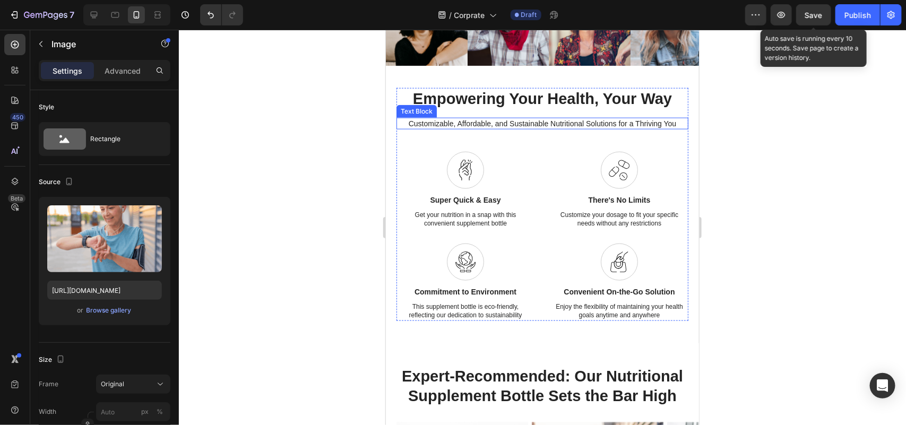
scroll to position [4113, 0]
